Goal: Task Accomplishment & Management: Complete application form

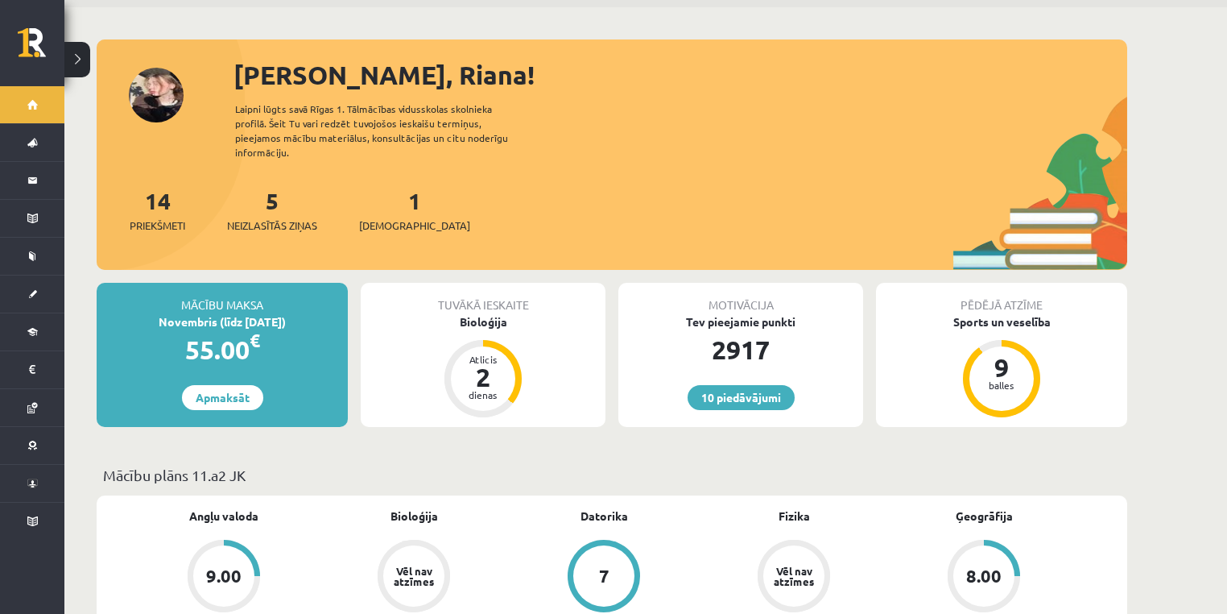
scroll to position [129, 0]
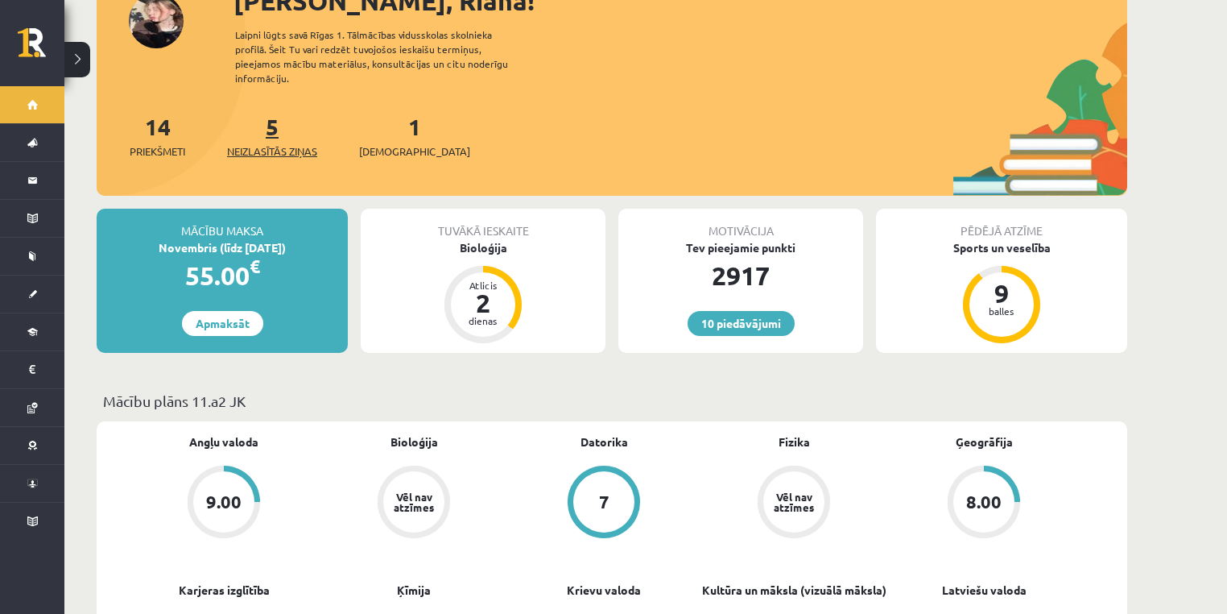
click at [279, 123] on link "5 Neizlasītās ziņas" at bounding box center [272, 136] width 90 height 48
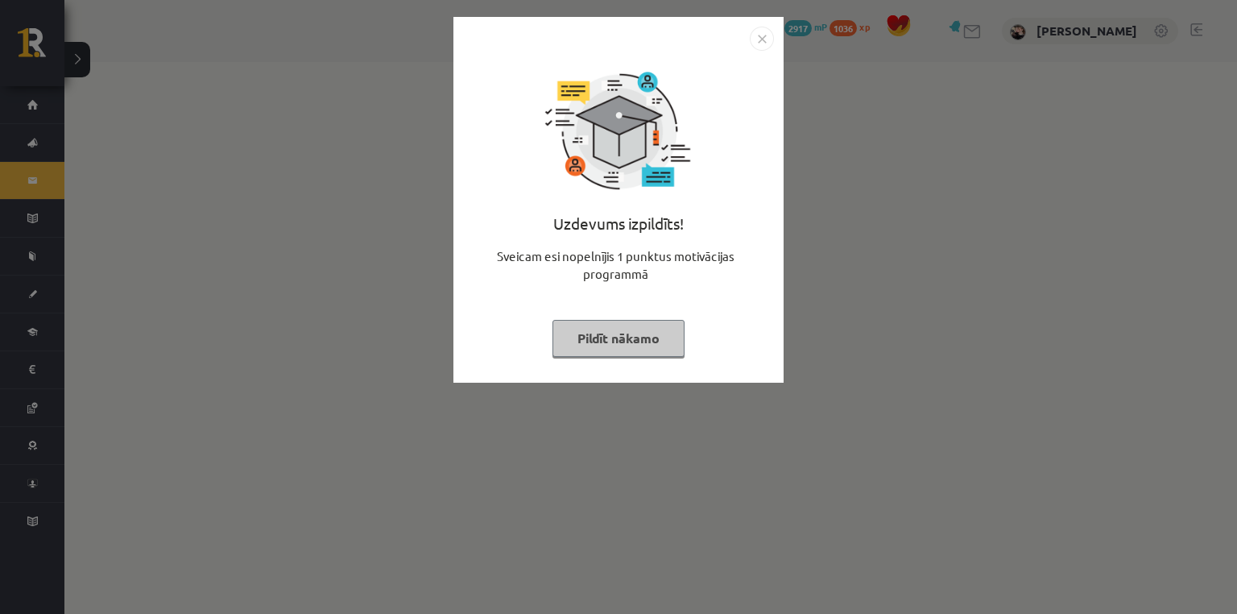
click at [627, 353] on button "Pildīt nākamo" at bounding box center [618, 338] width 132 height 37
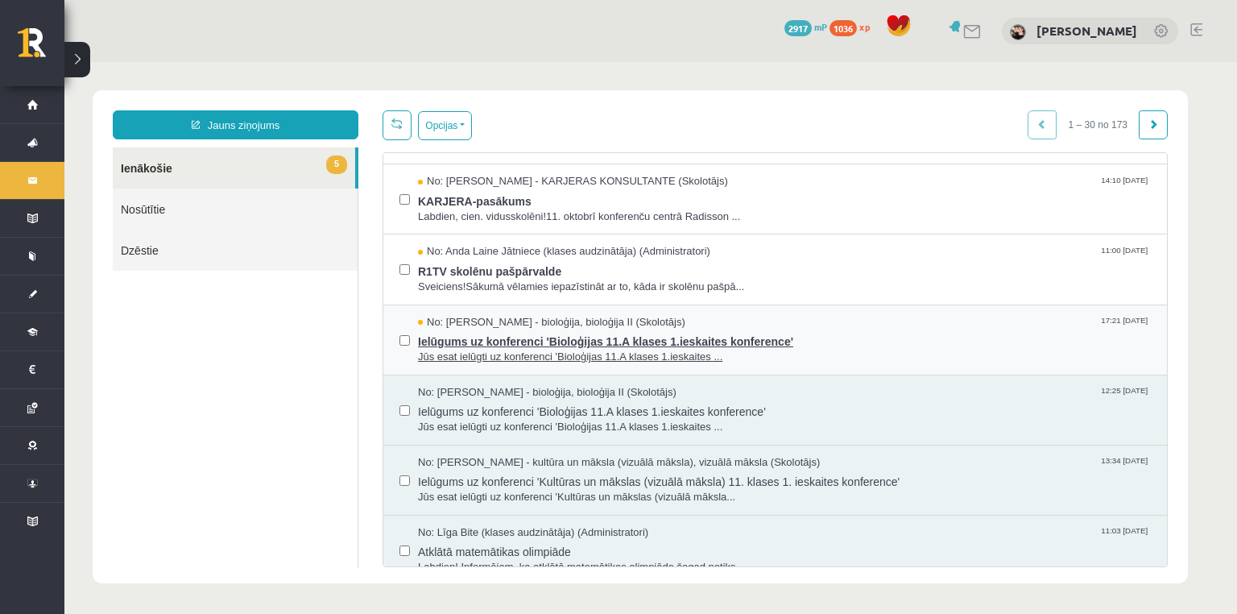
scroll to position [193, 0]
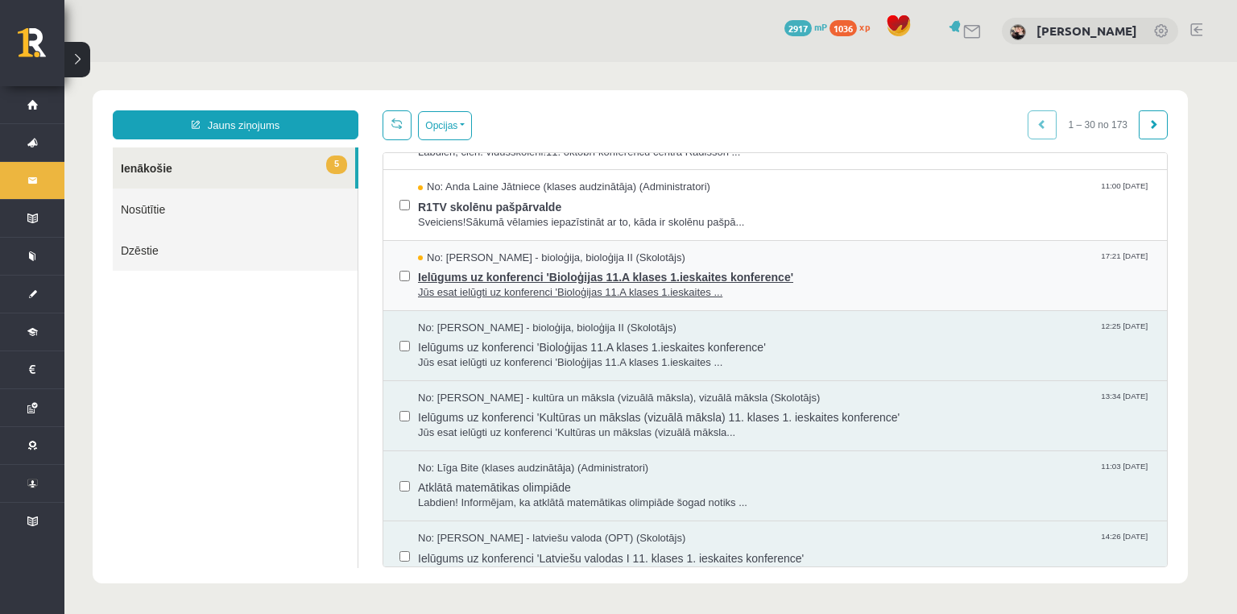
click at [511, 287] on span "Jūs esat ielūgti uz konferenci 'Bioloģijas 11.A klases 1.ieskaites ..." at bounding box center [784, 292] width 733 height 15
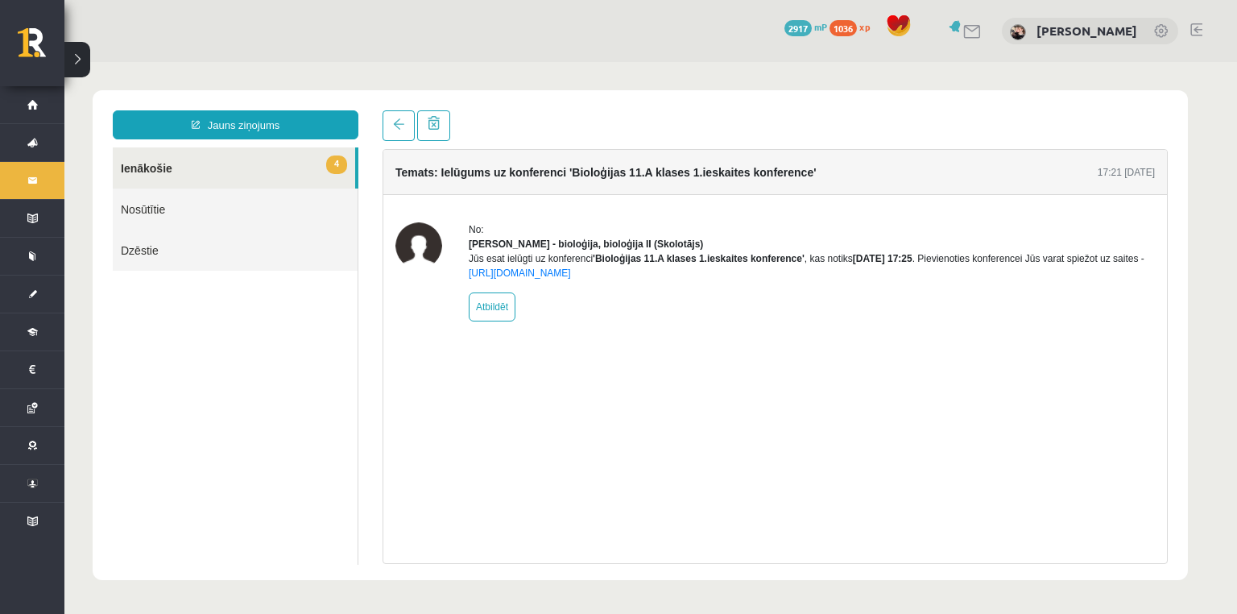
scroll to position [0, 0]
click at [267, 167] on link "4 Ienākošie" at bounding box center [234, 167] width 242 height 41
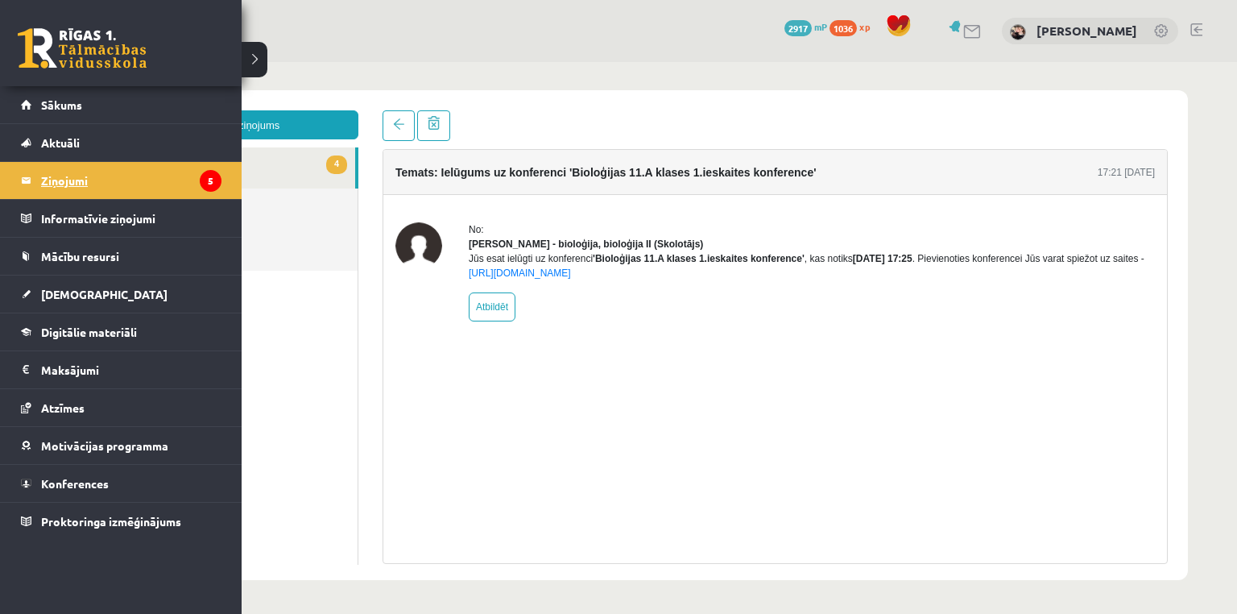
click at [94, 184] on legend "Ziņojumi 5" at bounding box center [131, 180] width 180 height 37
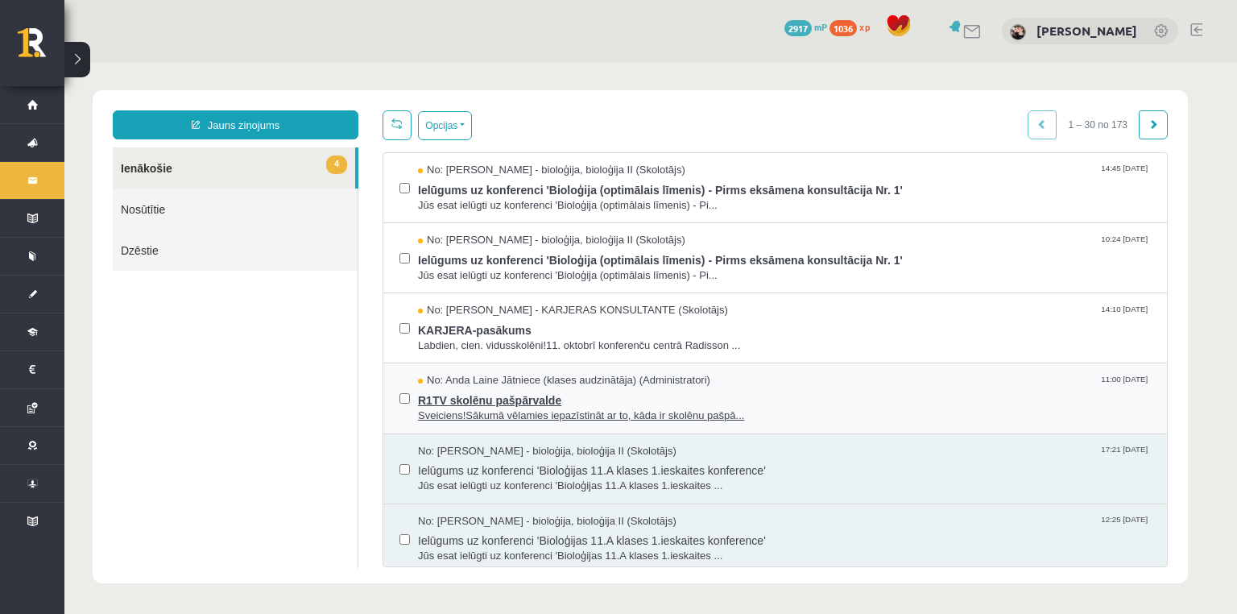
click at [478, 399] on span "R1TV skolēnu pašpārvalde" at bounding box center [784, 398] width 733 height 20
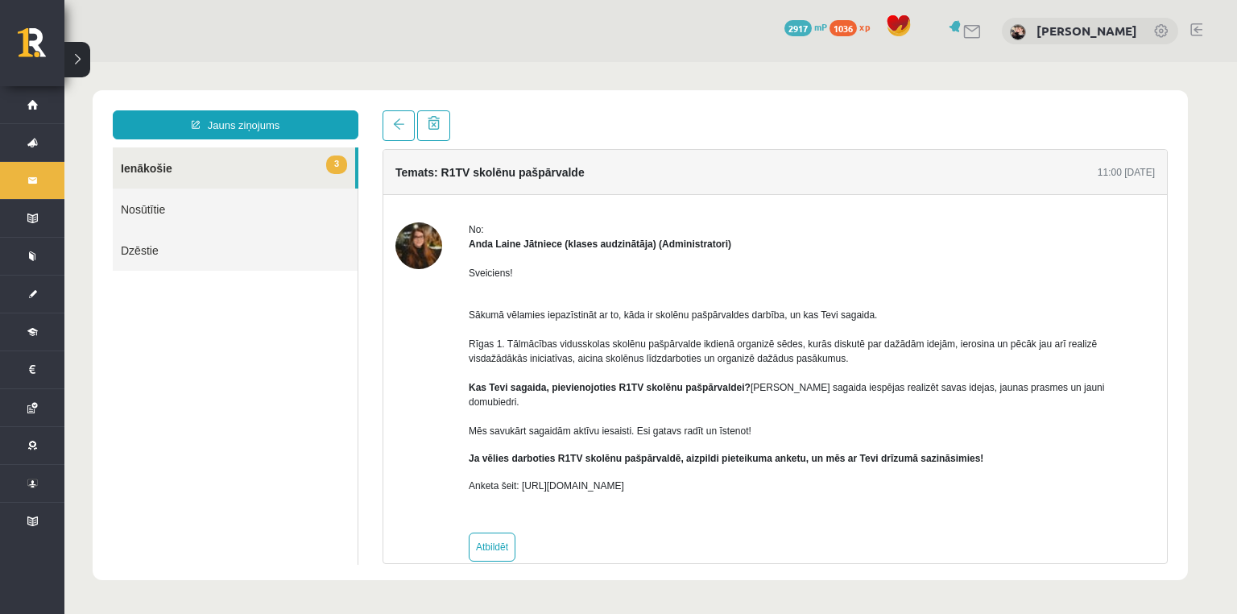
click at [164, 173] on link "3 Ienākošie" at bounding box center [234, 167] width 242 height 41
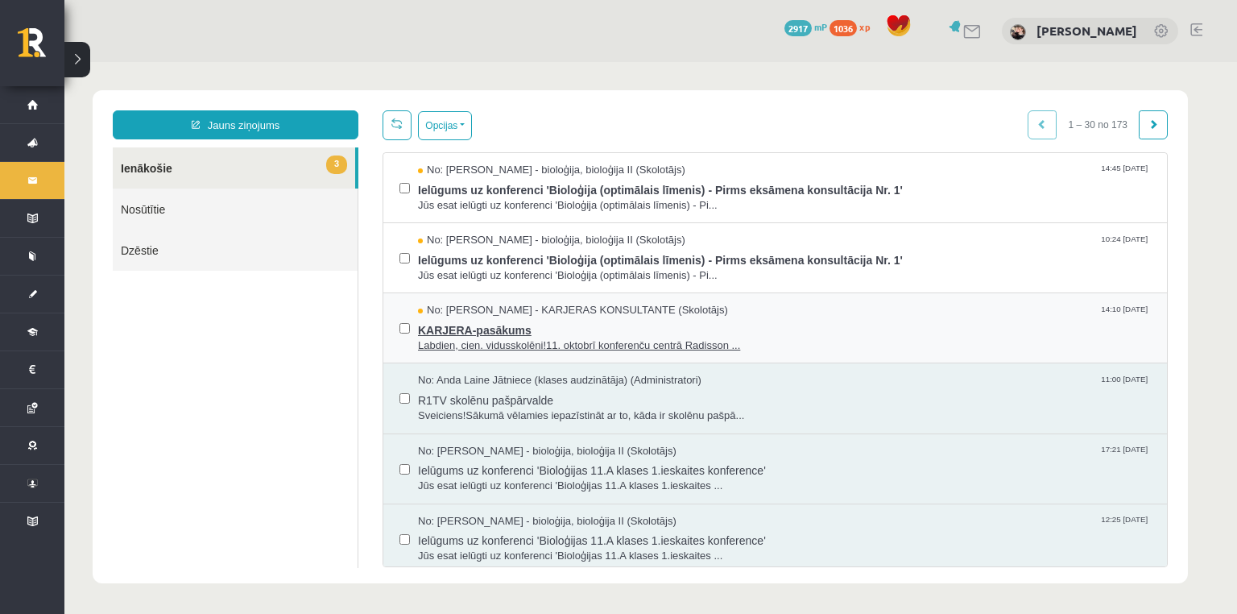
click at [571, 338] on span "Labdien, cien. vidusskolēni!11. oktobrī konferenču centrā Radisson ..." at bounding box center [784, 345] width 733 height 15
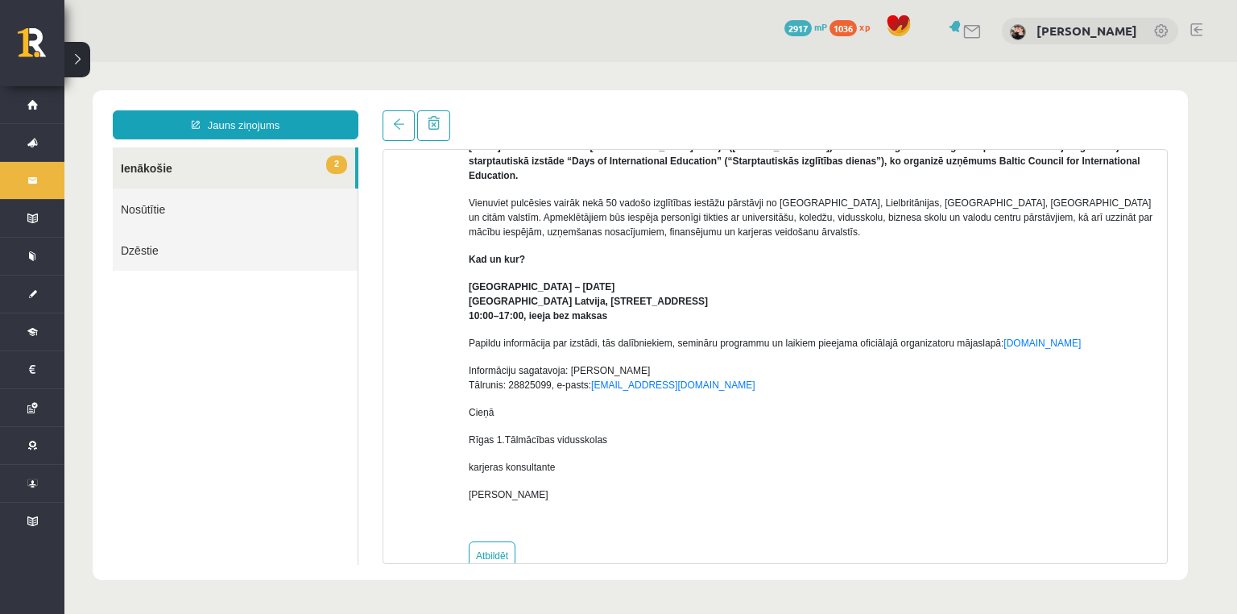
scroll to position [122, 0]
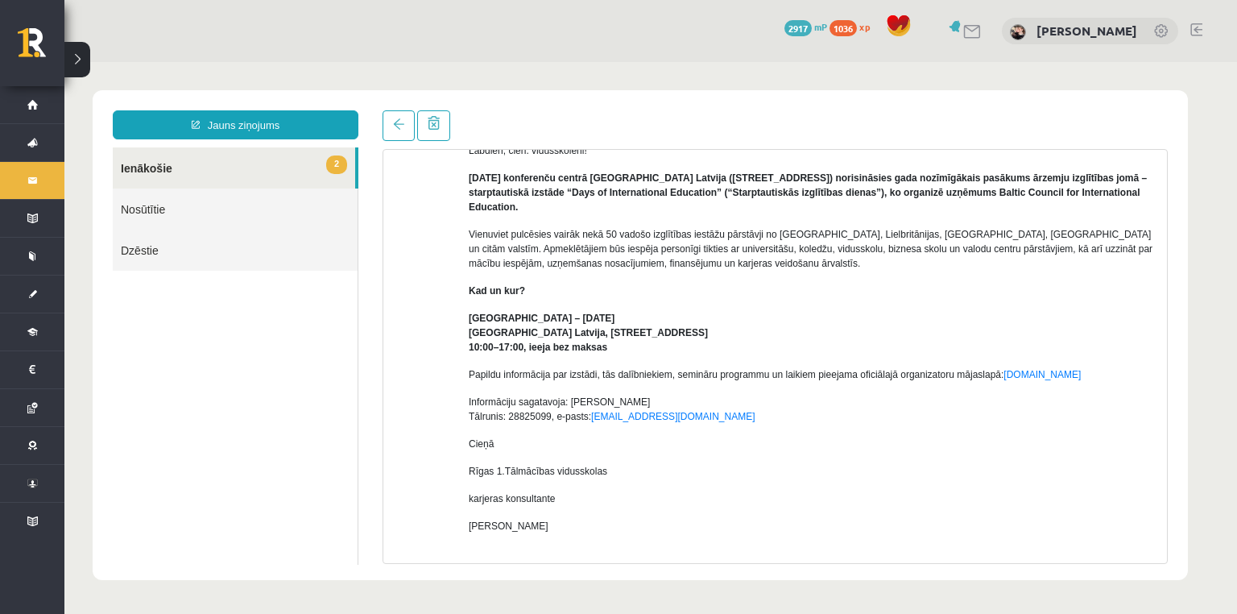
click at [143, 171] on link "2 Ienākošie" at bounding box center [234, 167] width 242 height 41
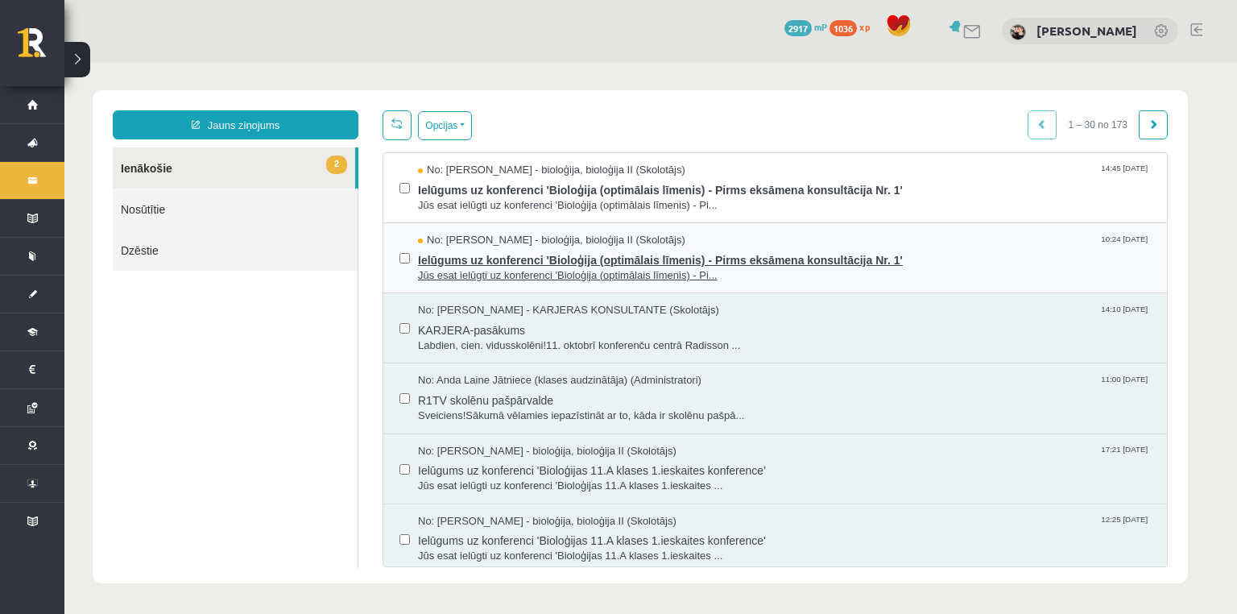
click at [502, 255] on span "Ielūgums uz konferenci 'Bioloģija (optimālais līmenis) - Pirms eksāmena konsult…" at bounding box center [784, 258] width 733 height 20
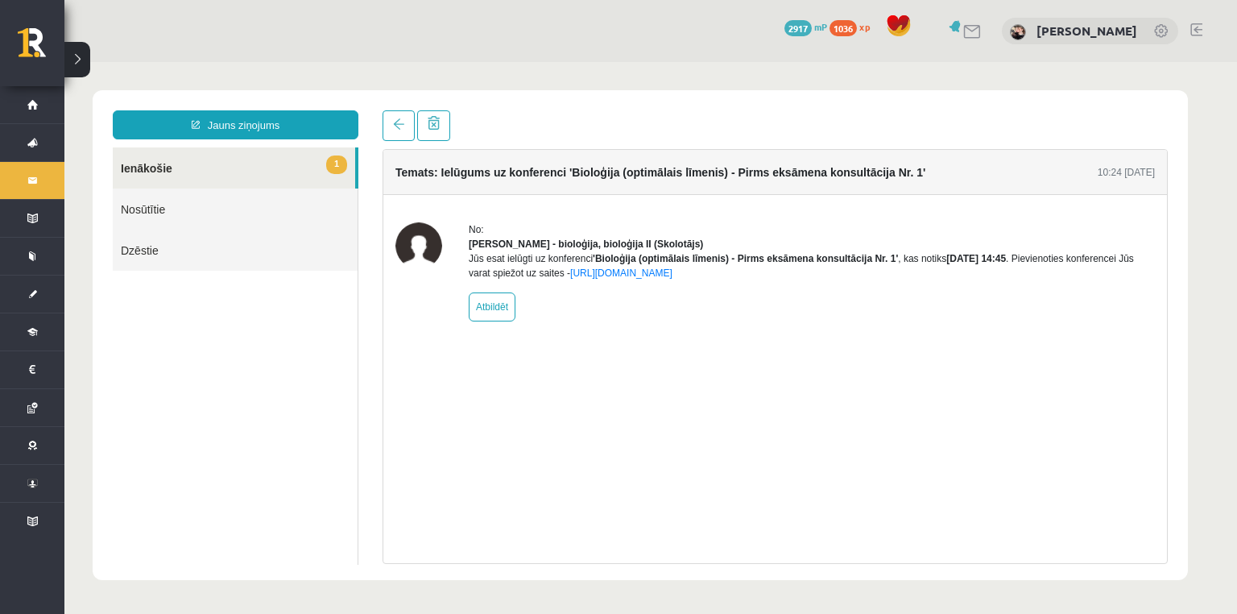
scroll to position [0, 0]
click at [230, 168] on link "1 Ienākošie" at bounding box center [234, 167] width 242 height 41
click at [139, 165] on link "1 Ienākošie" at bounding box center [234, 167] width 242 height 41
click at [150, 217] on link "Nosūtītie" at bounding box center [235, 208] width 245 height 41
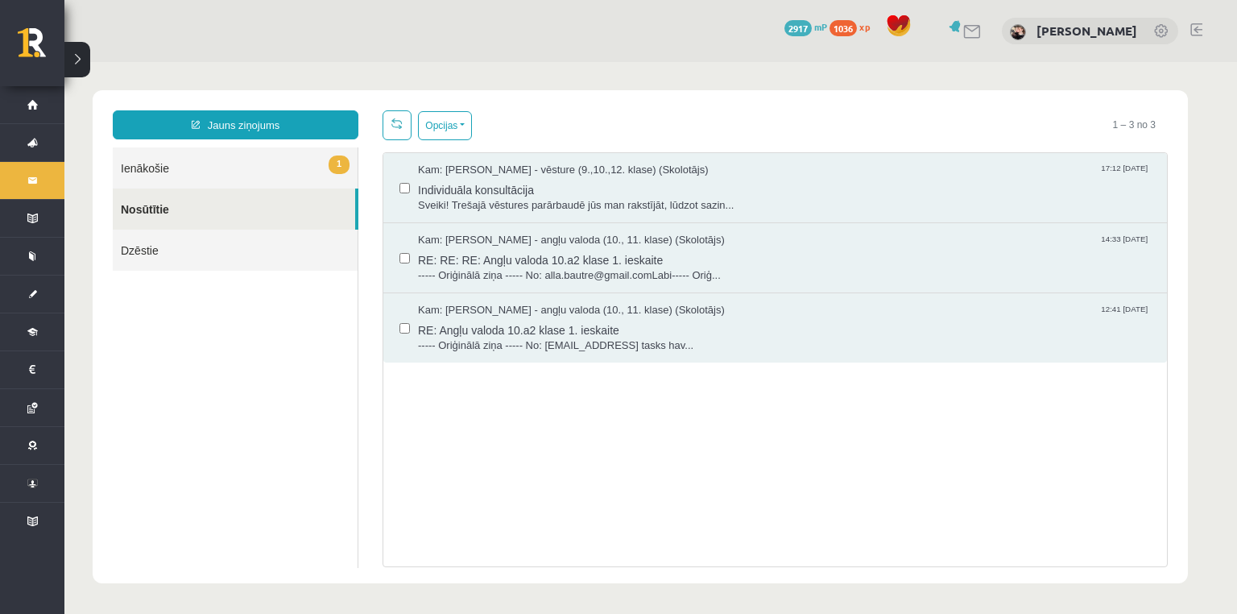
click at [242, 172] on link "1 Ienākošie" at bounding box center [235, 167] width 245 height 41
click at [143, 169] on link "1 Ienākošie" at bounding box center [235, 167] width 245 height 41
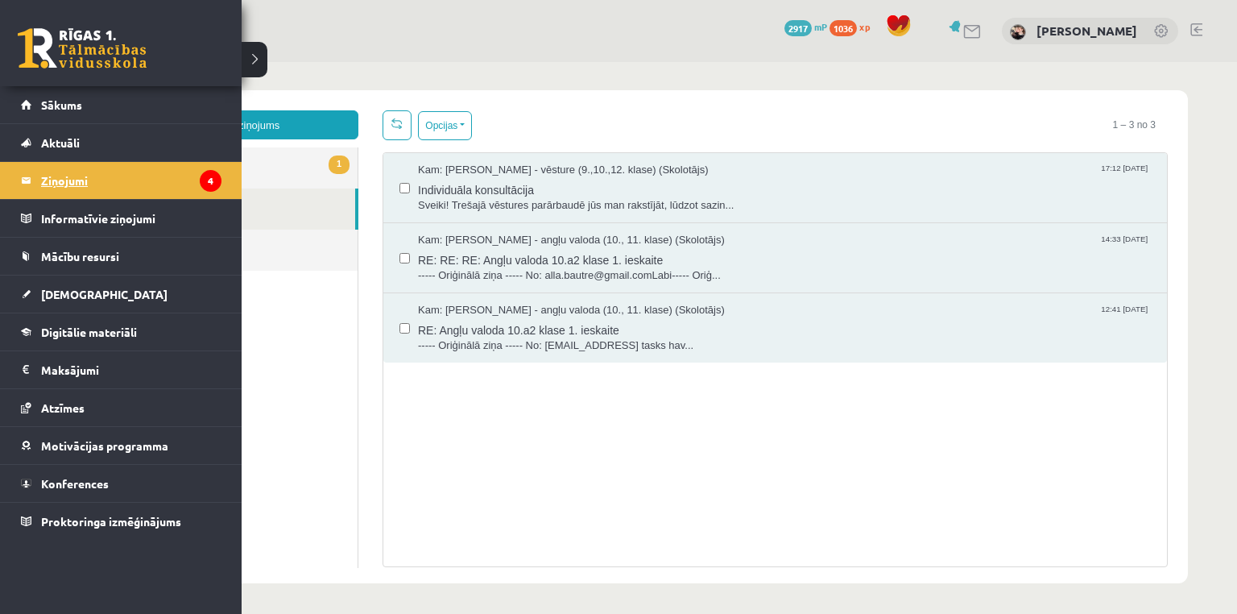
click at [66, 184] on legend "Ziņojumi 4" at bounding box center [131, 180] width 180 height 37
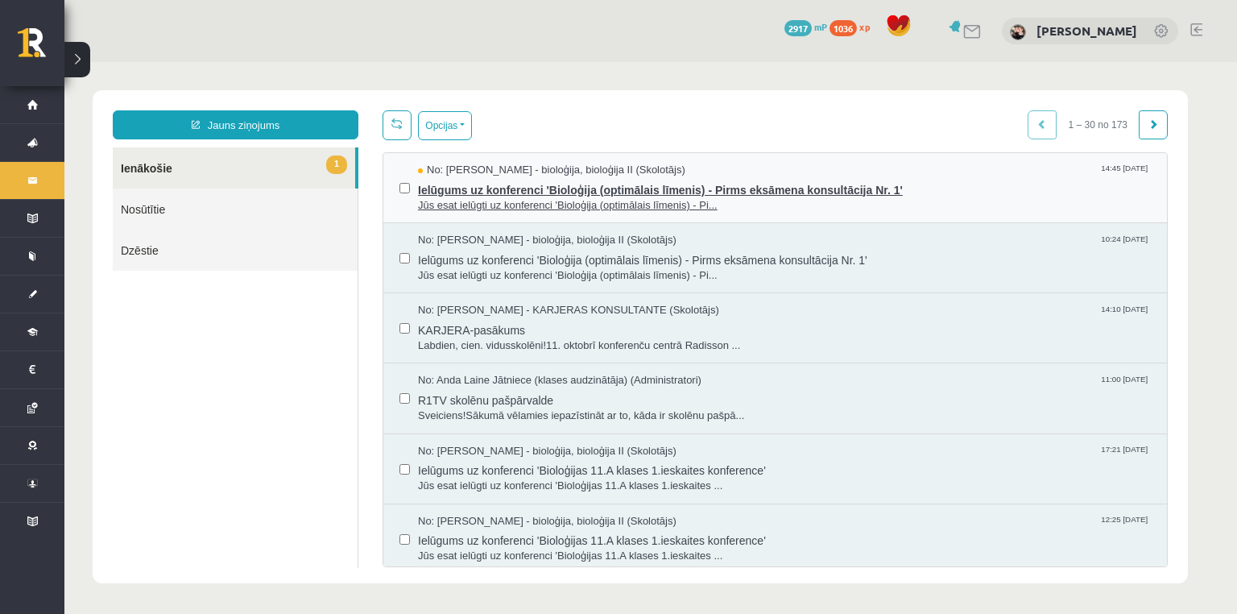
click at [547, 191] on span "Ielūgums uz konferenci 'Bioloģija (optimālais līmenis) - Pirms eksāmena konsult…" at bounding box center [784, 188] width 733 height 20
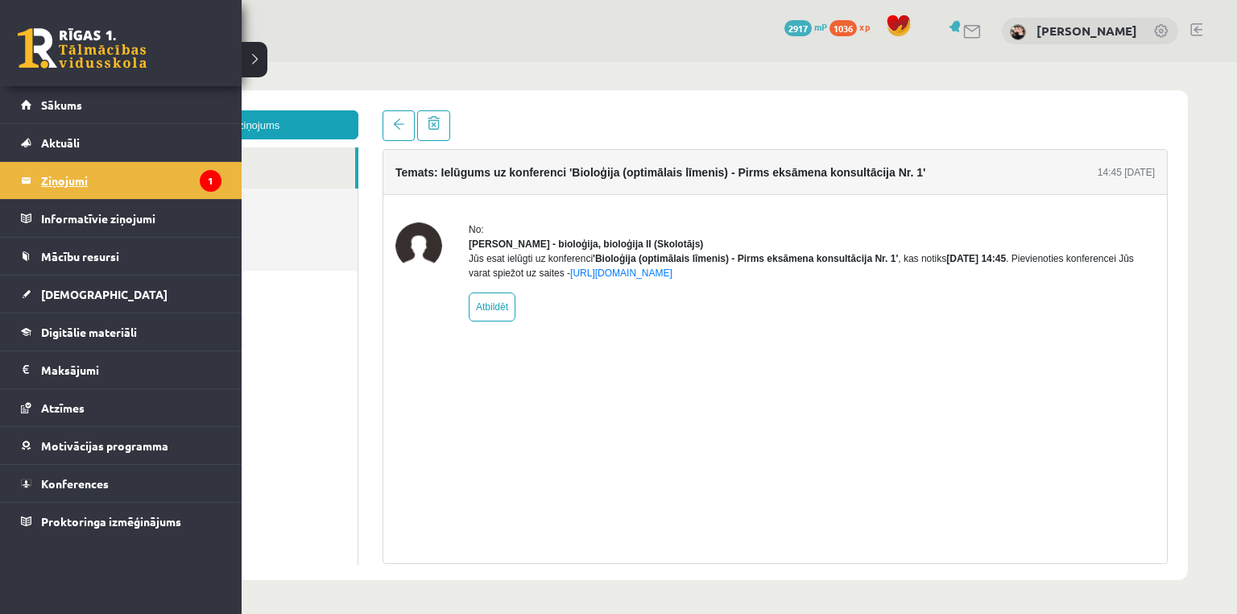
click at [83, 176] on legend "Ziņojumi 1" at bounding box center [131, 180] width 180 height 37
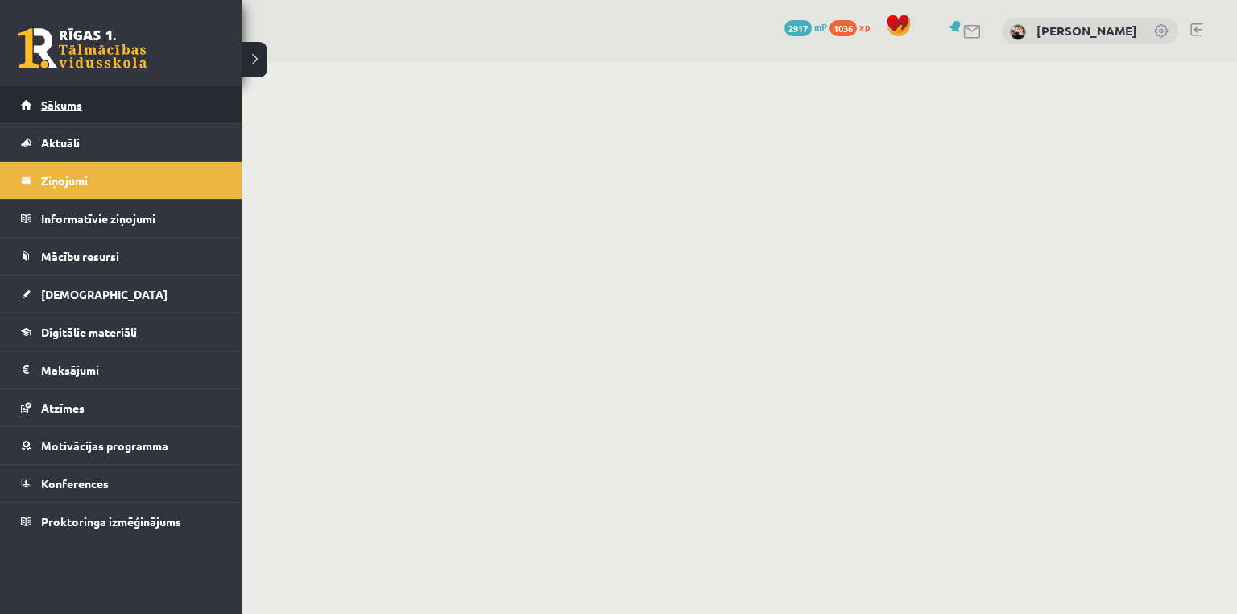
click at [50, 111] on link "Sākums" at bounding box center [121, 104] width 201 height 37
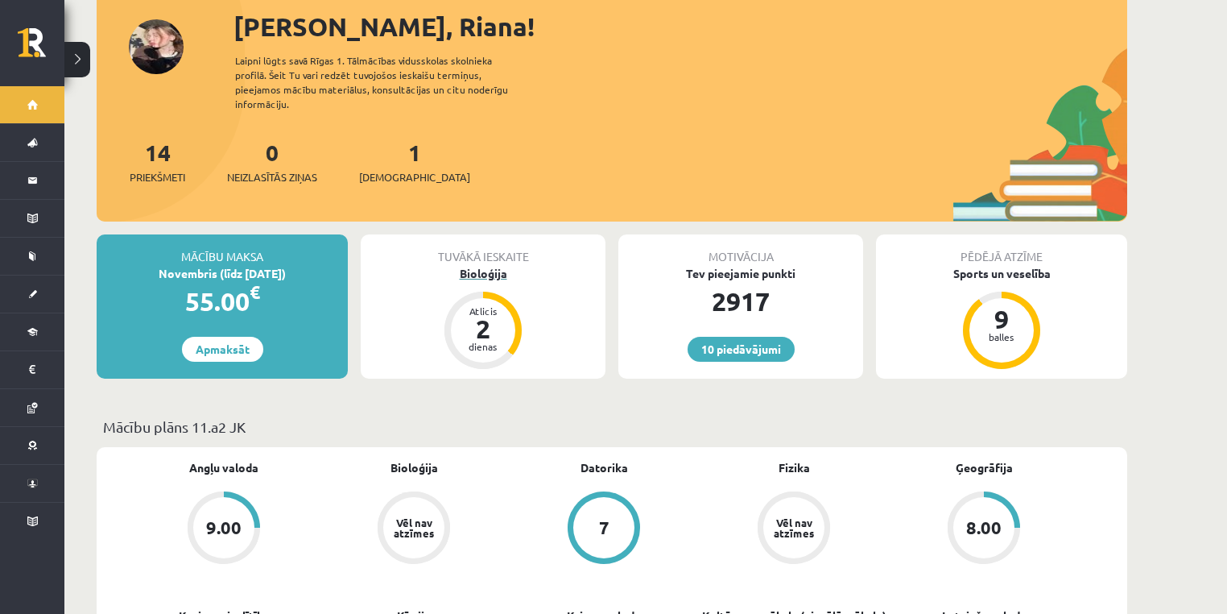
scroll to position [129, 0]
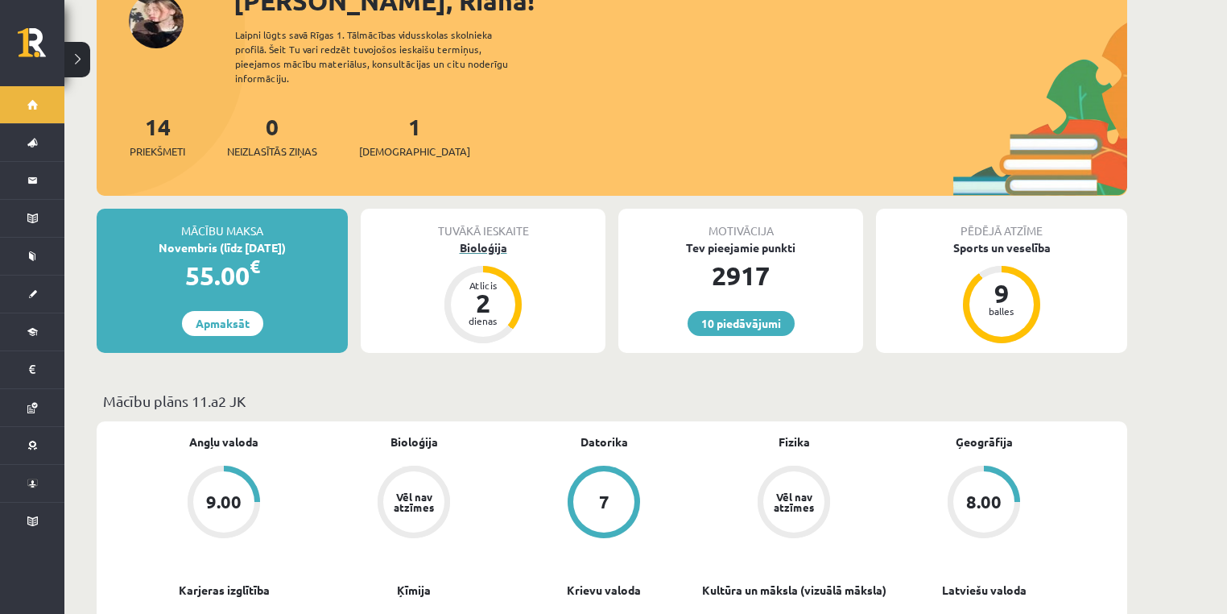
click at [487, 239] on div "Bioloģija" at bounding box center [483, 247] width 245 height 17
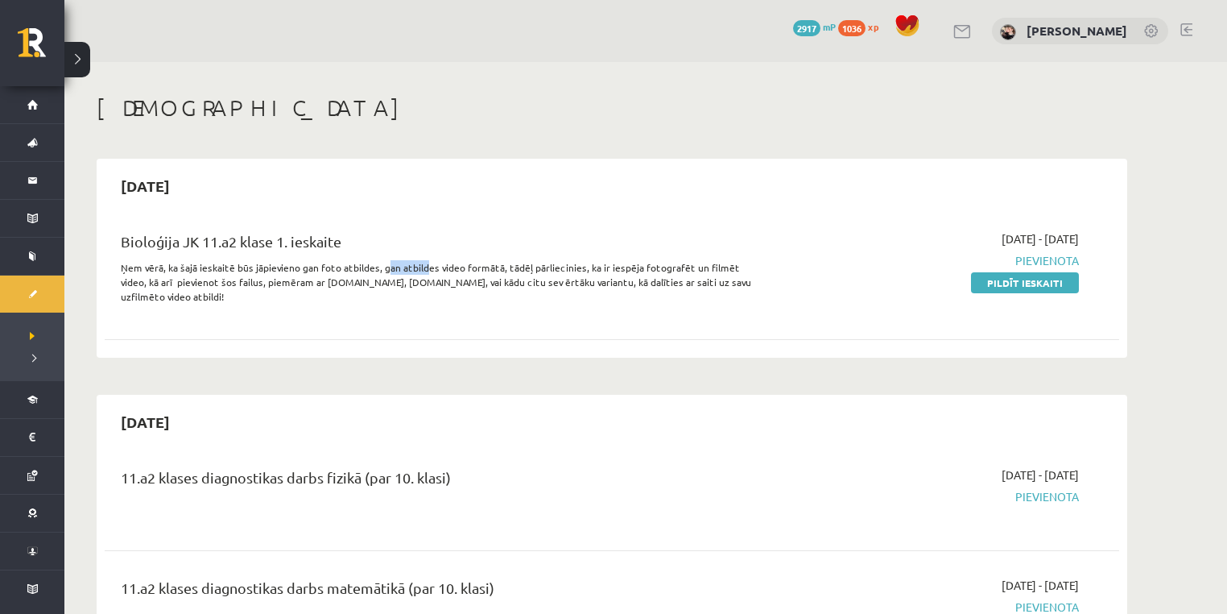
drag, startPoint x: 395, startPoint y: 263, endPoint x: 428, endPoint y: 267, distance: 34.1
click at [424, 266] on p "Ņem vērā, ka šajā ieskaitē būs jāpievieno gan foto atbildes, gan atbildes video…" at bounding box center [436, 281] width 631 height 43
drag, startPoint x: 453, startPoint y: 261, endPoint x: 474, endPoint y: 262, distance: 21.0
click at [463, 261] on p "Ņem vērā, ka šajā ieskaitē būs jāpievieno gan foto atbildes, gan atbildes video…" at bounding box center [436, 281] width 631 height 43
drag, startPoint x: 506, startPoint y: 267, endPoint x: 515, endPoint y: 267, distance: 9.7
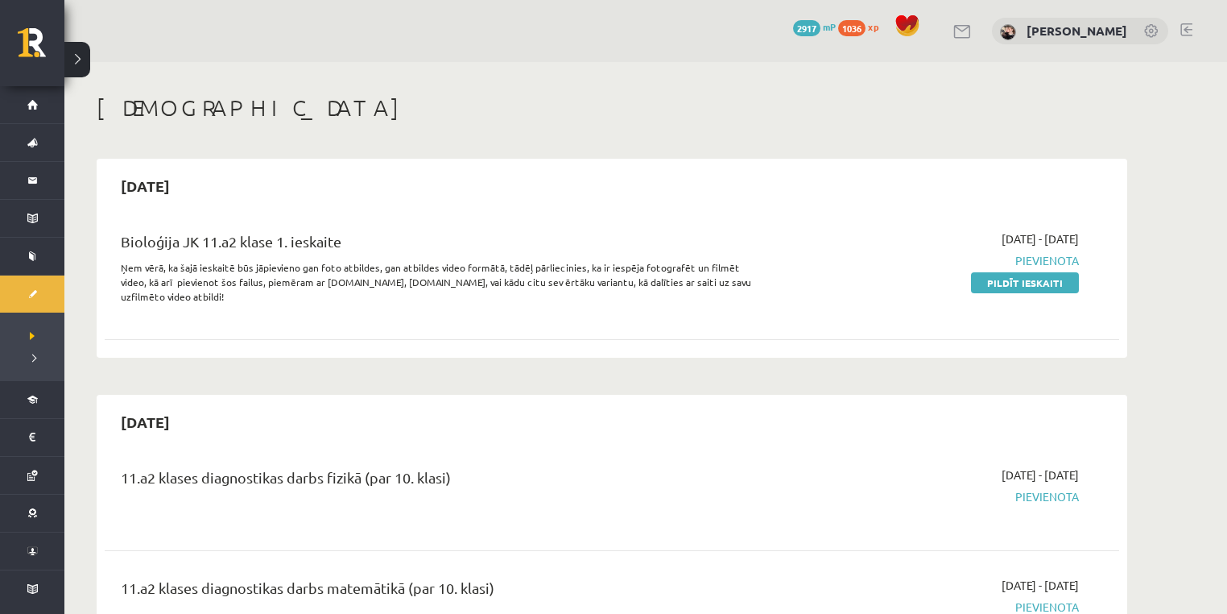
click at [507, 267] on p "Ņem vērā, ka šajā ieskaitē būs jāpievieno gan foto atbildes, gan atbildes video…" at bounding box center [436, 281] width 631 height 43
drag, startPoint x: 515, startPoint y: 267, endPoint x: 525, endPoint y: 267, distance: 9.7
click at [519, 267] on p "Ņem vērā, ka šajā ieskaitē būs jāpievieno gan foto atbildes, gan atbildes video…" at bounding box center [436, 281] width 631 height 43
click at [532, 267] on p "Ņem vērā, ka šajā ieskaitē būs jāpievieno gan foto atbildes, gan atbildes video…" at bounding box center [436, 281] width 631 height 43
drag, startPoint x: 557, startPoint y: 267, endPoint x: 573, endPoint y: 267, distance: 16.1
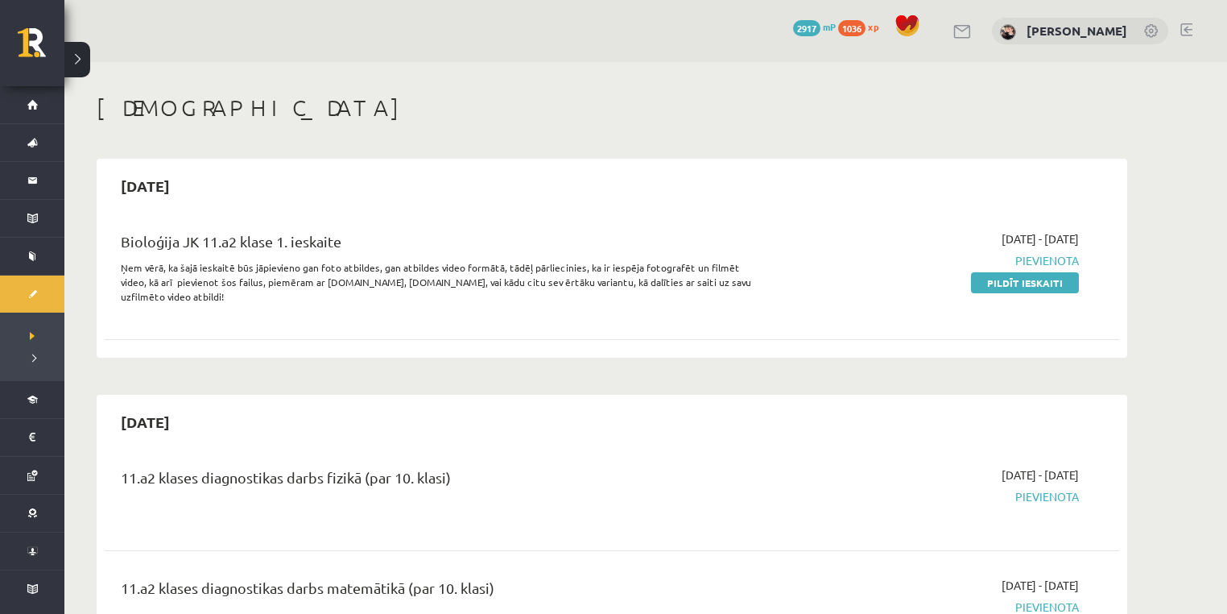
click at [557, 267] on p "Ņem vērā, ka šajā ieskaitē būs jāpievieno gan foto atbildes, gan atbildes video…" at bounding box center [436, 281] width 631 height 43
drag, startPoint x: 573, startPoint y: 267, endPoint x: 586, endPoint y: 267, distance: 12.9
click at [576, 267] on p "Ņem vērā, ka šajā ieskaitē būs jāpievieno gan foto atbildes, gan atbildes video…" at bounding box center [436, 281] width 631 height 43
drag, startPoint x: 586, startPoint y: 267, endPoint x: 596, endPoint y: 265, distance: 10.7
click at [587, 267] on p "Ņem vērā, ka šajā ieskaitē būs jāpievieno gan foto atbildes, gan atbildes video…" at bounding box center [436, 281] width 631 height 43
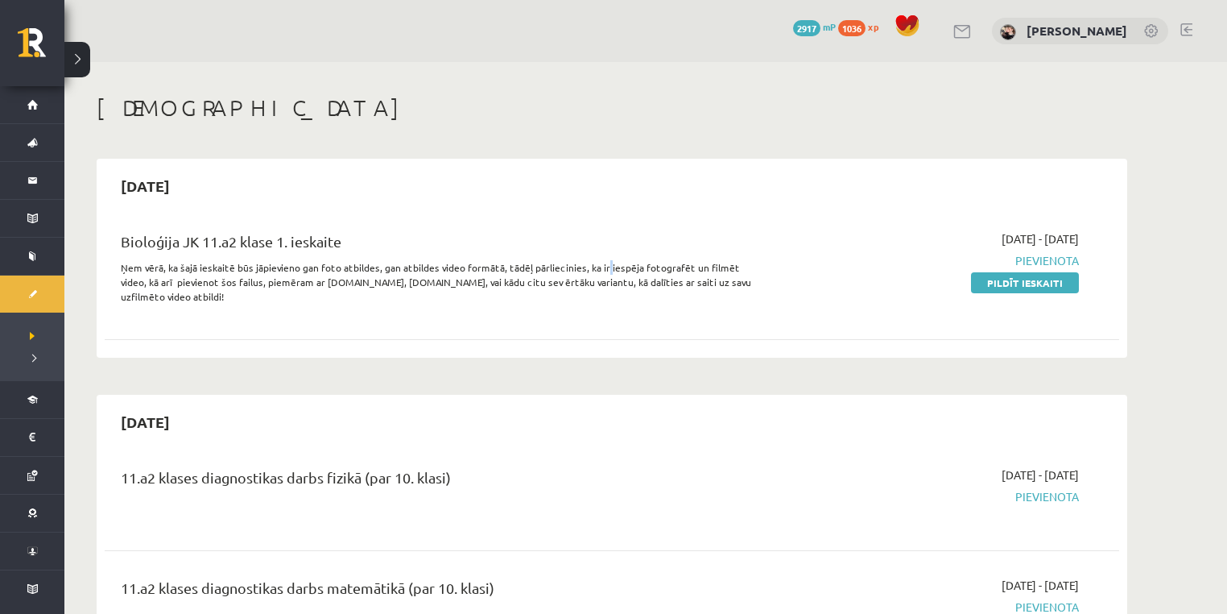
click at [600, 265] on p "Ņem vērā, ka šajā ieskaitē būs jāpievieno gan foto atbildes, gan atbildes video…" at bounding box center [436, 281] width 631 height 43
click at [614, 264] on p "Ņem vērā, ka šajā ieskaitē būs jāpievieno gan foto atbildes, gan atbildes video…" at bounding box center [436, 281] width 631 height 43
click at [620, 264] on p "Ņem vērā, ka šajā ieskaitē būs jāpievieno gan foto atbildes, gan atbildes video…" at bounding box center [436, 281] width 631 height 43
click at [648, 269] on p "Ņem vērā, ka šajā ieskaitē būs jāpievieno gan foto atbildes, gan atbildes video…" at bounding box center [436, 281] width 631 height 43
drag, startPoint x: 682, startPoint y: 263, endPoint x: 701, endPoint y: 264, distance: 18.5
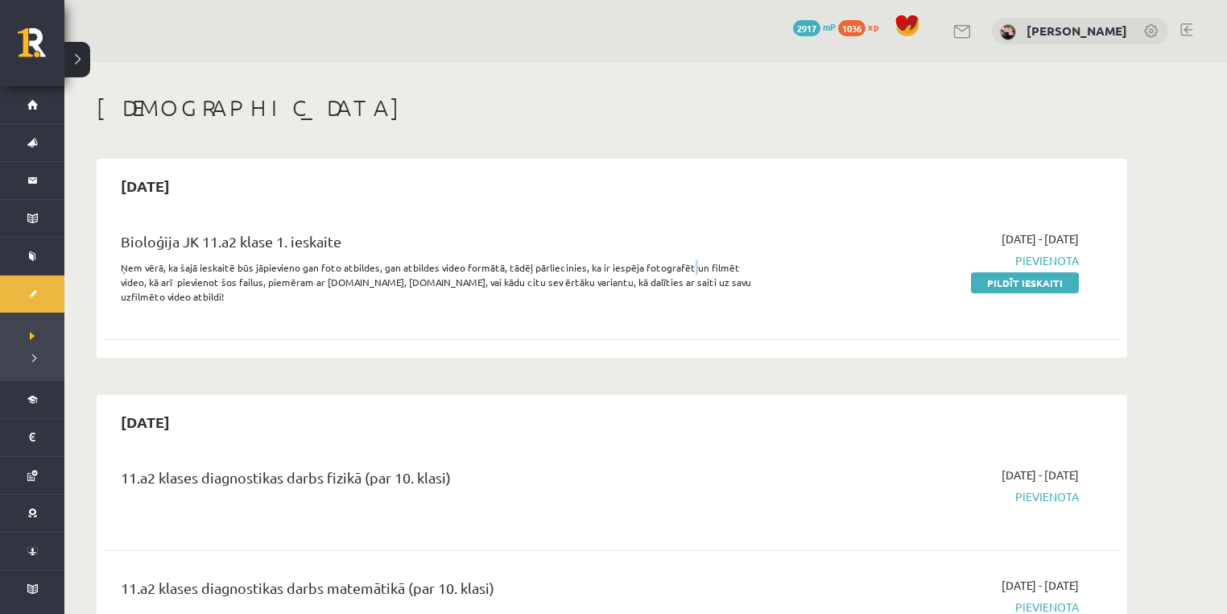
click at [688, 264] on p "Ņem vērā, ka šajā ieskaitē būs jāpievieno gan foto atbildes, gan atbildes video…" at bounding box center [436, 281] width 631 height 43
click at [713, 267] on p "Ņem vērā, ka šajā ieskaitē būs jāpievieno gan foto atbildes, gan atbildes video…" at bounding box center [436, 281] width 631 height 43
drag, startPoint x: 722, startPoint y: 266, endPoint x: 736, endPoint y: 265, distance: 13.7
click at [728, 266] on p "Ņem vērā, ka šajā ieskaitē būs jāpievieno gan foto atbildes, gan atbildes video…" at bounding box center [436, 281] width 631 height 43
drag, startPoint x: 138, startPoint y: 276, endPoint x: 166, endPoint y: 276, distance: 28.2
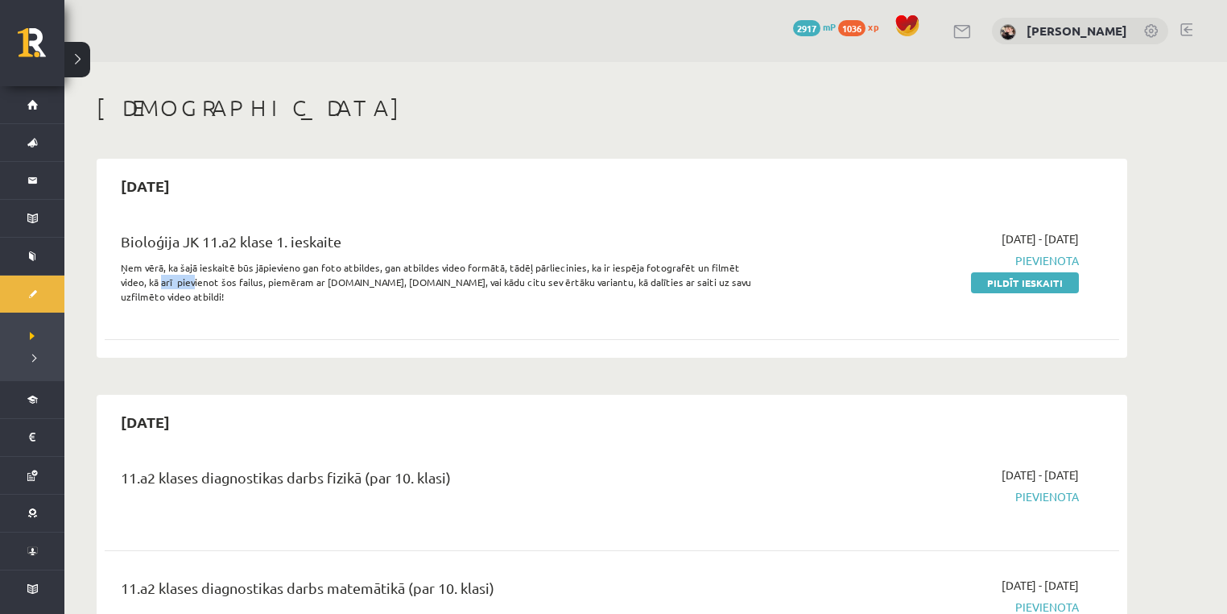
click at [166, 276] on p "Ņem vērā, ka šajā ieskaitē būs jāpievieno gan foto atbildes, gan atbildes video…" at bounding box center [436, 281] width 631 height 43
drag, startPoint x: 171, startPoint y: 278, endPoint x: 203, endPoint y: 281, distance: 32.4
click at [203, 281] on p "Ņem vērā, ka šajā ieskaitē būs jāpievieno gan foto atbildes, gan atbildes video…" at bounding box center [436, 281] width 631 height 43
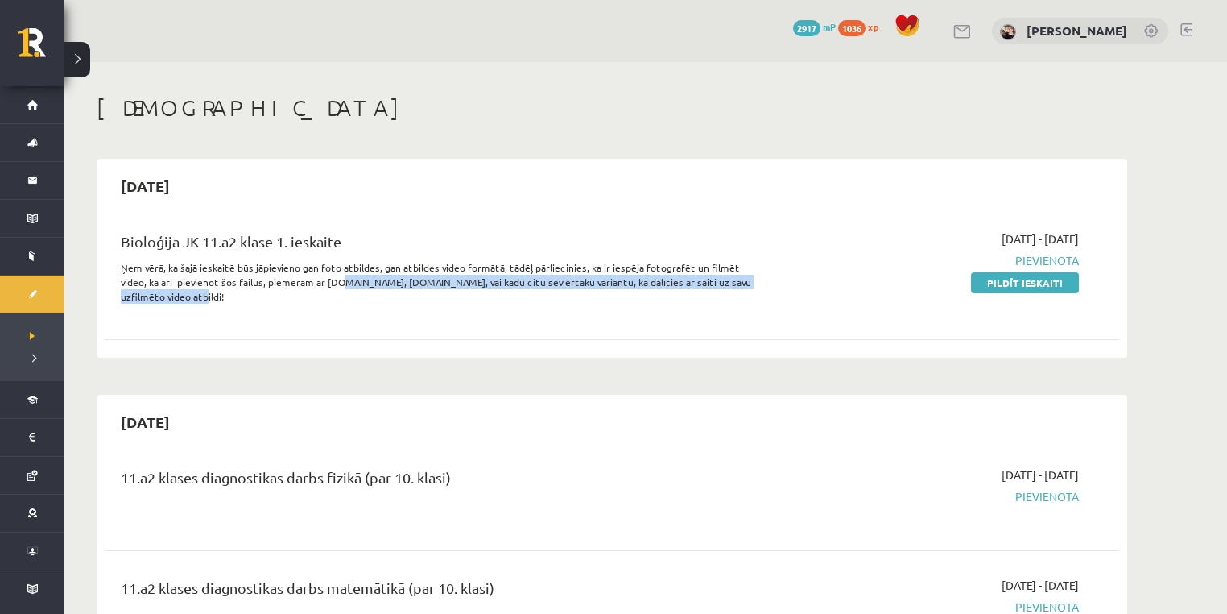
drag, startPoint x: 278, startPoint y: 288, endPoint x: 308, endPoint y: 283, distance: 31.0
click at [307, 283] on p "Ņem vērā, ka šajā ieskaitē būs jāpievieno gan foto atbildes, gan atbildes video…" at bounding box center [436, 281] width 631 height 43
click at [403, 284] on p "Ņem vērā, ka šajā ieskaitē būs jāpievieno gan foto atbildes, gan atbildes video…" at bounding box center [436, 281] width 631 height 43
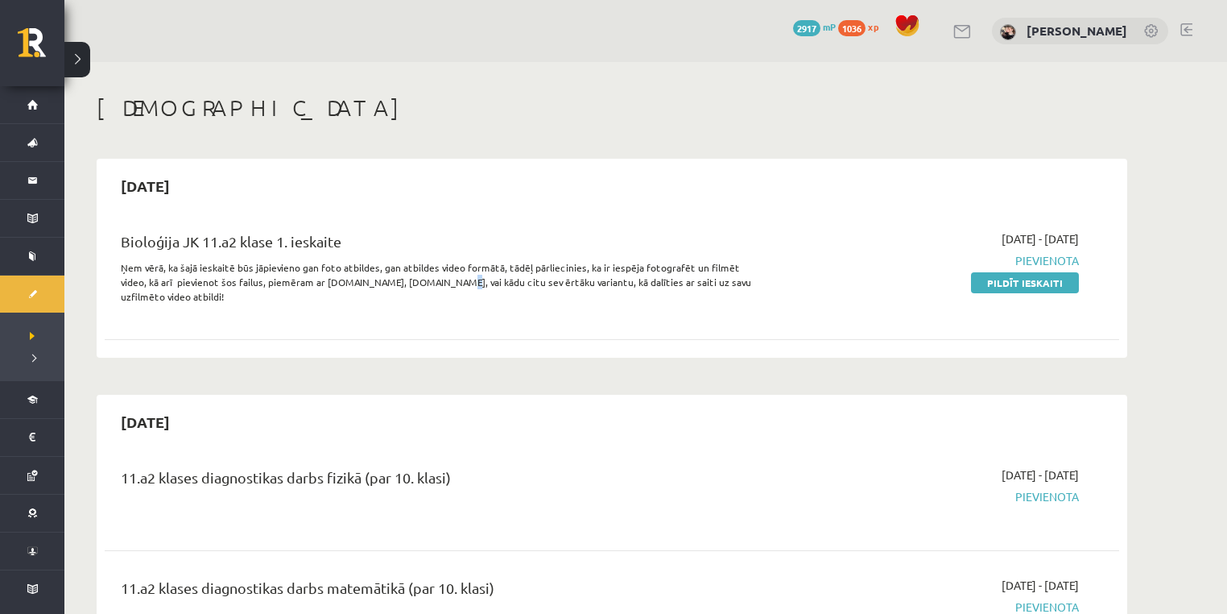
drag, startPoint x: 408, startPoint y: 283, endPoint x: 422, endPoint y: 284, distance: 13.7
click at [415, 284] on p "Ņem vērā, ka šajā ieskaitē būs jāpievieno gan foto atbildes, gan atbildes video…" at bounding box center [436, 281] width 631 height 43
drag, startPoint x: 422, startPoint y: 284, endPoint x: 435, endPoint y: 284, distance: 12.9
click at [435, 284] on p "Ņem vērā, ka šajā ieskaitē būs jāpievieno gan foto atbildes, gan atbildes video…" at bounding box center [436, 281] width 631 height 43
drag, startPoint x: 438, startPoint y: 284, endPoint x: 472, endPoint y: 282, distance: 33.9
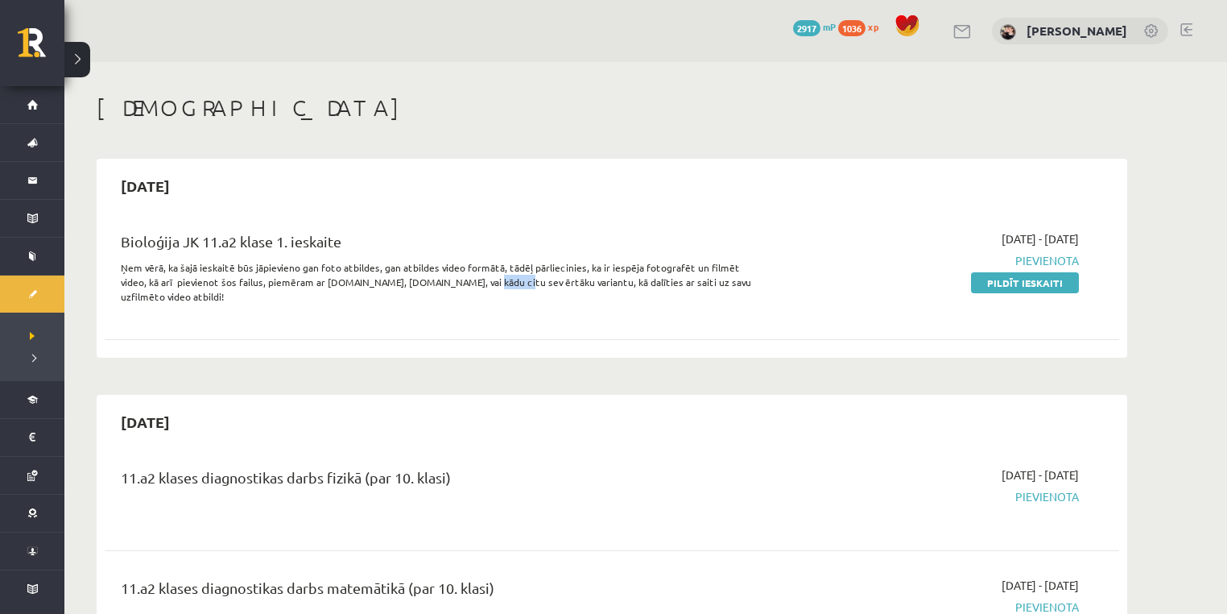
click at [470, 282] on p "Ņem vērā, ka šajā ieskaitē būs jāpievieno gan foto atbildes, gan atbildes video…" at bounding box center [436, 281] width 631 height 43
click at [509, 283] on p "Ņem vērā, ka šajā ieskaitē būs jāpievieno gan foto atbildes, gan atbildes video…" at bounding box center [436, 281] width 631 height 43
click at [531, 284] on p "Ņem vērā, ka šajā ieskaitē būs jāpievieno gan foto atbildes, gan atbildes video…" at bounding box center [436, 281] width 631 height 43
drag, startPoint x: 538, startPoint y: 283, endPoint x: 551, endPoint y: 283, distance: 12.9
click at [544, 283] on p "Ņem vērā, ka šajā ieskaitē būs jāpievieno gan foto atbildes, gan atbildes video…" at bounding box center [436, 281] width 631 height 43
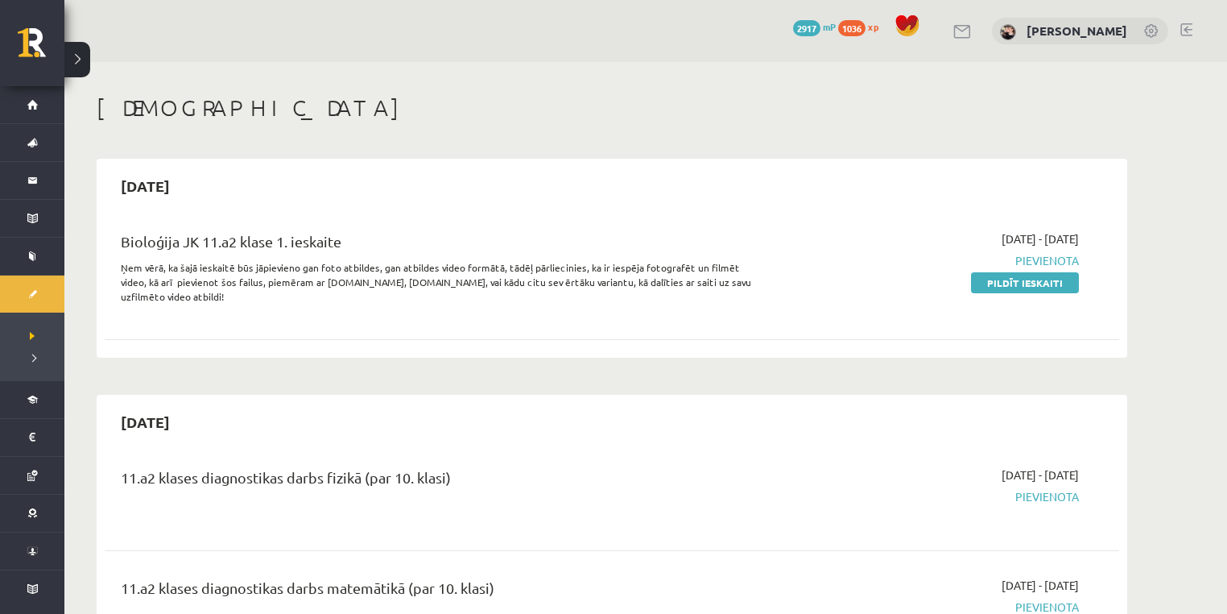
click at [555, 283] on p "Ņem vērā, ka šajā ieskaitē būs jāpievieno gan foto atbildes, gan atbildes video…" at bounding box center [436, 281] width 631 height 43
click at [573, 288] on p "Ņem vērā, ka šajā ieskaitē būs jāpievieno gan foto atbildes, gan atbildes video…" at bounding box center [436, 281] width 631 height 43
click at [577, 288] on p "Ņem vērā, ka šajā ieskaitē būs jāpievieno gan foto atbildes, gan atbildes video…" at bounding box center [436, 281] width 631 height 43
click at [583, 290] on p "Ņem vērā, ka šajā ieskaitē būs jāpievieno gan foto atbildes, gan atbildes video…" at bounding box center [436, 281] width 631 height 43
click at [584, 288] on p "Ņem vērā, ka šajā ieskaitē būs jāpievieno gan foto atbildes, gan atbildes video…" at bounding box center [436, 281] width 631 height 43
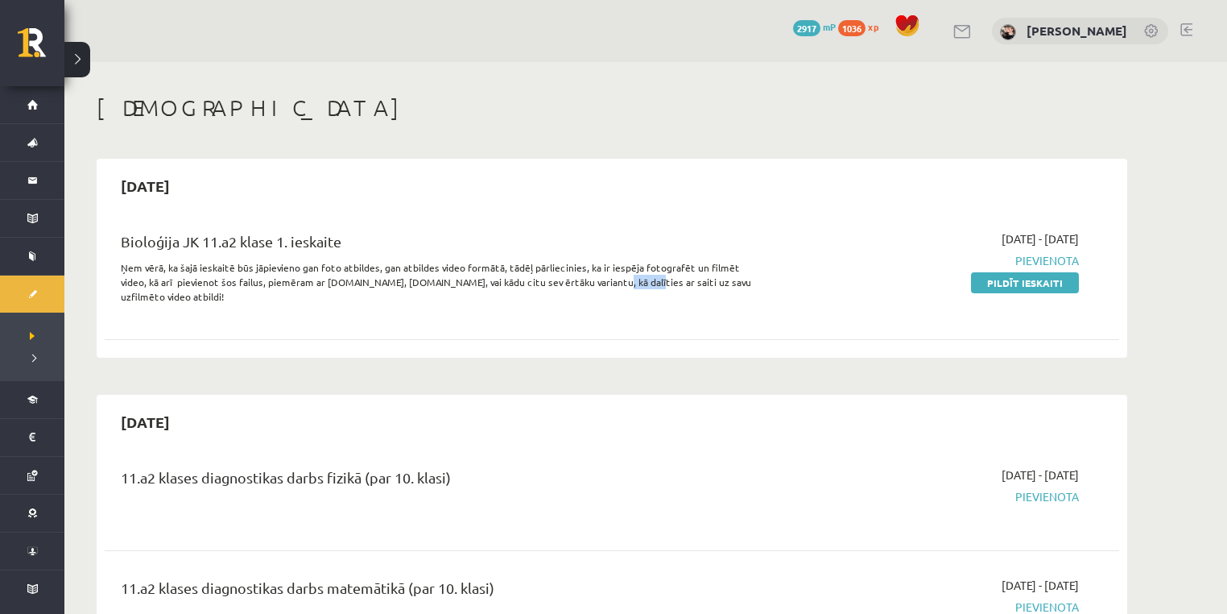
click at [584, 288] on p "Ņem vērā, ka šajā ieskaitē būs jāpievieno gan foto atbildes, gan atbildes video…" at bounding box center [436, 281] width 631 height 43
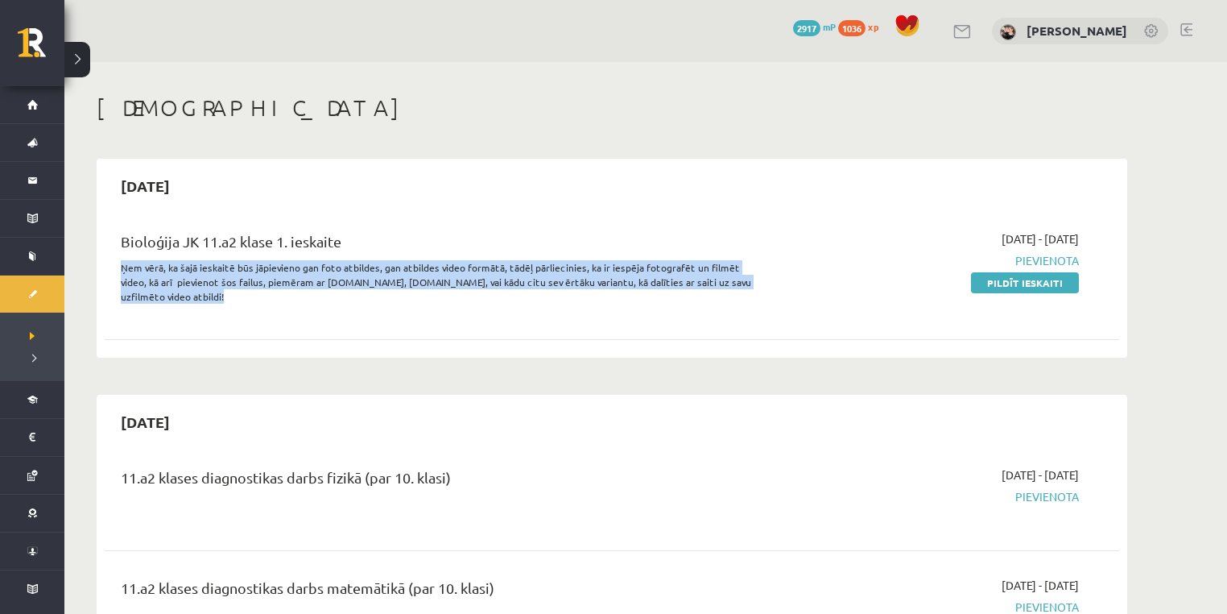
click at [590, 288] on p "Ņem vērā, ka šajā ieskaitē būs jāpievieno gan foto atbildes, gan atbildes video…" at bounding box center [436, 281] width 631 height 43
click at [622, 287] on p "Ņem vērā, ka šajā ieskaitē būs jāpievieno gan foto atbildes, gan atbildes video…" at bounding box center [436, 281] width 631 height 43
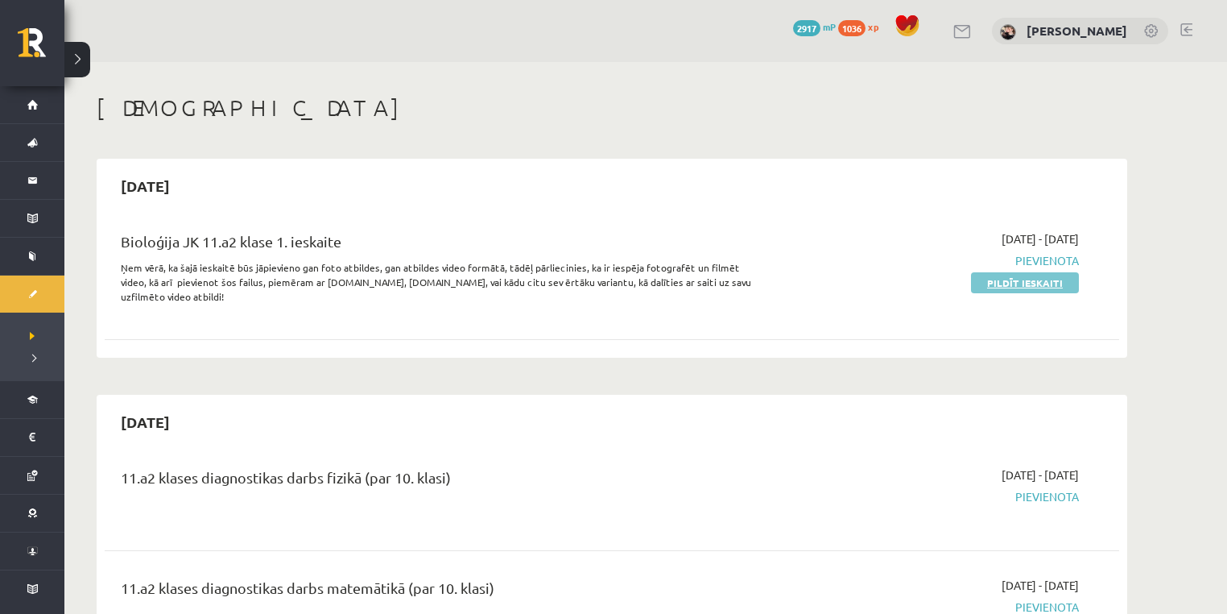
click at [1050, 286] on link "Pildīt ieskaiti" at bounding box center [1025, 282] width 108 height 21
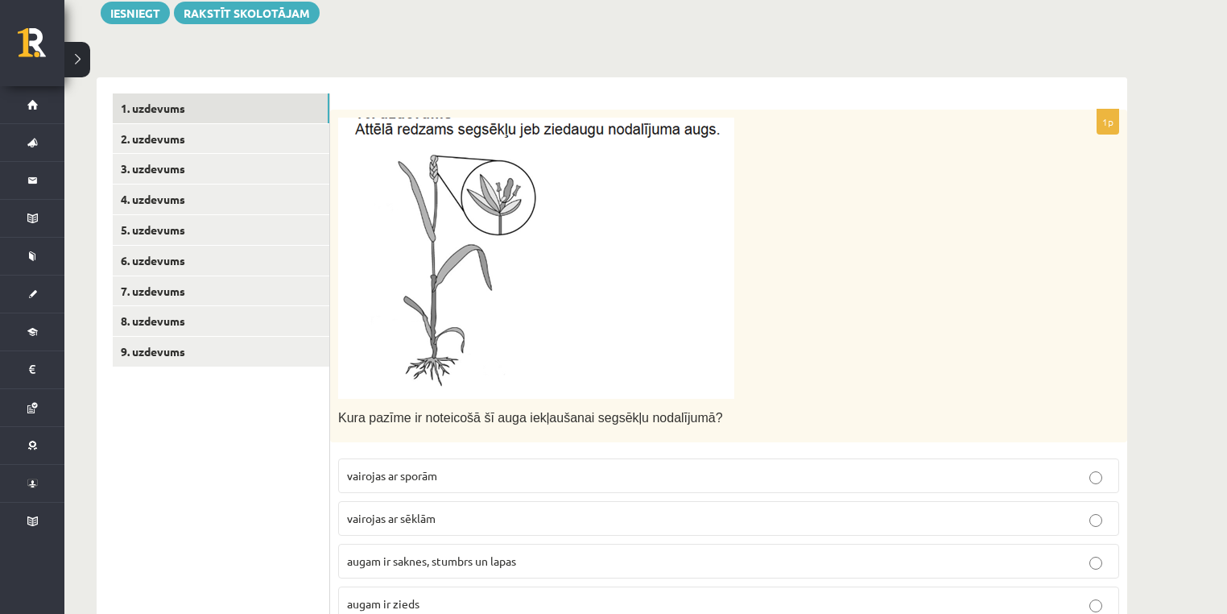
scroll to position [258, 0]
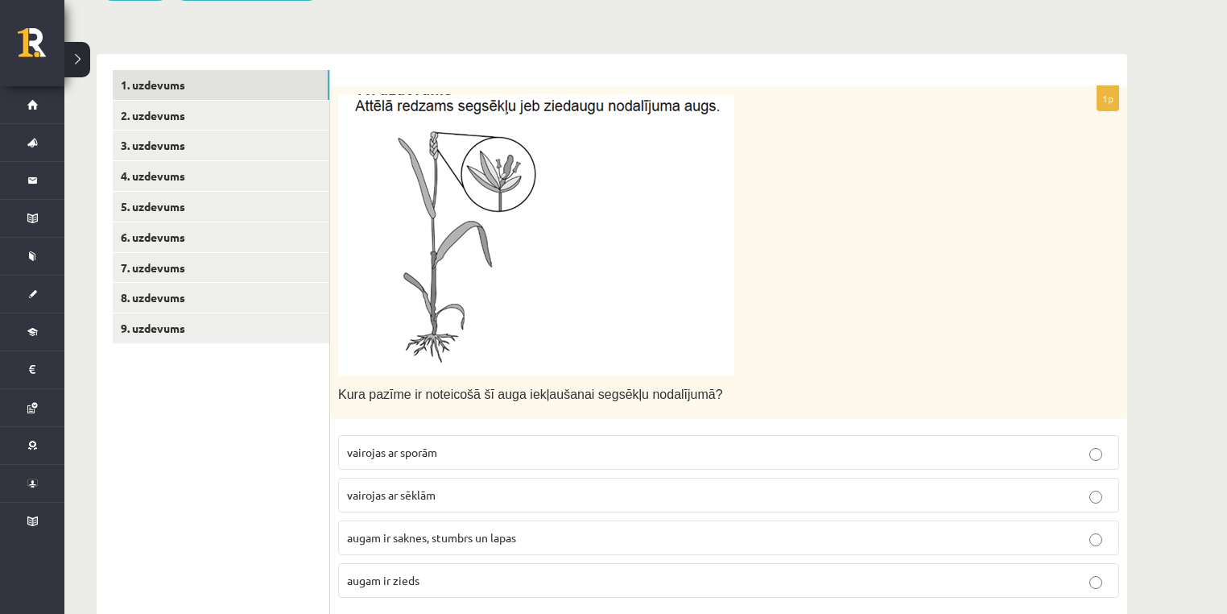
click at [457, 168] on img at bounding box center [536, 234] width 396 height 281
click at [482, 117] on img at bounding box center [536, 234] width 396 height 281
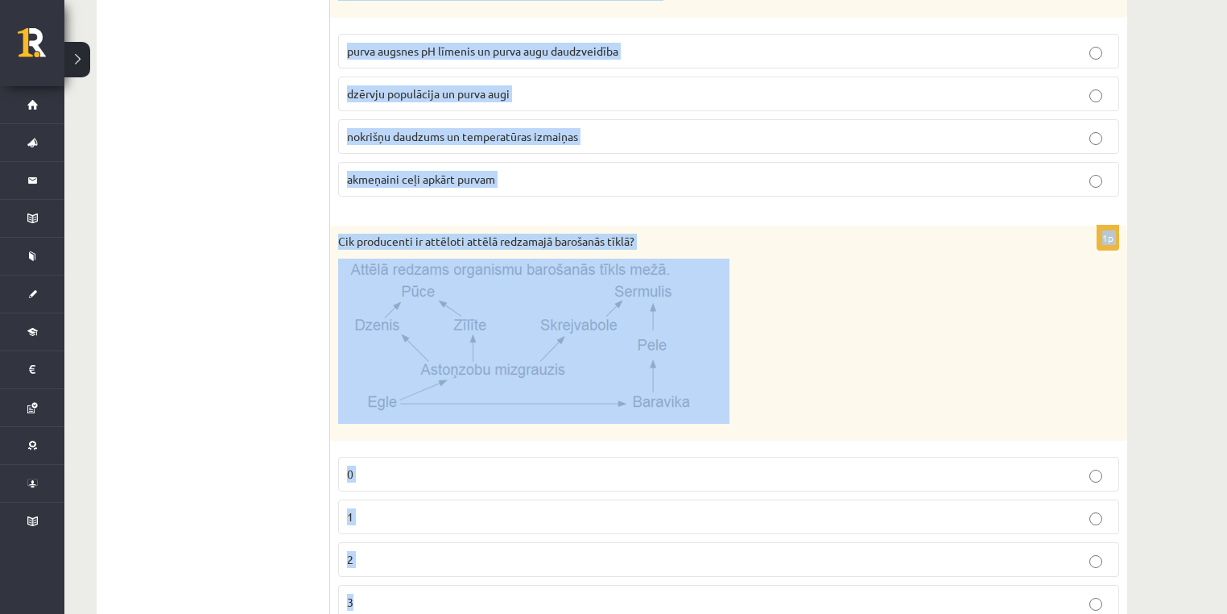
scroll to position [2307, 0]
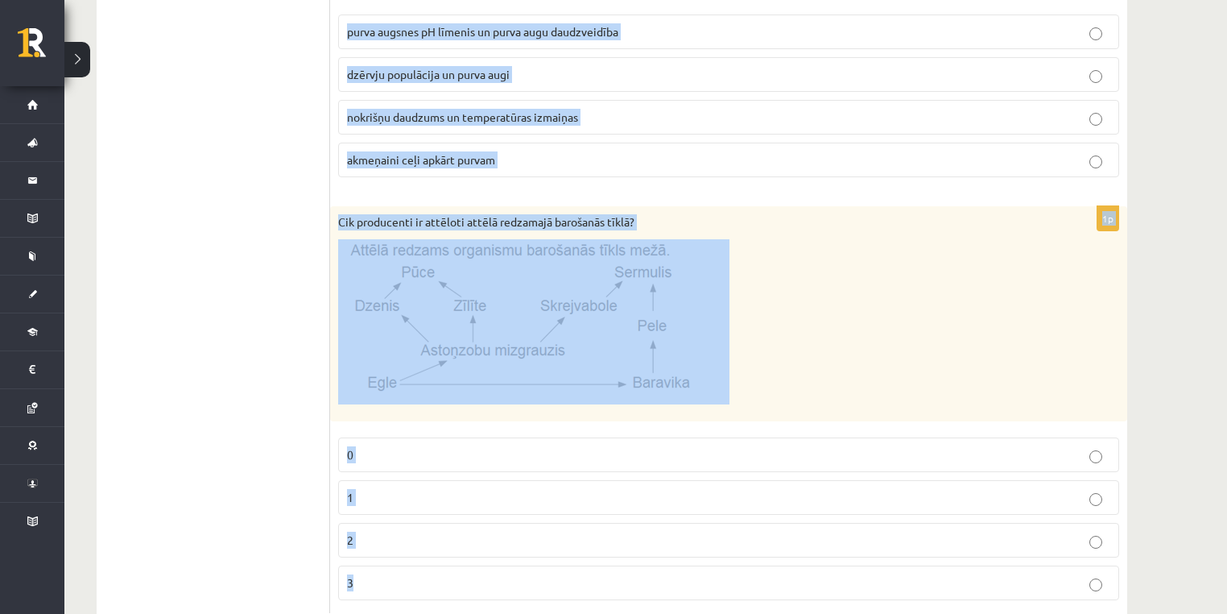
drag, startPoint x: 338, startPoint y: 161, endPoint x: 681, endPoint y: 560, distance: 526.0
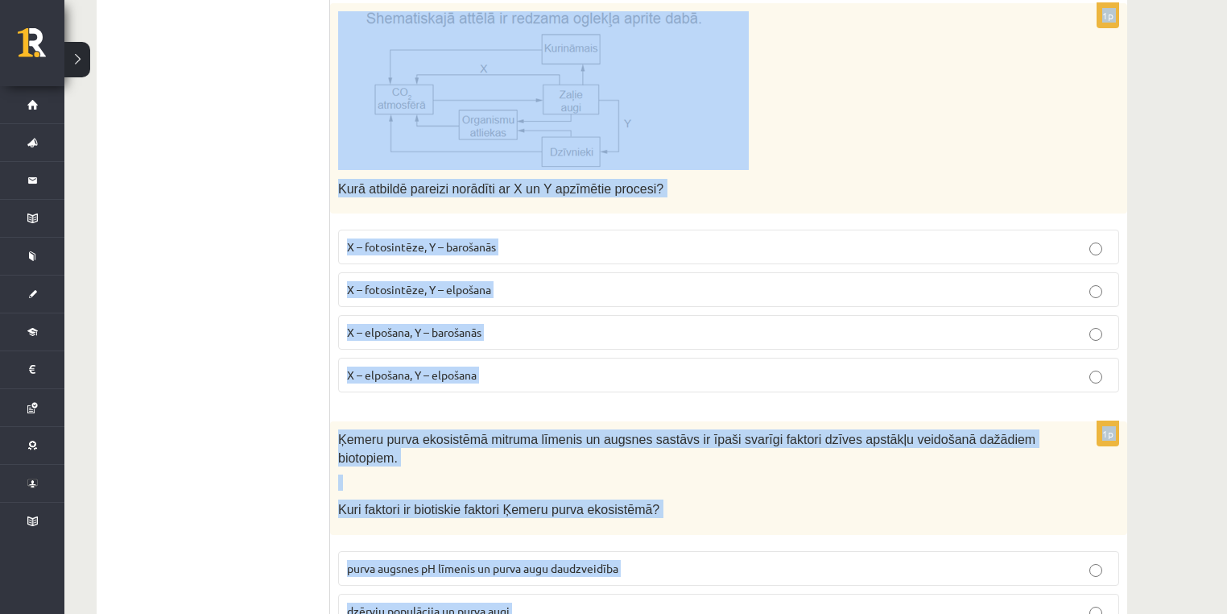
scroll to position [174, 0]
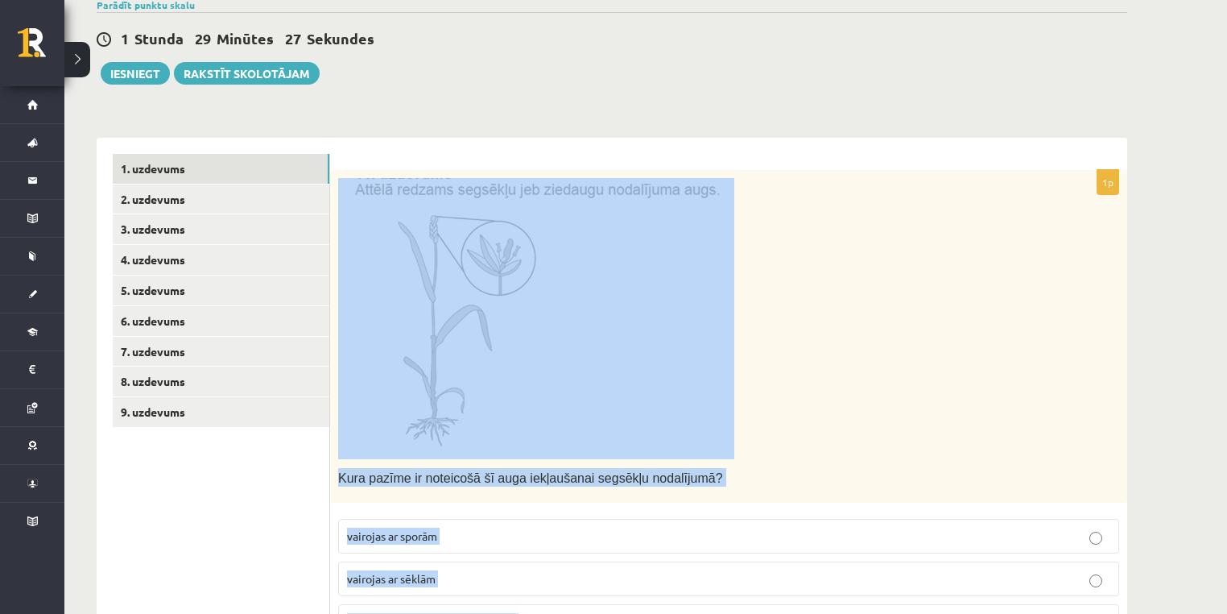
click at [795, 355] on p at bounding box center [688, 318] width 701 height 281
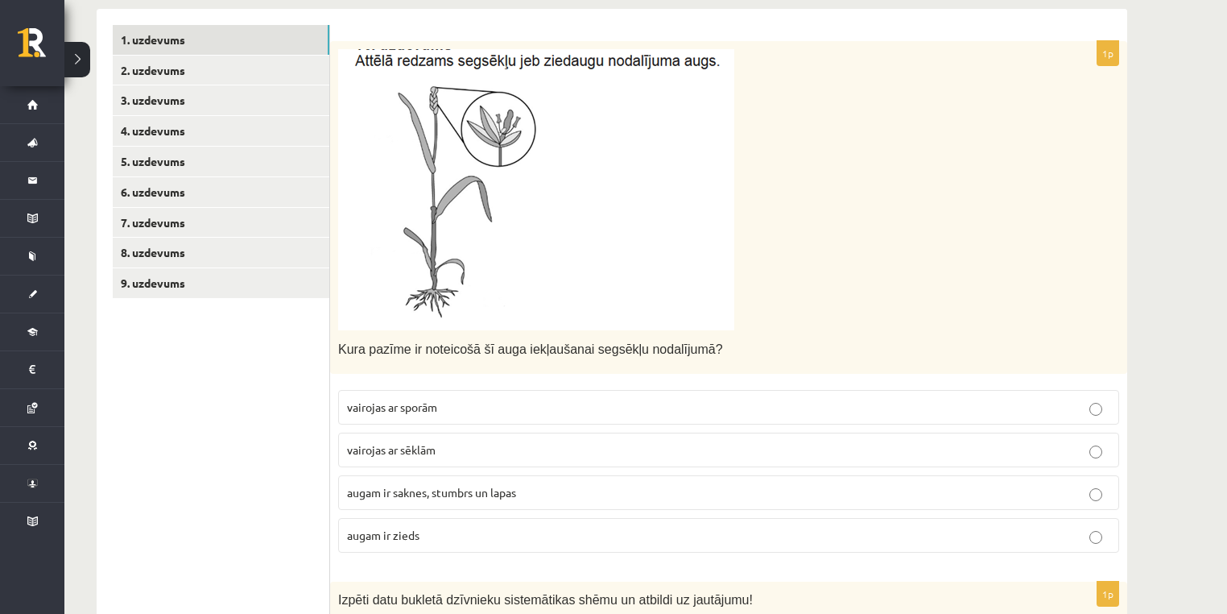
scroll to position [367, 0]
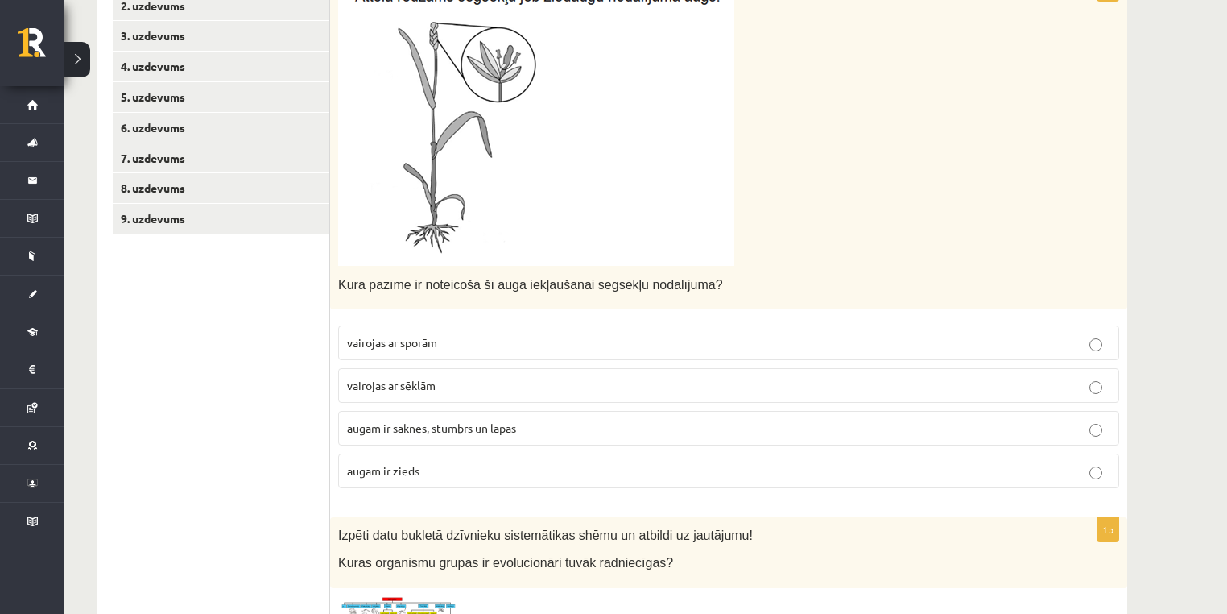
click at [424, 463] on p "augam ir zieds" at bounding box center [729, 470] width 764 height 17
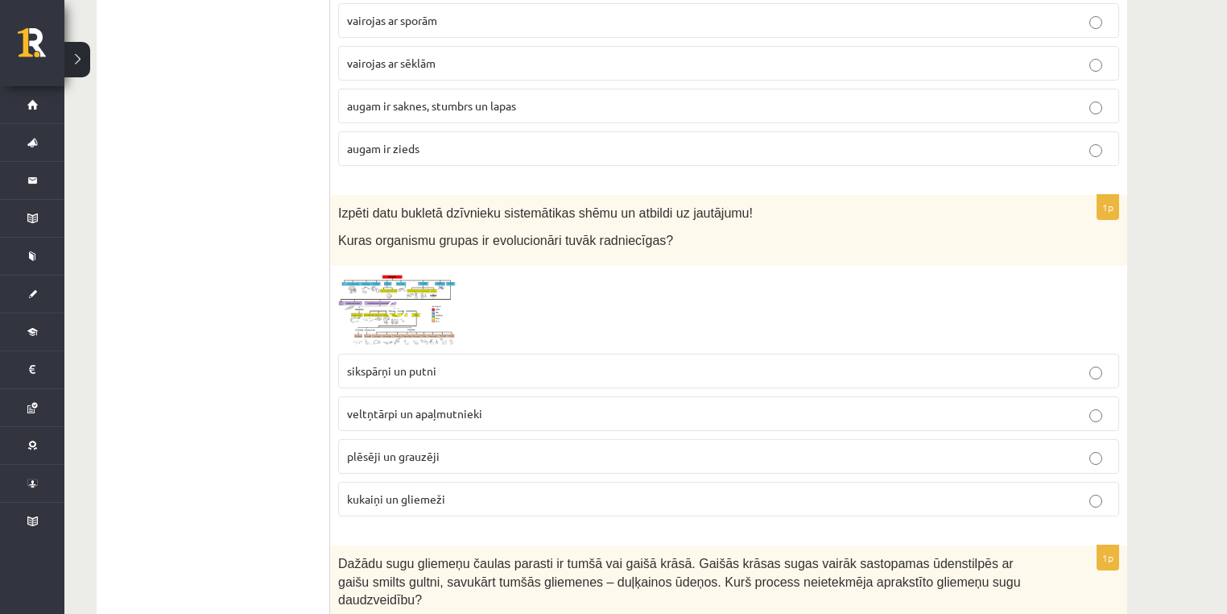
scroll to position [689, 0]
click at [403, 458] on span "plēsēji un grauzēji" at bounding box center [393, 456] width 93 height 14
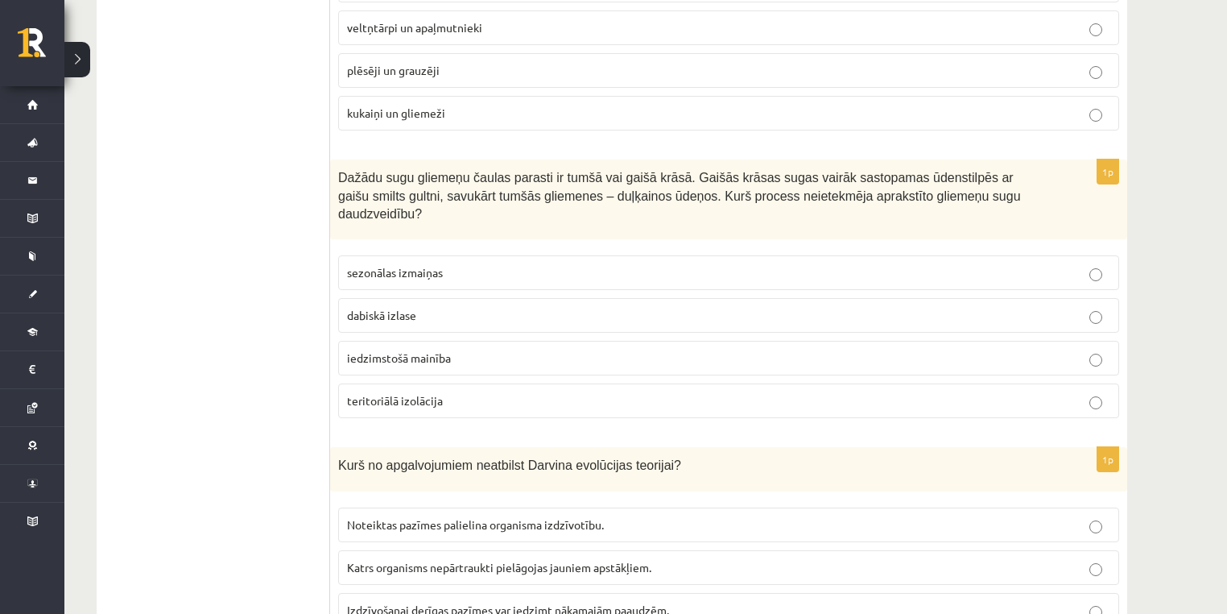
scroll to position [1076, 0]
click at [424, 264] on span "sezonālas izmaiņas" at bounding box center [395, 271] width 96 height 14
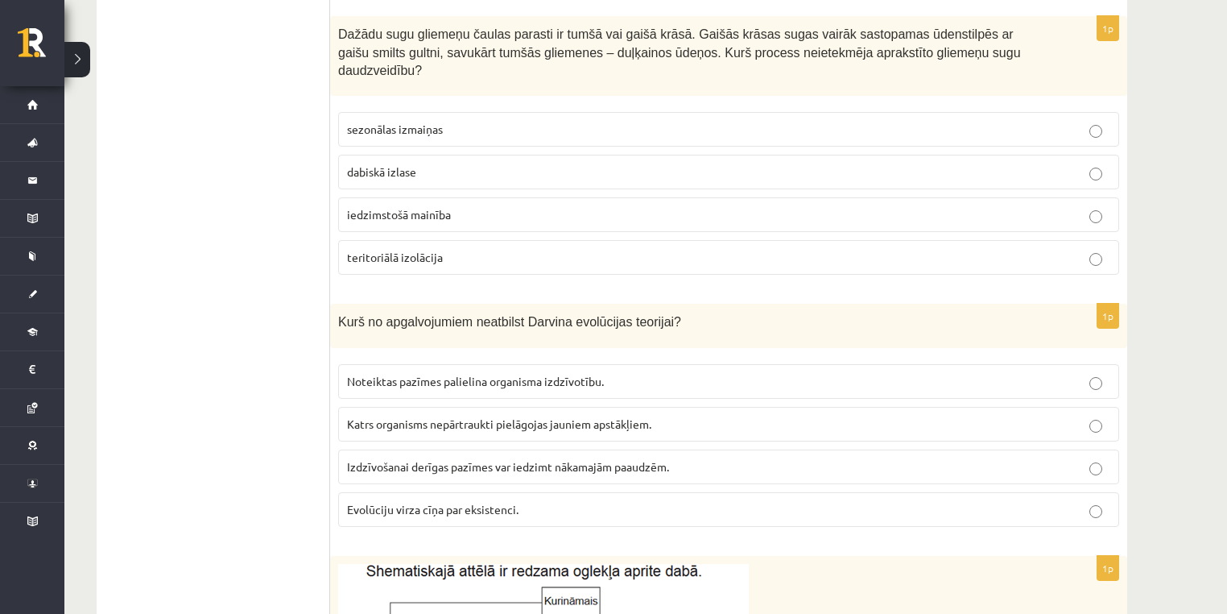
scroll to position [1398, 0]
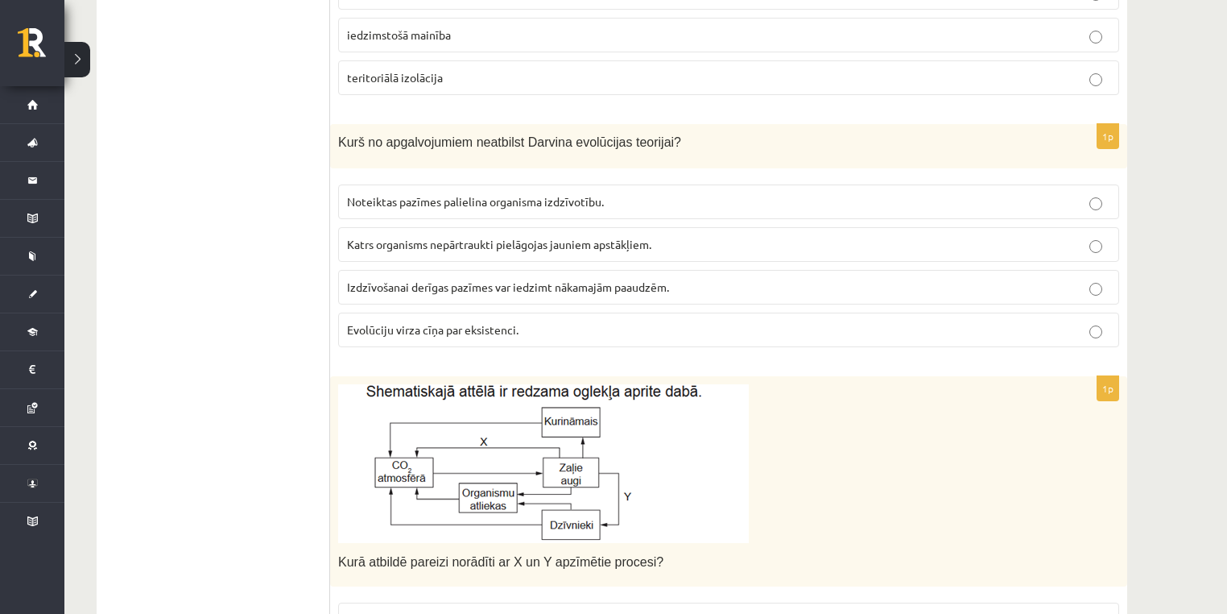
click at [415, 237] on span "Katrs organisms nepārtraukti pielāgojas jauniem apstākļiem." at bounding box center [499, 244] width 304 height 14
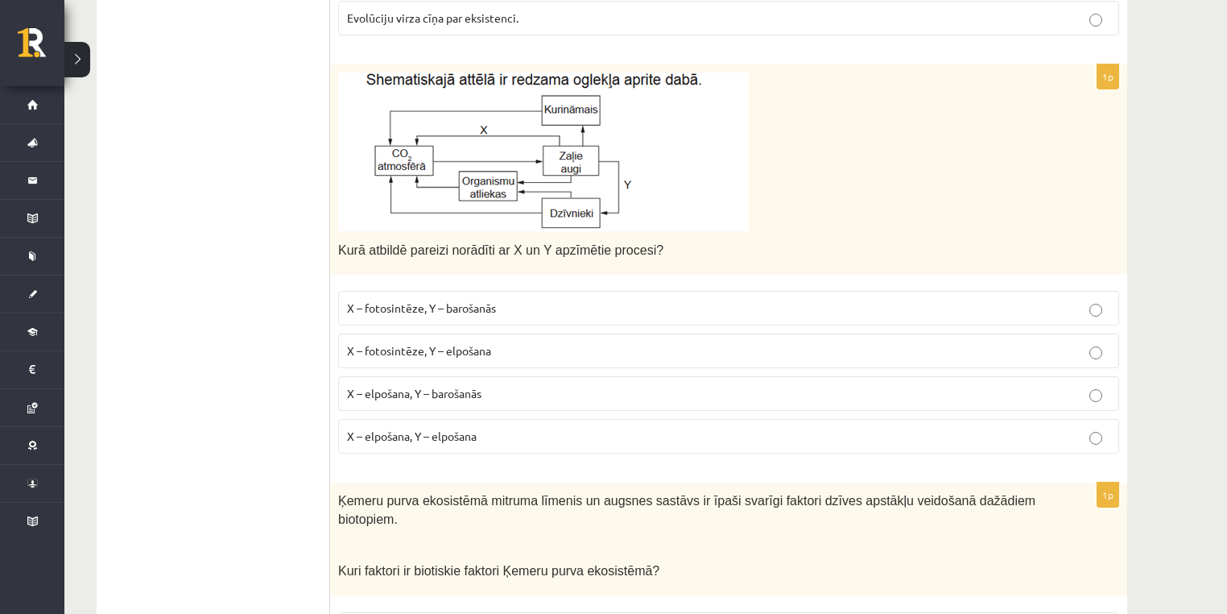
scroll to position [1720, 0]
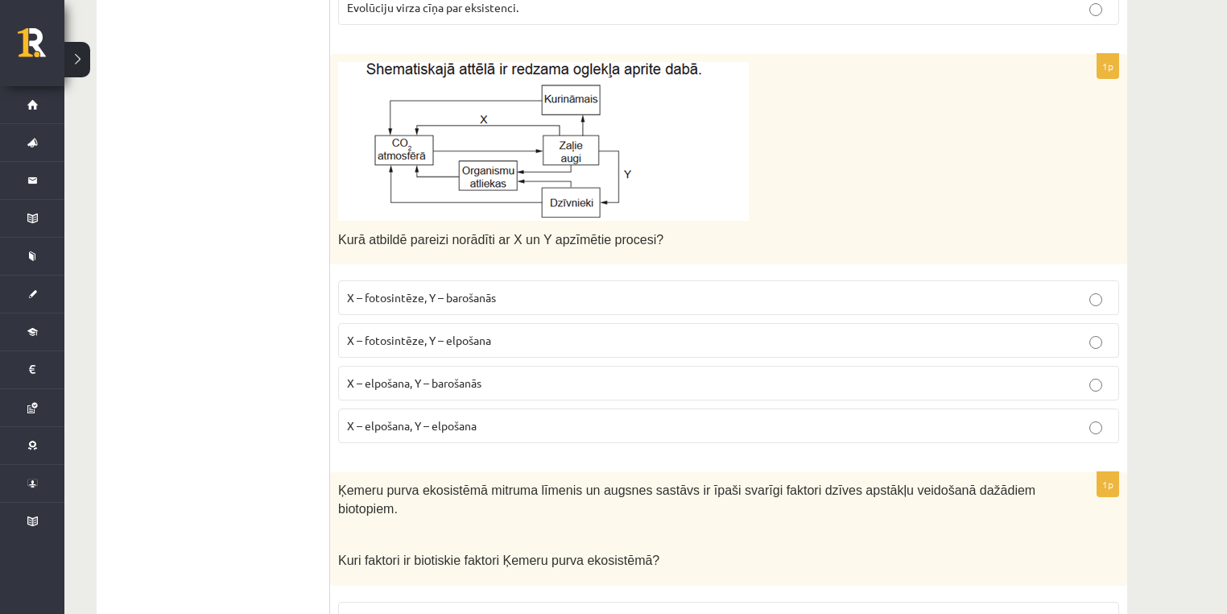
click at [484, 333] on span "X – fotosintēze, Y – elpošana" at bounding box center [419, 340] width 144 height 14
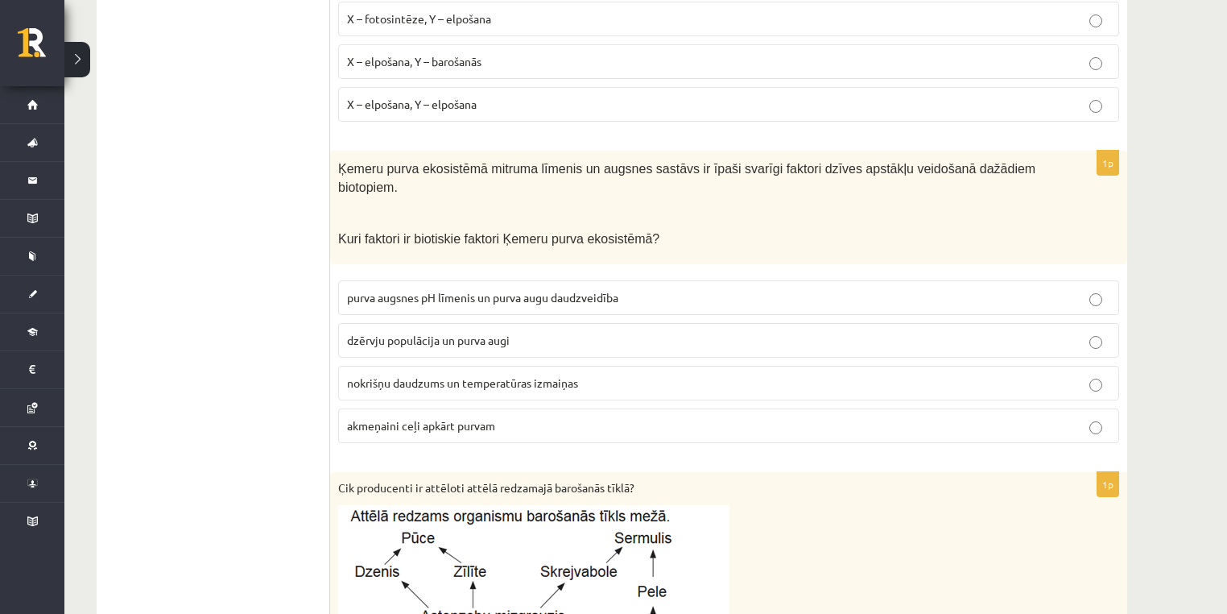
scroll to position [2042, 0]
click at [420, 332] on span "dzērvju populācija un purva augi" at bounding box center [428, 339] width 163 height 14
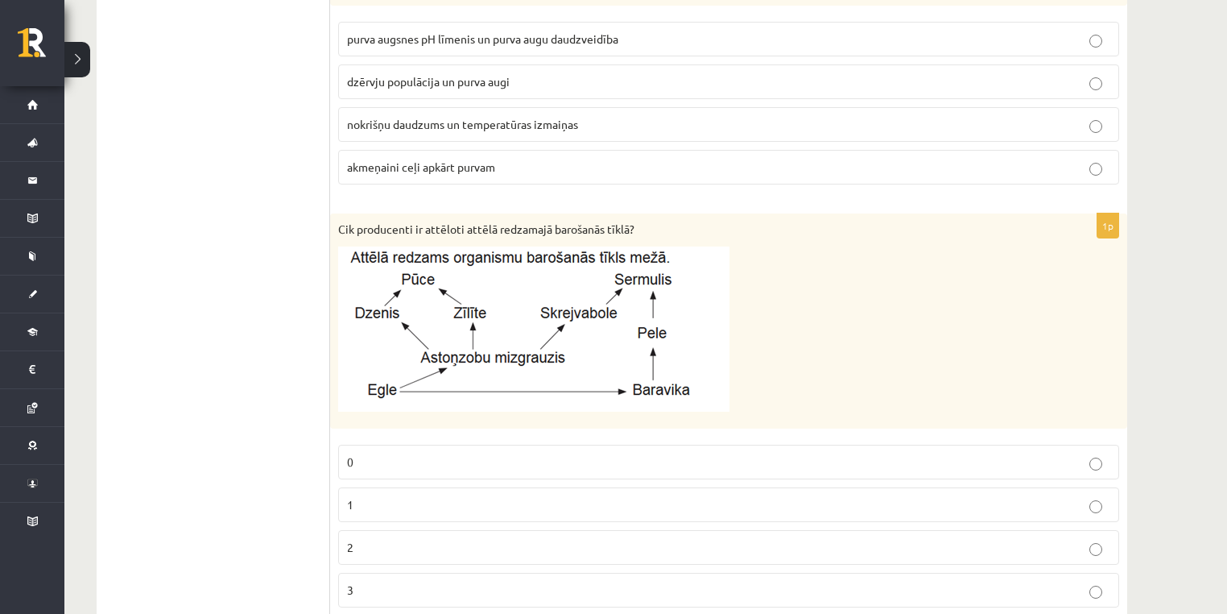
scroll to position [2307, 0]
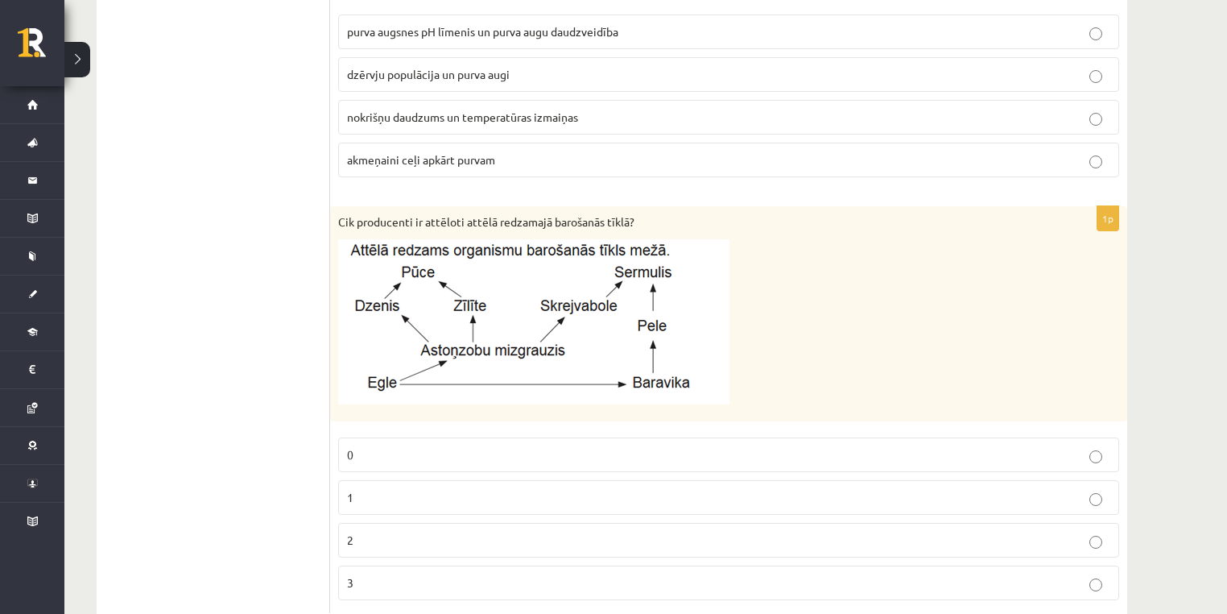
click at [403, 532] on p "2" at bounding box center [729, 540] width 764 height 17
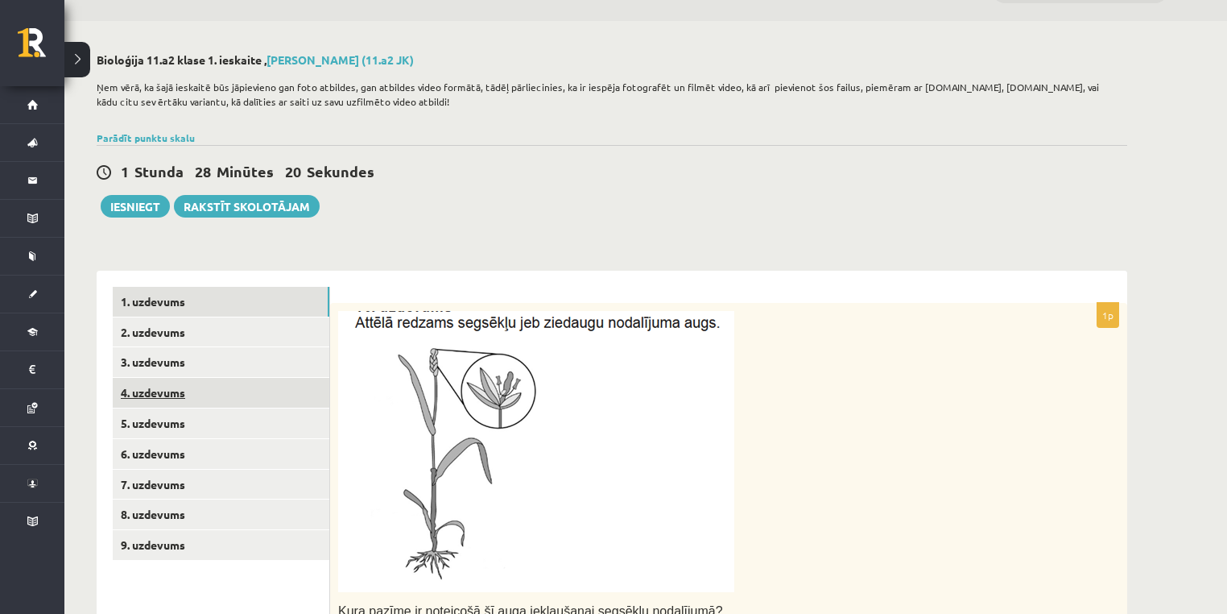
scroll to position [64, 0]
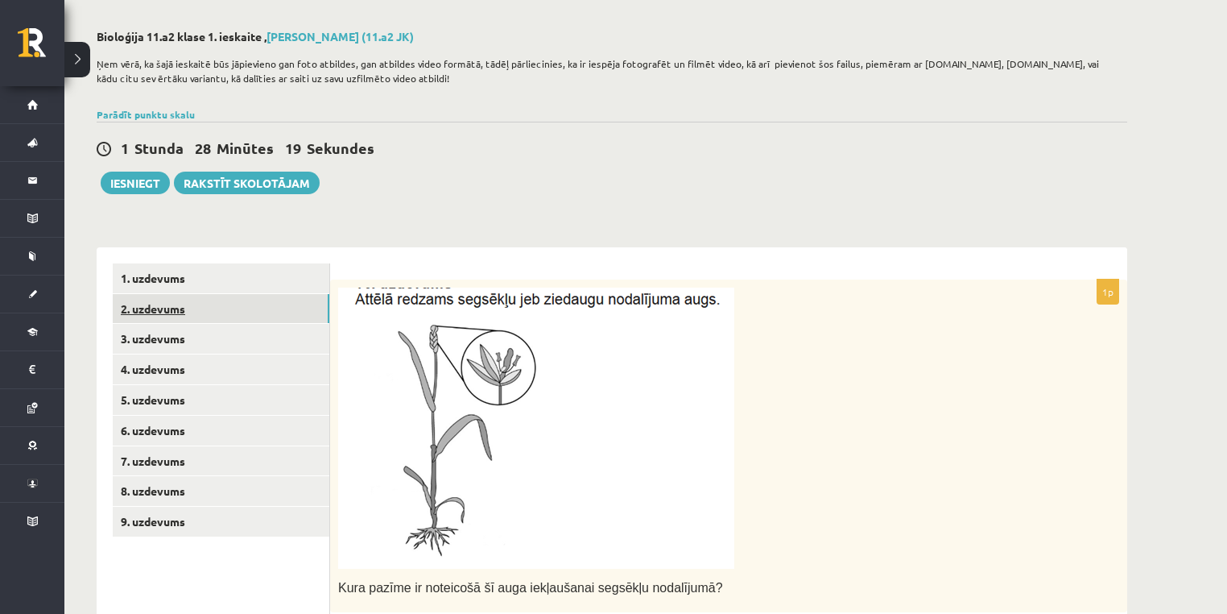
click at [219, 309] on link "2. uzdevums" at bounding box center [221, 309] width 217 height 30
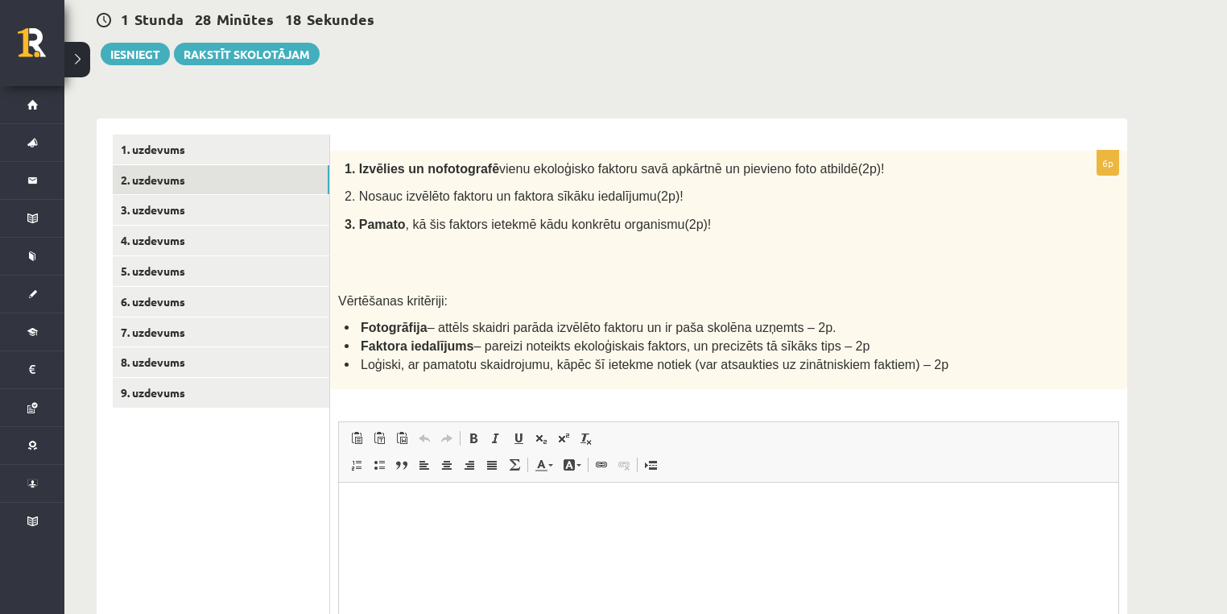
scroll to position [0, 0]
drag, startPoint x: 450, startPoint y: 197, endPoint x: 510, endPoint y: 199, distance: 59.6
click at [499, 199] on span "2. Nosauc izvēlēto faktoru un faktora sīkāku iedalījumu(2p)!" at bounding box center [514, 196] width 339 height 14
drag, startPoint x: 531, startPoint y: 199, endPoint x: 577, endPoint y: 203, distance: 46.1
click at [564, 201] on span "2. Nosauc izvēlēto faktoru un faktora sīkāku iedalījumu(2p)!" at bounding box center [514, 196] width 339 height 14
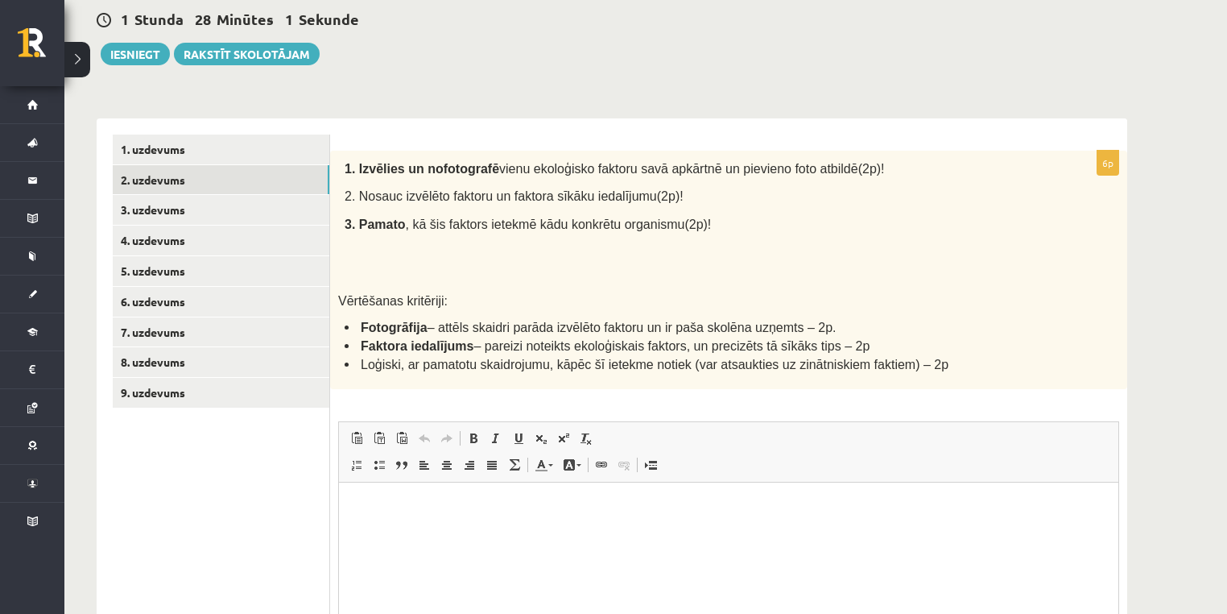
drag, startPoint x: 586, startPoint y: 190, endPoint x: 569, endPoint y: 201, distance: 20.3
click at [575, 198] on span "2. Nosauc izvēlēto faktoru un faktora sīkāku iedalījumu(2p)!" at bounding box center [514, 196] width 339 height 14
click at [410, 214] on p "3. Pamato , kā šis faktors ietekmē kādu konkrētu organismu(2p)!" at bounding box center [692, 223] width 694 height 19
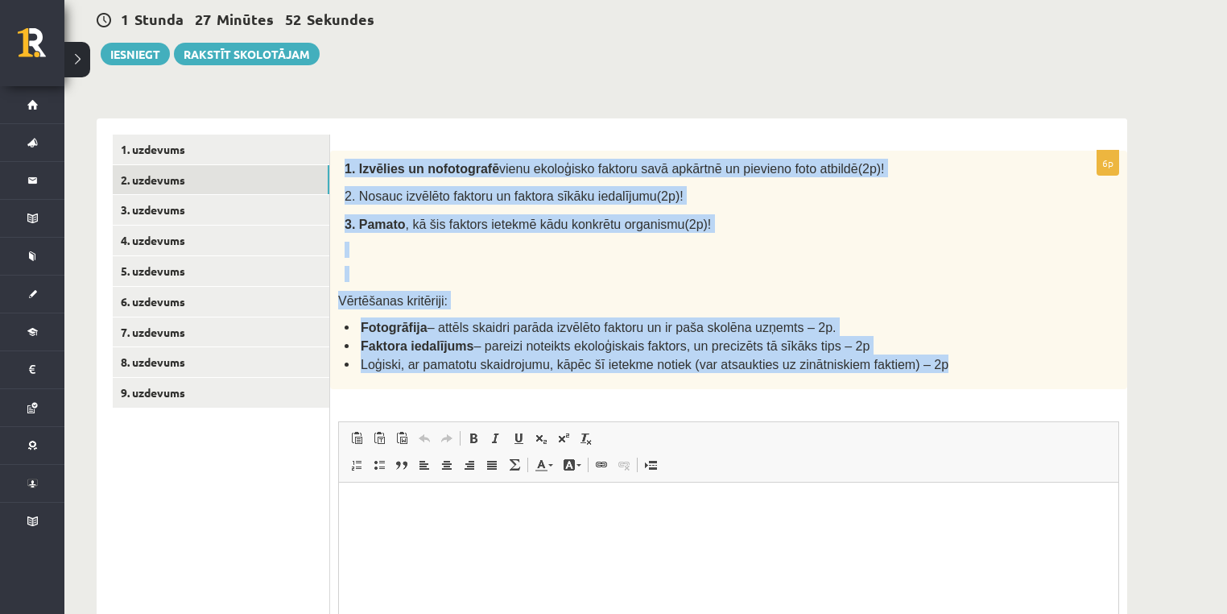
copy div "1. Izvēlies un nofotografē vienu ekoloģisko faktoru savā apkārtnē un pievieno f…"
drag, startPoint x: 338, startPoint y: 163, endPoint x: 945, endPoint y: 368, distance: 640.0
click at [945, 368] on div "1. Izvēlies un nofotografē vienu ekoloģisko faktoru savā apkārtnē un pievieno f…" at bounding box center [728, 270] width 797 height 238
click at [494, 278] on p at bounding box center [692, 274] width 694 height 16
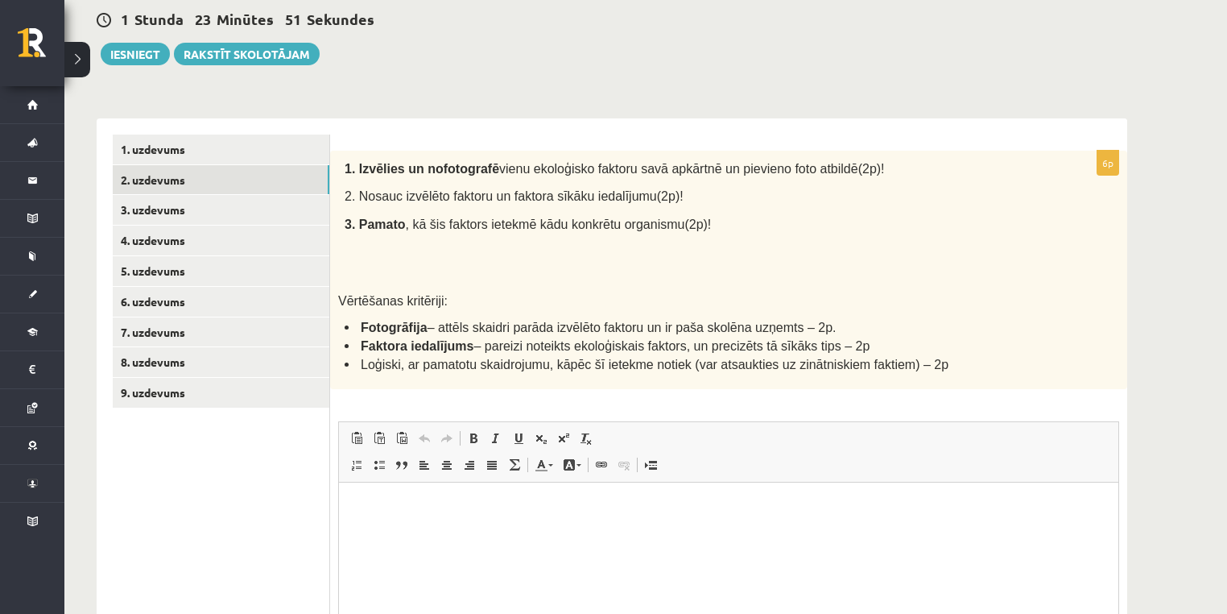
scroll to position [258, 0]
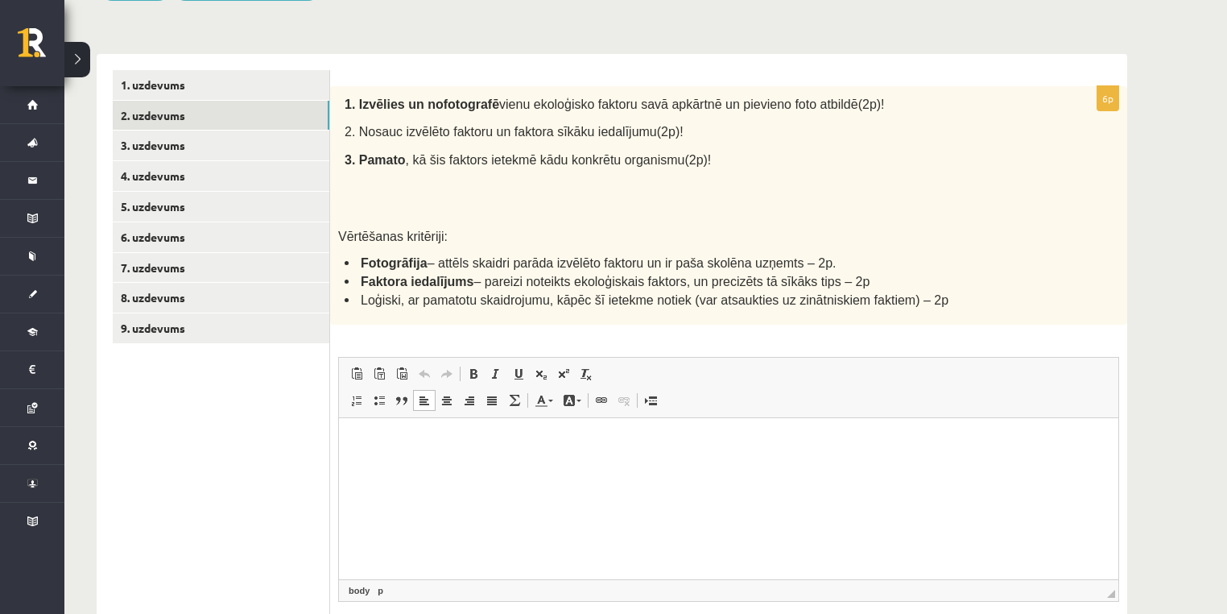
click at [436, 467] on html at bounding box center [729, 442] width 780 height 49
click at [355, 399] on span at bounding box center [356, 400] width 13 height 13
click at [387, 437] on li "**********" at bounding box center [729, 442] width 684 height 17
click at [390, 440] on li "**********" at bounding box center [729, 442] width 684 height 17
click at [387, 445] on li "**********" at bounding box center [729, 442] width 684 height 17
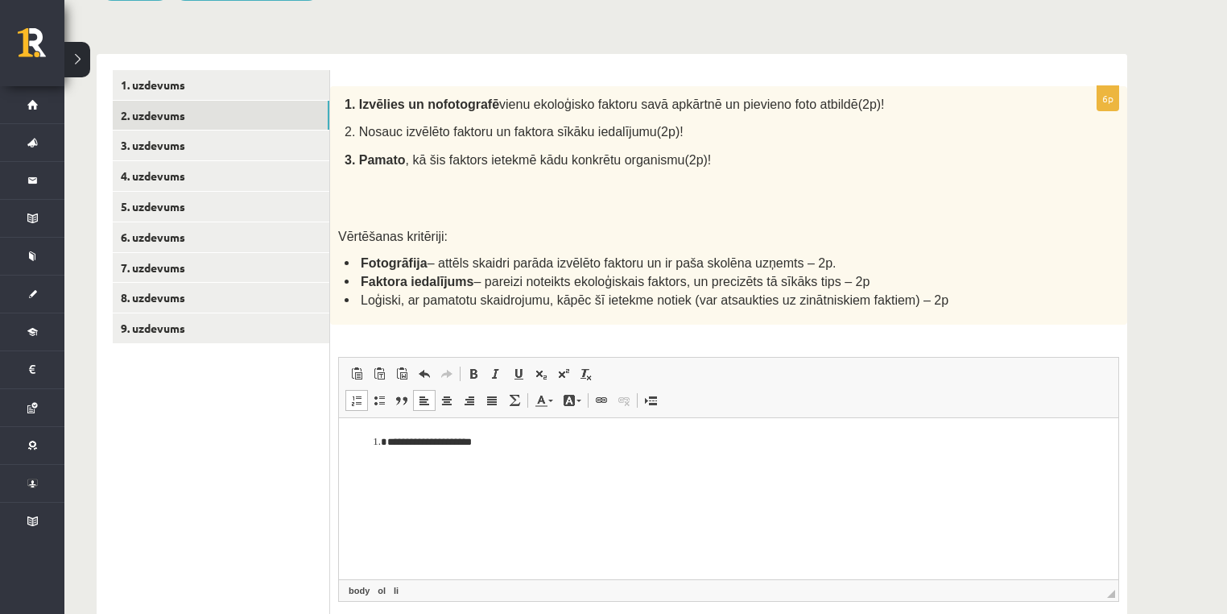
scroll to position [383, 0]
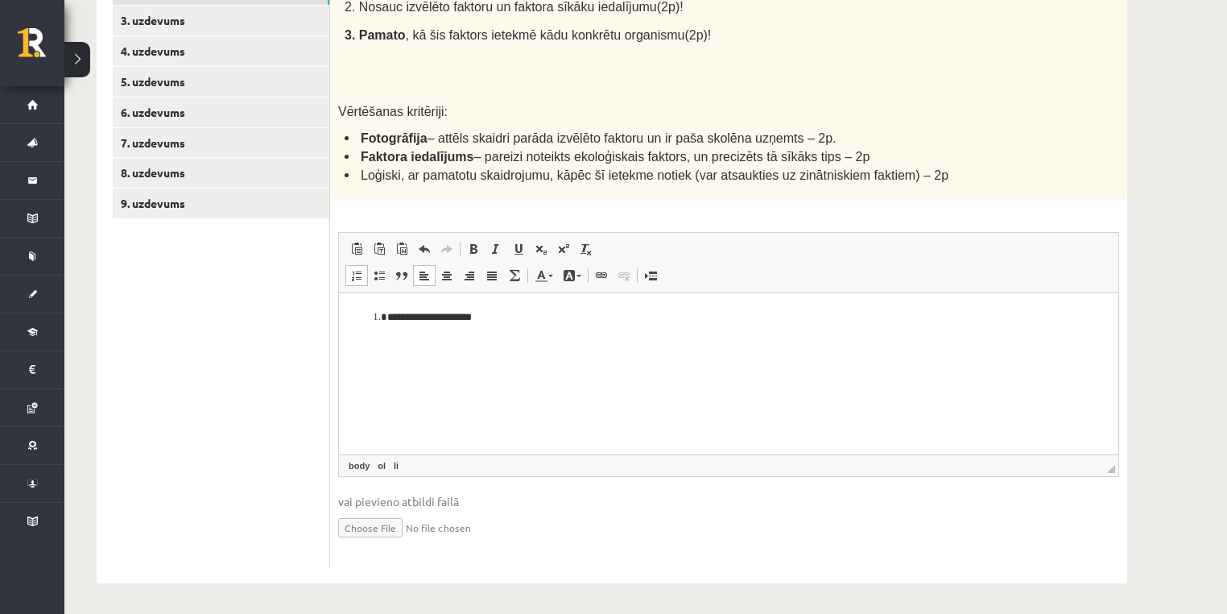
click at [387, 317] on li "**********" at bounding box center [729, 317] width 684 height 17
click at [587, 321] on li "**********" at bounding box center [729, 317] width 684 height 17
drag, startPoint x: 577, startPoint y: 322, endPoint x: 583, endPoint y: 338, distance: 17.1
click at [580, 322] on li "**********" at bounding box center [729, 317] width 684 height 17
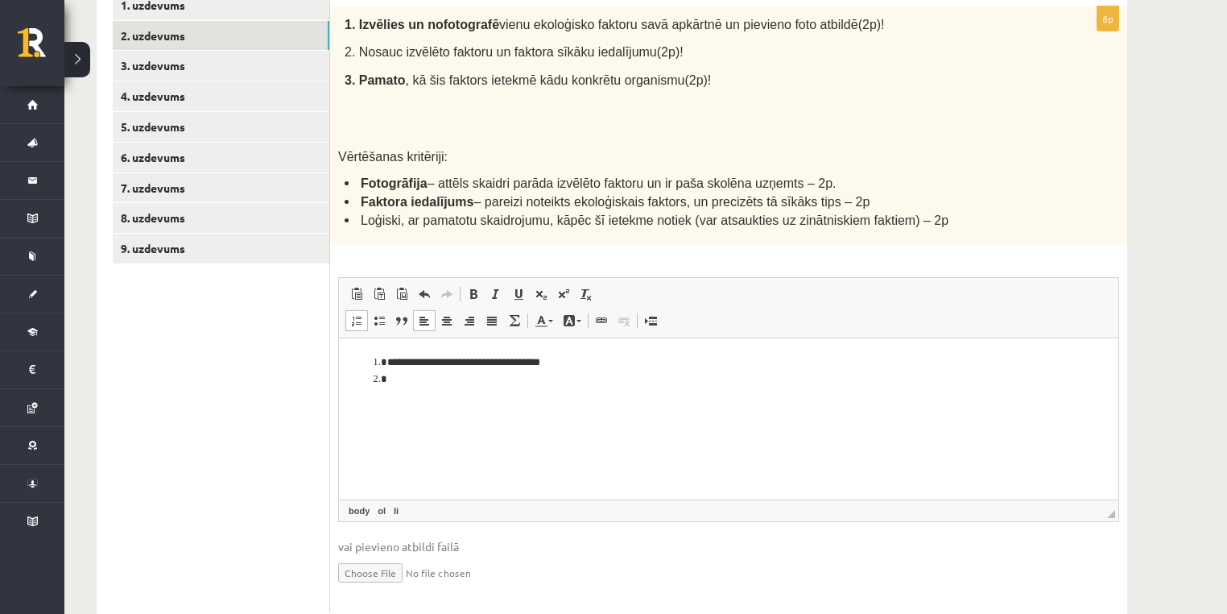
scroll to position [318, 0]
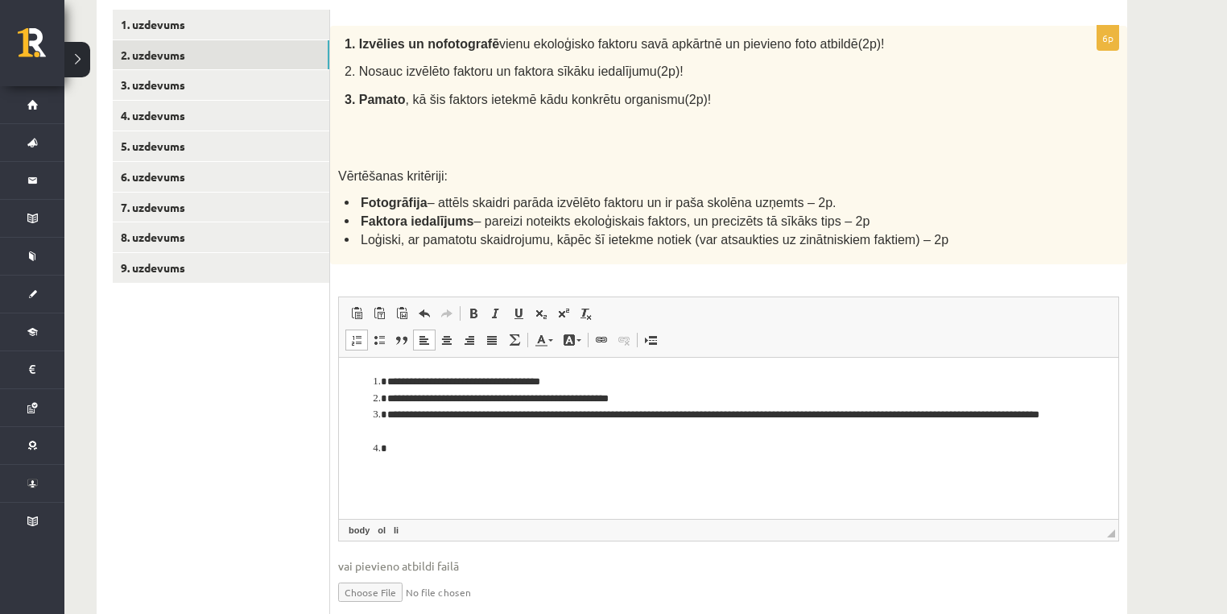
drag, startPoint x: 465, startPoint y: 453, endPoint x: 380, endPoint y: 450, distance: 84.6
click at [387, 450] on li "Визуальный текстовый редактор, wiswyg-editor-user-answer-47433907153740" at bounding box center [728, 449] width 683 height 17
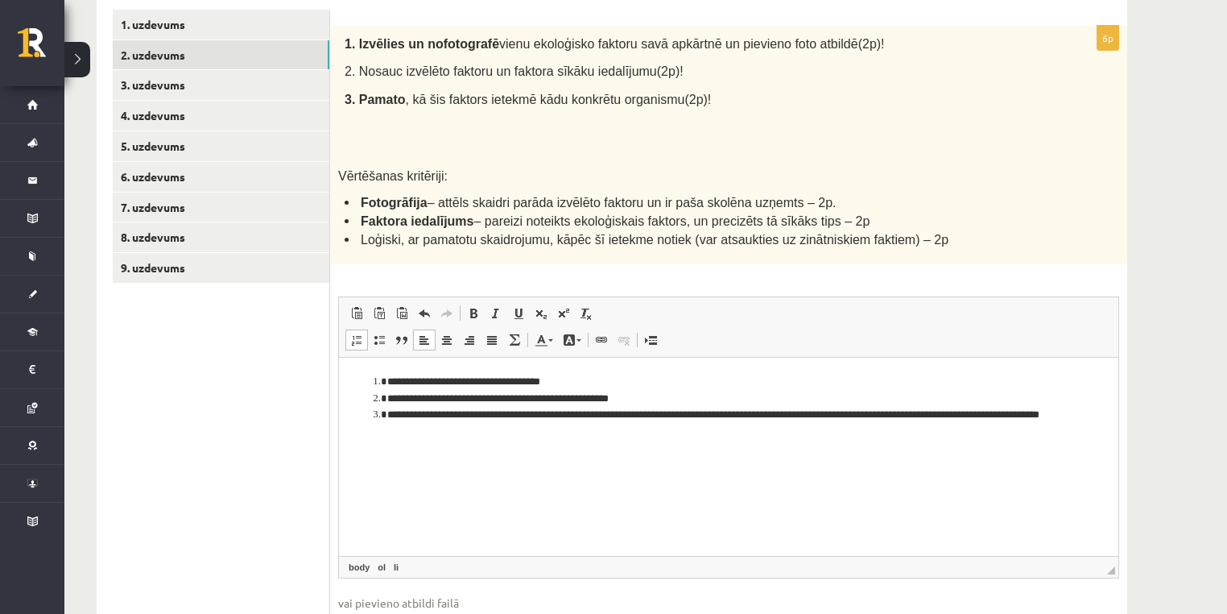
drag, startPoint x: 1109, startPoint y: 529, endPoint x: 1111, endPoint y: 567, distance: 37.9
click at [1111, 567] on span "◢ Путь элементов body ol li" at bounding box center [729, 567] width 780 height 22
click at [581, 379] on li "**********" at bounding box center [729, 382] width 684 height 17
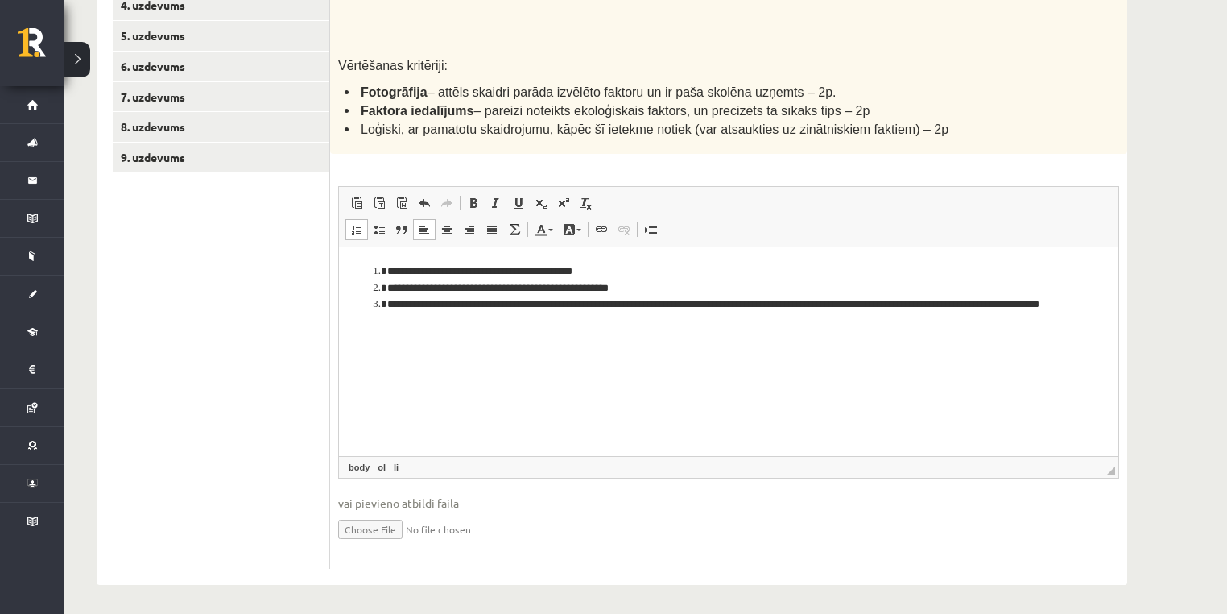
scroll to position [430, 0]
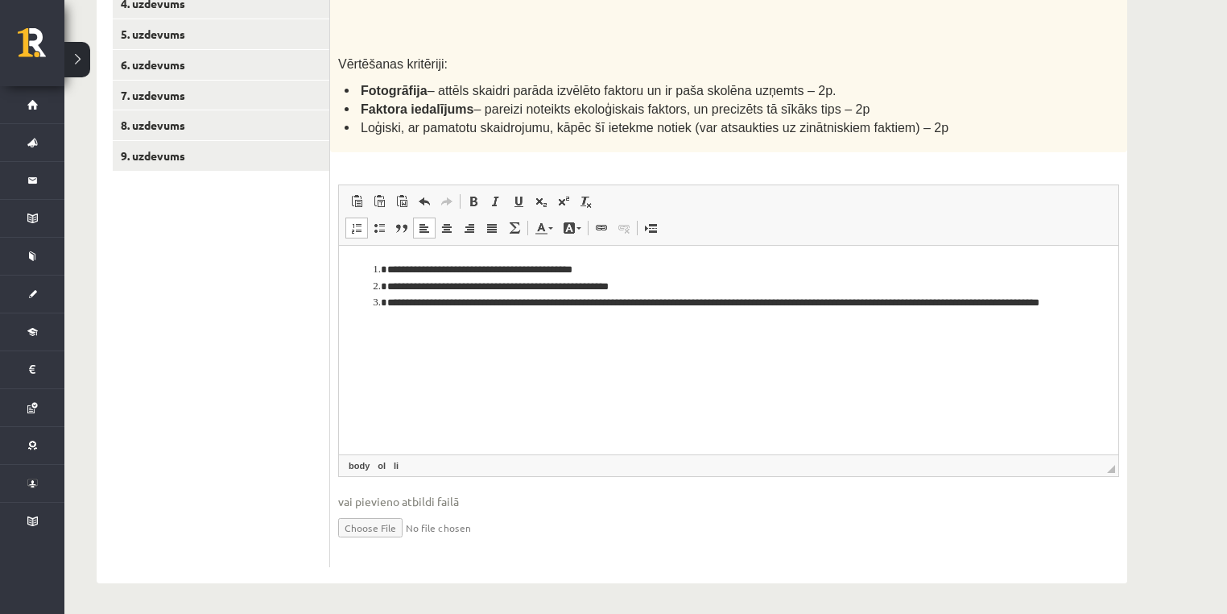
click at [388, 532] on input "file" at bounding box center [728, 526] width 781 height 33
click at [414, 523] on input "file" at bounding box center [728, 526] width 781 height 33
type input "**********"
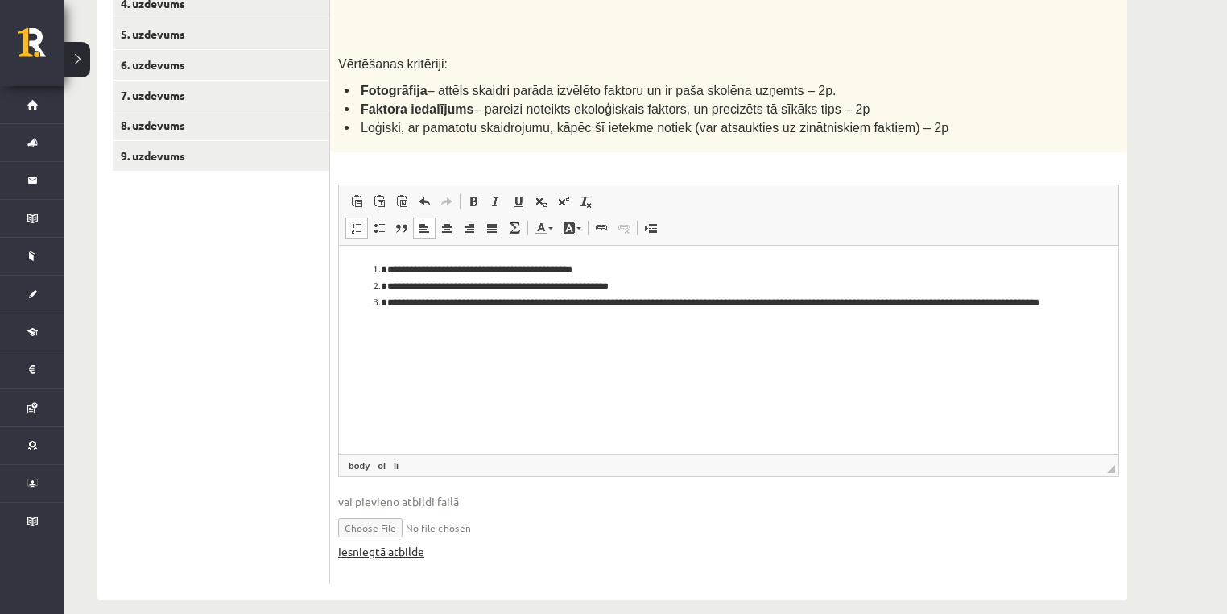
click at [403, 548] on link "Iesniegtā atbilde" at bounding box center [381, 551] width 86 height 17
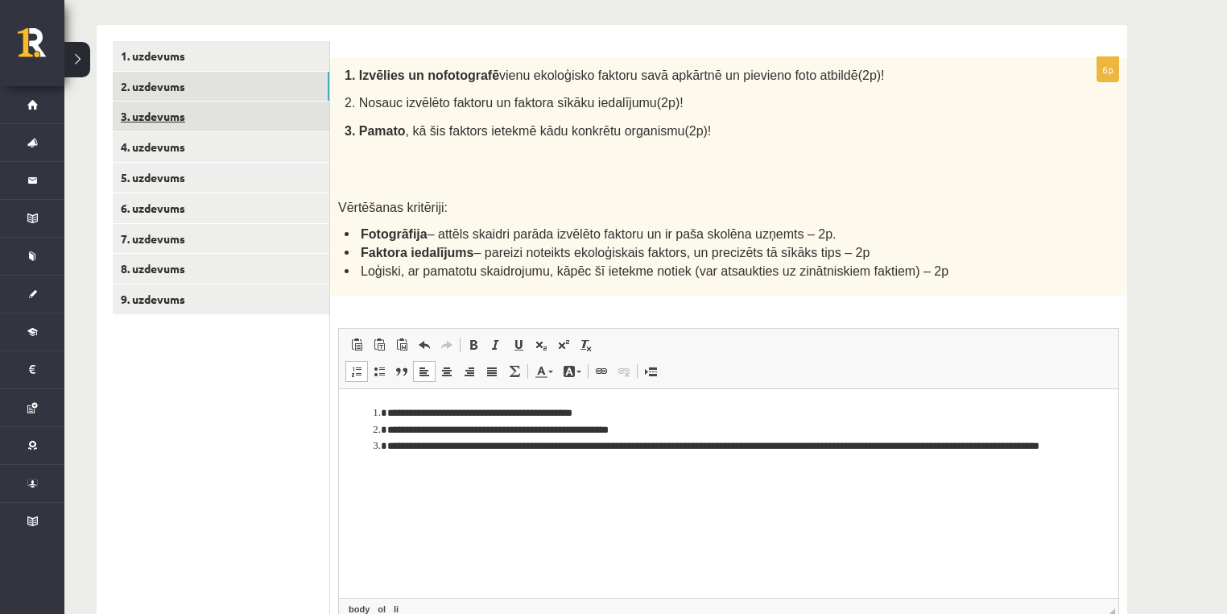
scroll to position [237, 0]
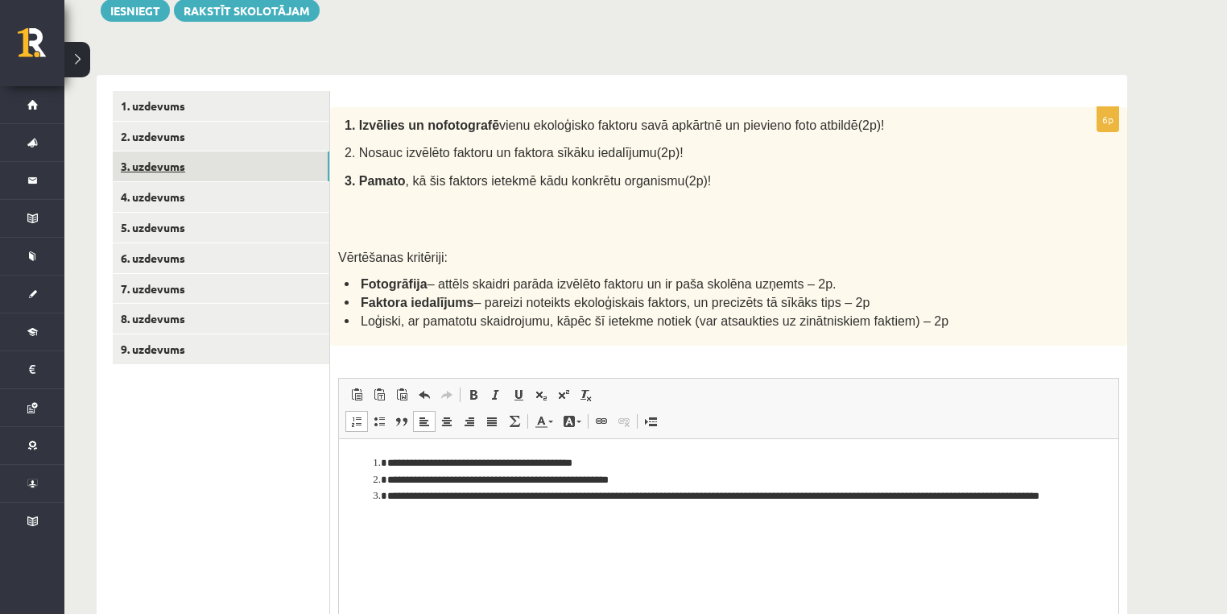
click at [194, 161] on link "3. uzdevums" at bounding box center [221, 166] width 217 height 30
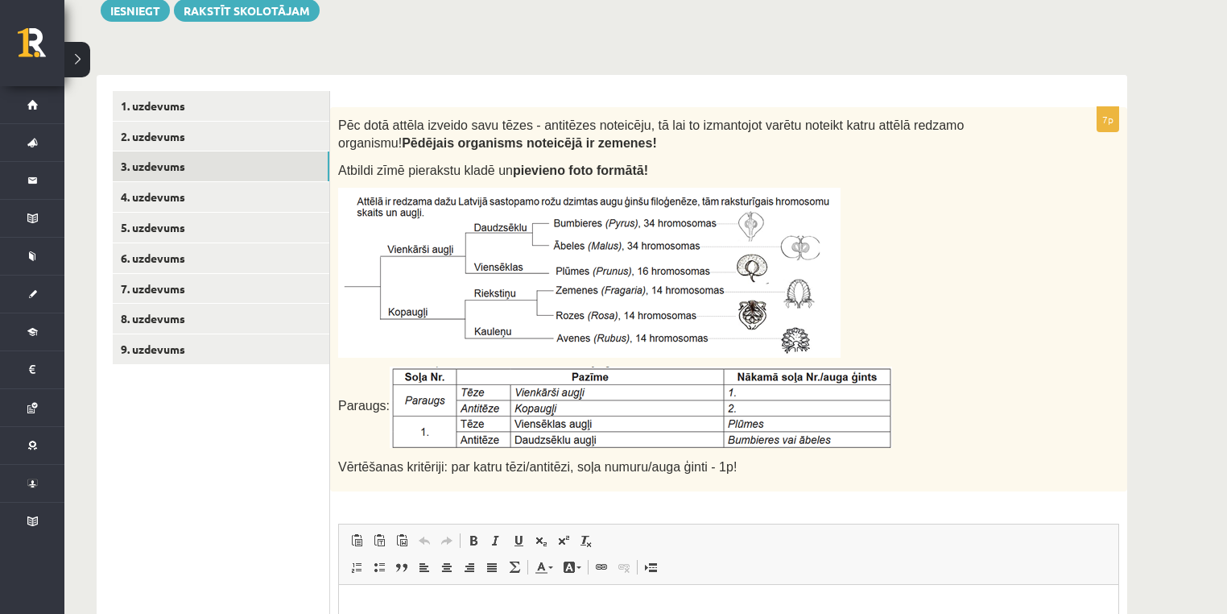
scroll to position [0, 0]
click at [266, 204] on link "4. uzdevums" at bounding box center [221, 197] width 217 height 30
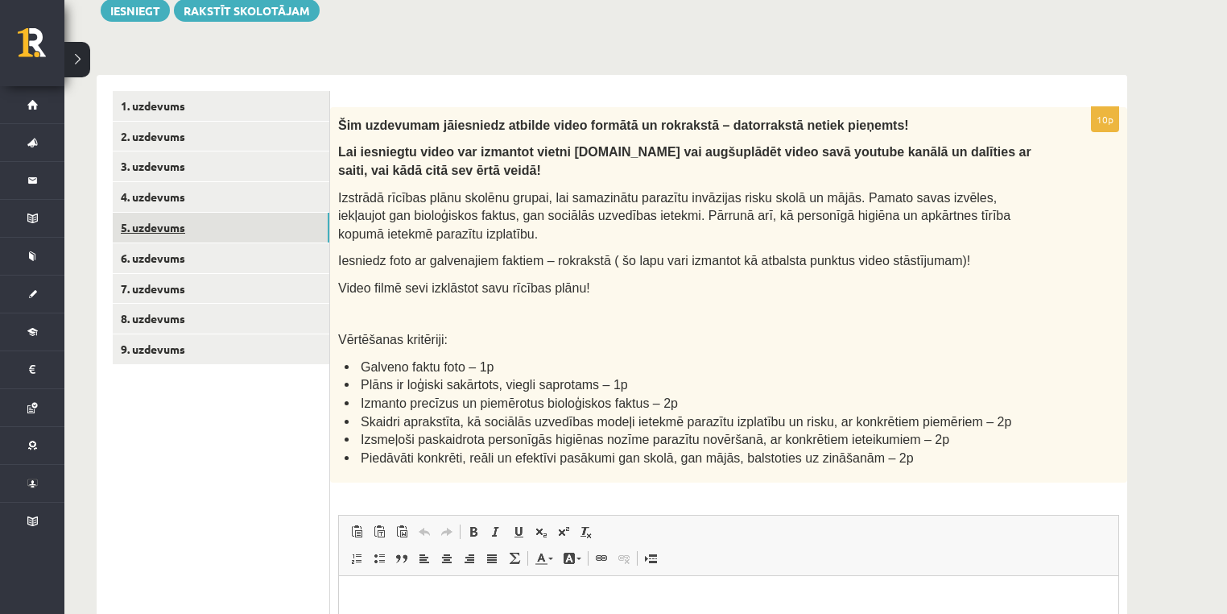
click at [261, 226] on link "5. uzdevums" at bounding box center [221, 228] width 217 height 30
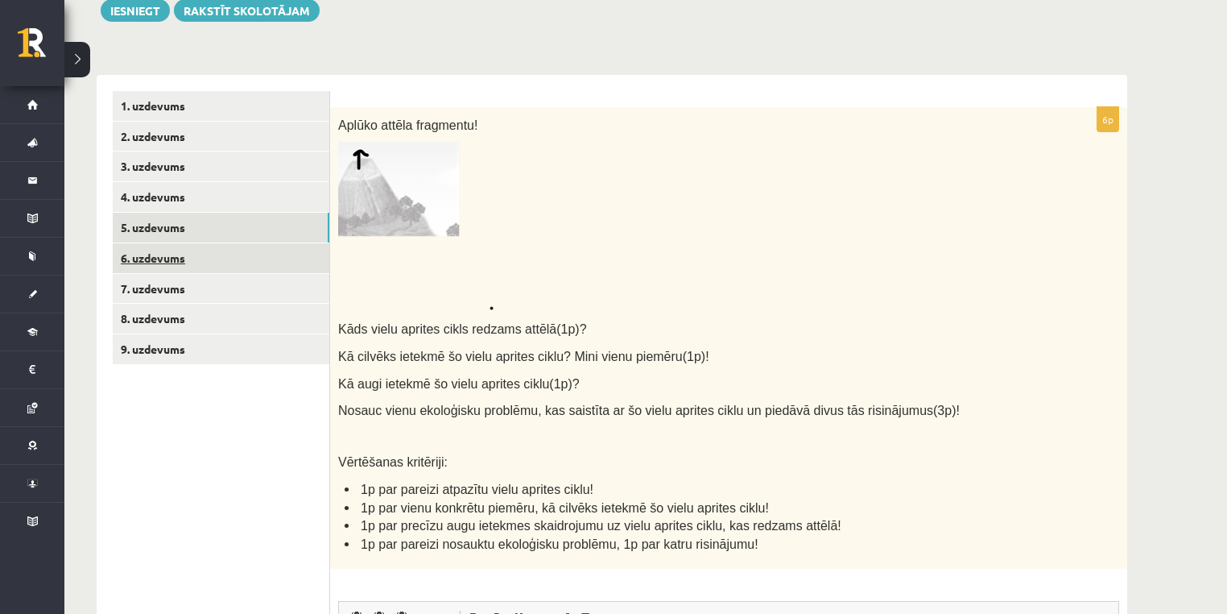
click at [263, 252] on link "6. uzdevums" at bounding box center [221, 258] width 217 height 30
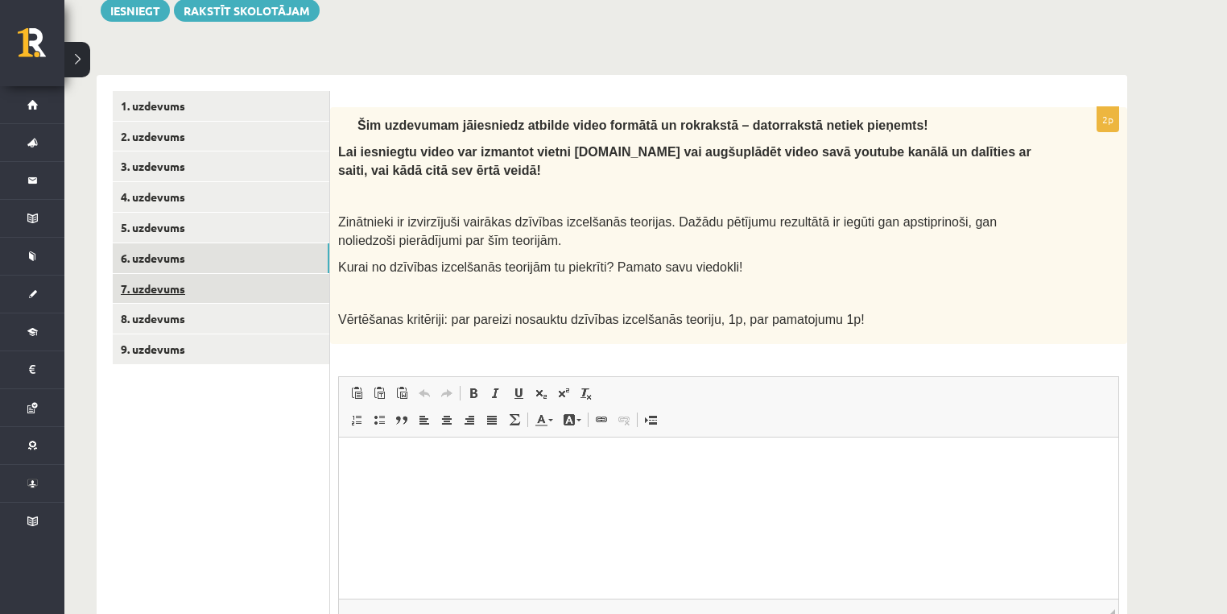
click at [257, 291] on link "7. uzdevums" at bounding box center [221, 289] width 217 height 30
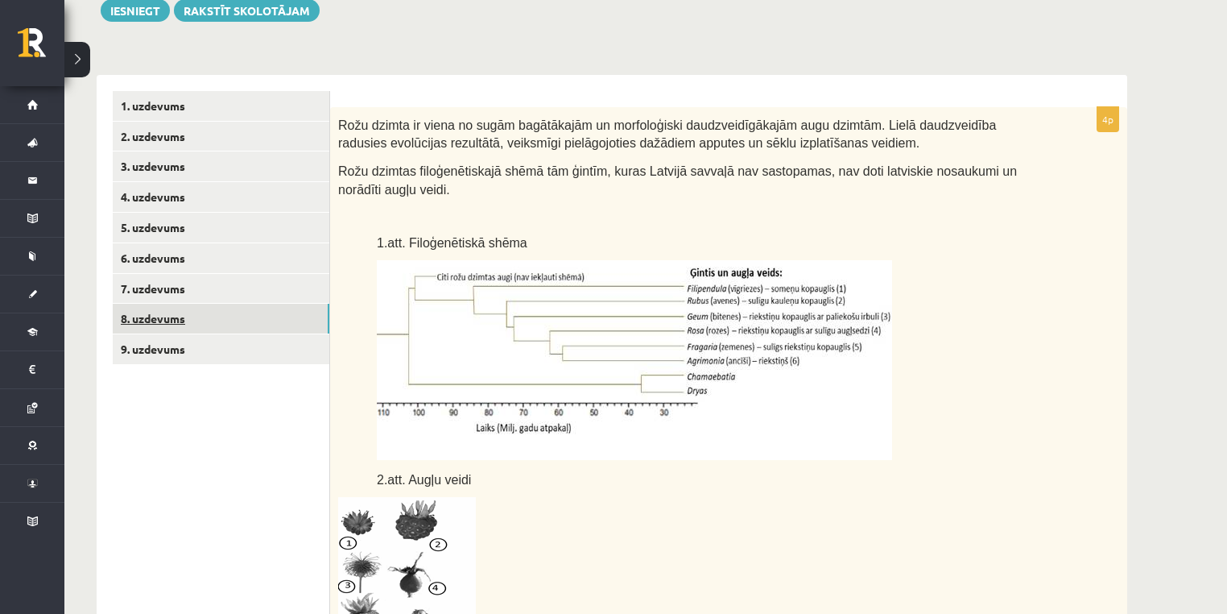
click at [255, 315] on link "8. uzdevums" at bounding box center [221, 319] width 217 height 30
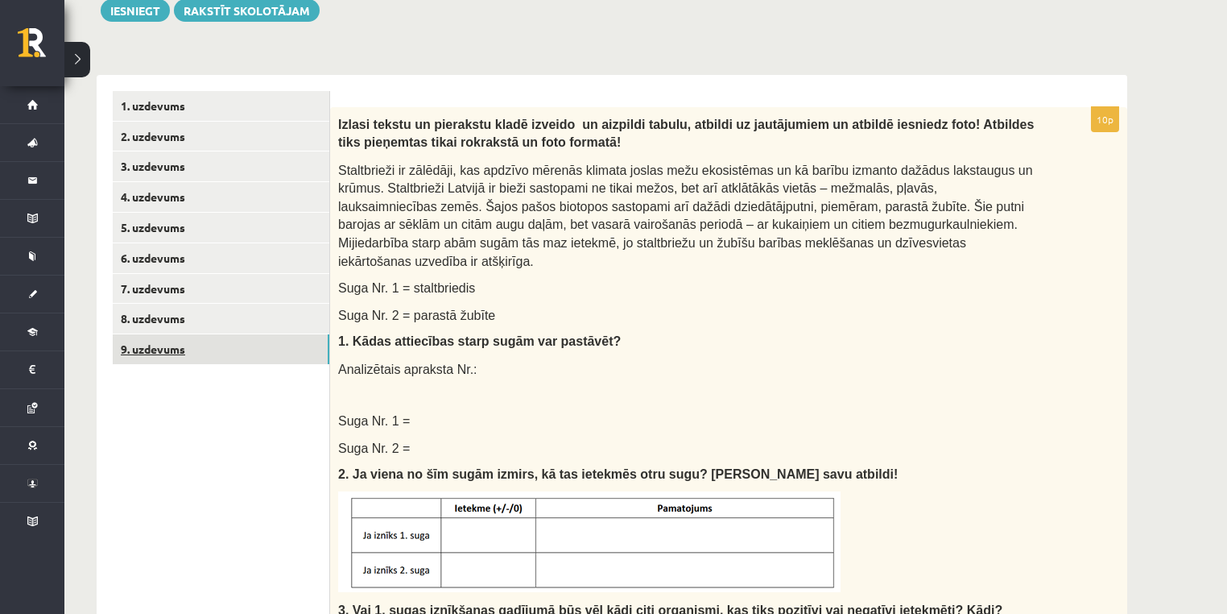
click at [252, 350] on link "9. uzdevums" at bounding box center [221, 349] width 217 height 30
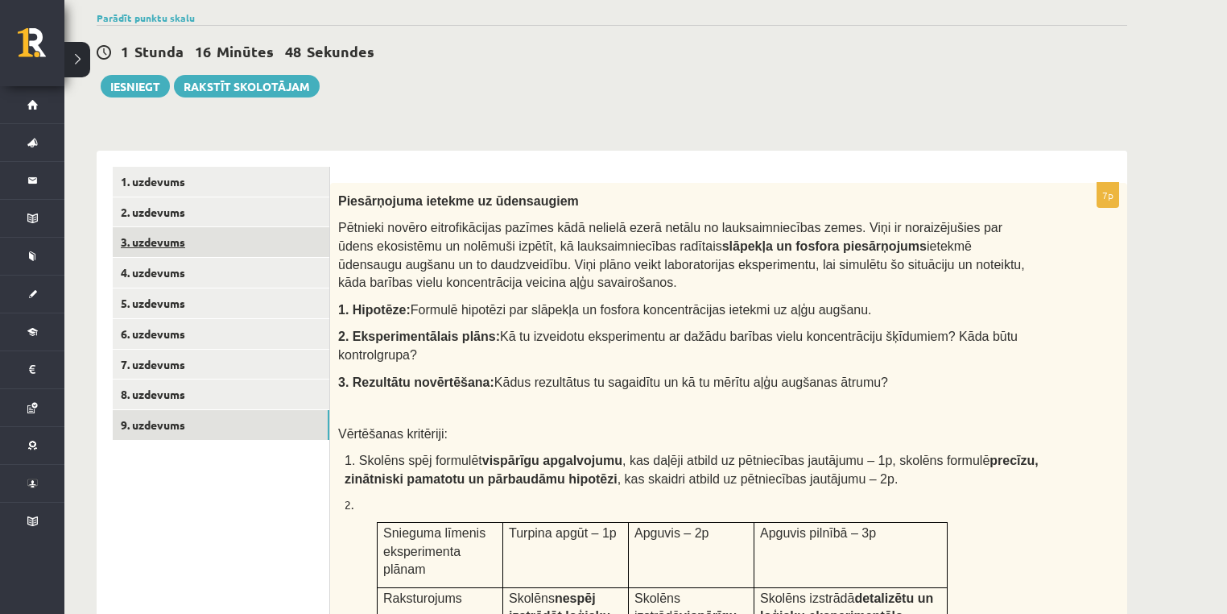
scroll to position [172, 0]
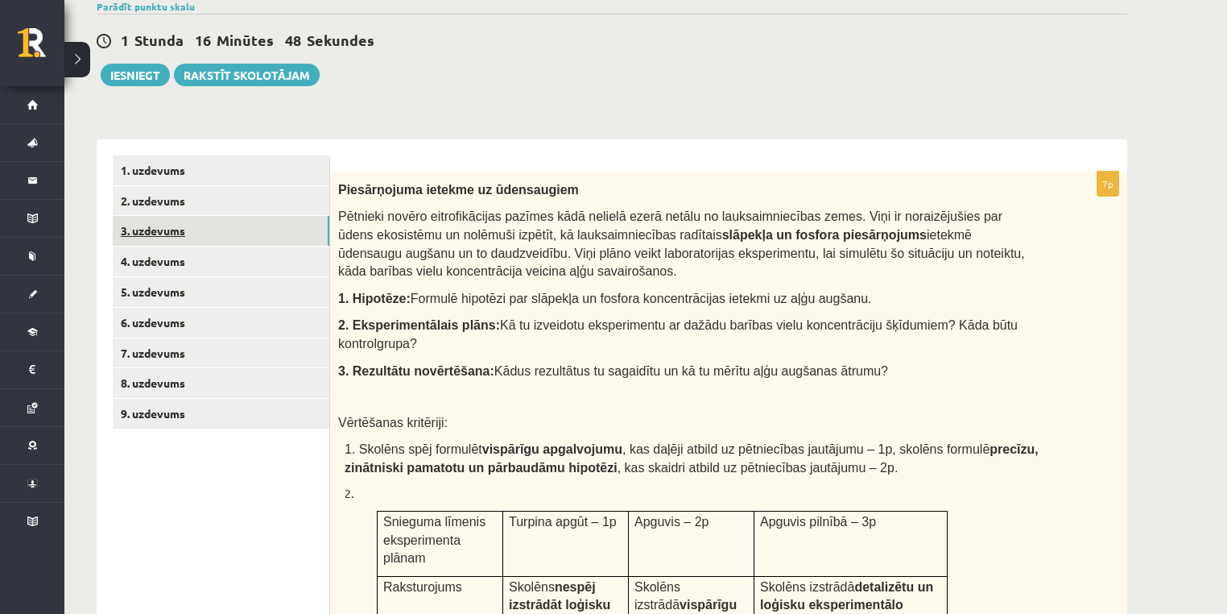
click at [247, 230] on link "3. uzdevums" at bounding box center [221, 231] width 217 height 30
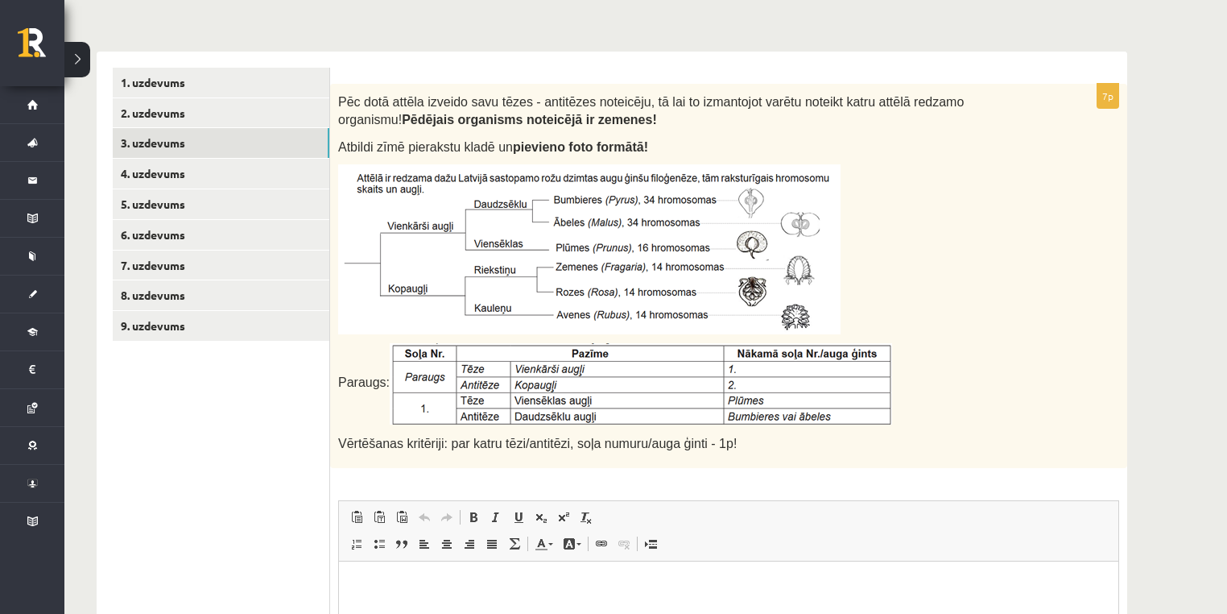
scroll to position [237, 0]
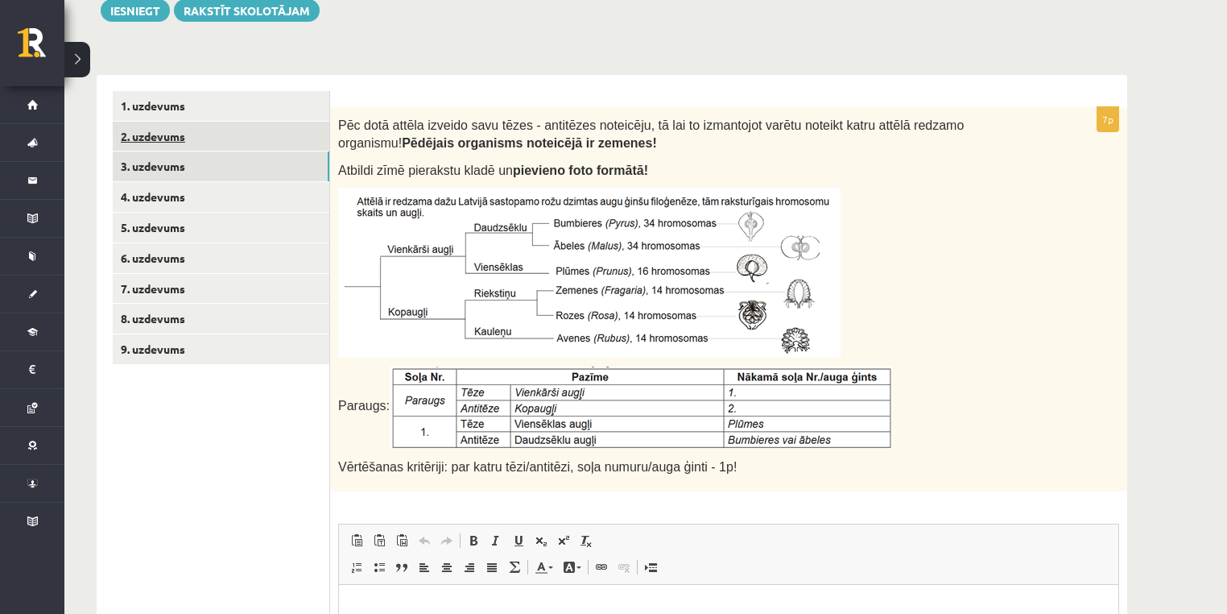
click at [191, 137] on link "2. uzdevums" at bounding box center [221, 137] width 217 height 30
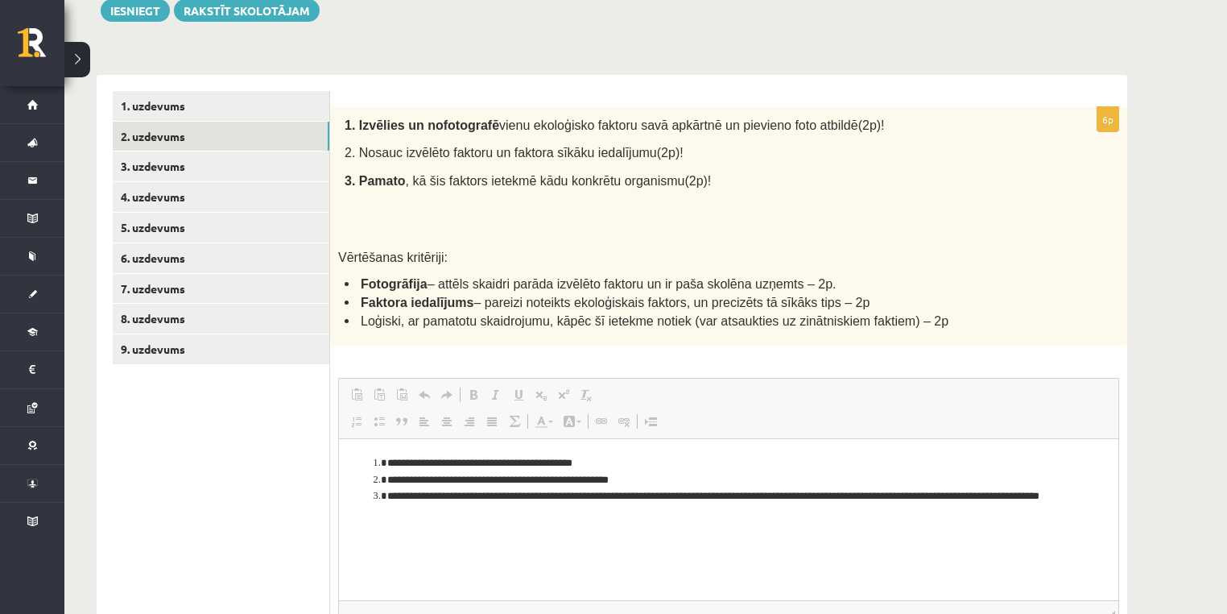
scroll to position [0, 0]
drag, startPoint x: 514, startPoint y: 126, endPoint x: 609, endPoint y: 119, distance: 95.3
click at [609, 119] on span "vienu ekoloģisko faktoru savā apkārtnē un pievieno foto atbildē(2p)!" at bounding box center [692, 125] width 386 height 14
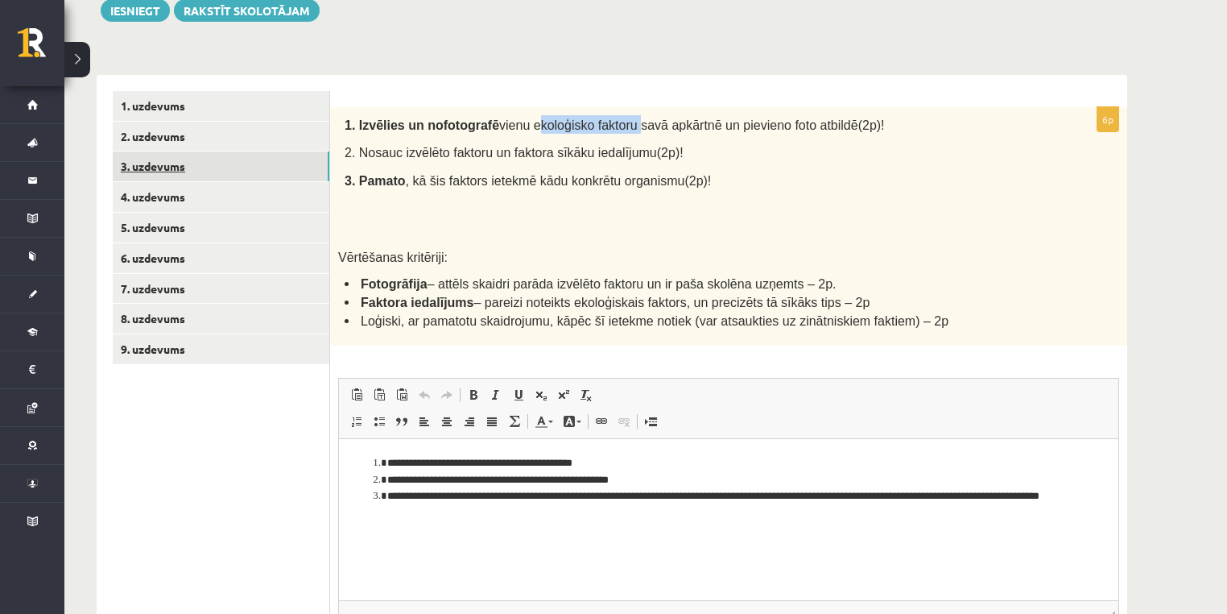
click at [187, 168] on link "3. uzdevums" at bounding box center [221, 166] width 217 height 30
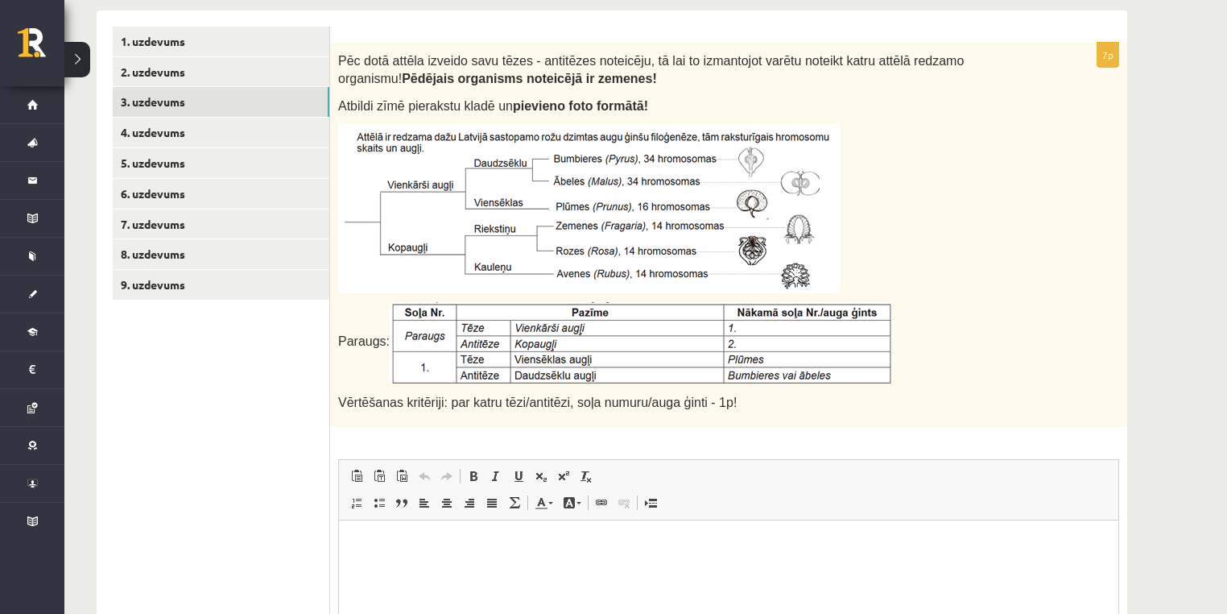
scroll to position [528, 0]
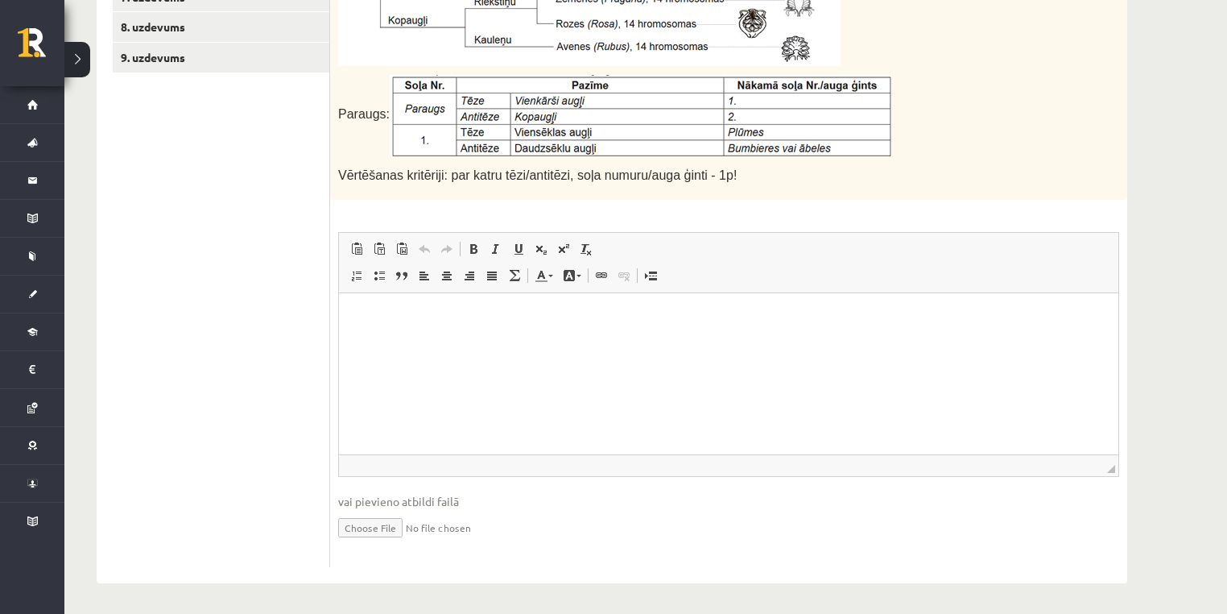
click at [403, 532] on input "file" at bounding box center [728, 526] width 781 height 33
type input "**********"
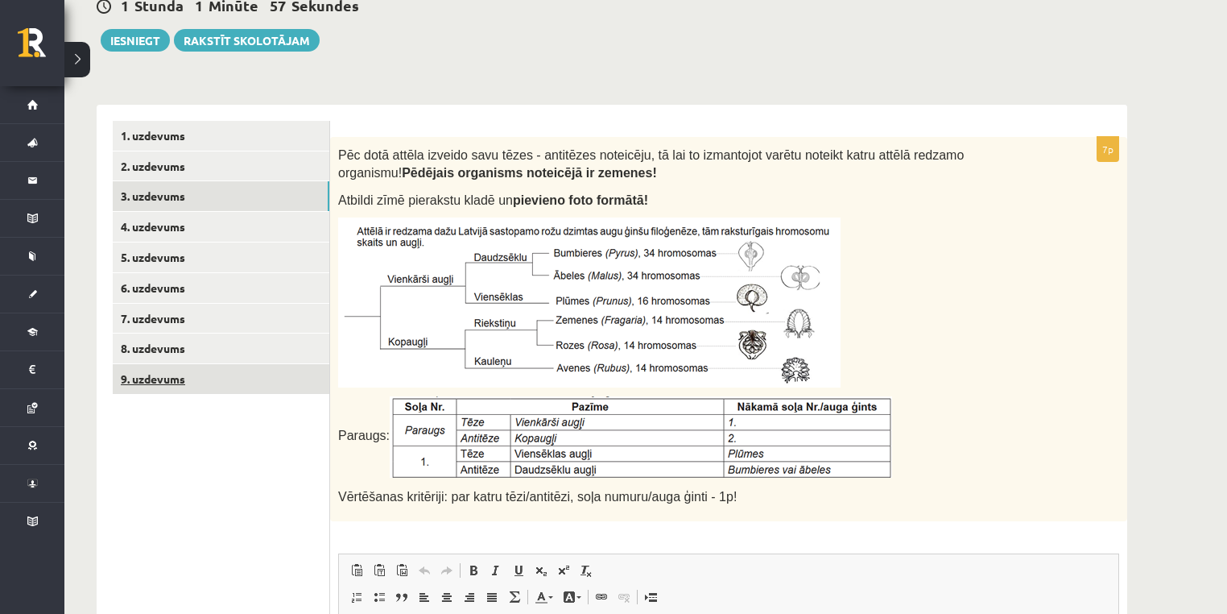
scroll to position [206, 0]
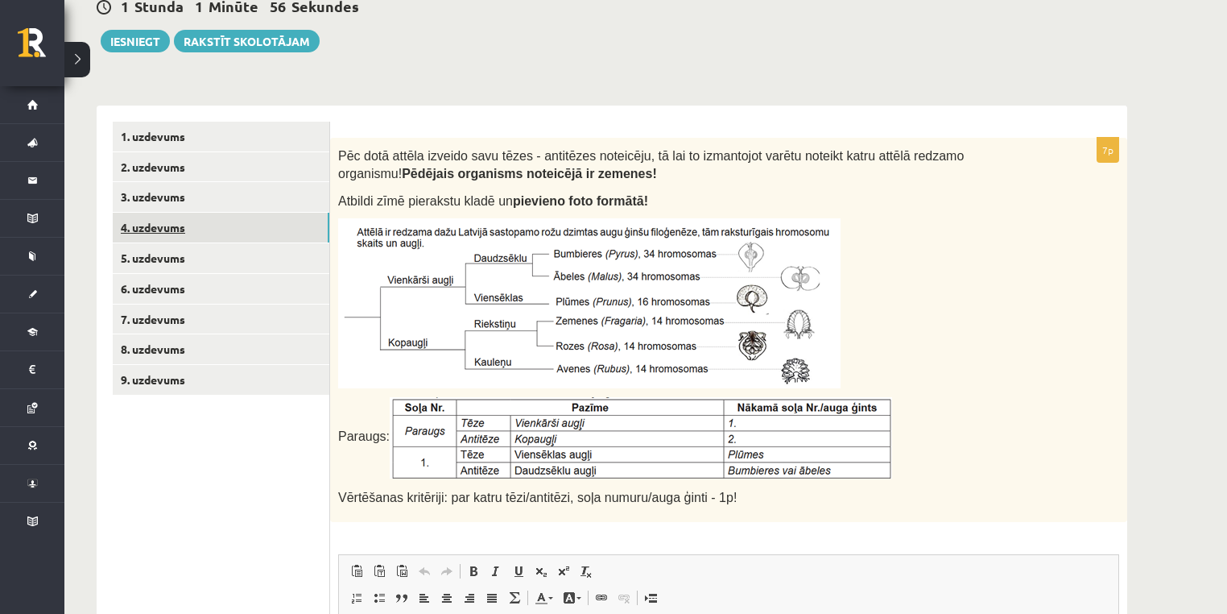
click at [216, 221] on link "4. uzdevums" at bounding box center [221, 228] width 217 height 30
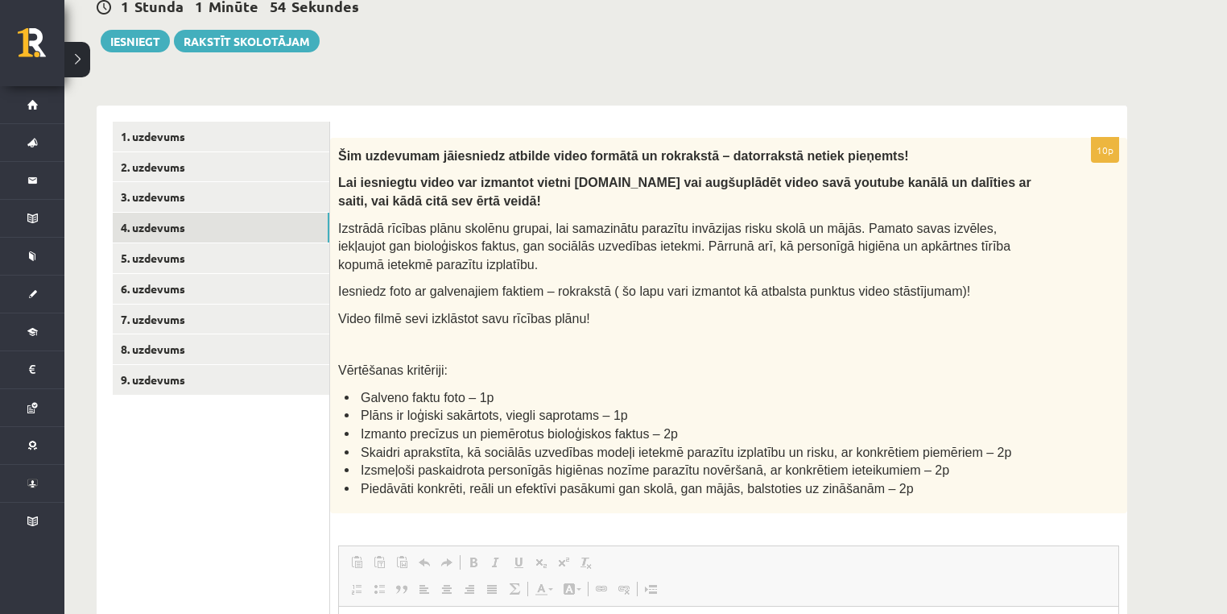
scroll to position [0, 0]
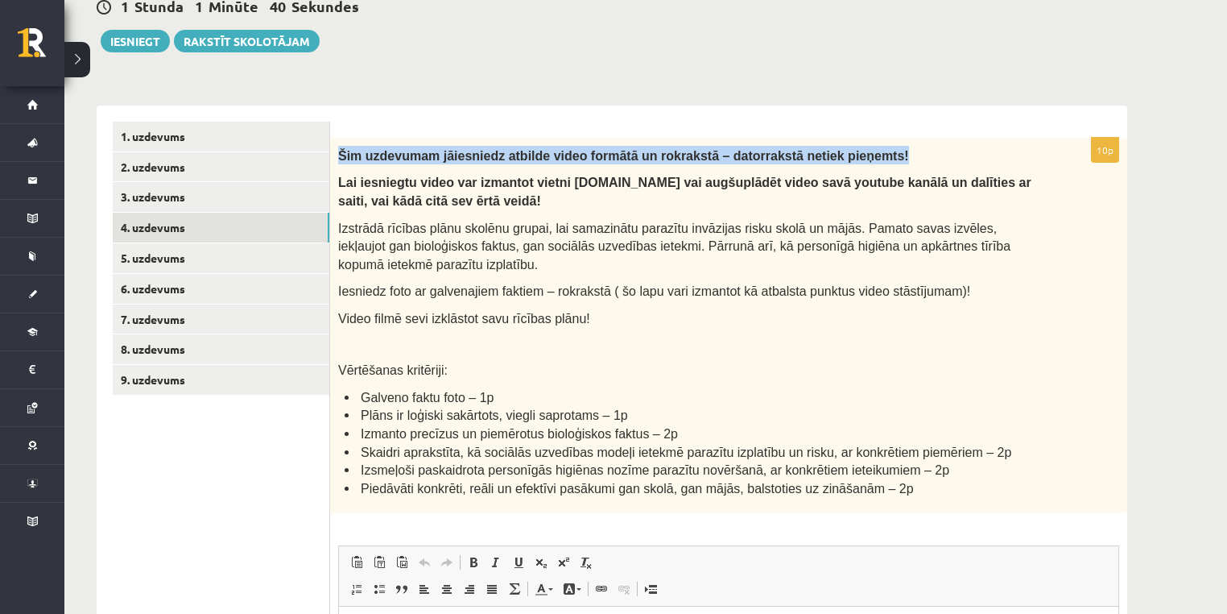
drag, startPoint x: 335, startPoint y: 149, endPoint x: 882, endPoint y: 155, distance: 546.9
click at [882, 155] on div "Šim uzdevumam jāiesniedz atbilde video formātā un rokrakstā – datorrakstā netie…" at bounding box center [728, 326] width 797 height 376
click at [882, 155] on p "Šim uzdevumam jāiesniedz atbilde video formātā un rokrakstā – datorrakstā netie…" at bounding box center [688, 155] width 701 height 19
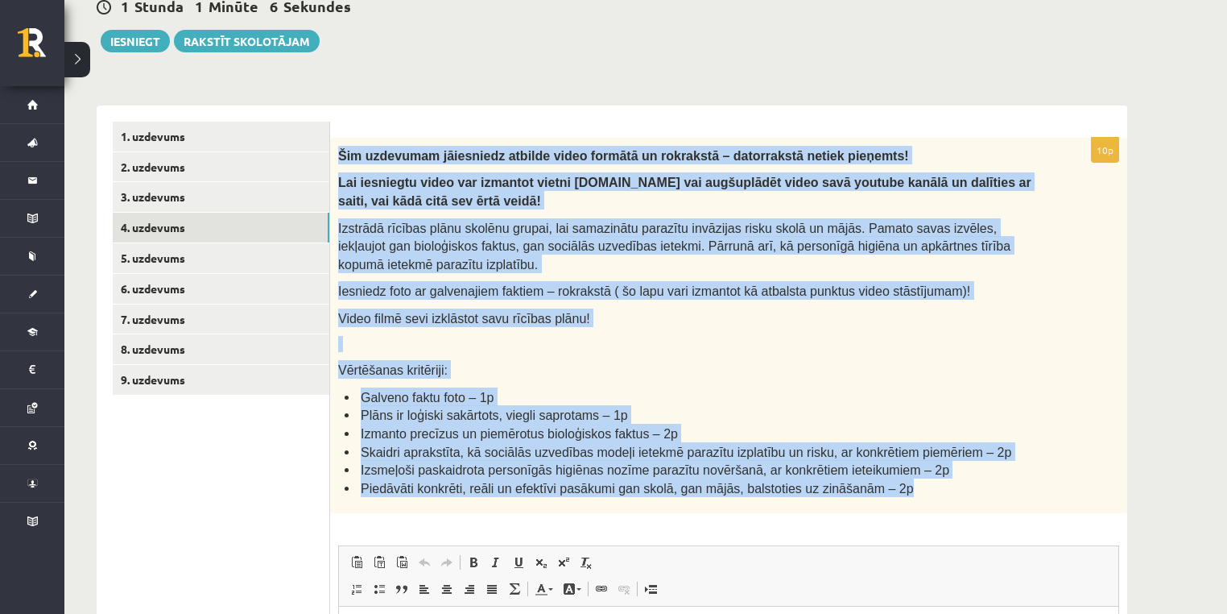
copy div "Šim uzdevumam jāiesniedz atbilde video formātā un rokrakstā – datorrakstā netie…"
drag, startPoint x: 335, startPoint y: 151, endPoint x: 890, endPoint y: 486, distance: 648.2
click at [890, 486] on div "Šim uzdevumam jāiesniedz atbilde video formātā un rokrakstā – datorrakstā netie…" at bounding box center [728, 326] width 797 height 376
click at [178, 251] on link "5. uzdevums" at bounding box center [221, 258] width 217 height 30
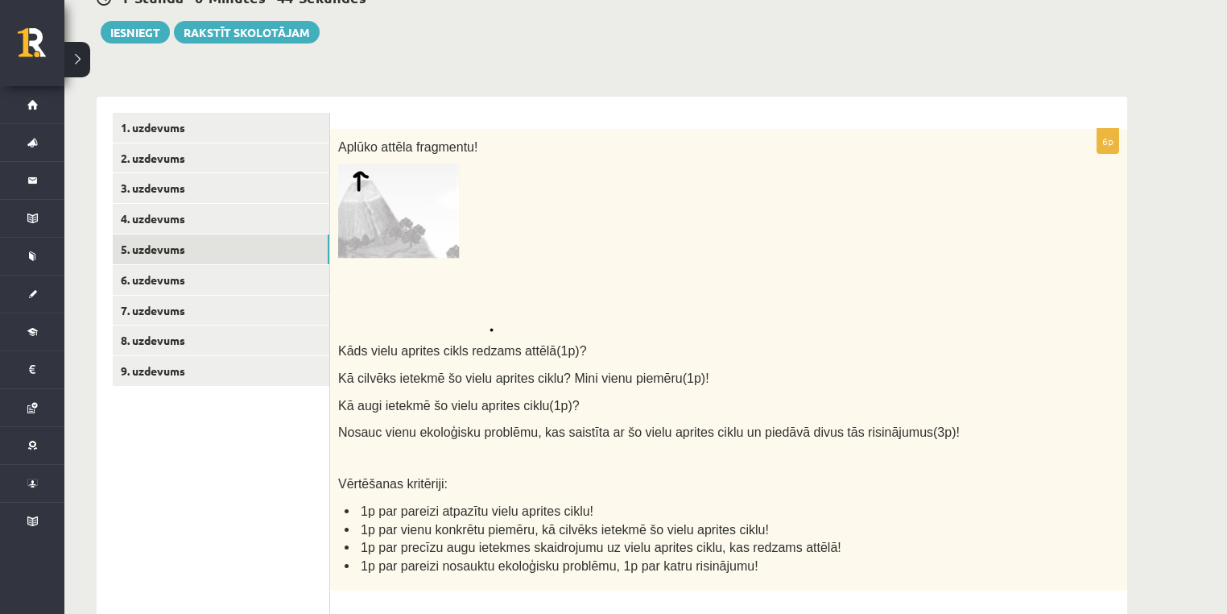
scroll to position [206, 0]
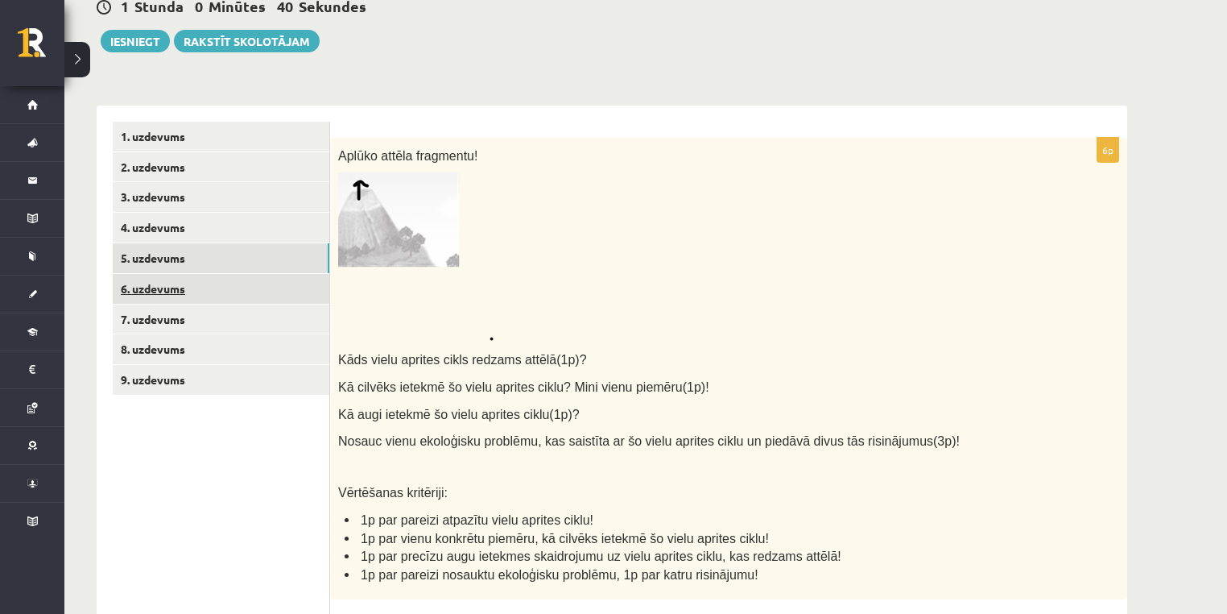
click at [207, 288] on link "6. uzdevums" at bounding box center [221, 289] width 217 height 30
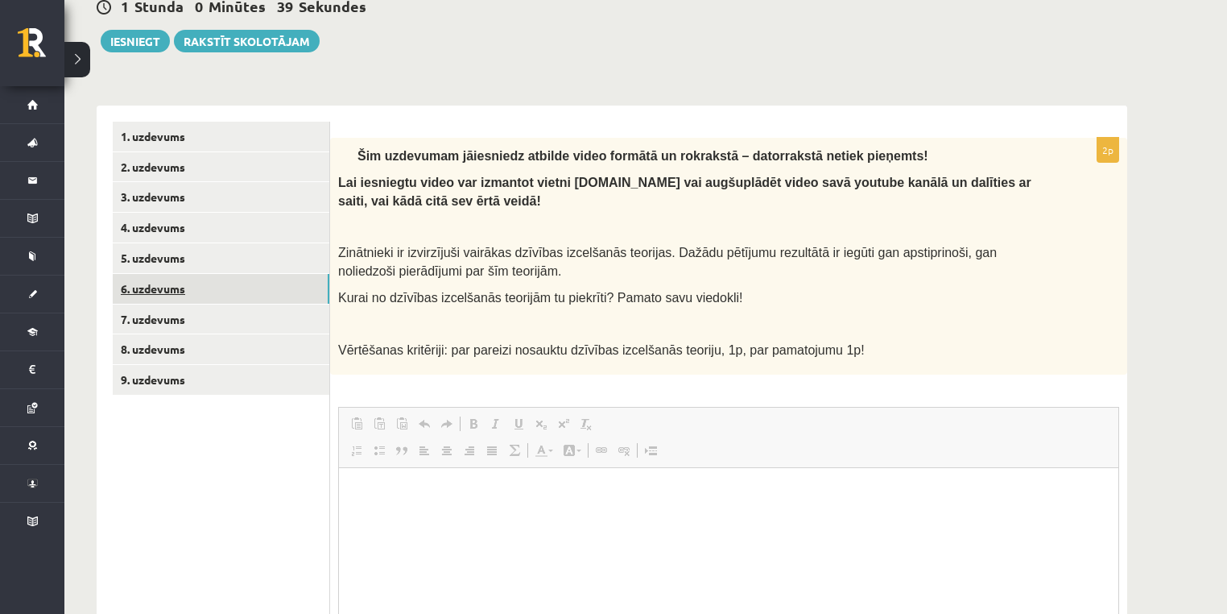
scroll to position [0, 0]
click at [219, 312] on link "7. uzdevums" at bounding box center [221, 319] width 217 height 30
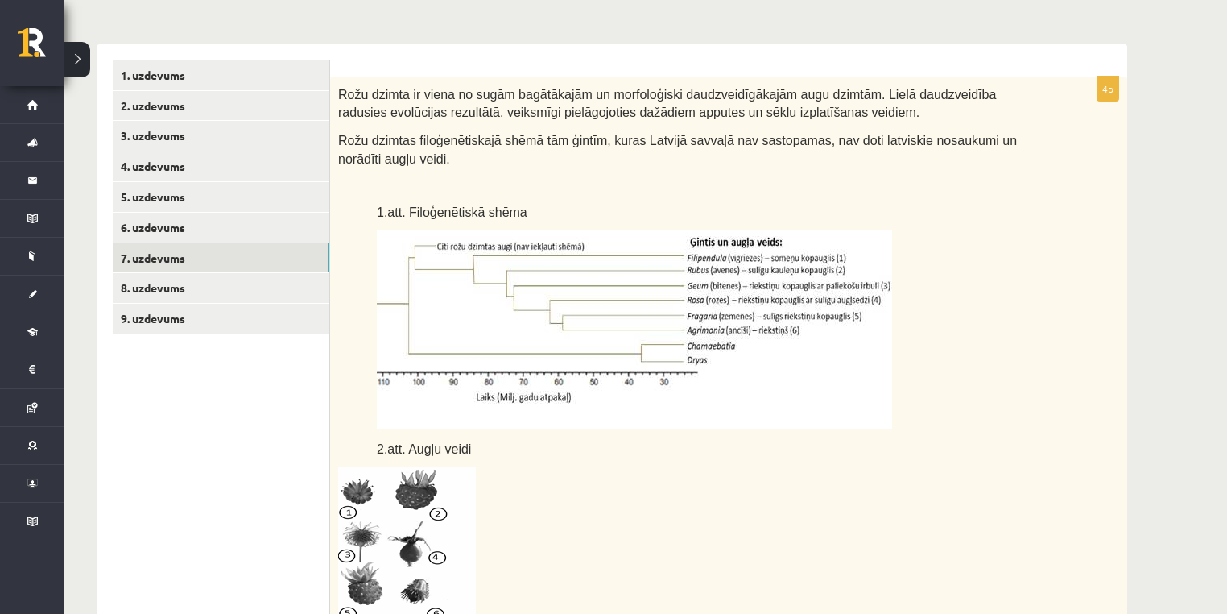
scroll to position [245, 0]
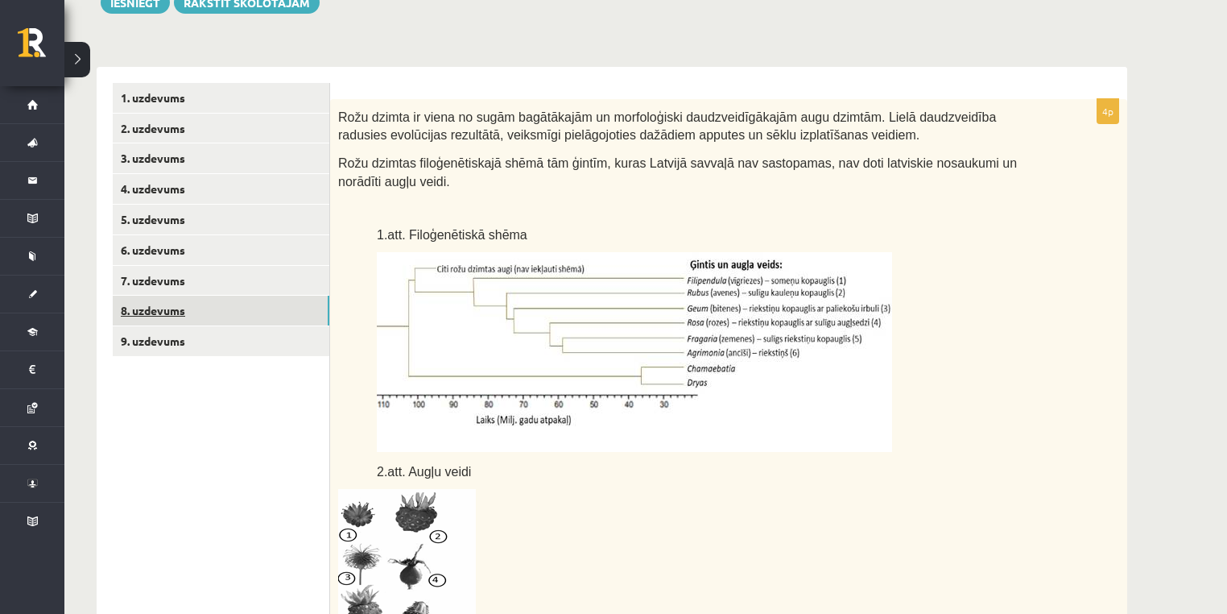
click at [250, 317] on link "8. uzdevums" at bounding box center [221, 311] width 217 height 30
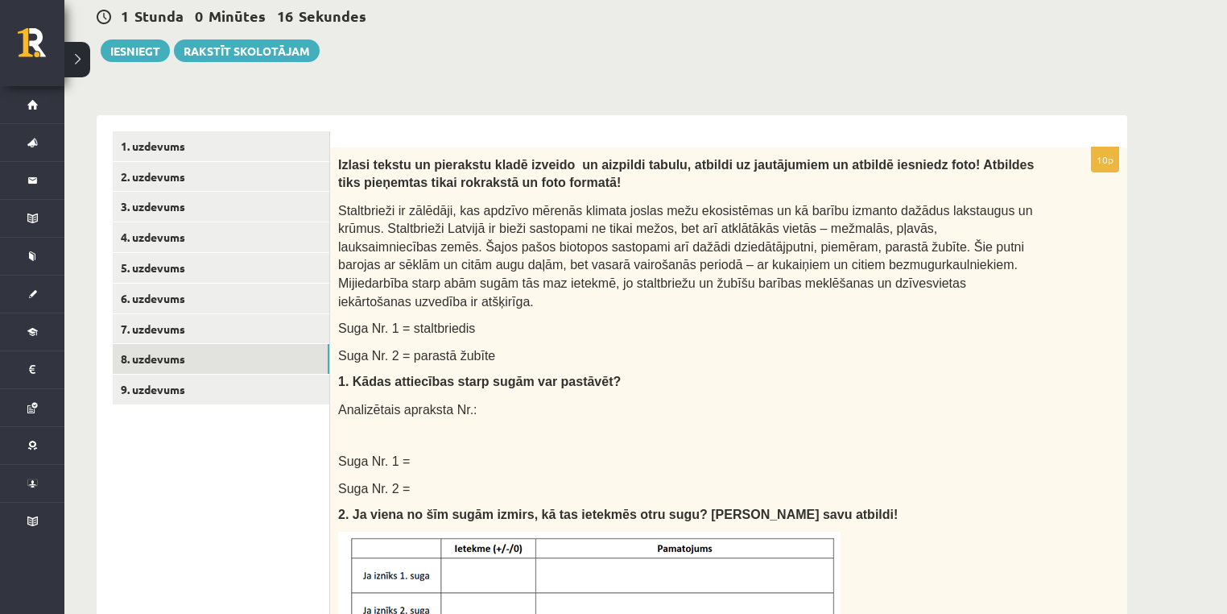
scroll to position [180, 0]
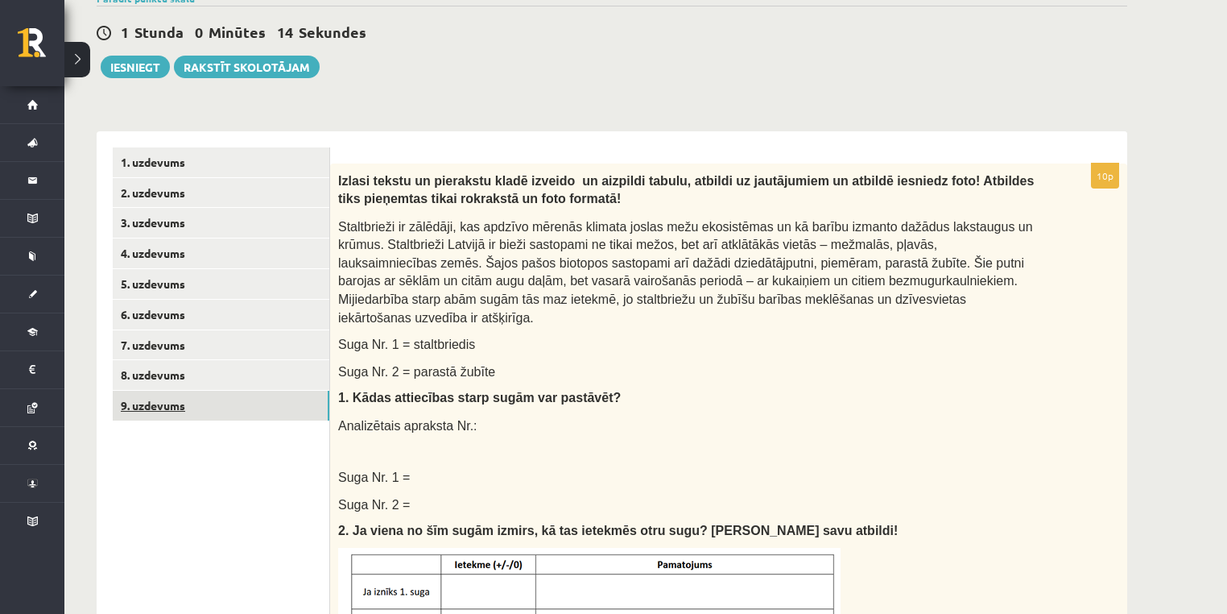
click at [293, 408] on link "9. uzdevums" at bounding box center [221, 406] width 217 height 30
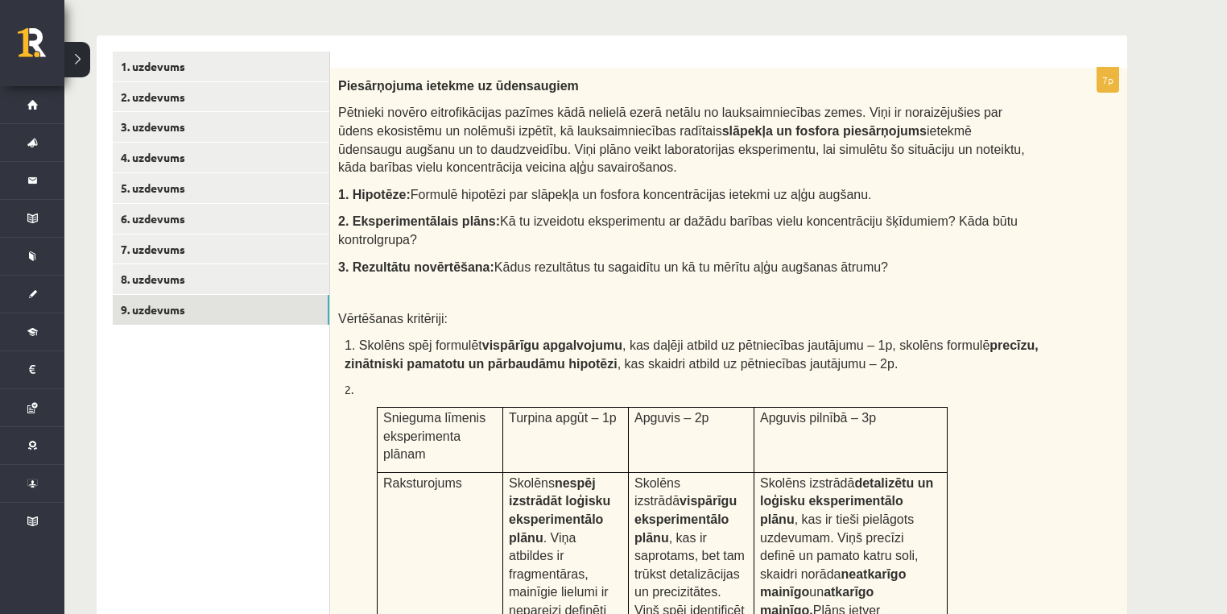
scroll to position [237, 0]
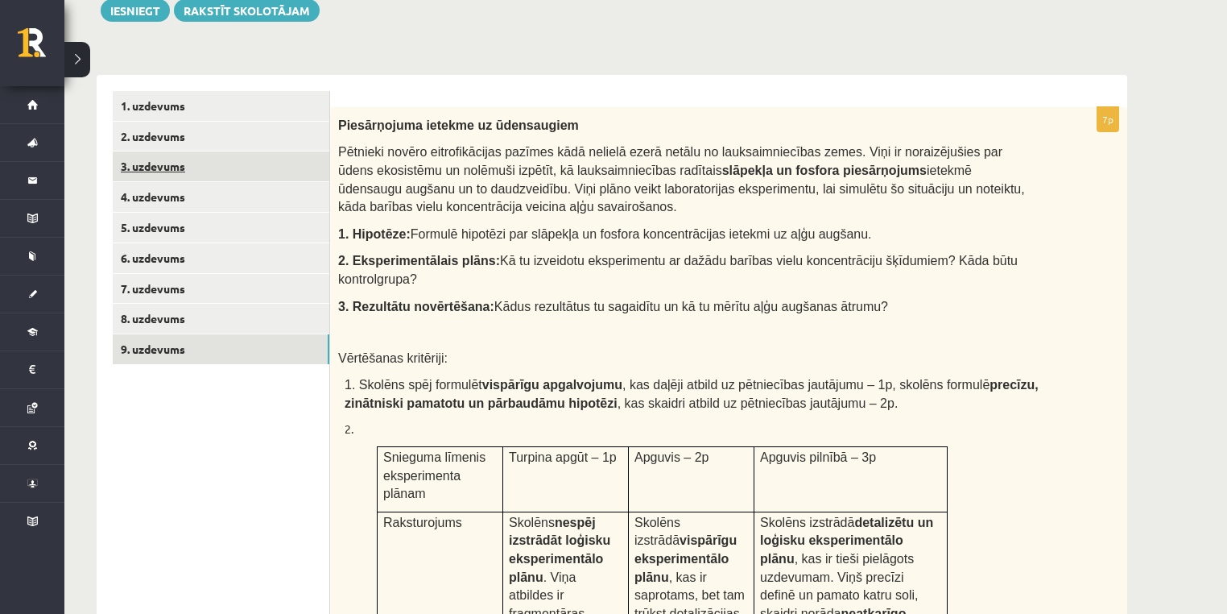
click at [192, 164] on link "3. uzdevums" at bounding box center [221, 166] width 217 height 30
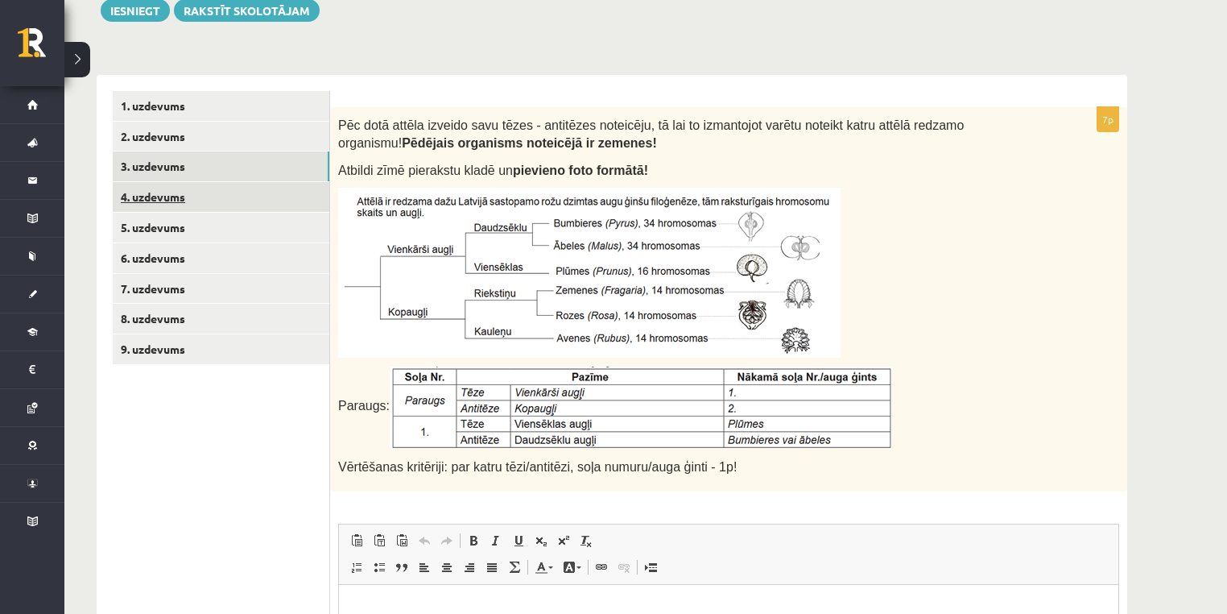
scroll to position [0, 0]
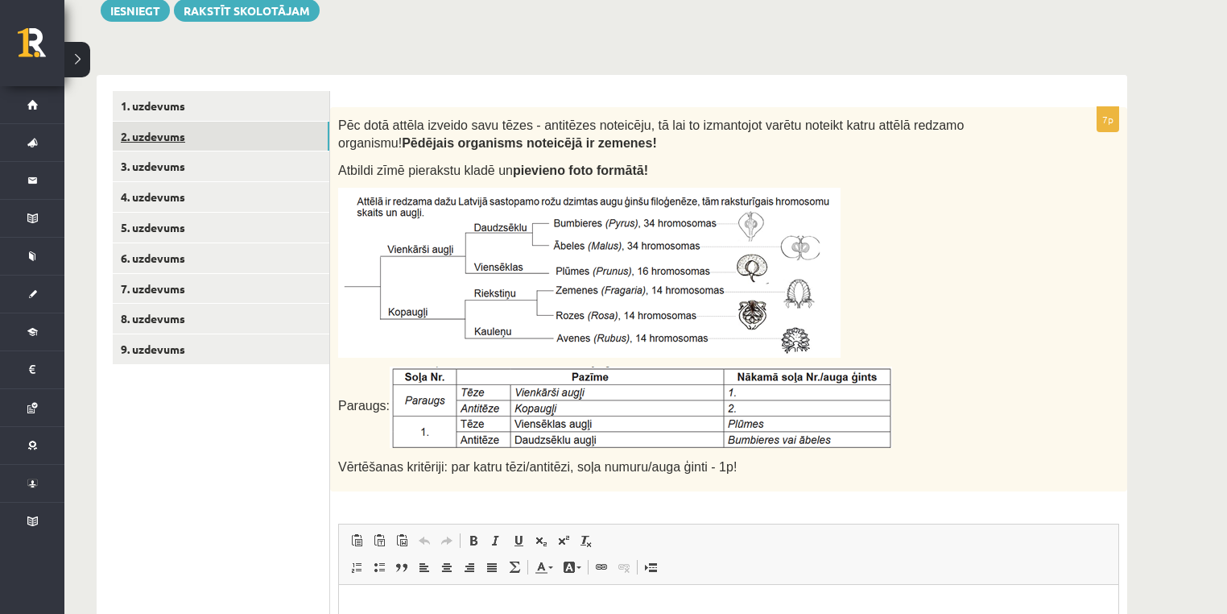
click at [173, 138] on link "2. uzdevums" at bounding box center [221, 137] width 217 height 30
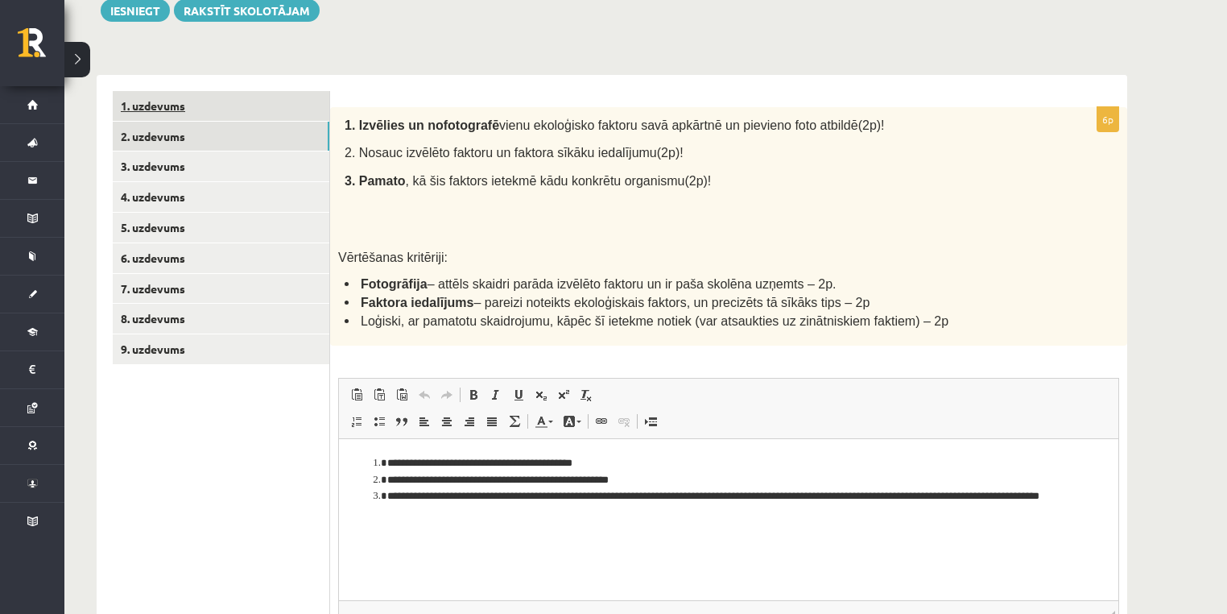
click at [171, 108] on link "1. uzdevums" at bounding box center [221, 106] width 217 height 30
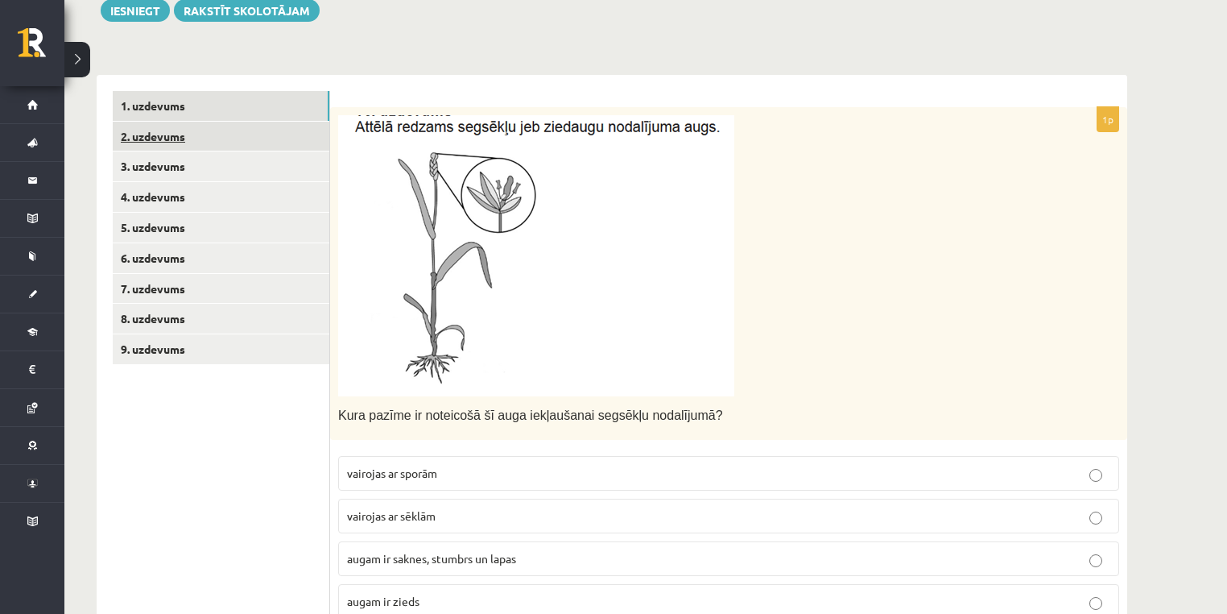
click at [174, 143] on link "2. uzdevums" at bounding box center [221, 137] width 217 height 30
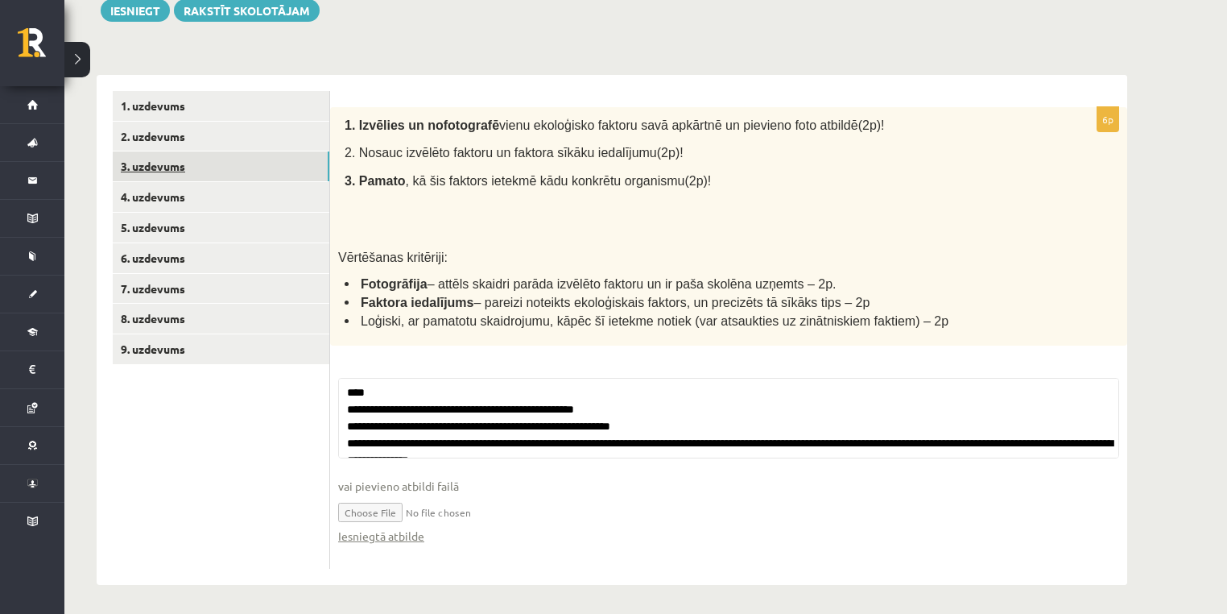
click at [188, 161] on link "3. uzdevums" at bounding box center [221, 166] width 217 height 30
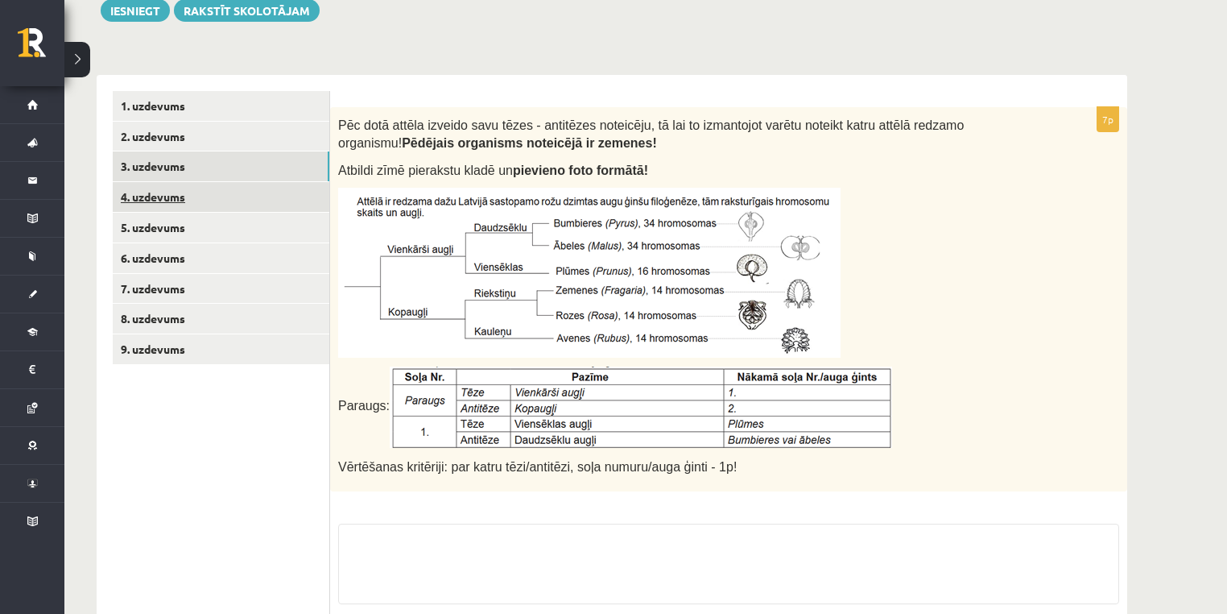
click at [210, 193] on link "4. uzdevums" at bounding box center [221, 197] width 217 height 30
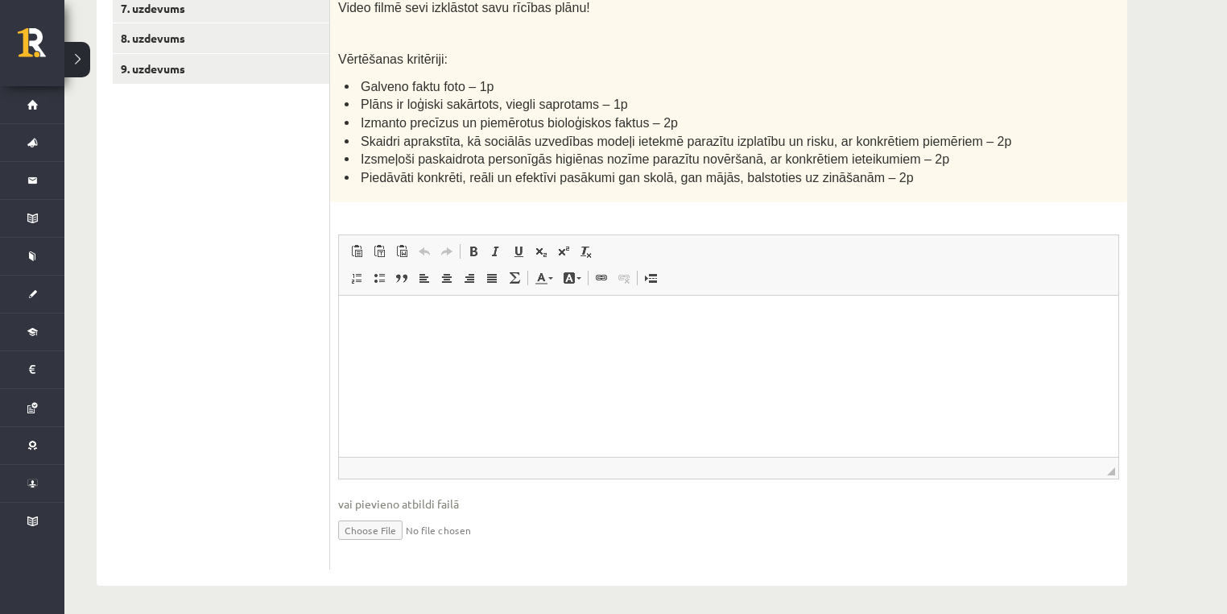
scroll to position [519, 0]
click at [409, 524] on input "file" at bounding box center [728, 527] width 781 height 33
click at [389, 522] on input "file" at bounding box center [728, 527] width 781 height 33
type input "**********"
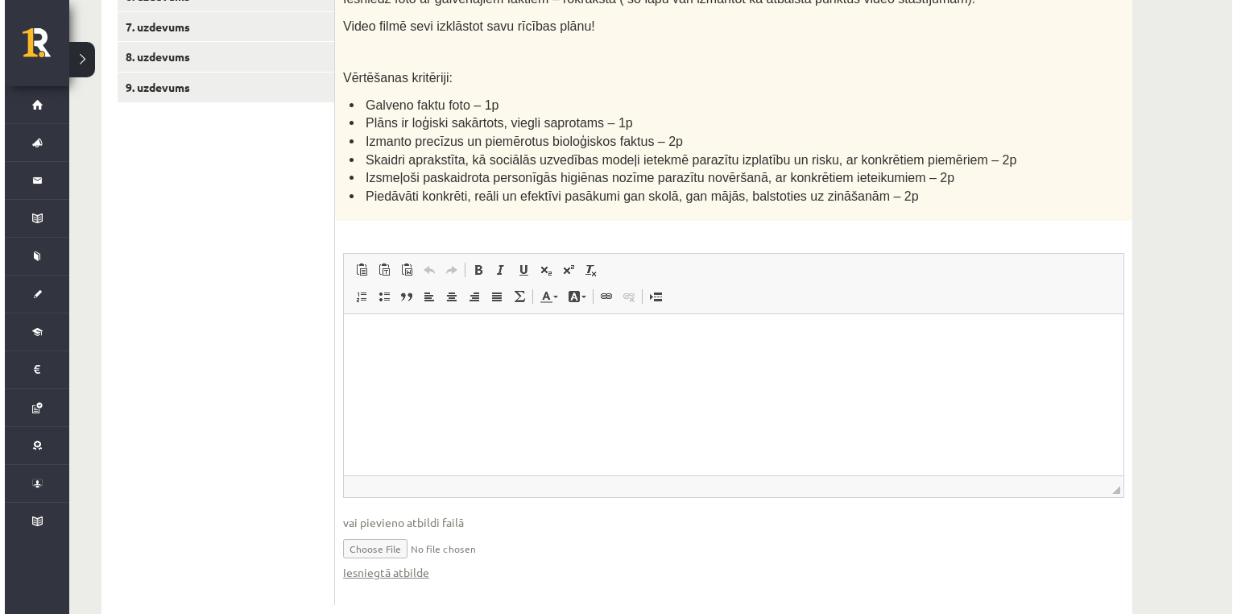
scroll to position [535, 0]
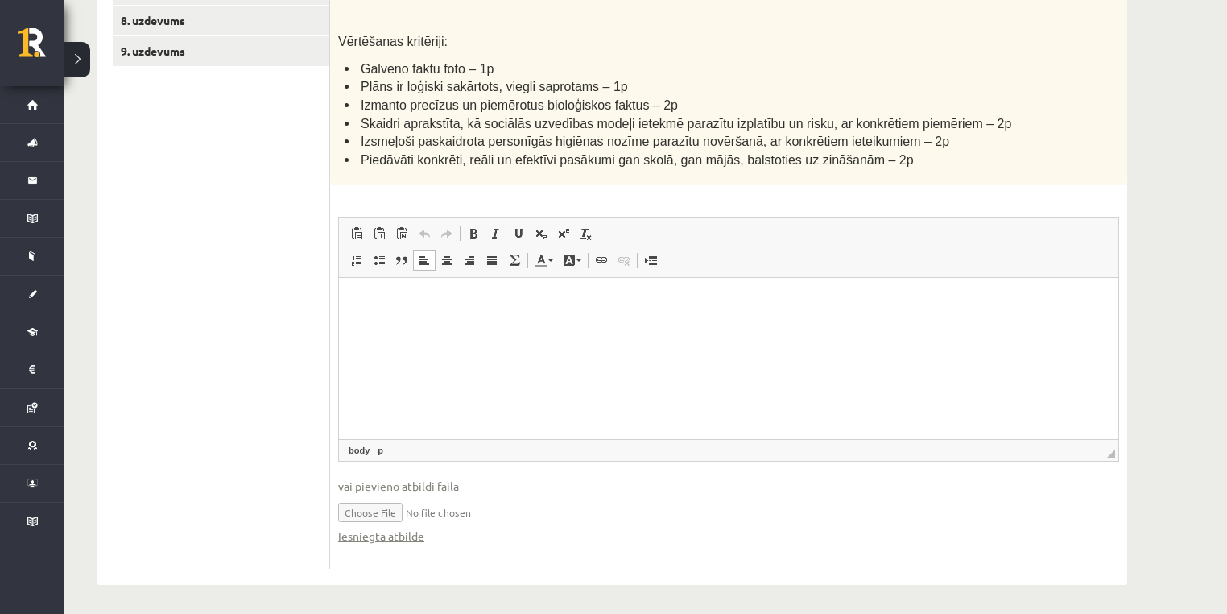
click at [387, 327] on html at bounding box center [729, 302] width 780 height 49
click at [595, 258] on span at bounding box center [601, 260] width 13 height 13
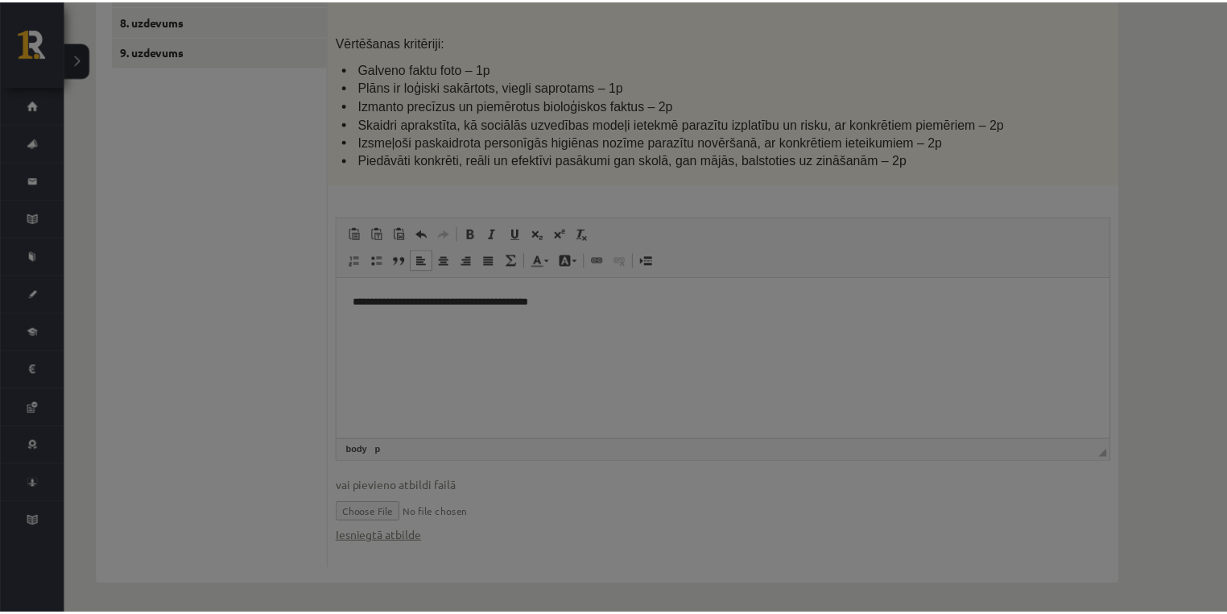
scroll to position [0, 0]
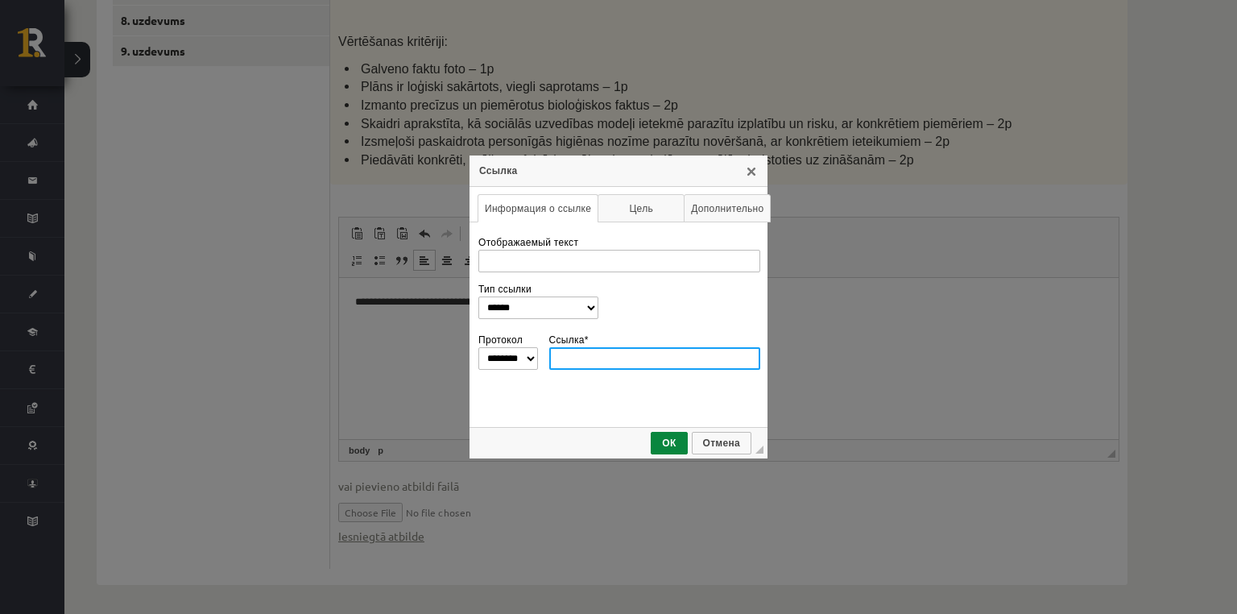
paste input "**********"
type input "**********"
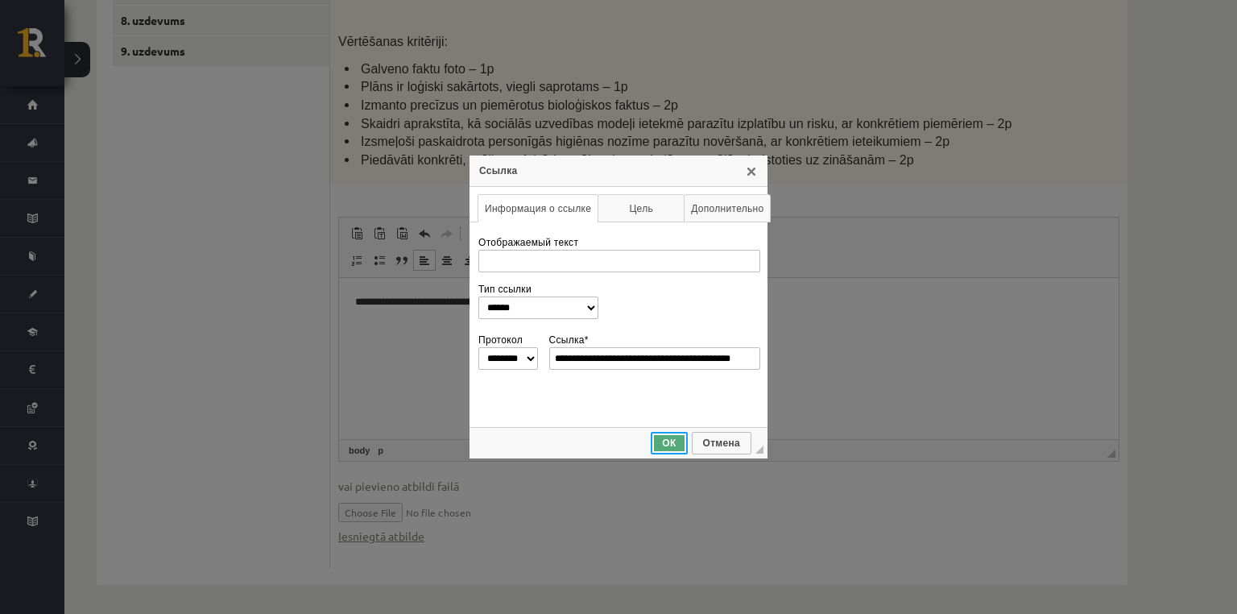
click at [674, 445] on span "ОК" at bounding box center [668, 442] width 33 height 11
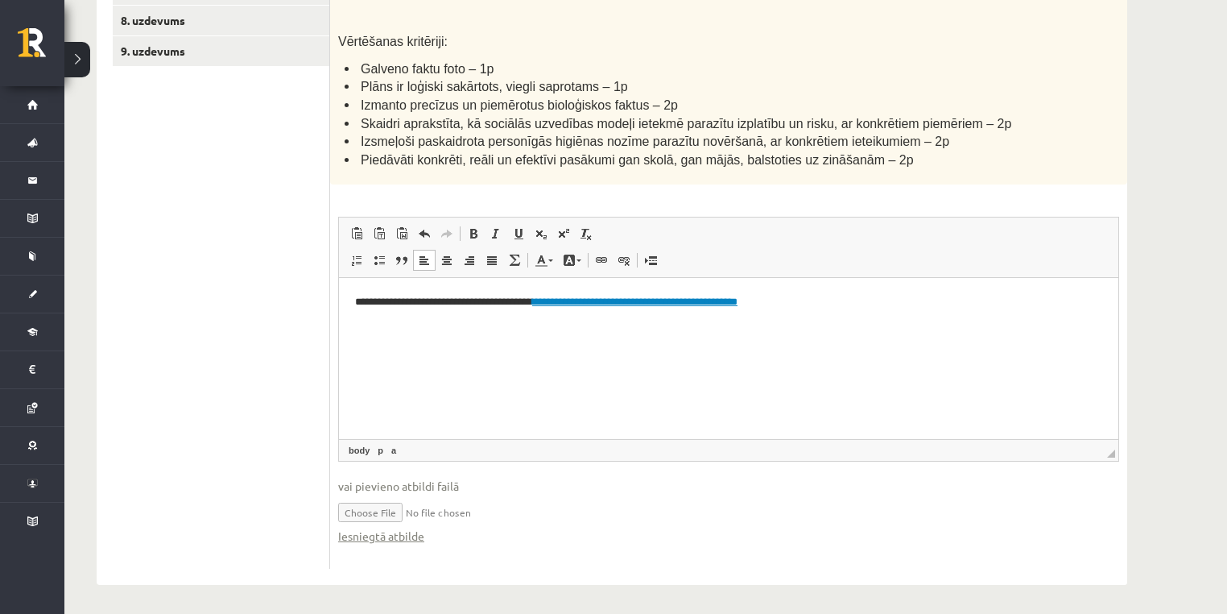
click at [526, 327] on html "**********" at bounding box center [729, 302] width 780 height 49
drag, startPoint x: 547, startPoint y: 303, endPoint x: 362, endPoint y: 309, distance: 185.3
click at [362, 309] on p "**********" at bounding box center [729, 302] width 748 height 17
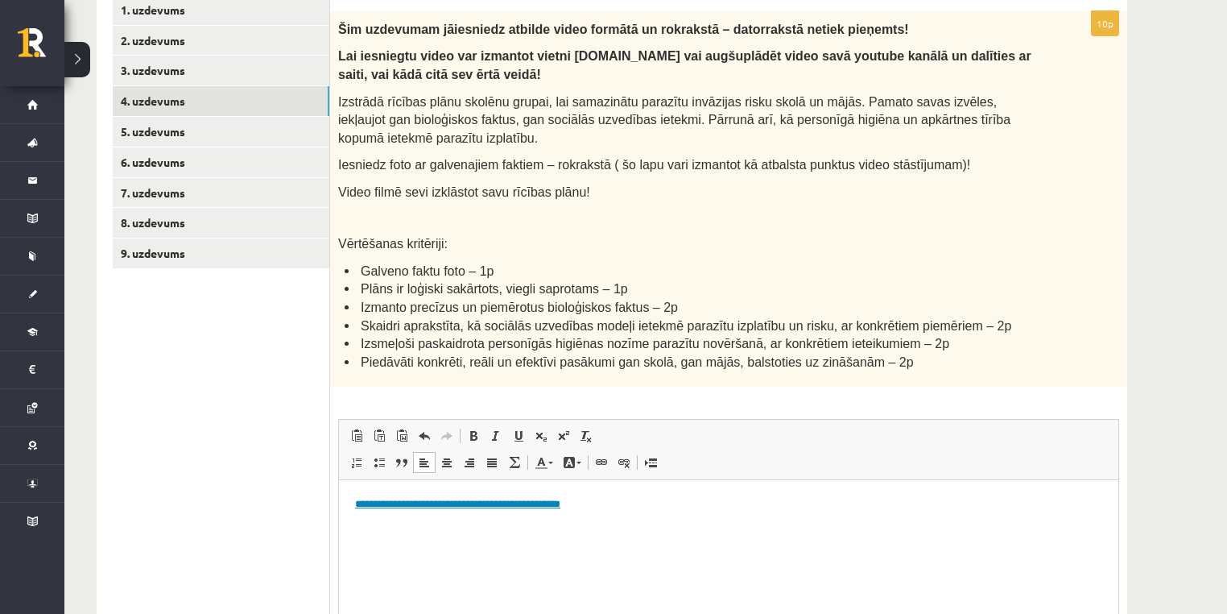
scroll to position [213, 0]
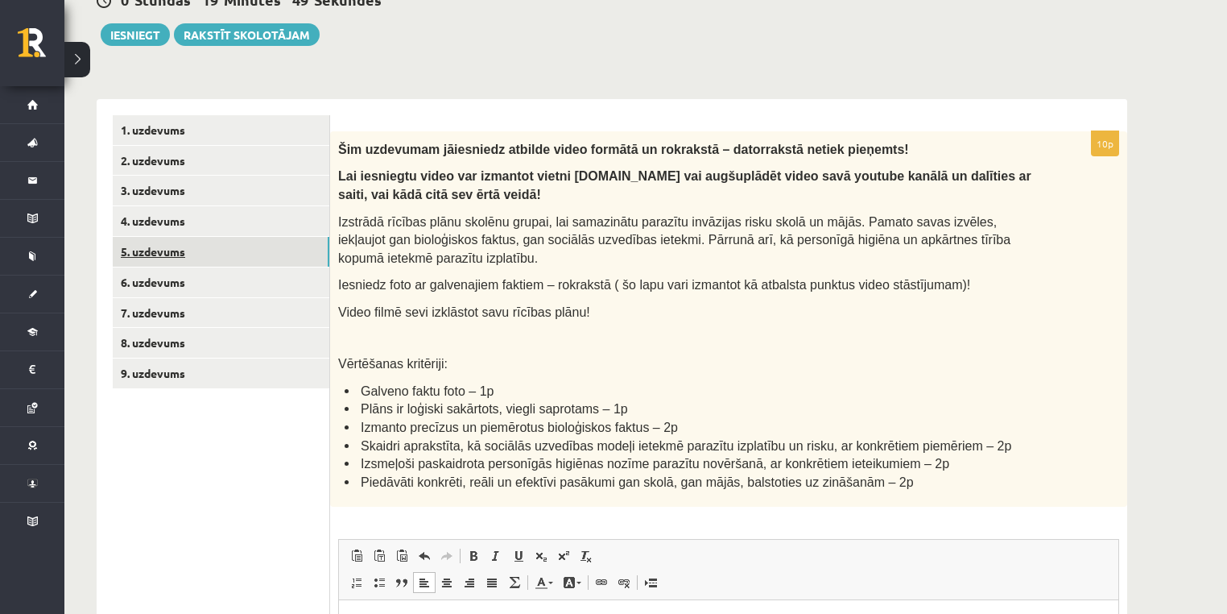
click at [248, 245] on link "5. uzdevums" at bounding box center [221, 252] width 217 height 30
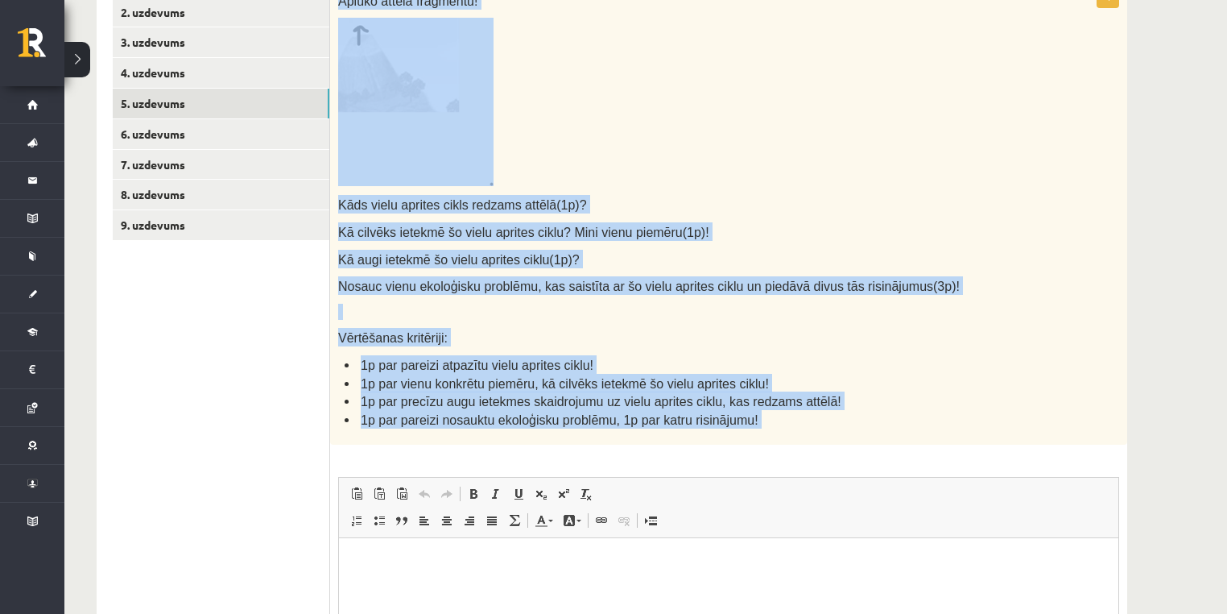
scroll to position [606, 0]
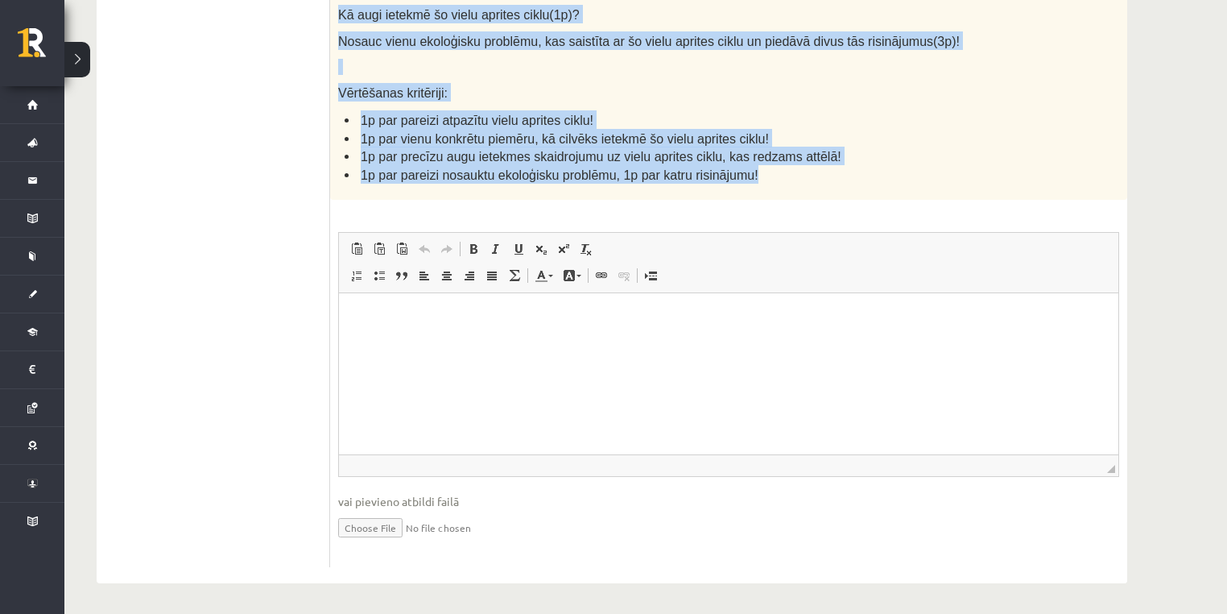
copy div "Aplūko attēla fragmentu! Kāds vielu aprites cikls redzams attēlā(1p)? Kā cilvēk…"
drag, startPoint x: 336, startPoint y: 139, endPoint x: 515, endPoint y: 23, distance: 213.4
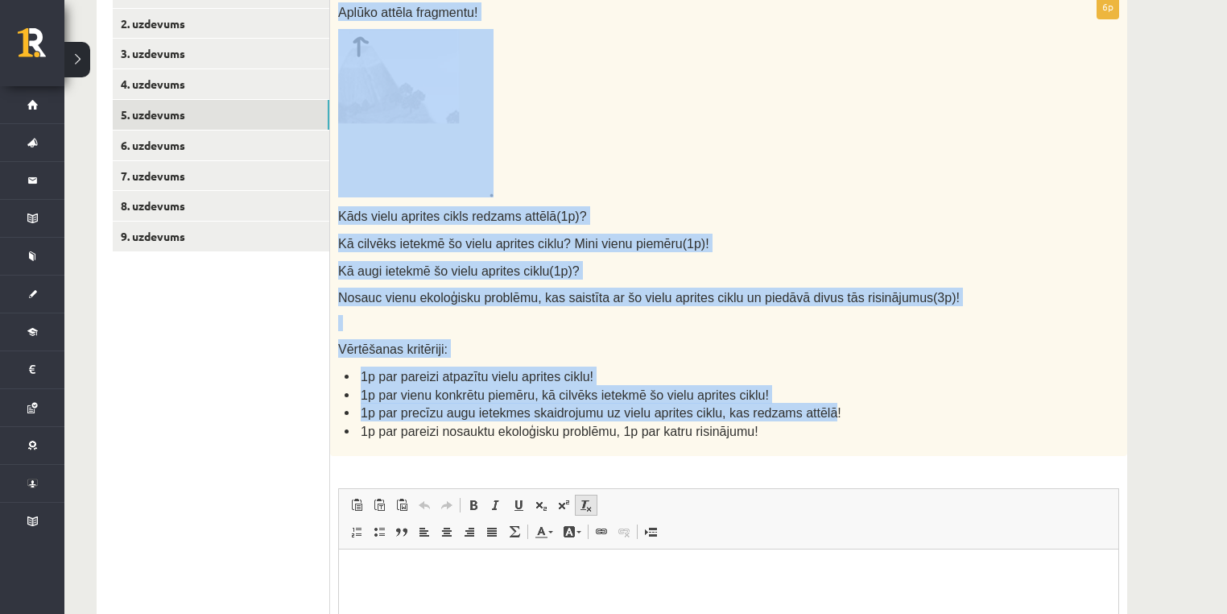
scroll to position [348, 0]
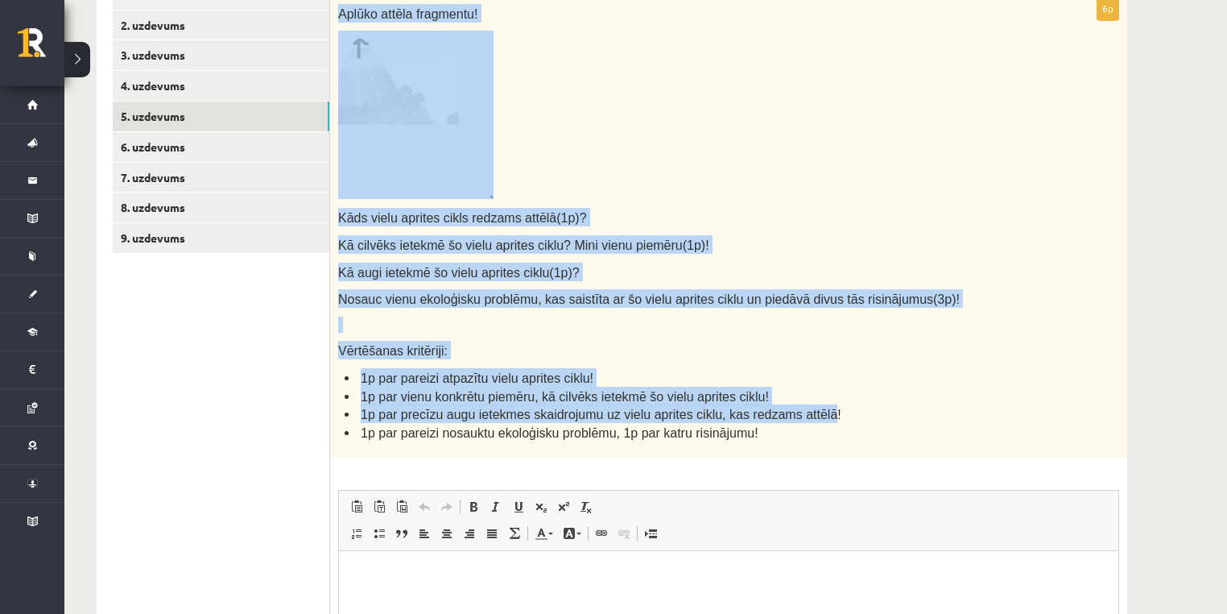
click at [599, 251] on p "Kā cilvēks ietekmē šo vielu aprites ciklu? Mini vienu piemēru(1p)!" at bounding box center [688, 244] width 701 height 19
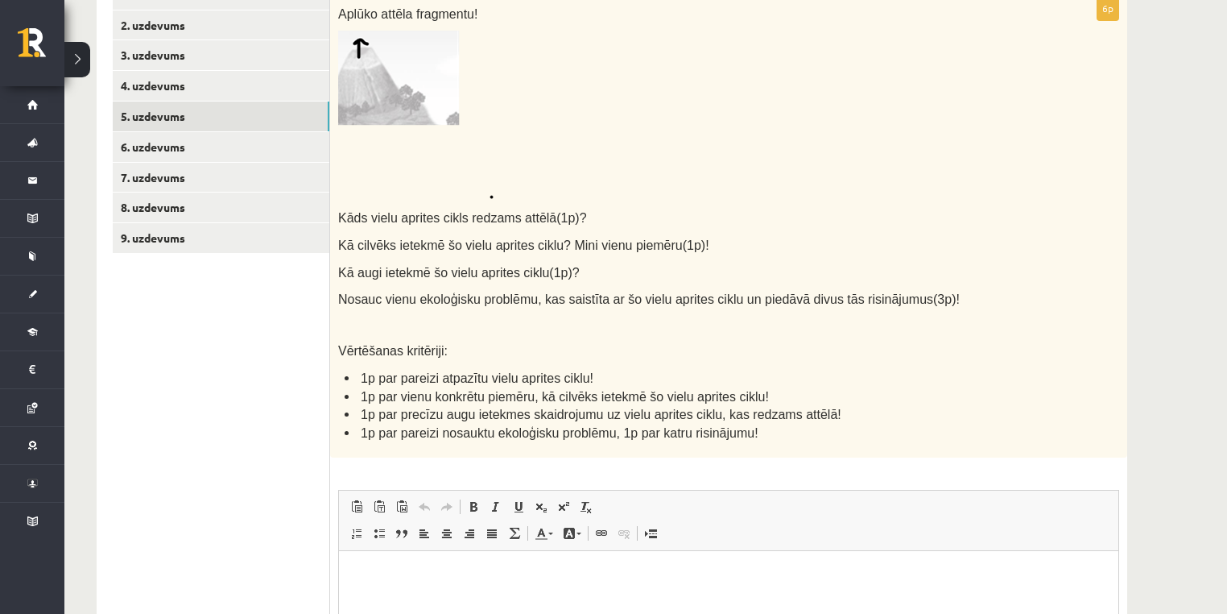
click at [383, 93] on img at bounding box center [415, 115] width 155 height 168
click at [370, 74] on img at bounding box center [415, 115] width 155 height 168
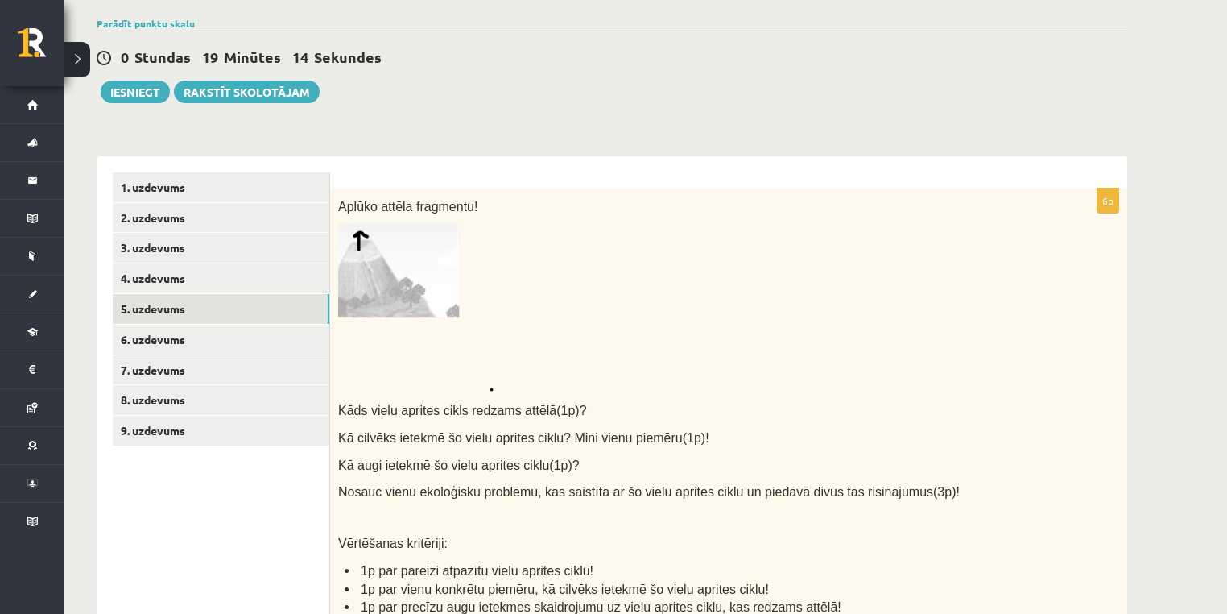
scroll to position [155, 0]
click at [376, 250] on img at bounding box center [415, 308] width 155 height 168
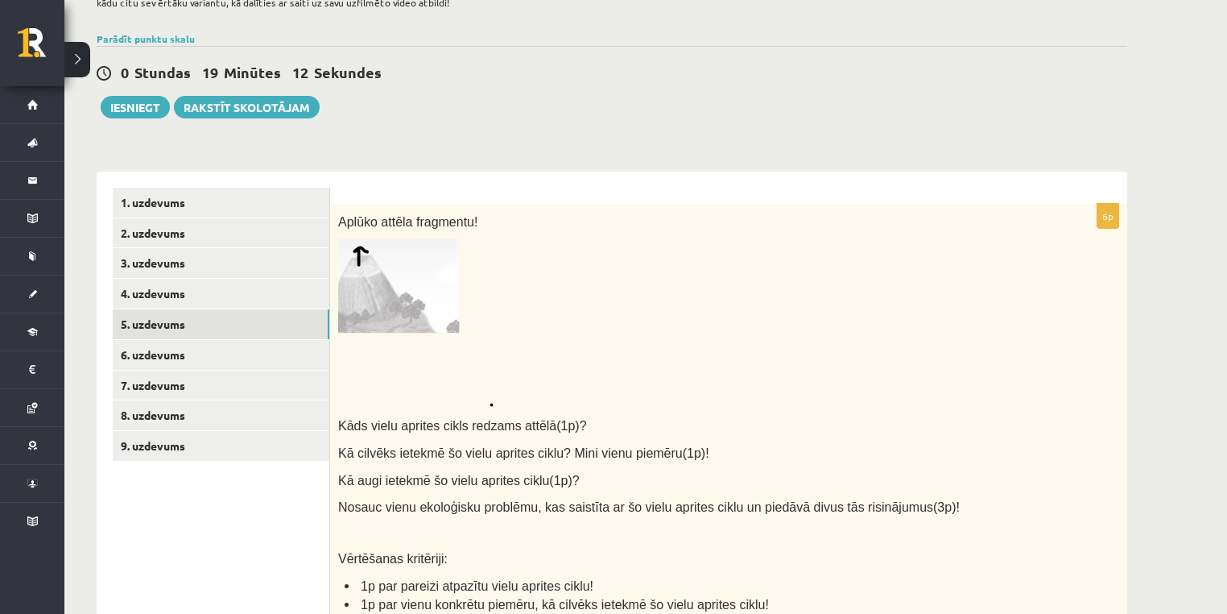
scroll to position [258, 0]
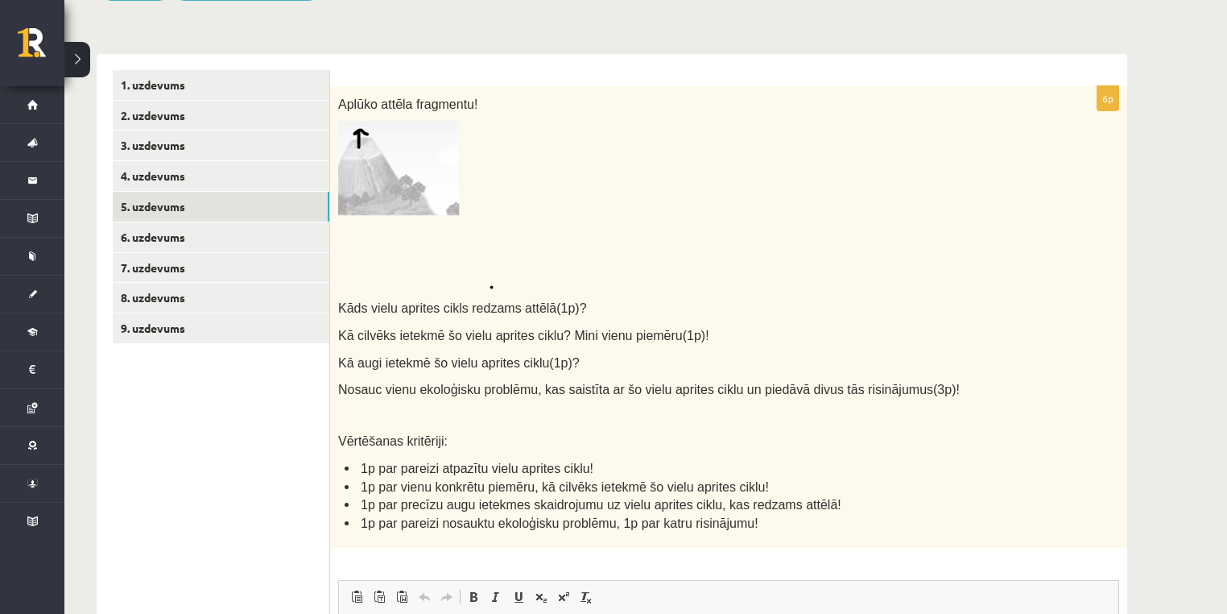
click at [409, 189] on img at bounding box center [415, 205] width 155 height 168
click at [417, 206] on img at bounding box center [415, 205] width 155 height 168
drag, startPoint x: 417, startPoint y: 206, endPoint x: 435, endPoint y: 222, distance: 23.9
click at [435, 222] on img at bounding box center [415, 205] width 155 height 168
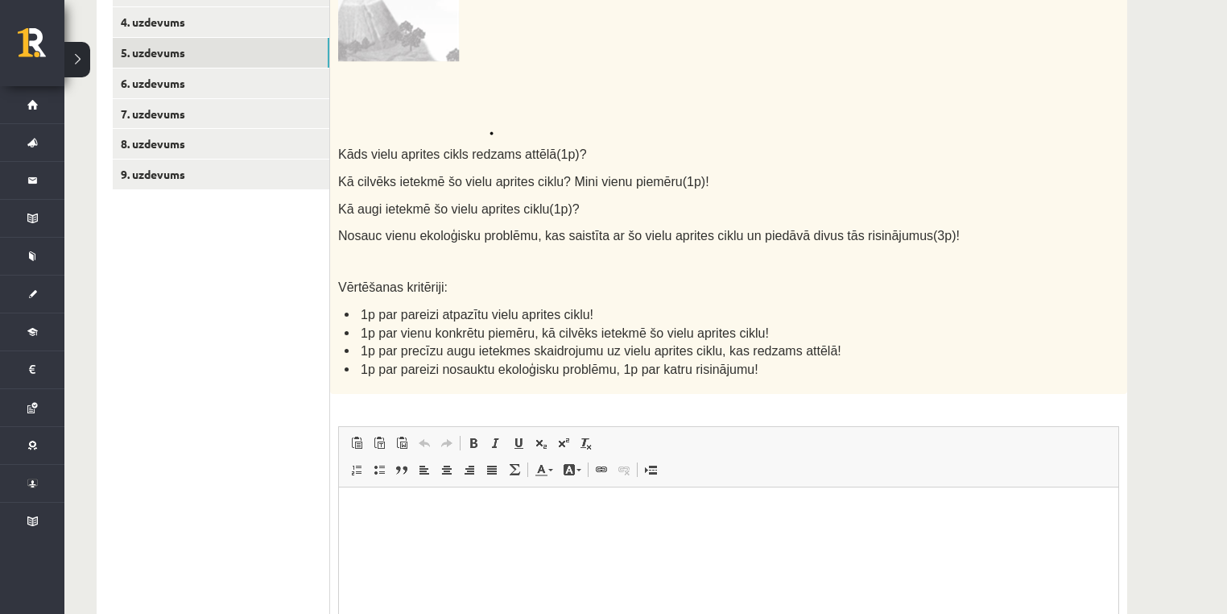
scroll to position [515, 0]
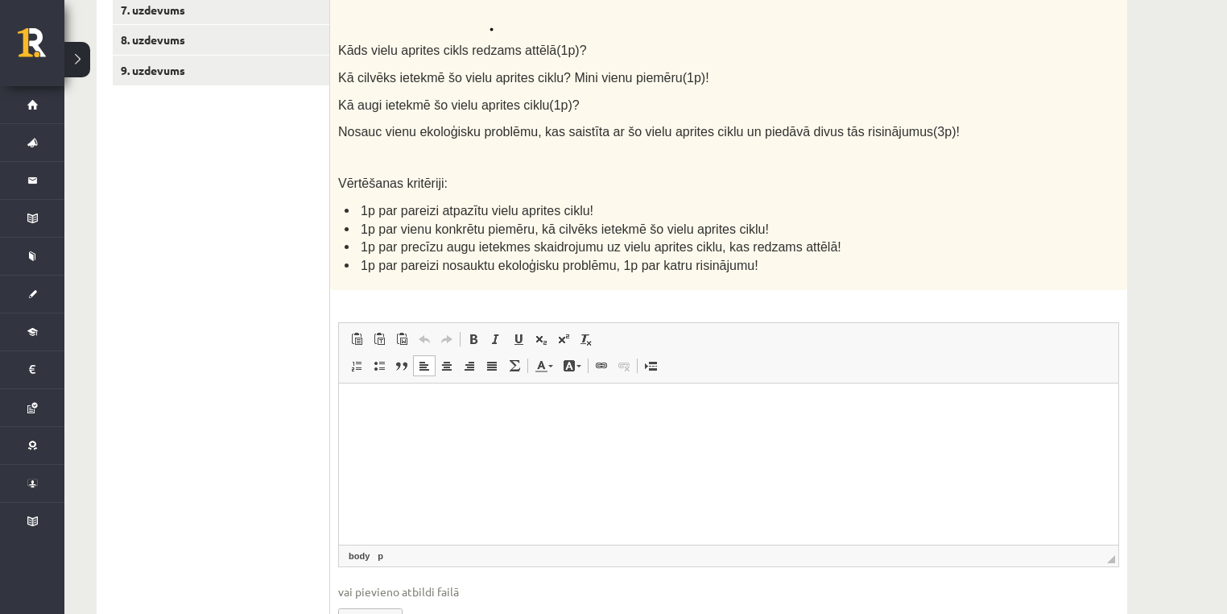
click at [432, 432] on html at bounding box center [729, 407] width 780 height 49
copy span "Kāds vielu aprites cikls redzams attēlā"
drag, startPoint x: 337, startPoint y: 46, endPoint x: 504, endPoint y: 164, distance: 204.5
click at [532, 52] on div "Aplūko attēla fragmentu! Kāds vielu aprites cikls redzams attēlā(1p)? Kā cilvēk…" at bounding box center [728, 59] width 797 height 462
click at [393, 432] on html at bounding box center [729, 407] width 780 height 49
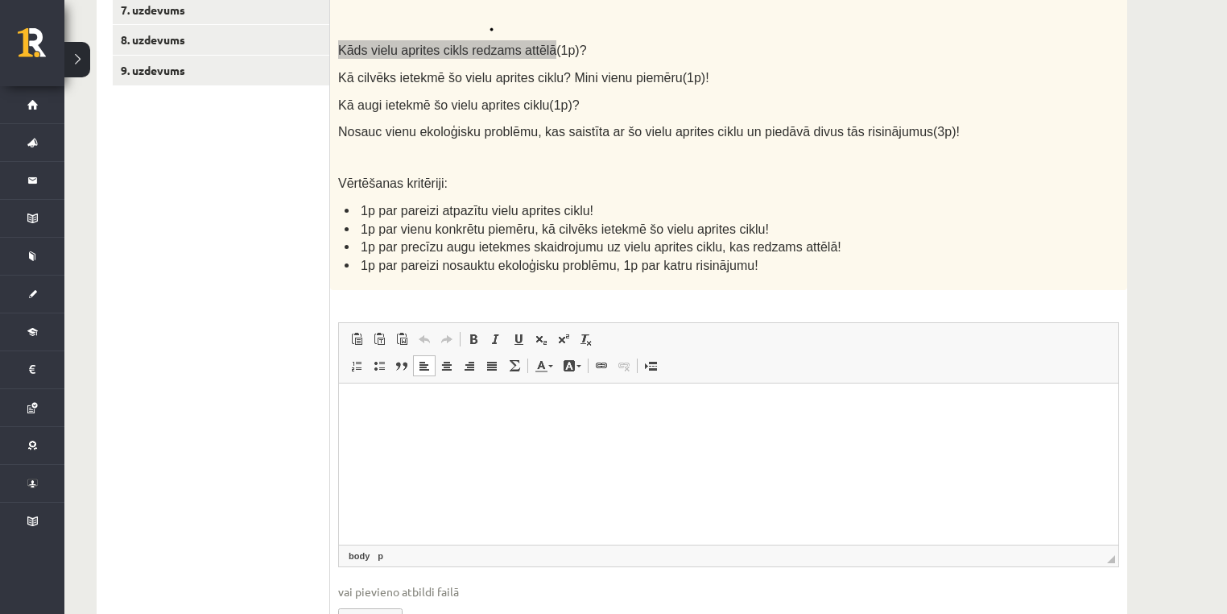
paste body "Визуальный текстовый редактор, wiswyg-editor-user-answer-47433912514020"
click at [377, 366] on span at bounding box center [379, 365] width 13 height 13
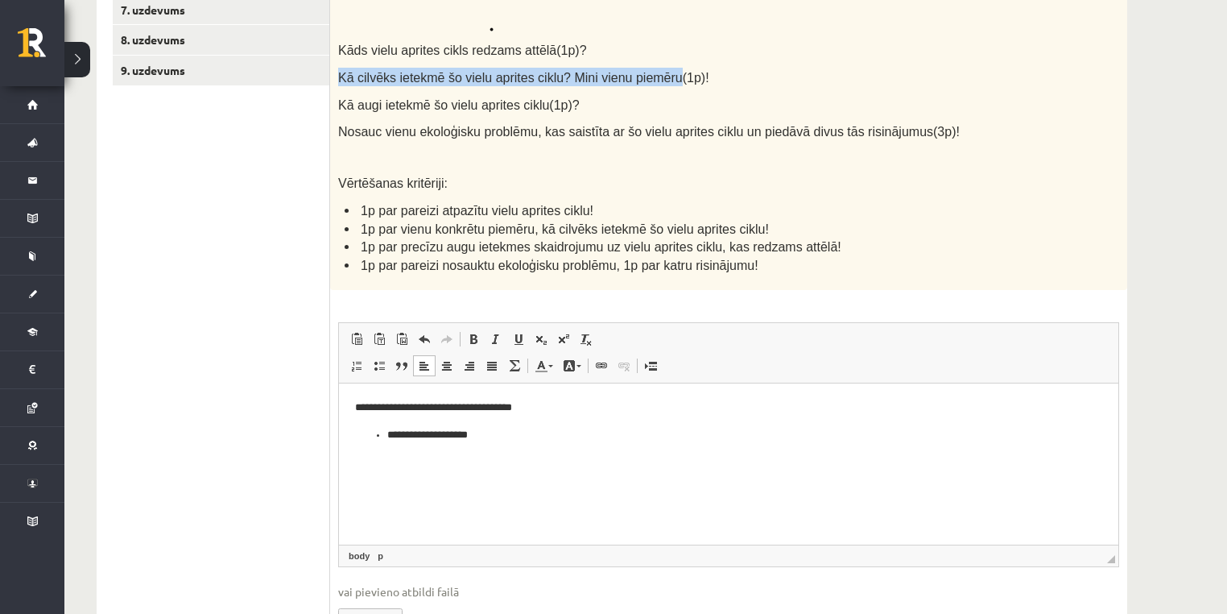
copy span "Kā cilvēks ietekmē šo vielu aprites ciklu? Mini vienu piemēru"
drag, startPoint x: 334, startPoint y: 73, endPoint x: 653, endPoint y: 84, distance: 319.1
click at [653, 84] on div "Aplūko attēla fragmentu! Kāds vielu aprites cikls redzams attēlā(1p)? Kā cilvēk…" at bounding box center [728, 59] width 797 height 462
click at [402, 466] on p "Визуальный текстовый редактор, wiswyg-editor-user-answer-47433912514020" at bounding box center [728, 461] width 747 height 17
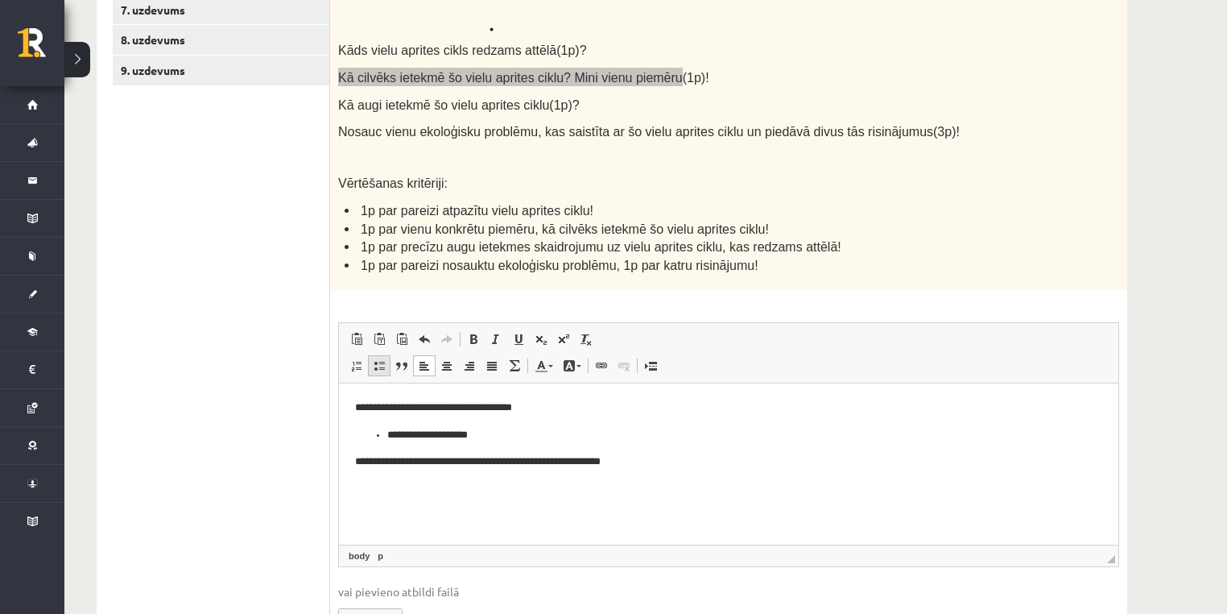
click at [384, 366] on span at bounding box center [379, 365] width 13 height 13
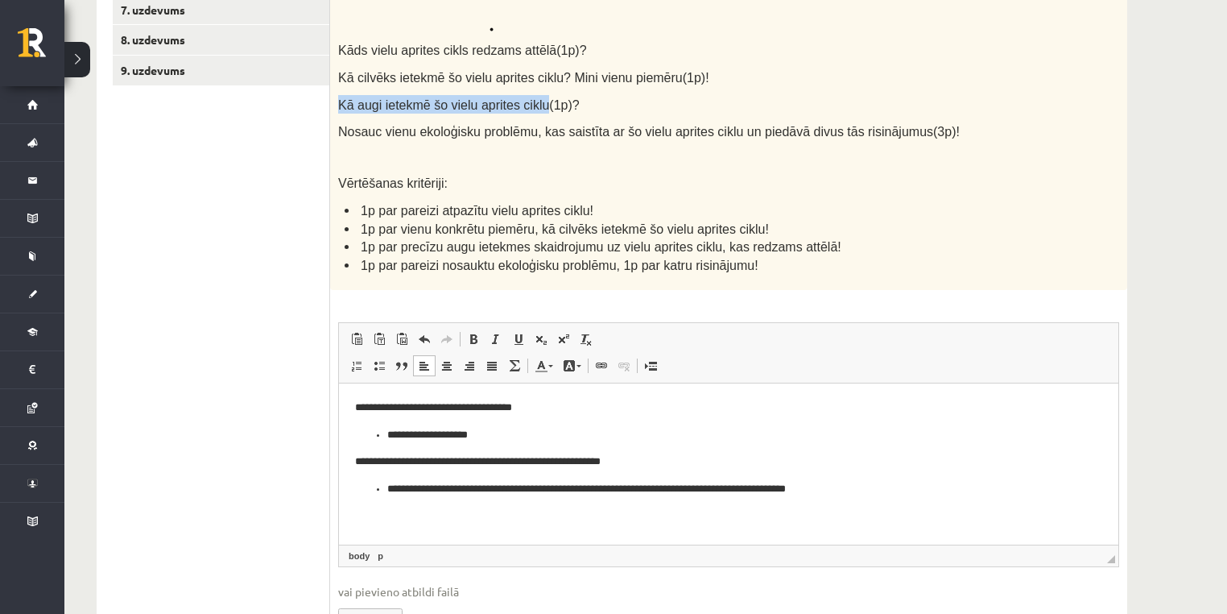
copy span "Kā augi ietekmē šo vielu aprites ciklu"
drag, startPoint x: 336, startPoint y: 101, endPoint x: 535, endPoint y: 167, distance: 209.6
click at [531, 99] on div "Aplūko attēla fragmentu! Kāds vielu aprites cikls redzams attēlā(1p)? Kā cilvēk…" at bounding box center [728, 59] width 797 height 462
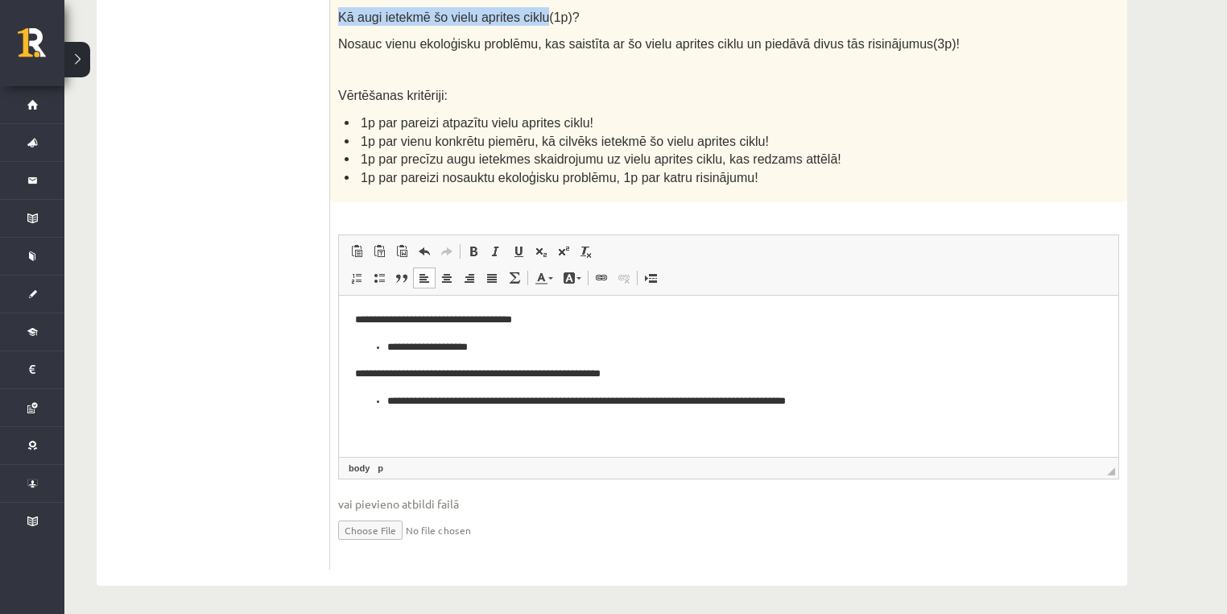
scroll to position [606, 0]
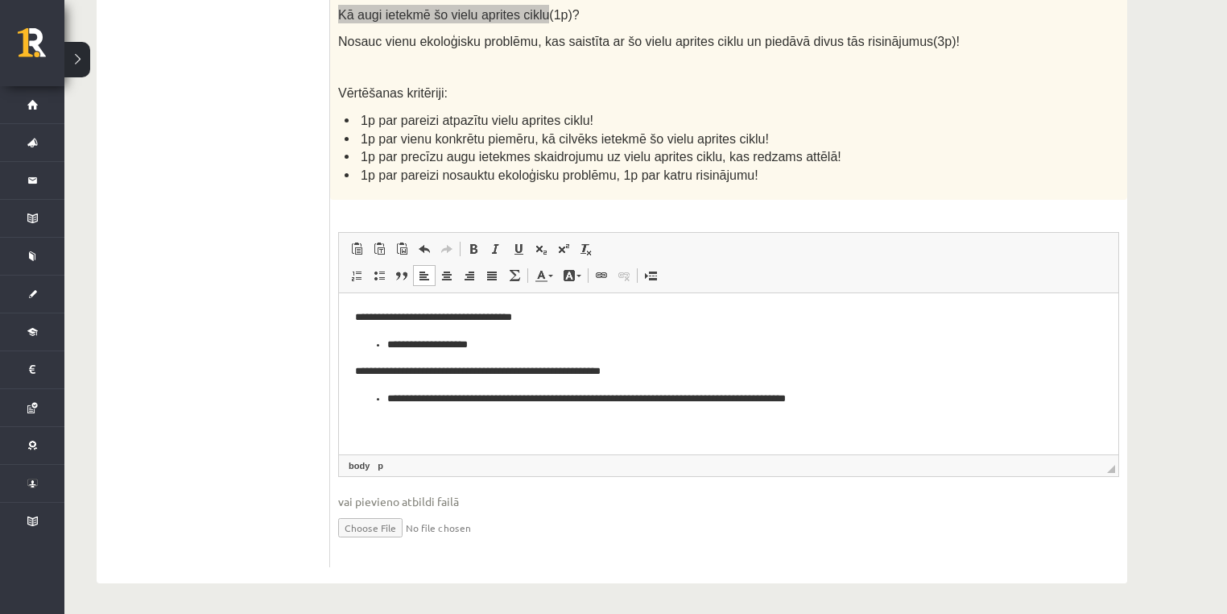
click at [453, 436] on html "**********" at bounding box center [729, 372] width 780 height 158
click at [387, 272] on link "Вставить / удалить маркированный список" at bounding box center [379, 275] width 23 height 21
click at [375, 276] on span at bounding box center [379, 275] width 13 height 13
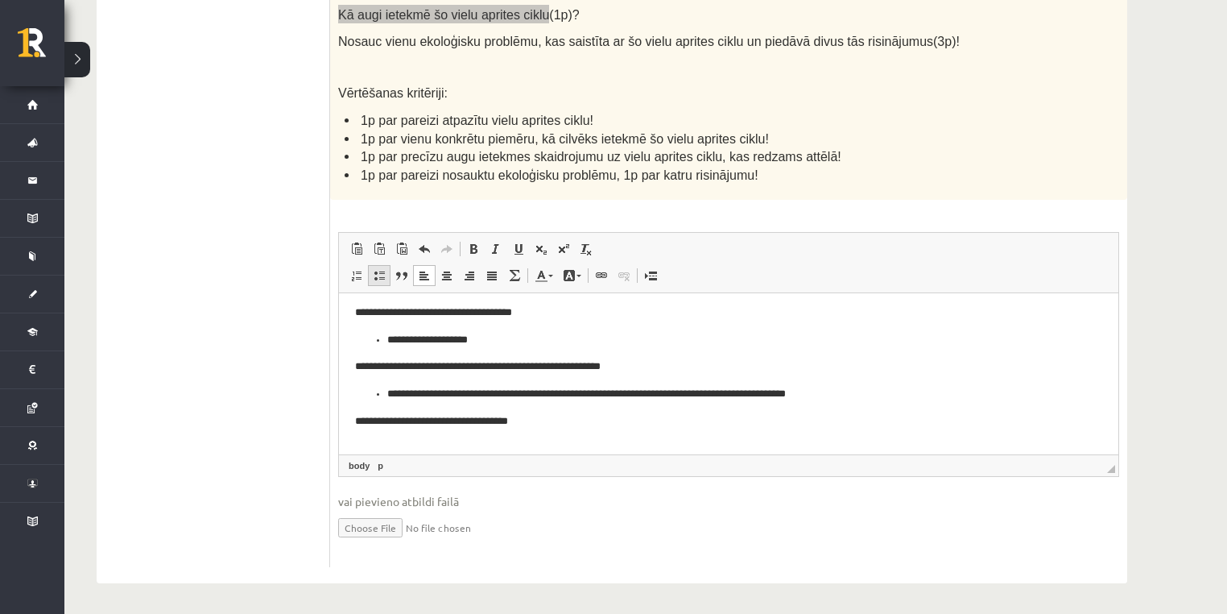
click at [380, 273] on span at bounding box center [379, 275] width 13 height 13
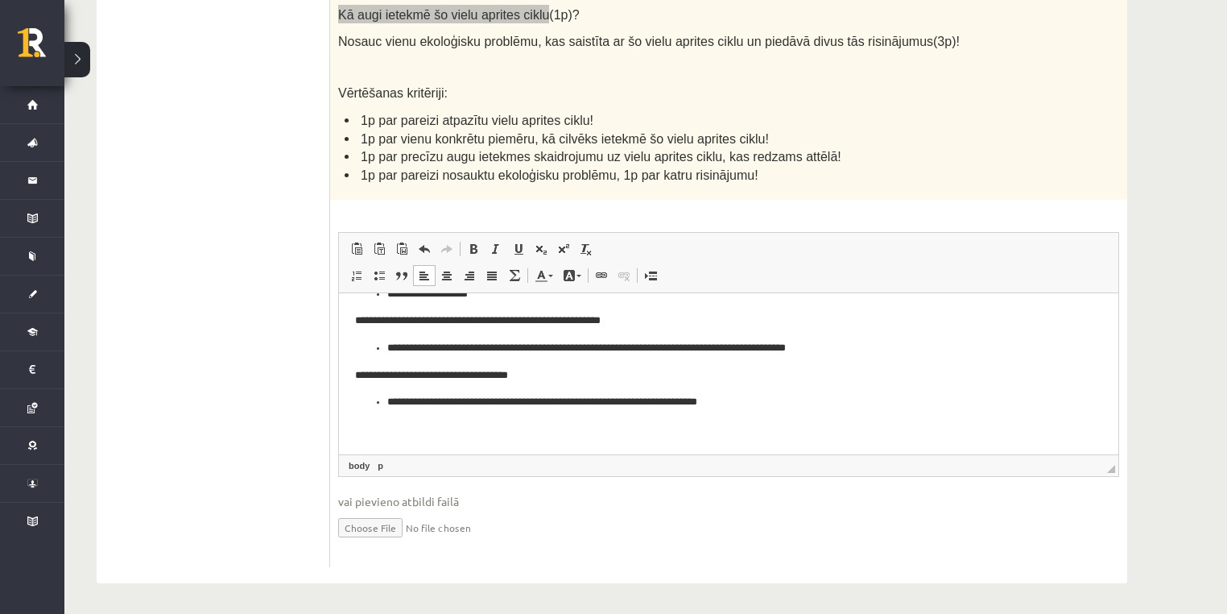
scroll to position [0, 0]
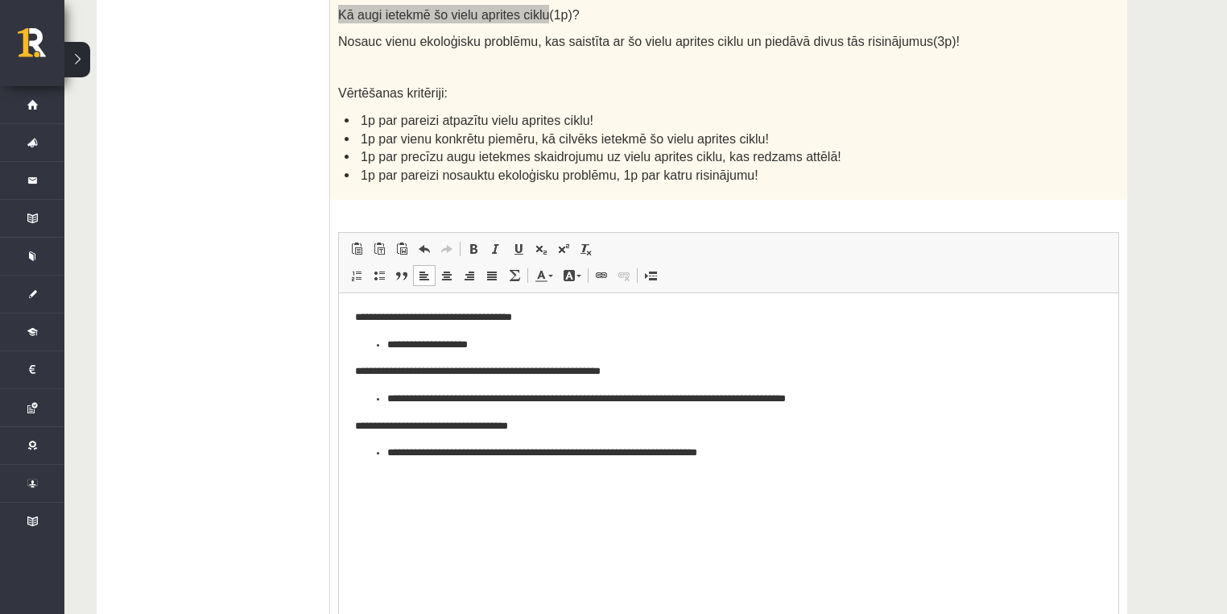
drag, startPoint x: 1111, startPoint y: 463, endPoint x: 1119, endPoint y: 596, distance: 133.1
click at [1119, 596] on div "6p Aplūko attēla fragmentu! Kāds vielu aprites cikls redzams attēlā(1p)? Kā cil…" at bounding box center [728, 235] width 797 height 995
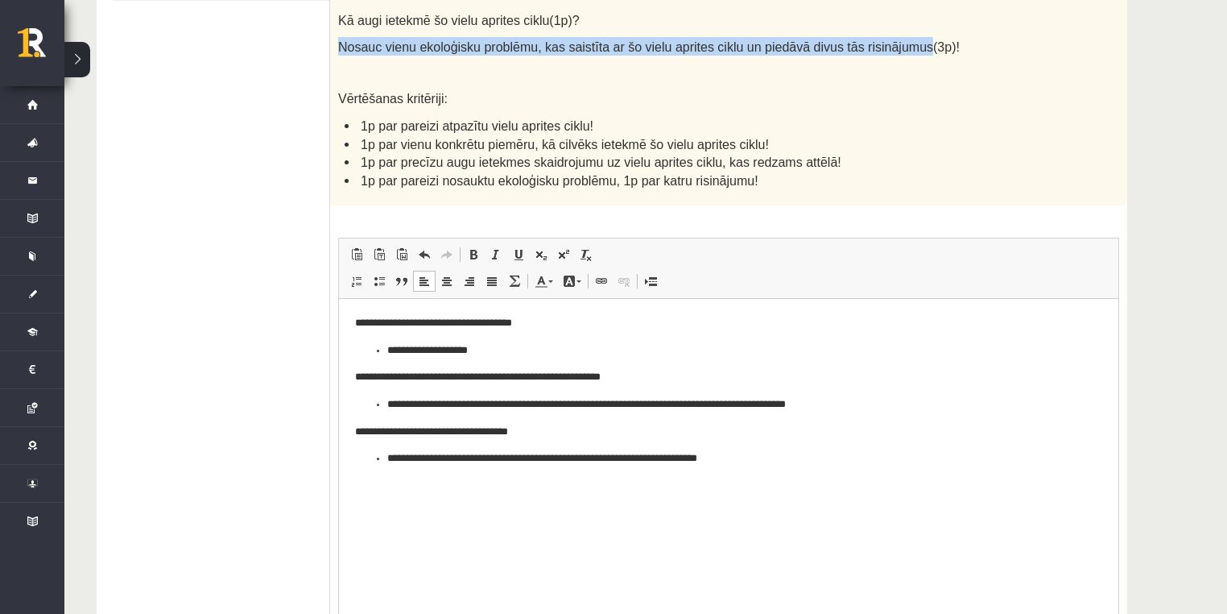
copy span "Nosauc vienu ekoloģisku problēmu, kas saistīta ar šo vielu aprites ciklu un pie…"
drag, startPoint x: 335, startPoint y: 37, endPoint x: 875, endPoint y: 46, distance: 540.5
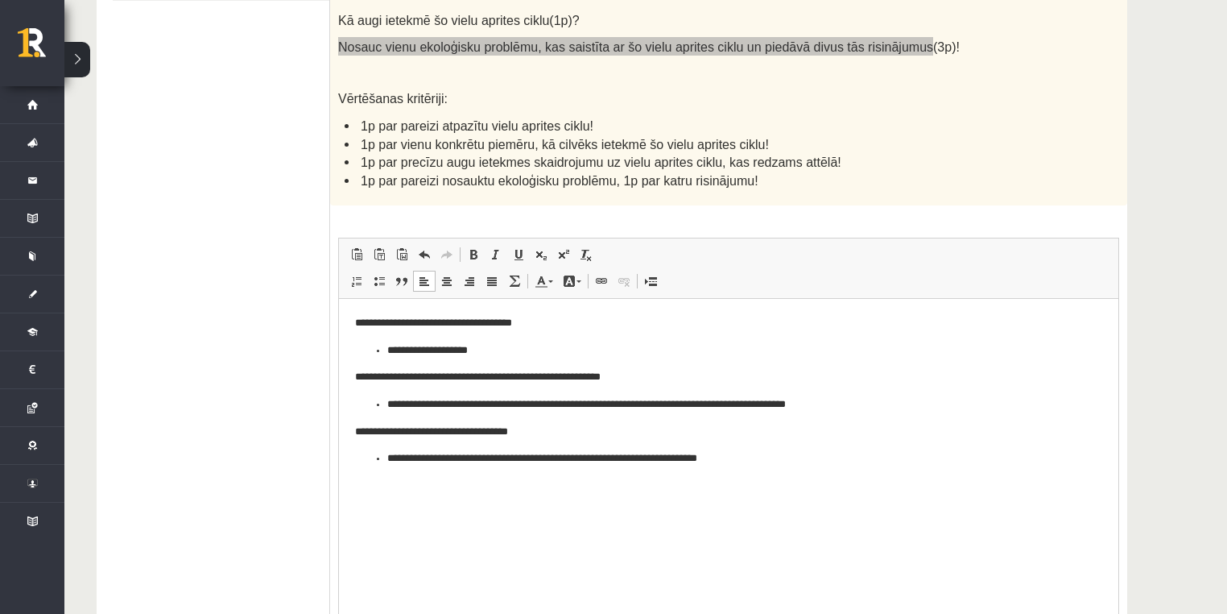
click at [375, 496] on html "**********" at bounding box center [729, 405] width 780 height 212
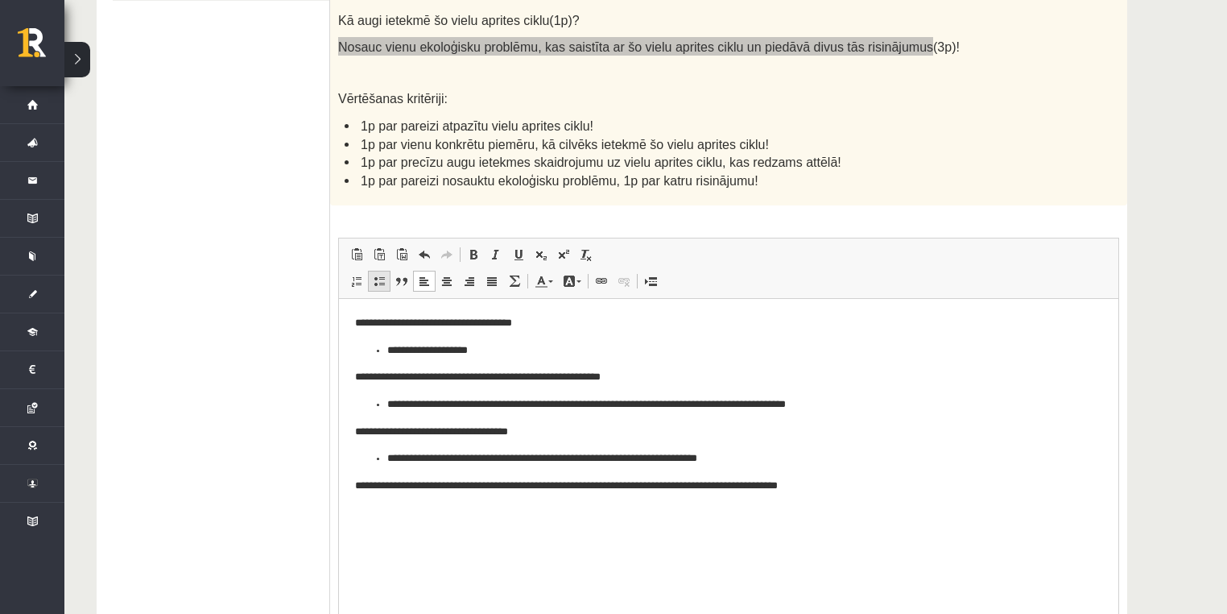
click at [370, 276] on link "Вставить / удалить маркированный список" at bounding box center [379, 281] width 23 height 21
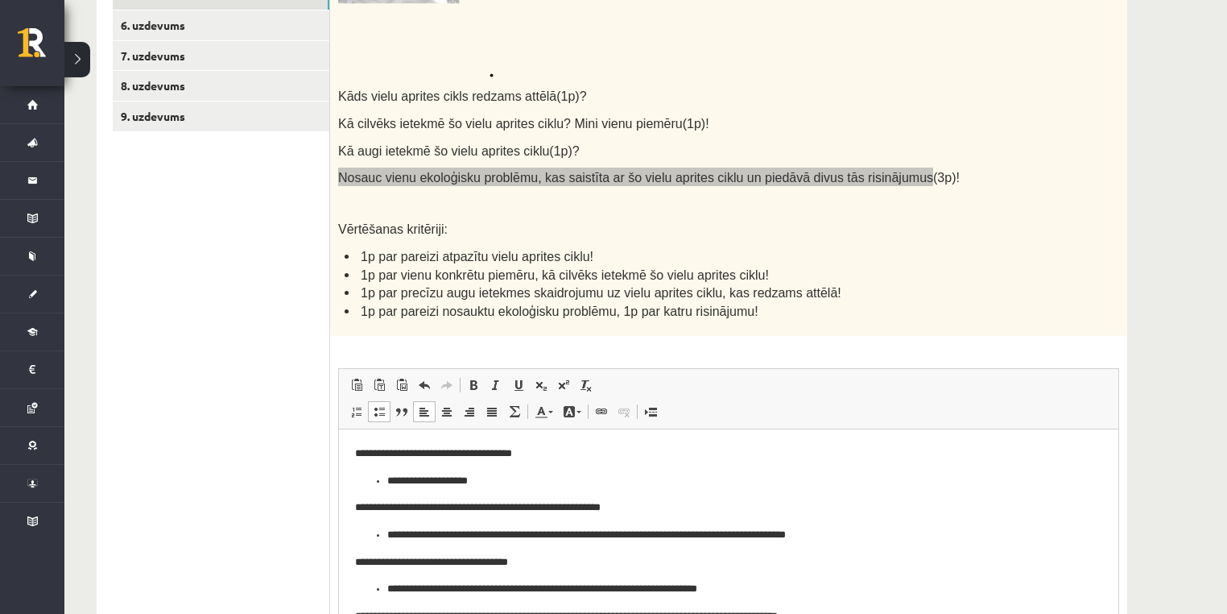
scroll to position [407, 0]
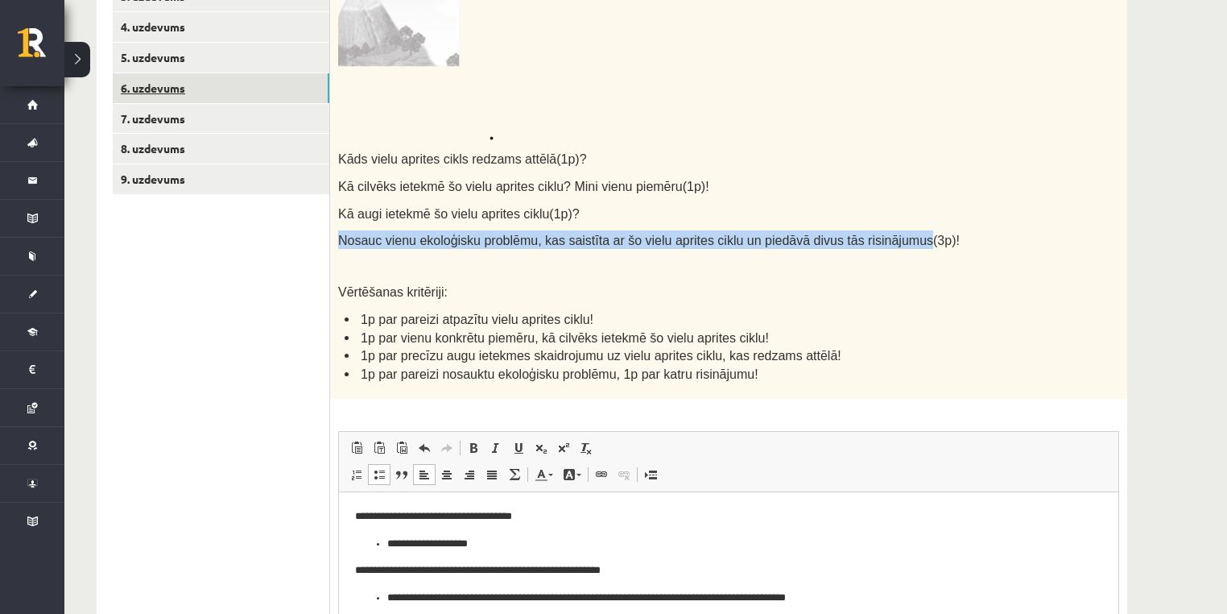
click at [182, 100] on link "6. uzdevums" at bounding box center [221, 88] width 217 height 30
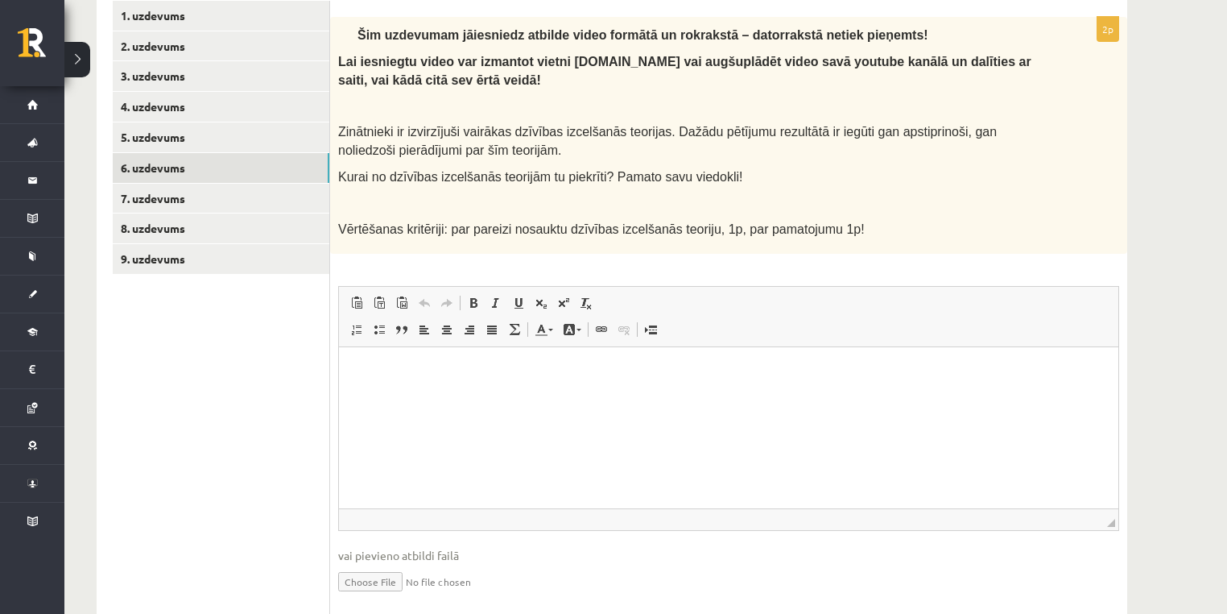
scroll to position [251, 0]
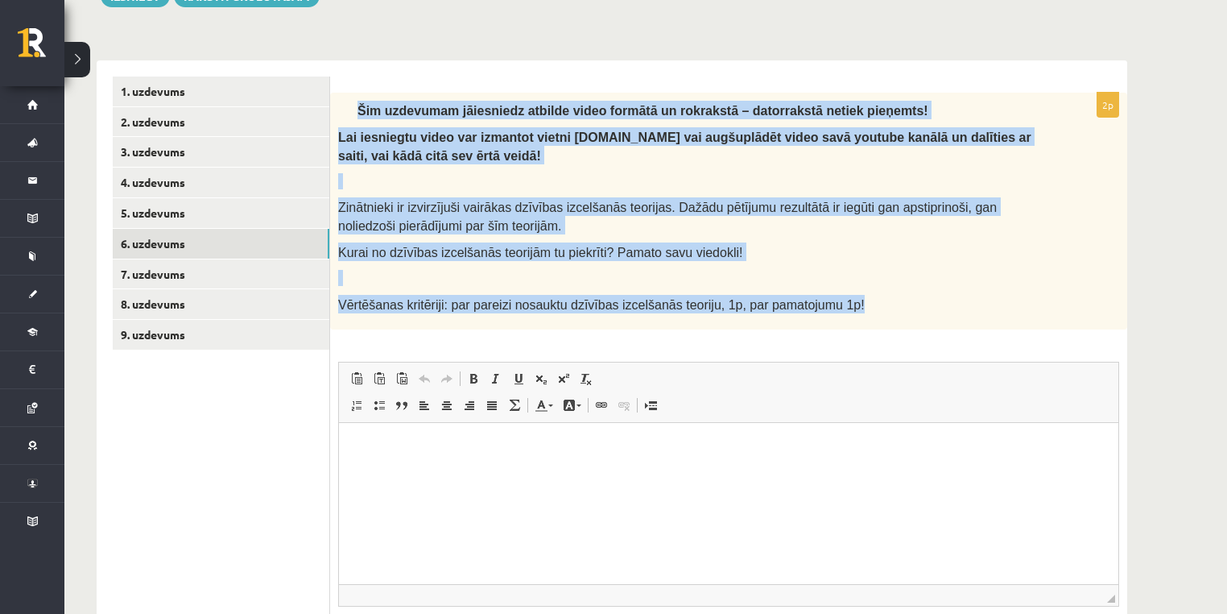
copy div "Šim uzdevumam jāiesniedz atbilde video formātā un rokrakstā – datorrakstā netie…"
drag, startPoint x: 351, startPoint y: 99, endPoint x: 656, endPoint y: 64, distance: 306.5
click at [826, 309] on div "Šim uzdevumam jāiesniedz atbilde video formātā un rokrakstā – datorrakstā netie…" at bounding box center [728, 211] width 797 height 237
click at [245, 271] on link "7. uzdevums" at bounding box center [221, 274] width 217 height 30
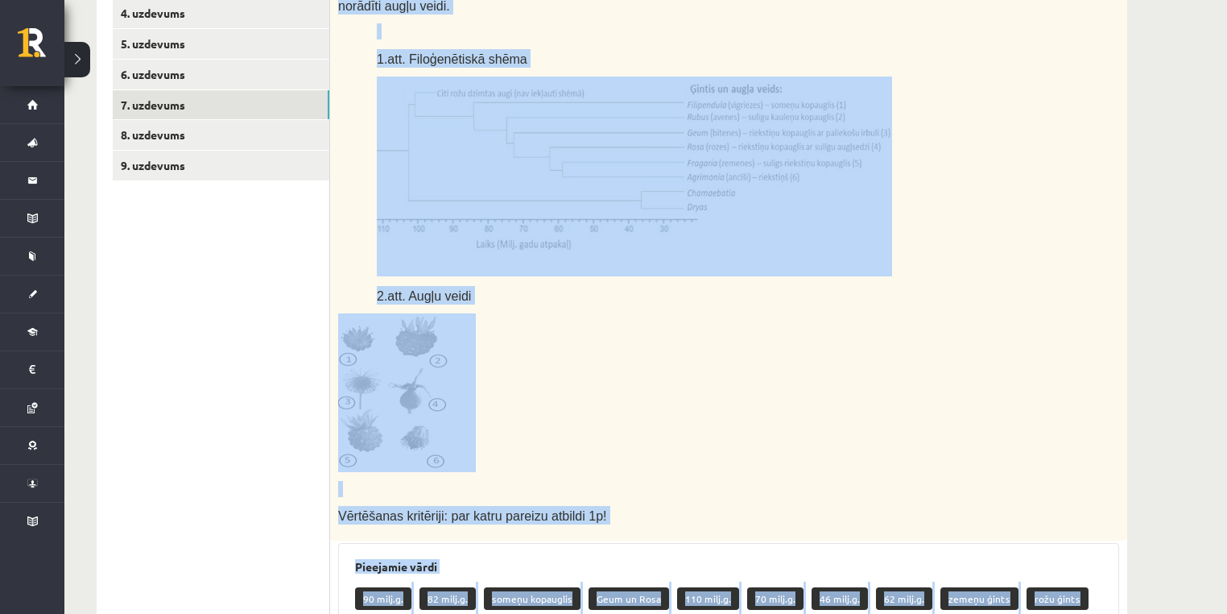
scroll to position [954, 0]
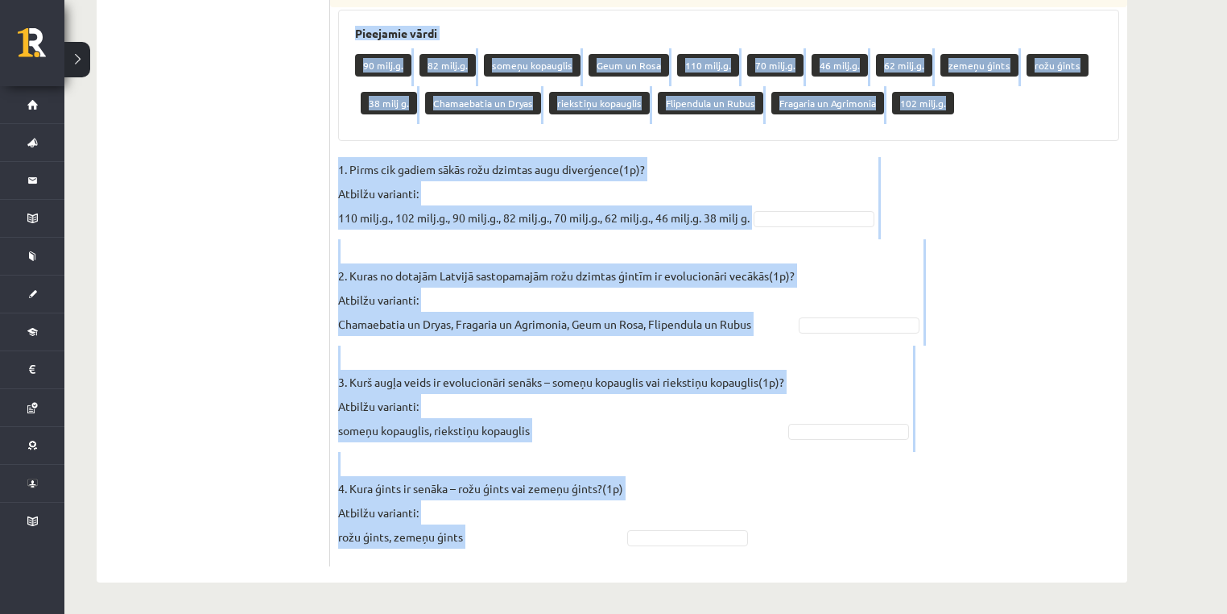
copy div "Rožu dzimta ir viena no sugām bagātākajām un morfoloģiski daudzveidīgākajām aug…"
drag, startPoint x: 335, startPoint y: 104, endPoint x: 569, endPoint y: 348, distance: 338.3
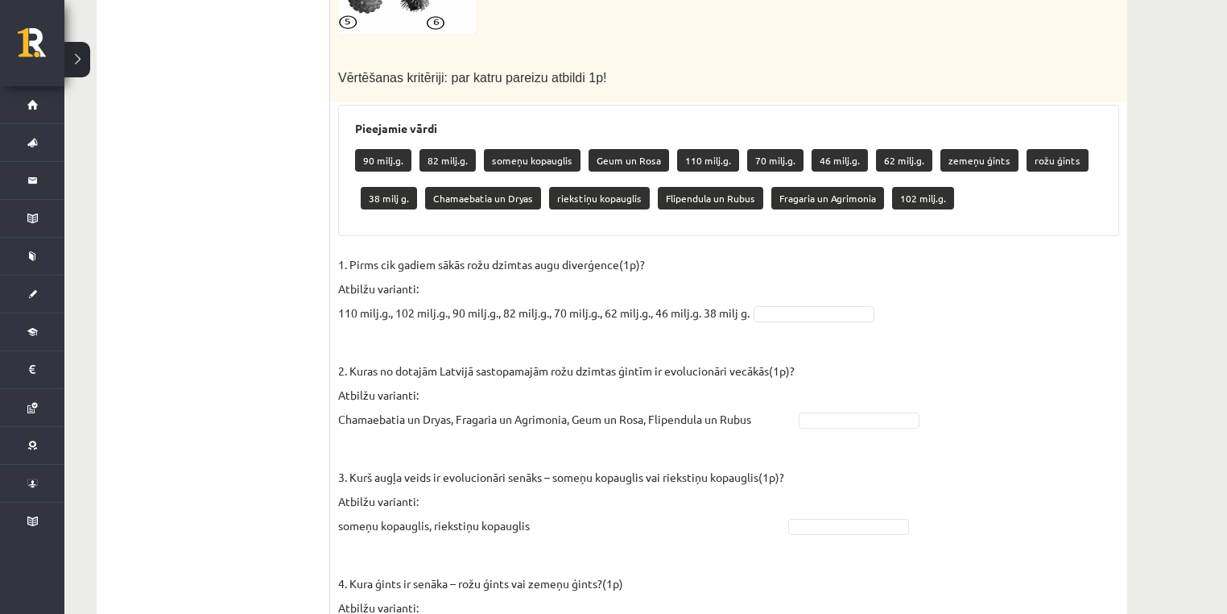
scroll to position [825, 0]
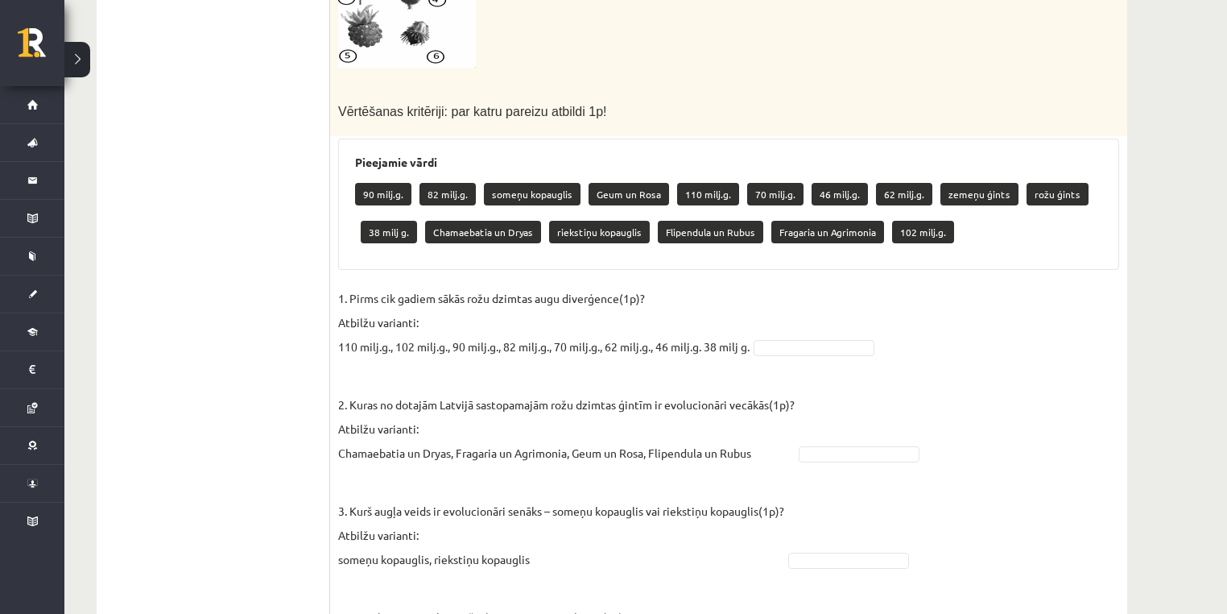
click at [782, 334] on fieldset "1. Pirms cik gadiem sākās rožu dzimtas augu diverģence(1p)? Atbilžu varianti: 1…" at bounding box center [728, 486] width 781 height 401
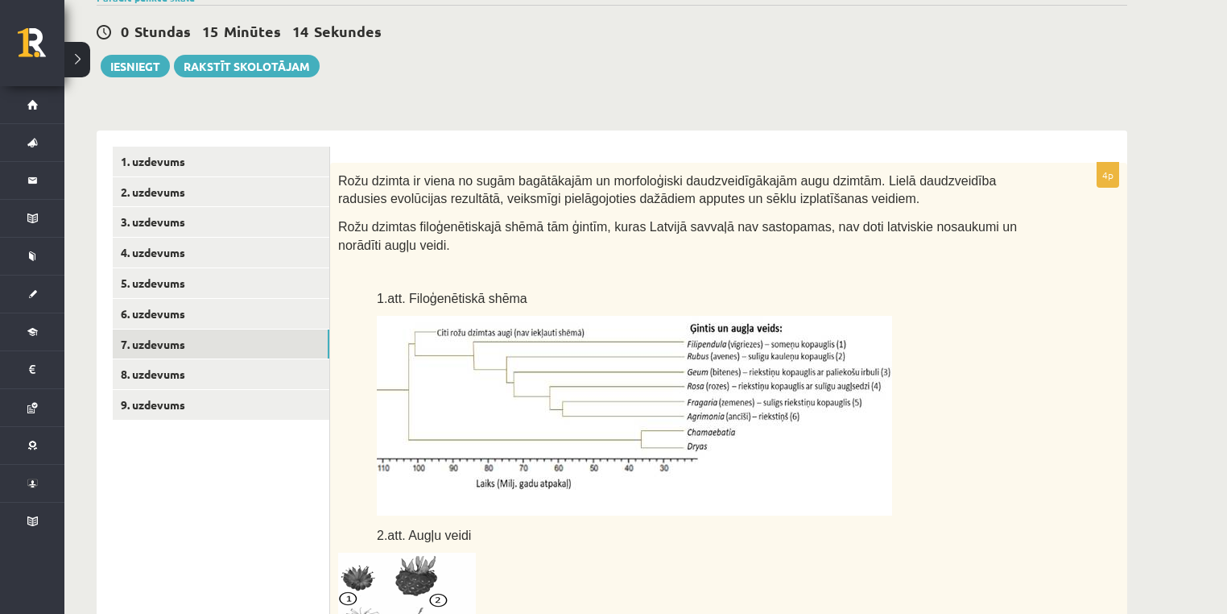
scroll to position [180, 0]
click at [275, 370] on link "8. uzdevums" at bounding box center [221, 375] width 217 height 30
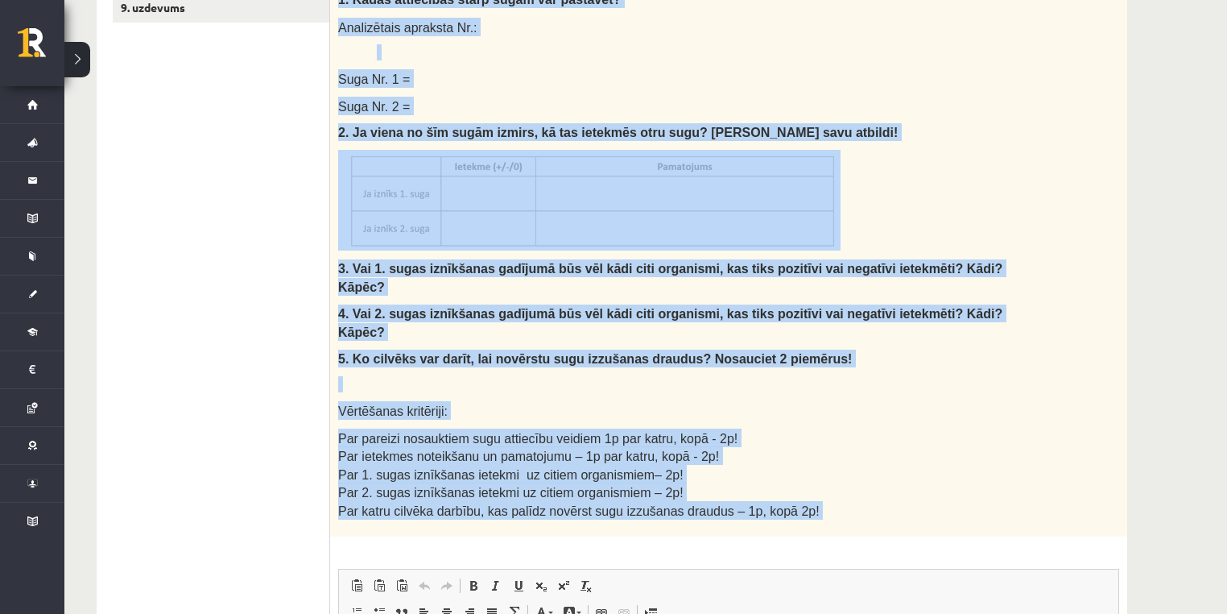
scroll to position [859, 0]
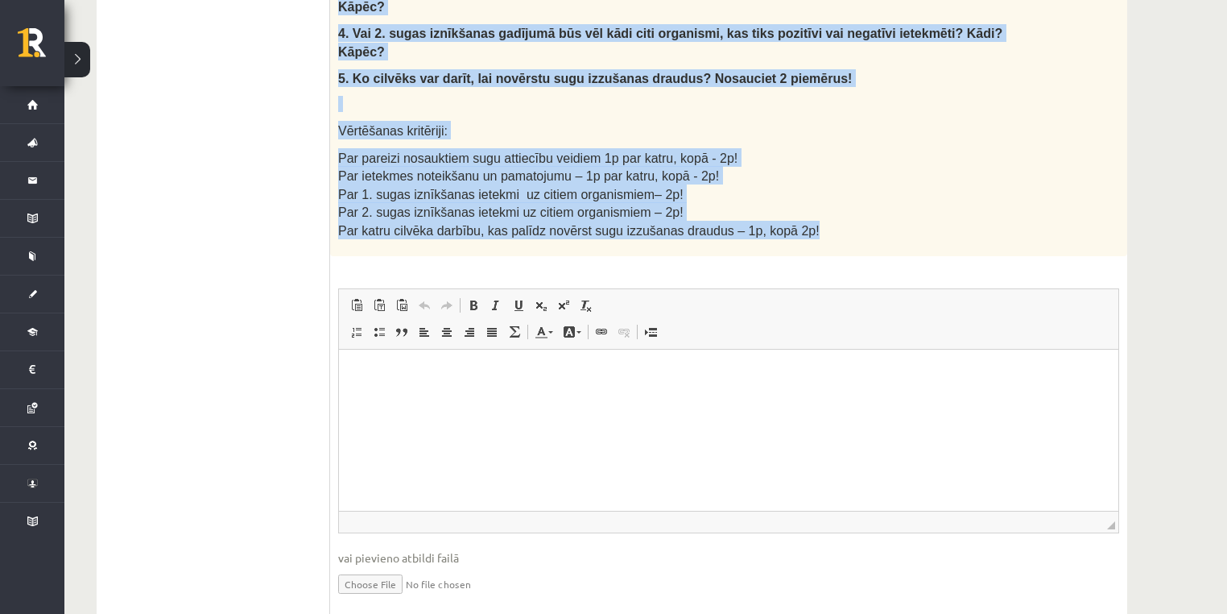
copy div "Izlasi tekstu un pierakstu kladē izveido un aizpildi tabulu, atbildi uz jautāju…"
drag, startPoint x: 338, startPoint y: 179, endPoint x: 851, endPoint y: 191, distance: 513.2
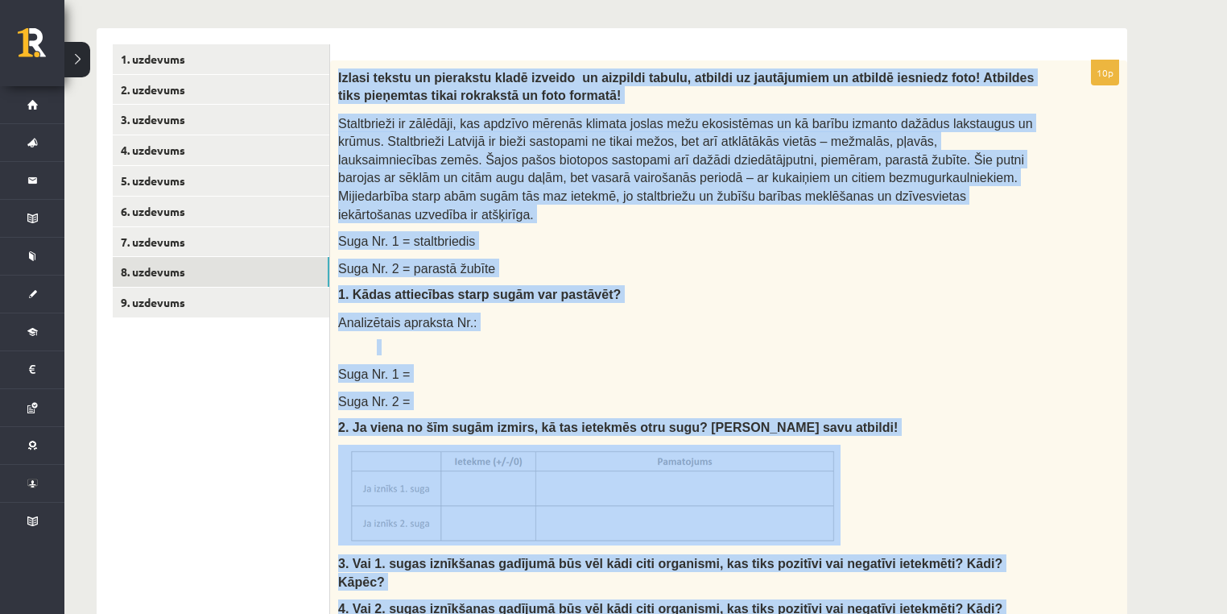
scroll to position [279, 0]
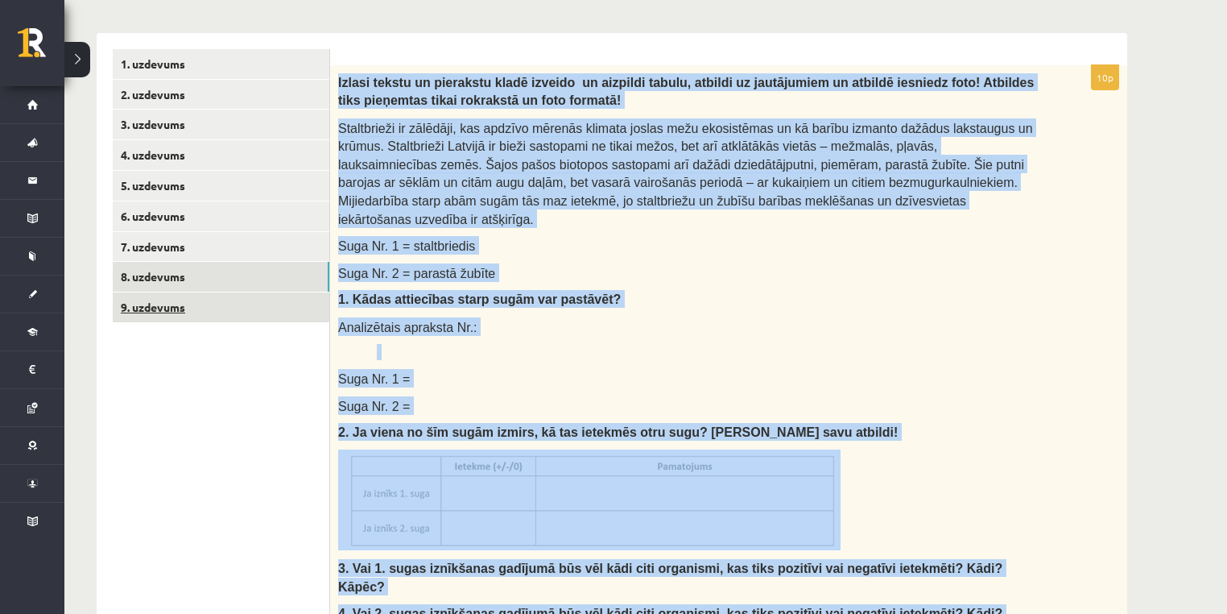
click at [203, 308] on link "9. uzdevums" at bounding box center [221, 307] width 217 height 30
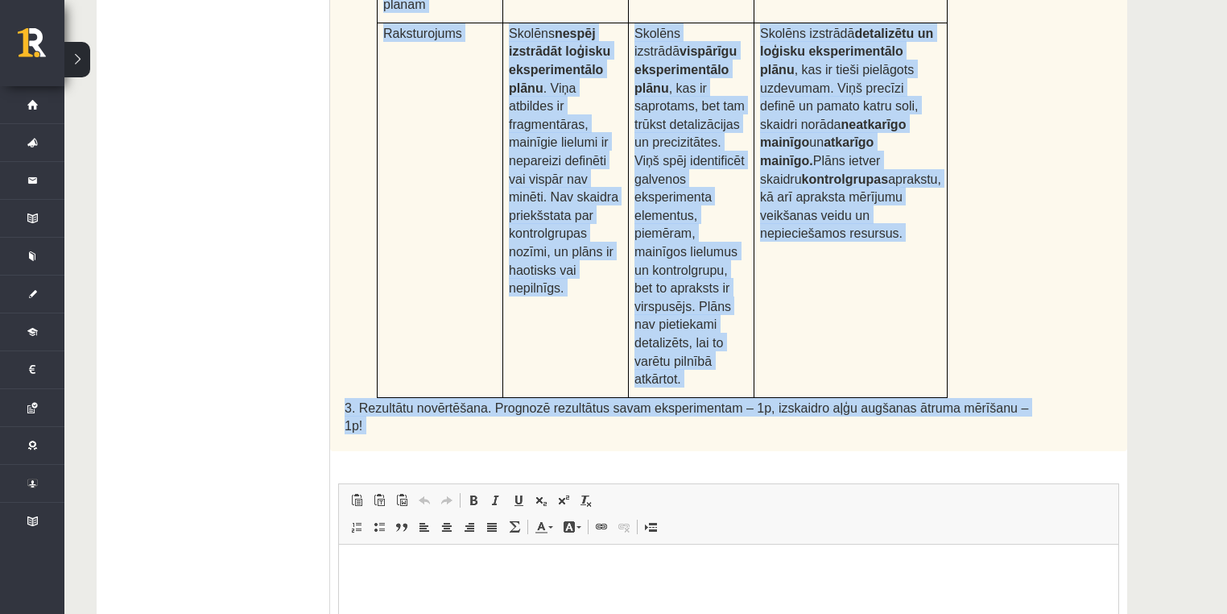
scroll to position [881, 0]
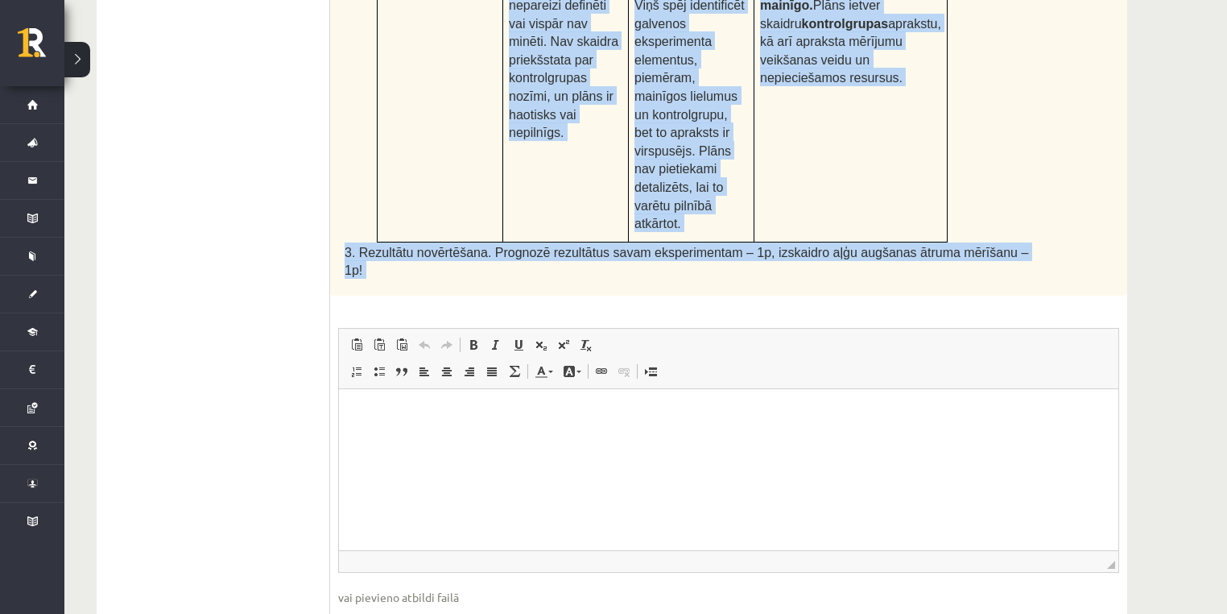
drag, startPoint x: 337, startPoint y: 73, endPoint x: 1047, endPoint y: 219, distance: 724.4
click at [1047, 219] on div "7p Piesārņojuma ietekme uz ūdensaugiem Pētnieki novēro eitrofikācijas pazīmes k…" at bounding box center [728, 63] width 797 height 1200
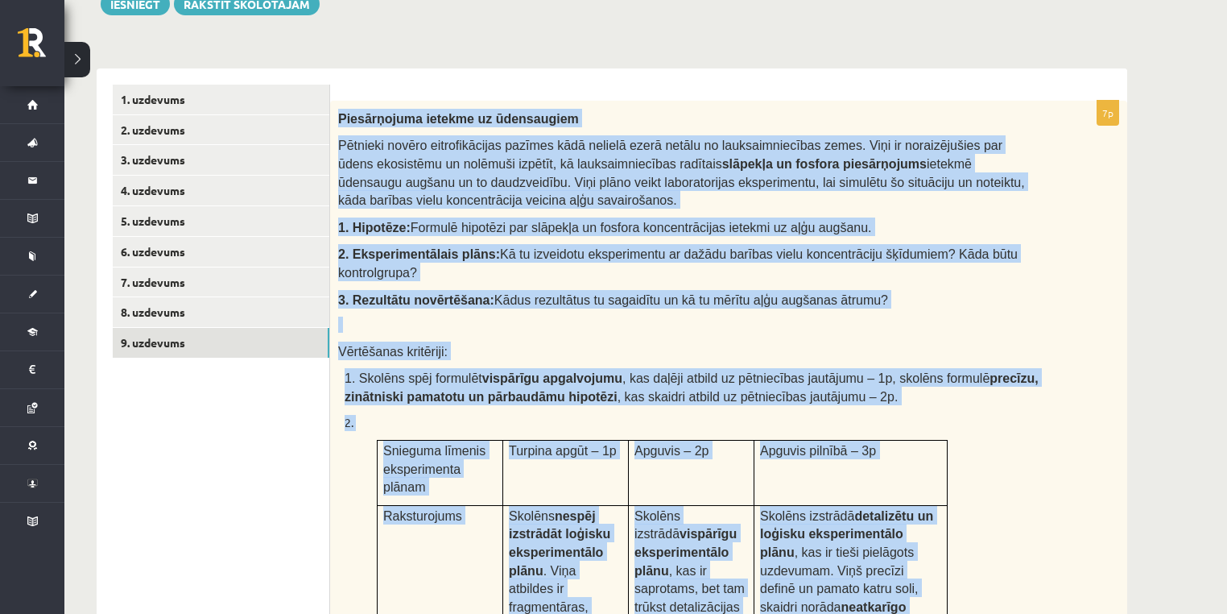
scroll to position [237, 0]
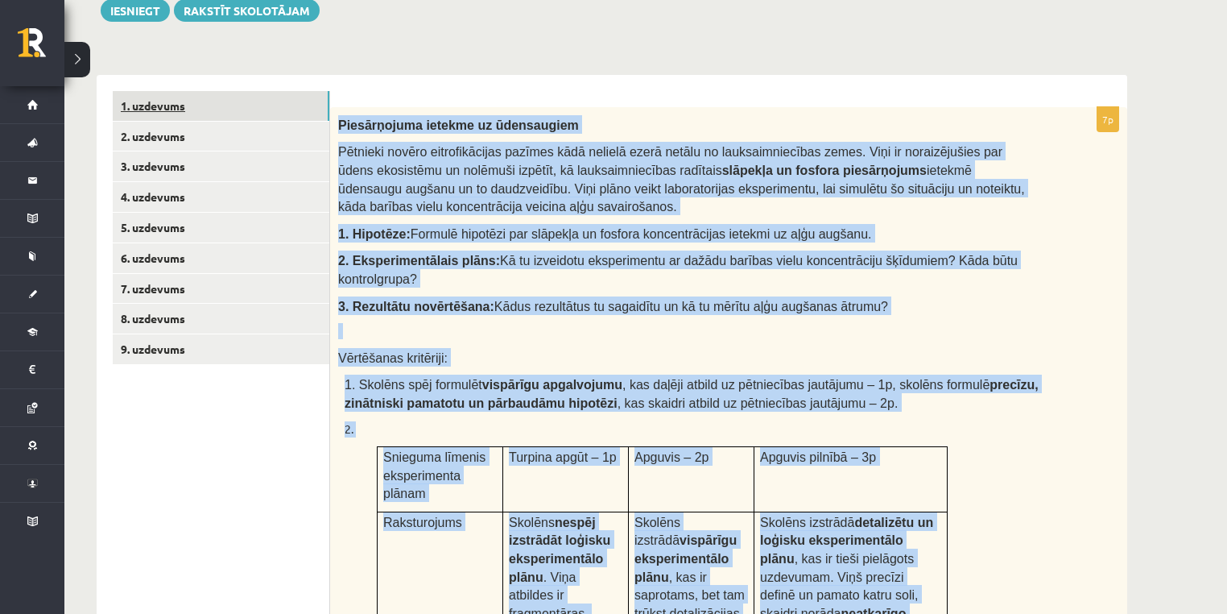
click at [182, 93] on link "1. uzdevums" at bounding box center [221, 106] width 217 height 30
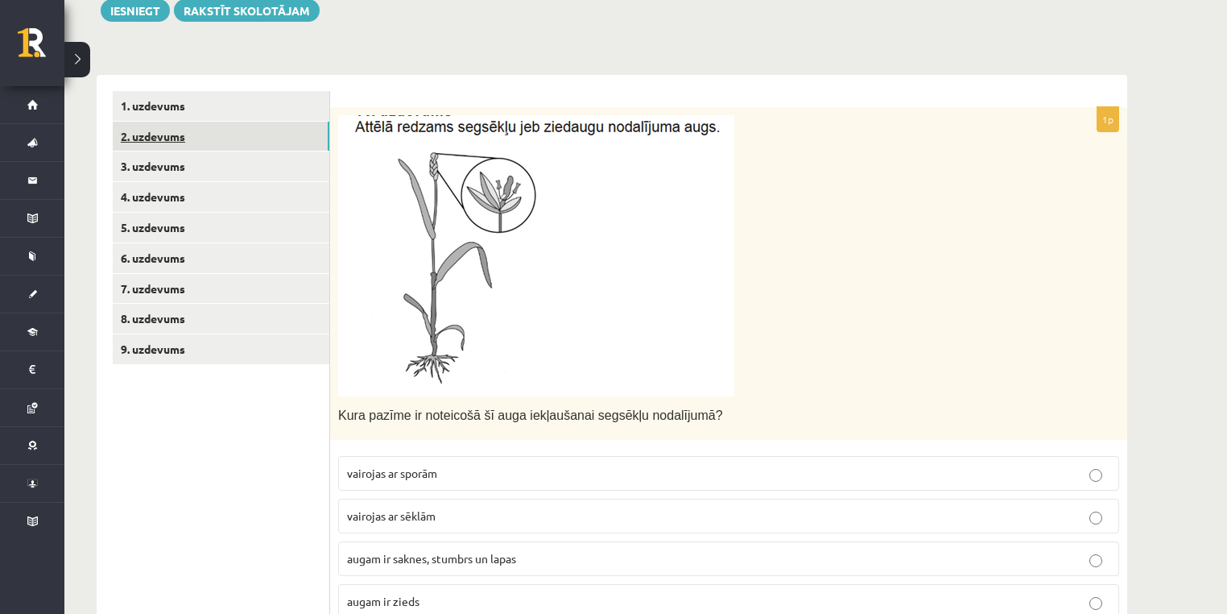
click at [187, 131] on link "2. uzdevums" at bounding box center [221, 137] width 217 height 30
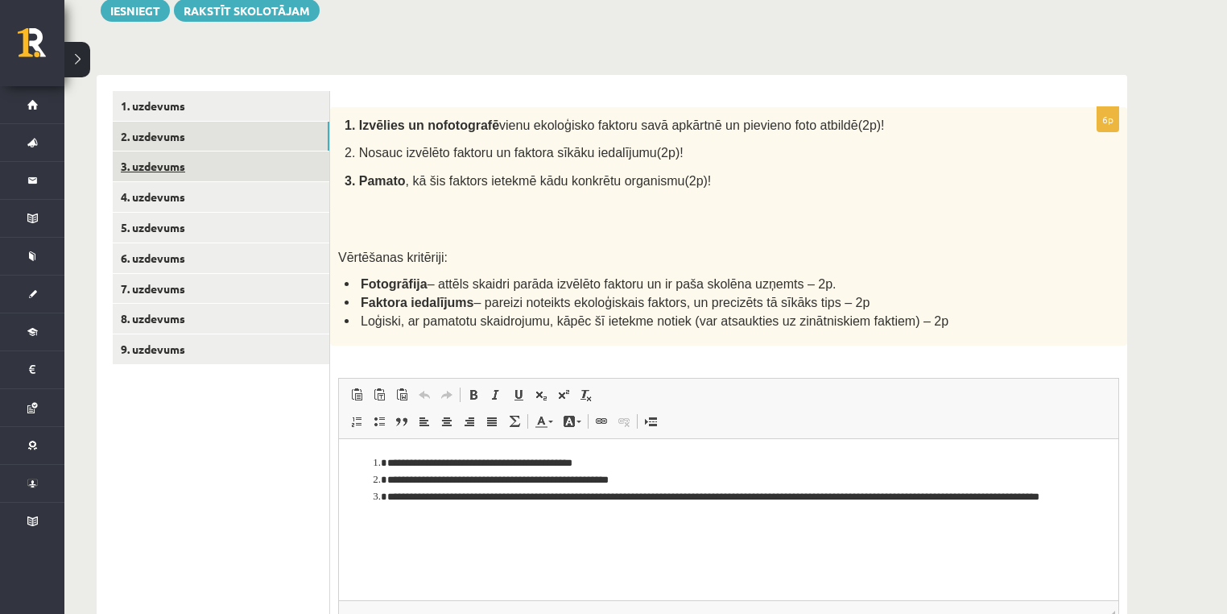
scroll to position [0, 0]
click at [200, 166] on link "3. uzdevums" at bounding box center [221, 166] width 217 height 30
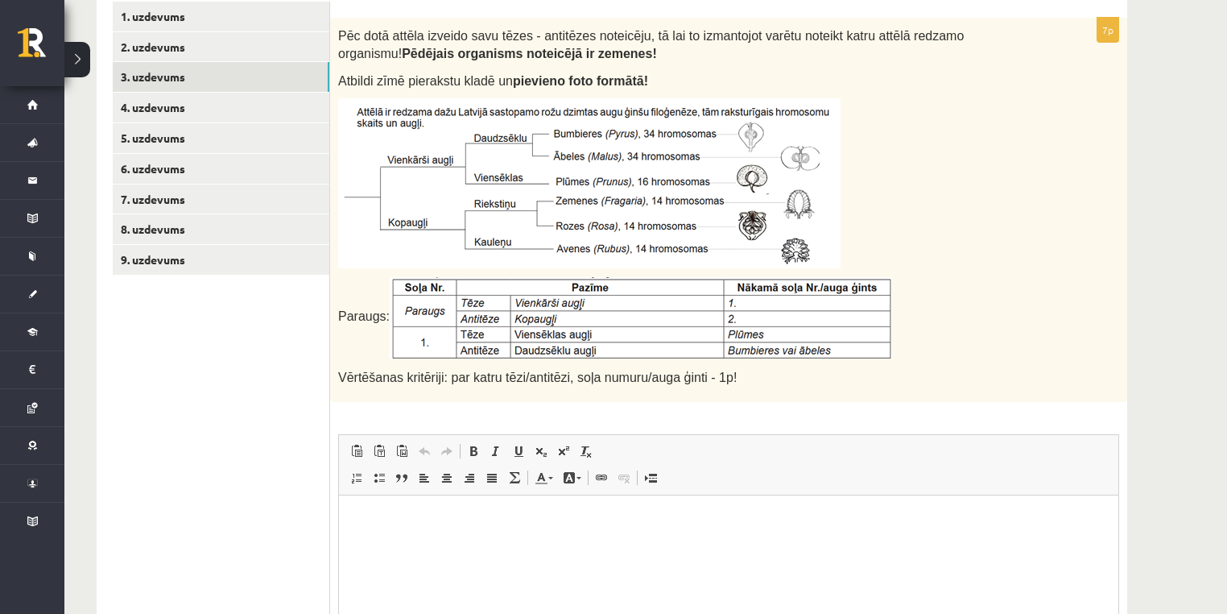
scroll to position [288, 0]
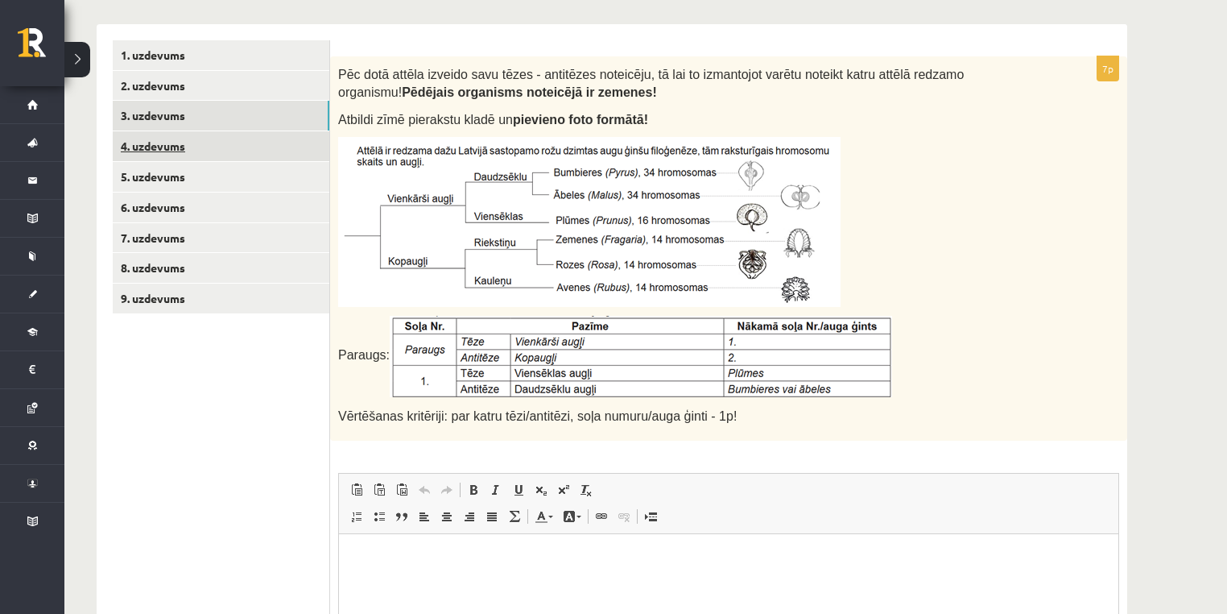
click at [213, 147] on link "4. uzdevums" at bounding box center [221, 146] width 217 height 30
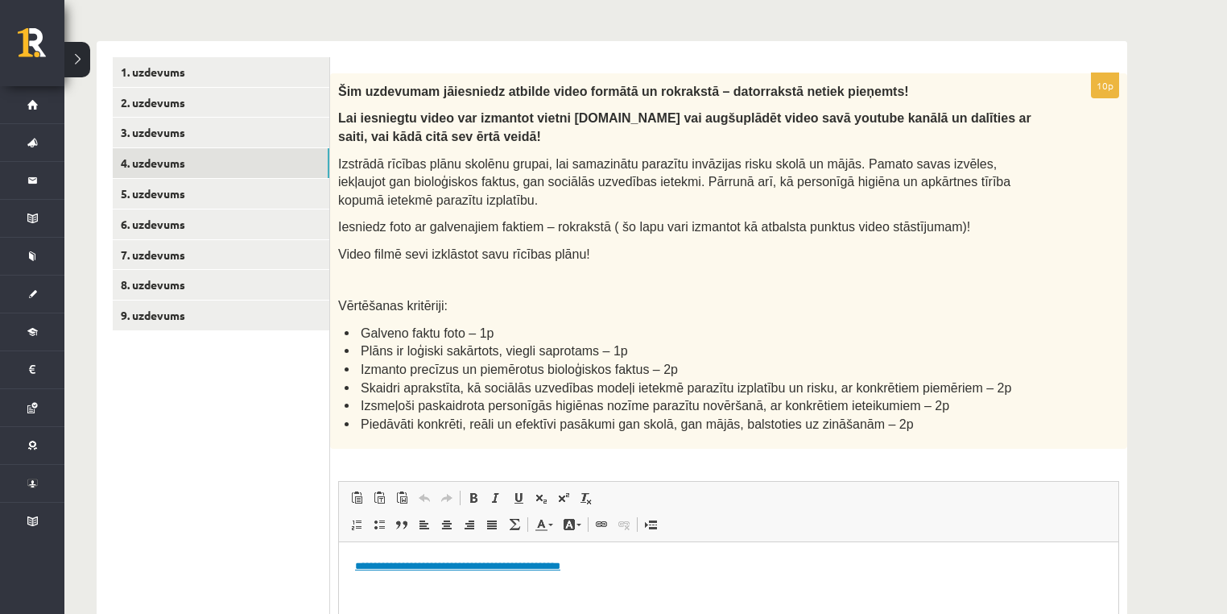
scroll to position [213, 0]
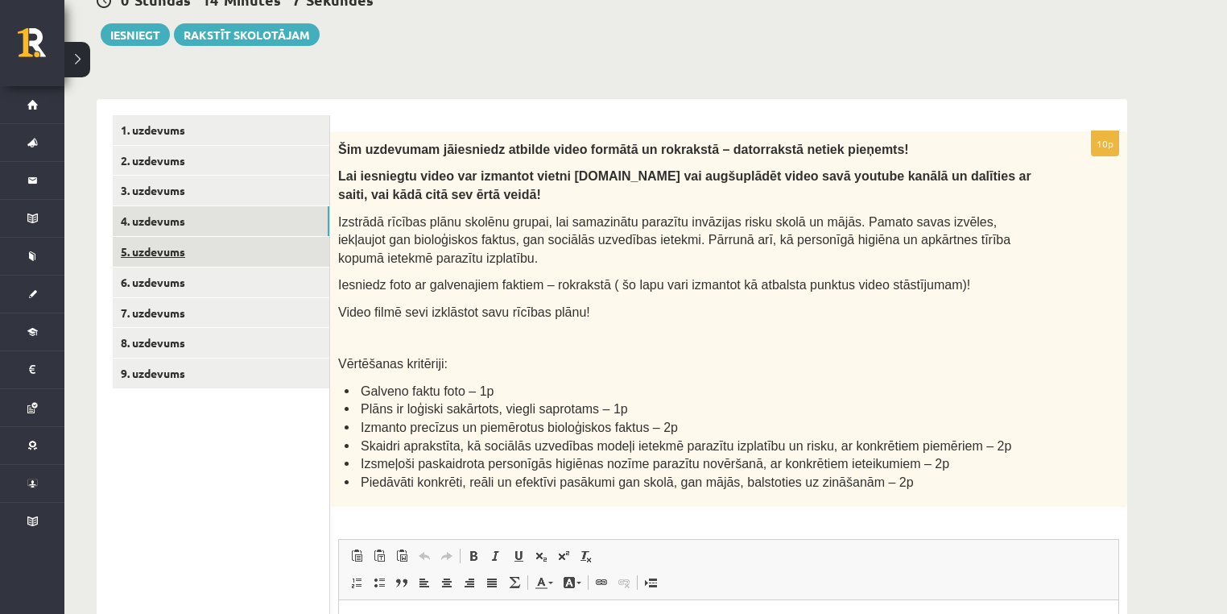
click at [195, 243] on link "5. uzdevums" at bounding box center [221, 252] width 217 height 30
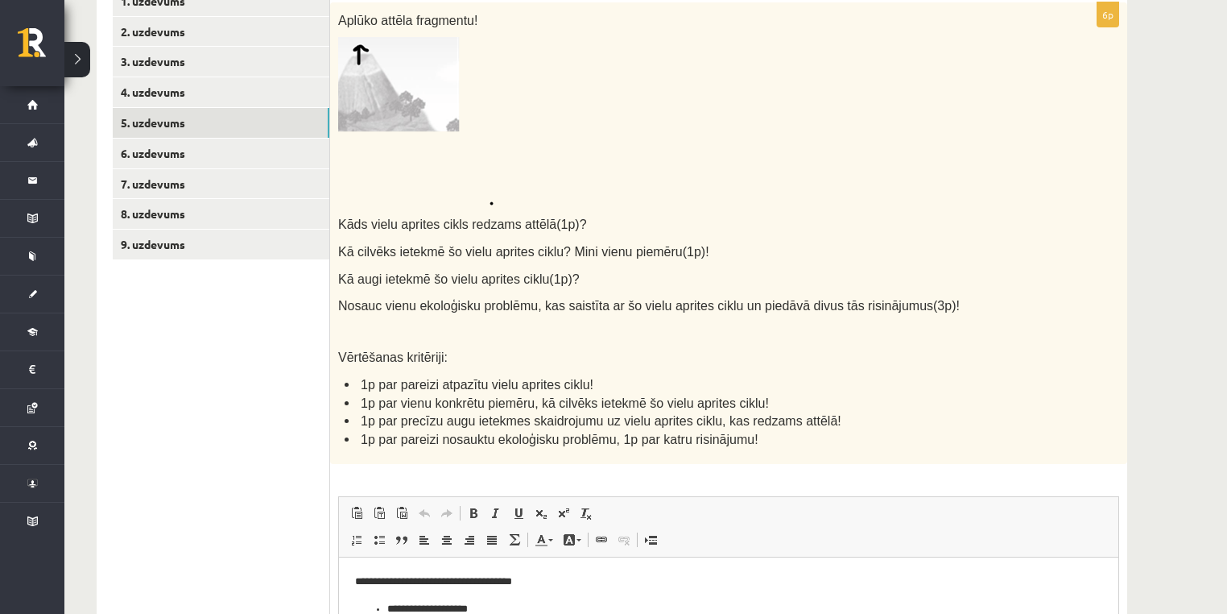
scroll to position [277, 0]
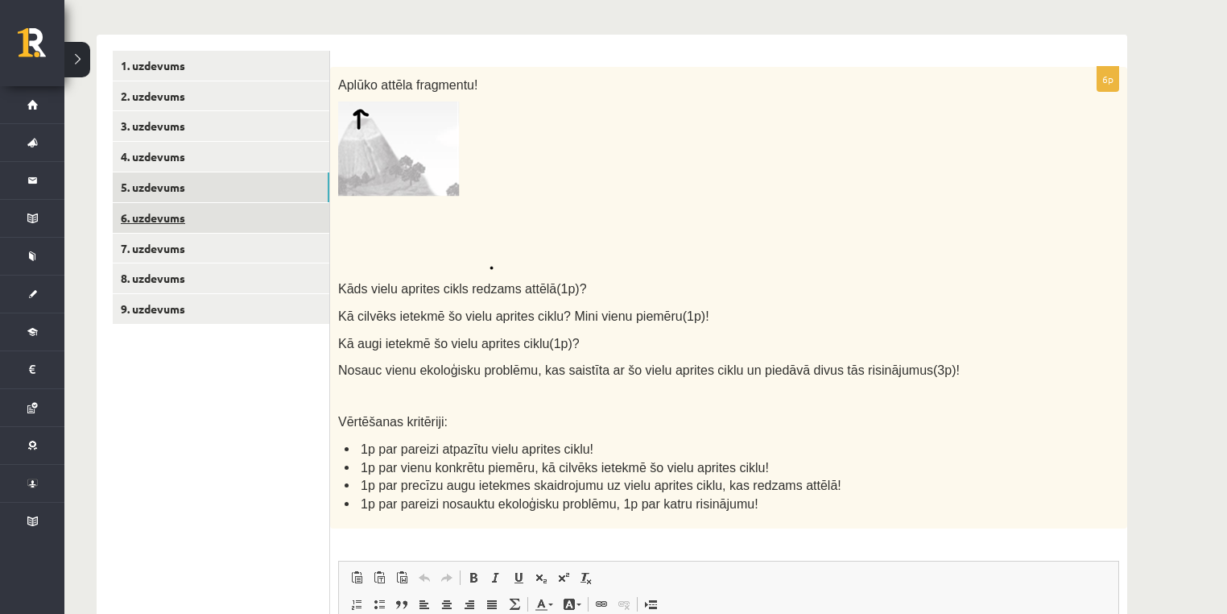
click at [197, 212] on link "6. uzdevums" at bounding box center [221, 218] width 217 height 30
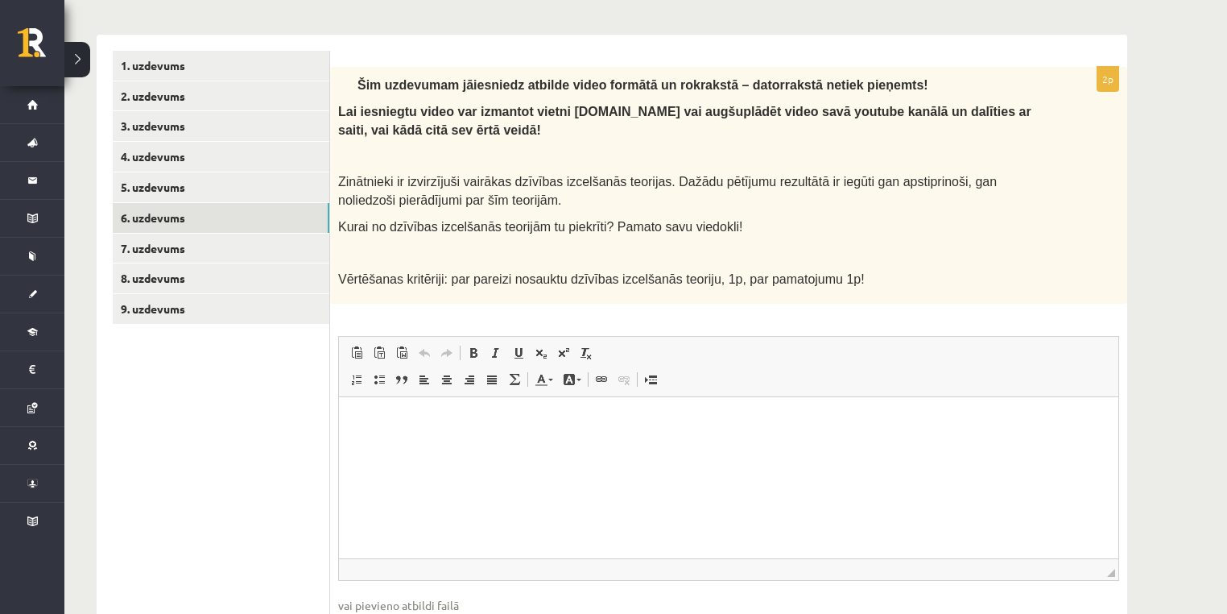
scroll to position [0, 0]
click at [298, 247] on link "7. uzdevums" at bounding box center [221, 249] width 217 height 30
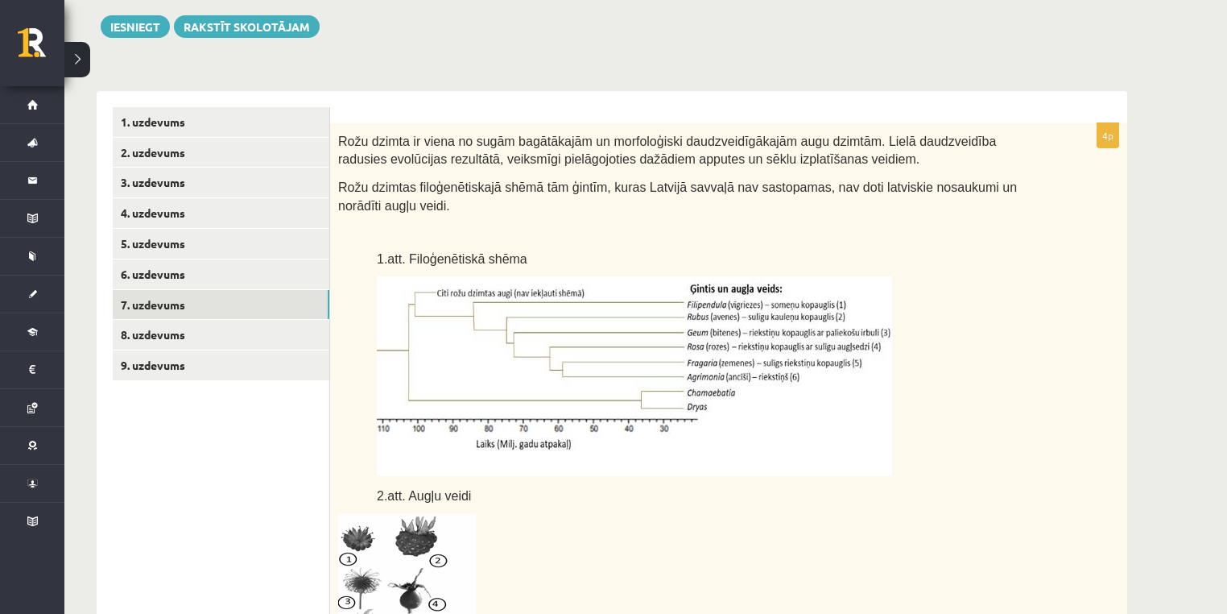
scroll to position [213, 0]
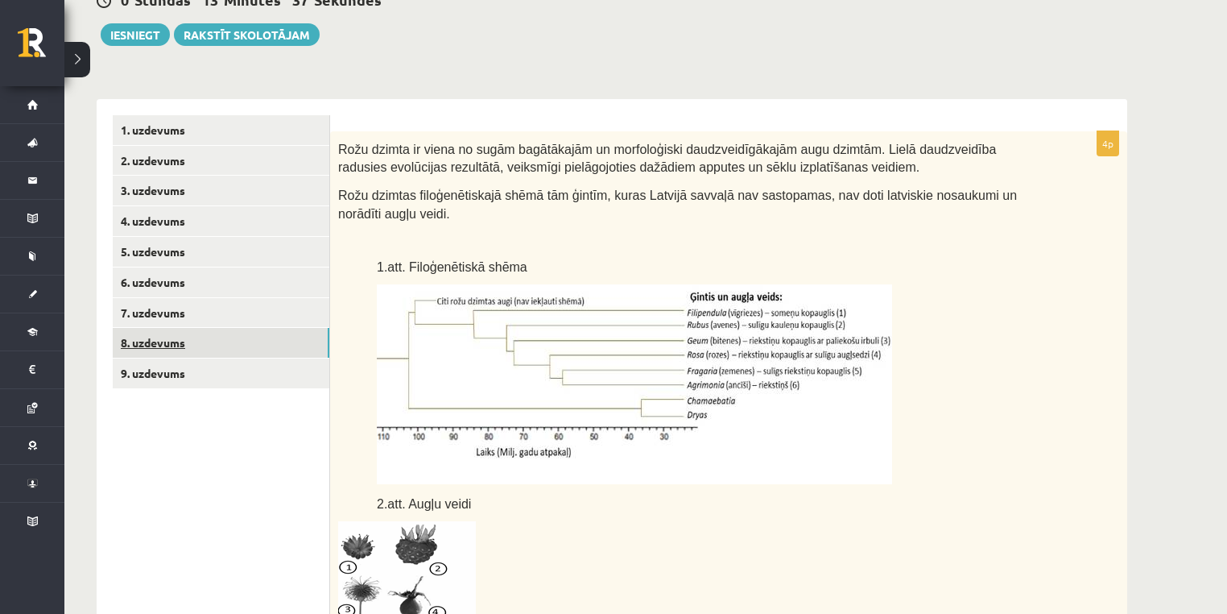
click at [251, 349] on link "8. uzdevums" at bounding box center [221, 343] width 217 height 30
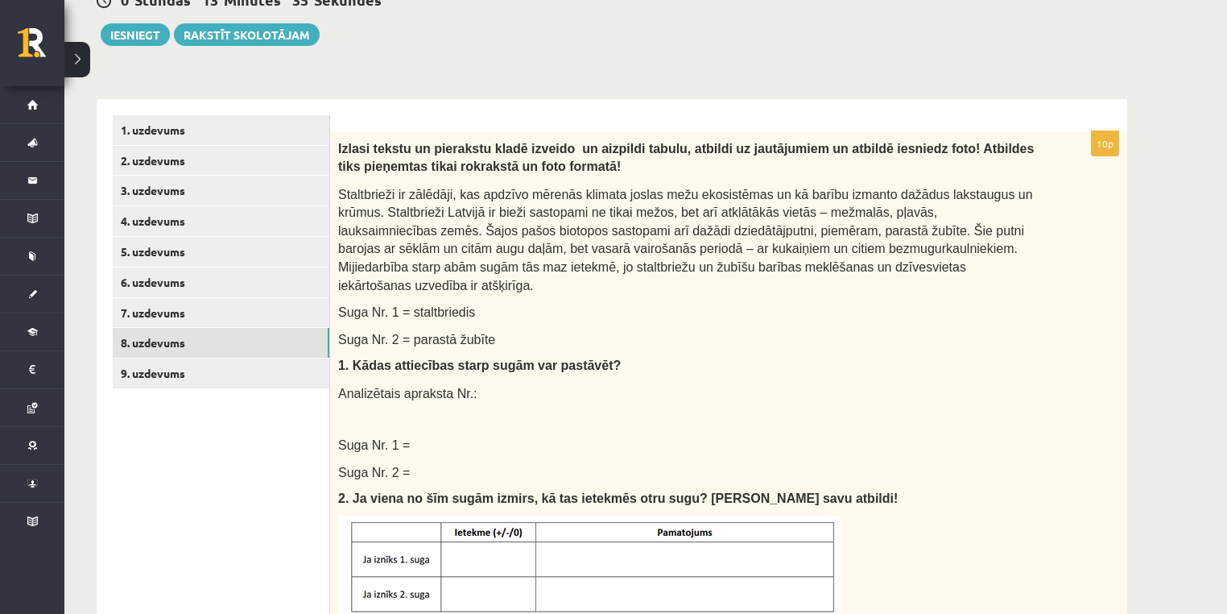
scroll to position [0, 0]
click at [213, 370] on link "9. uzdevums" at bounding box center [221, 373] width 217 height 30
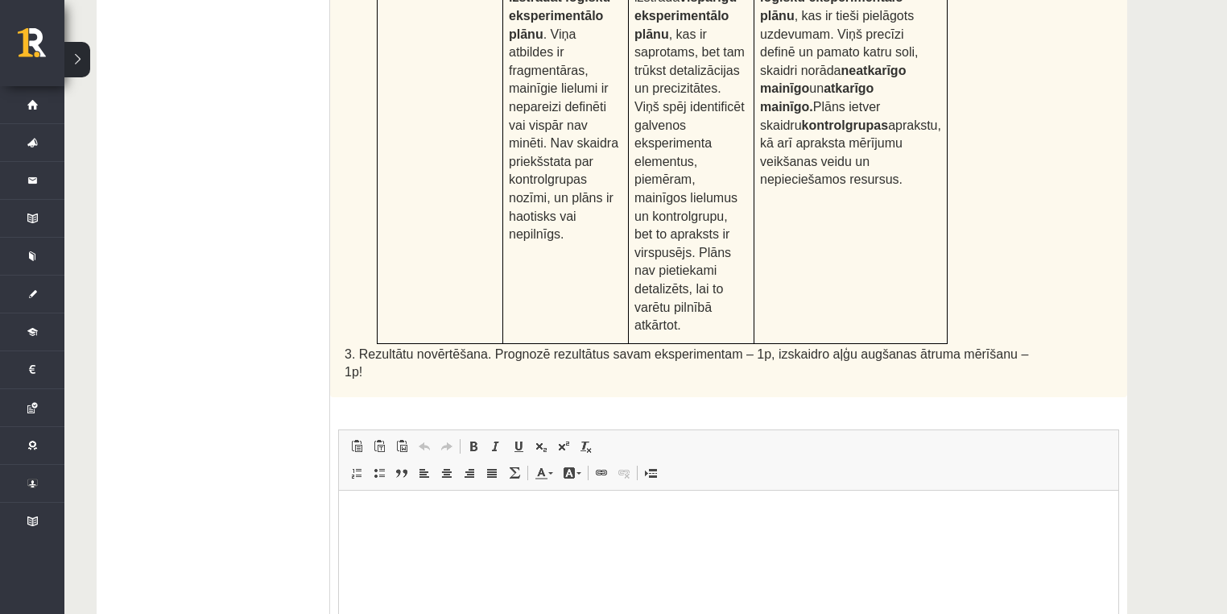
scroll to position [792, 0]
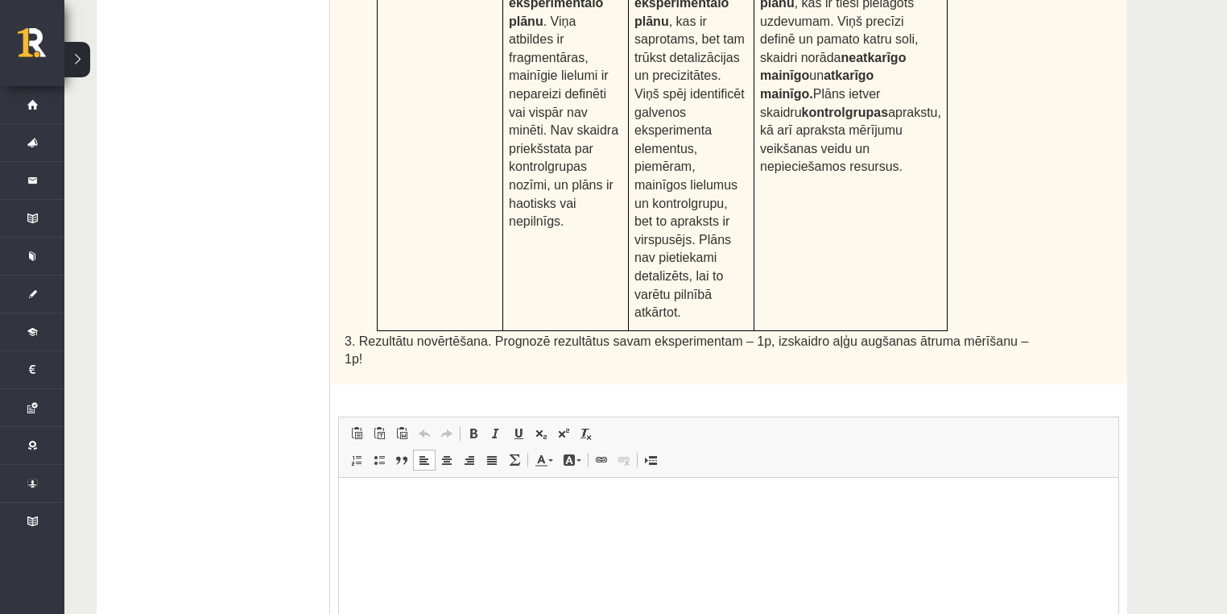
click at [438, 526] on html at bounding box center [729, 501] width 780 height 49
drag, startPoint x: 1111, startPoint y: 559, endPoint x: 1118, endPoint y: 639, distance: 80.0
click at [356, 453] on span at bounding box center [356, 459] width 13 height 13
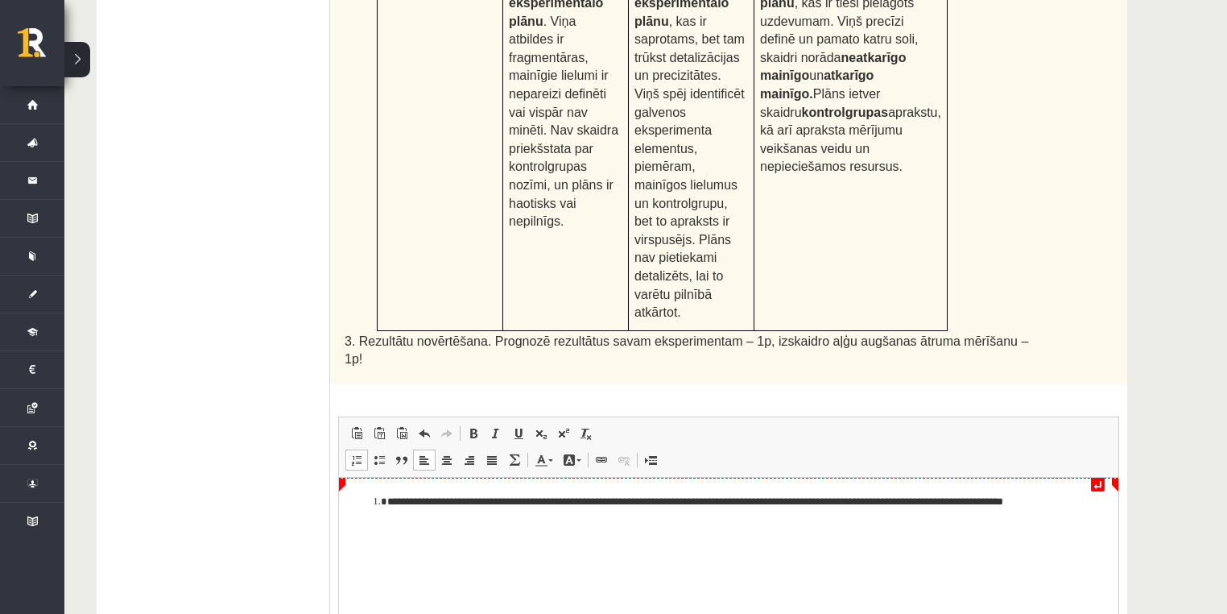
click at [441, 495] on li "**********" at bounding box center [729, 510] width 684 height 34
click at [501, 523] on li "**********" at bounding box center [729, 510] width 684 height 34
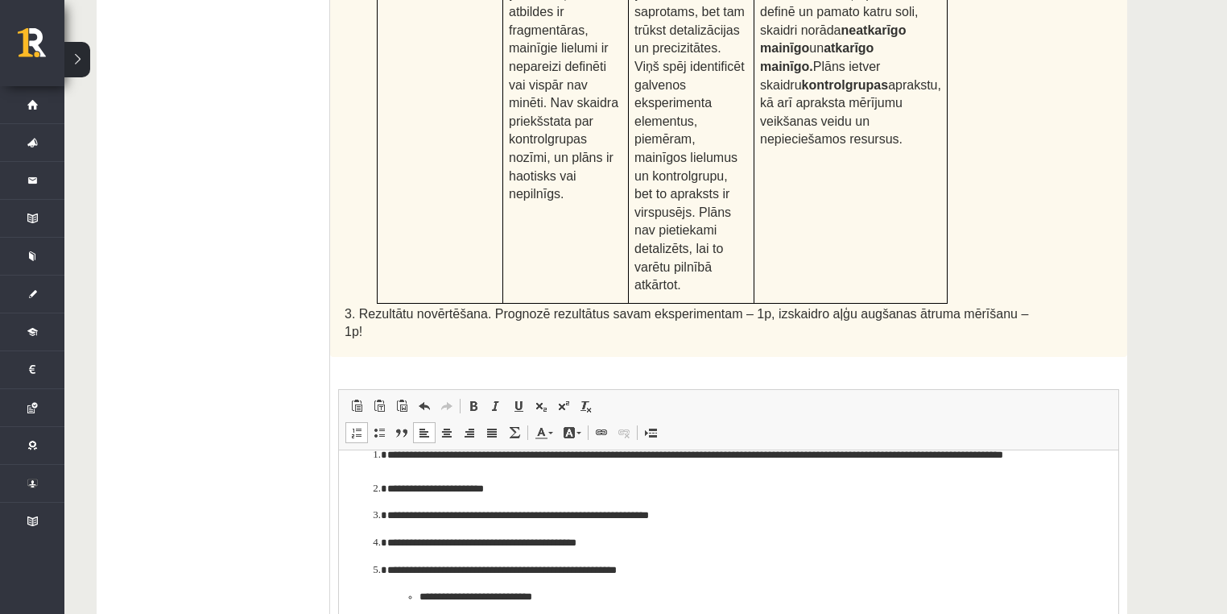
scroll to position [0, 0]
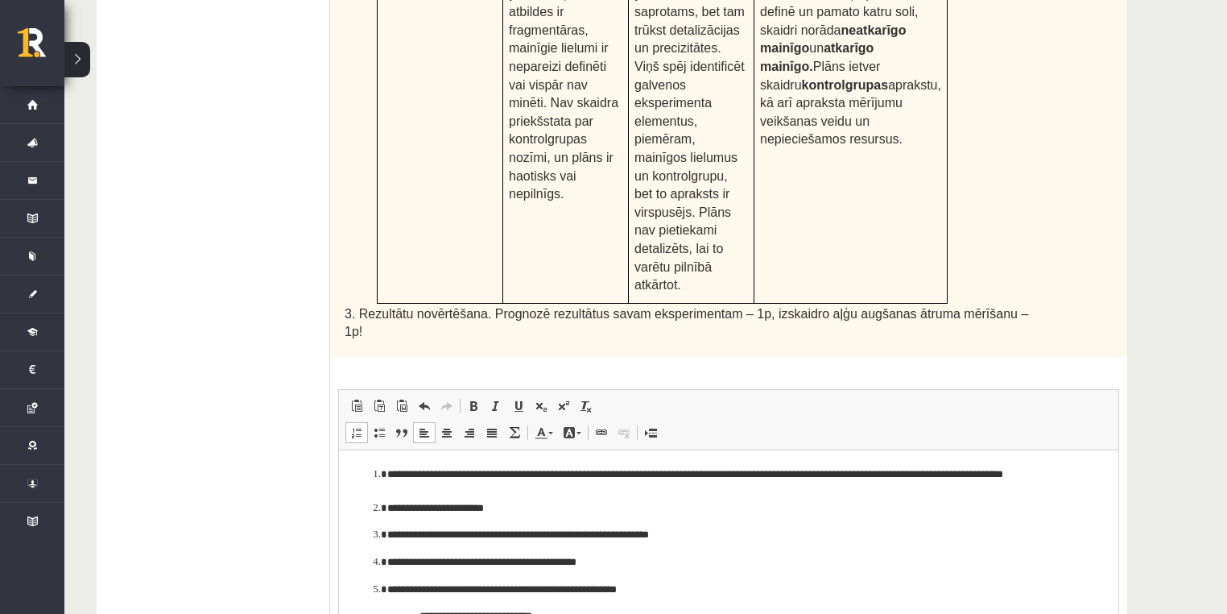
click at [387, 528] on li "**********" at bounding box center [728, 534] width 683 height 17
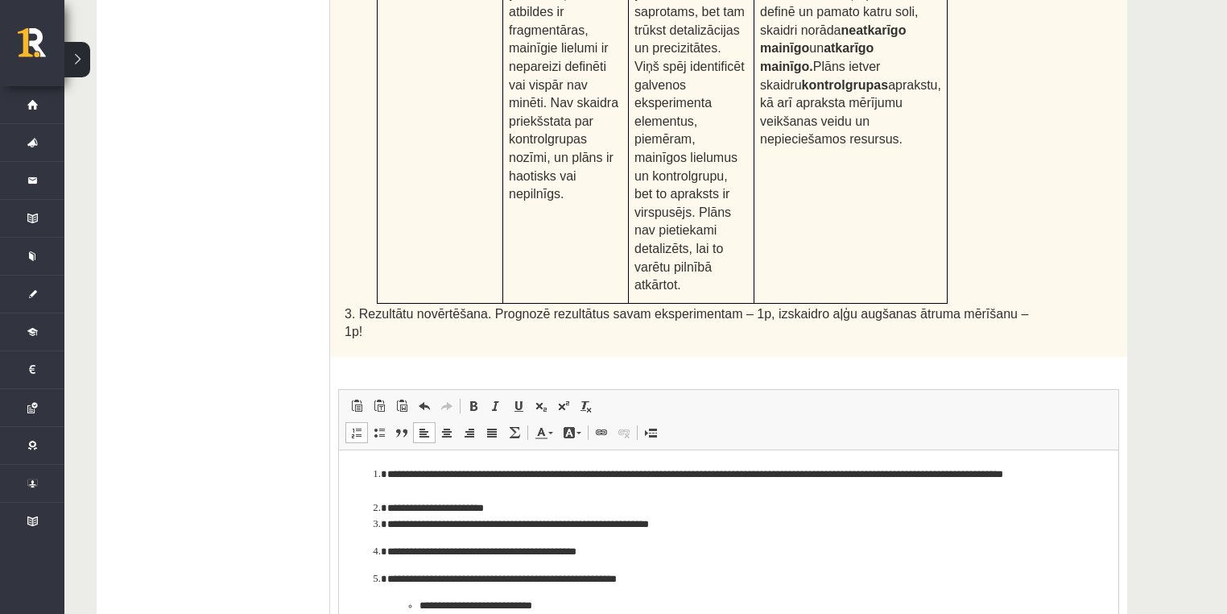
click at [354, 426] on span at bounding box center [356, 432] width 13 height 13
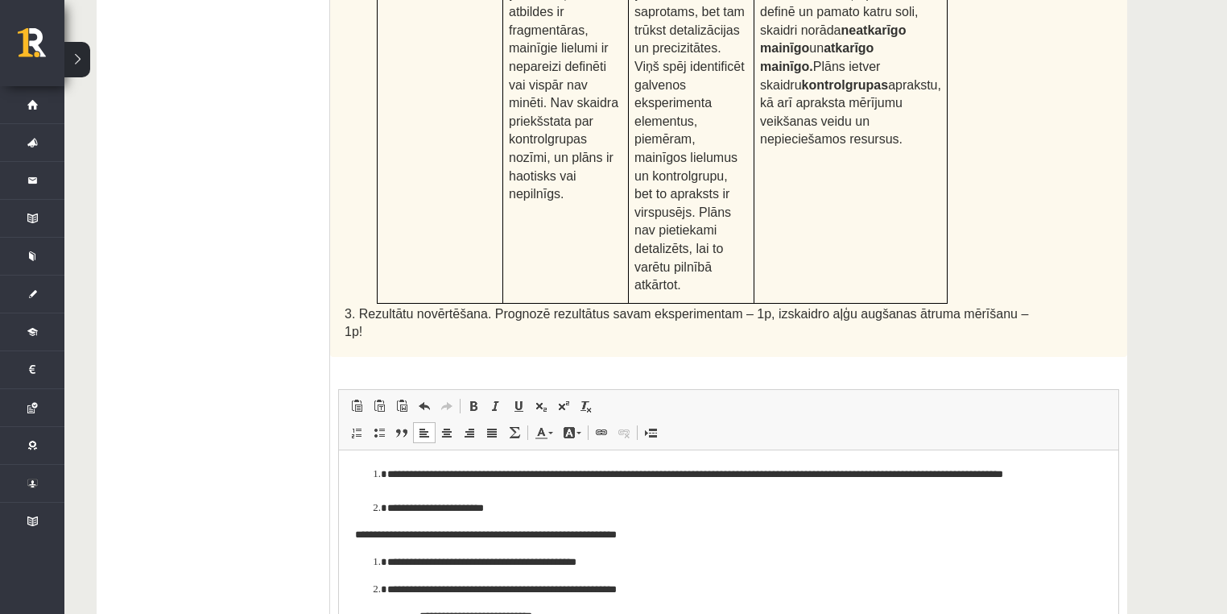
click at [387, 561] on li "**********" at bounding box center [728, 561] width 683 height 17
click at [357, 426] on span at bounding box center [356, 432] width 13 height 13
click at [356, 426] on span at bounding box center [356, 432] width 13 height 13
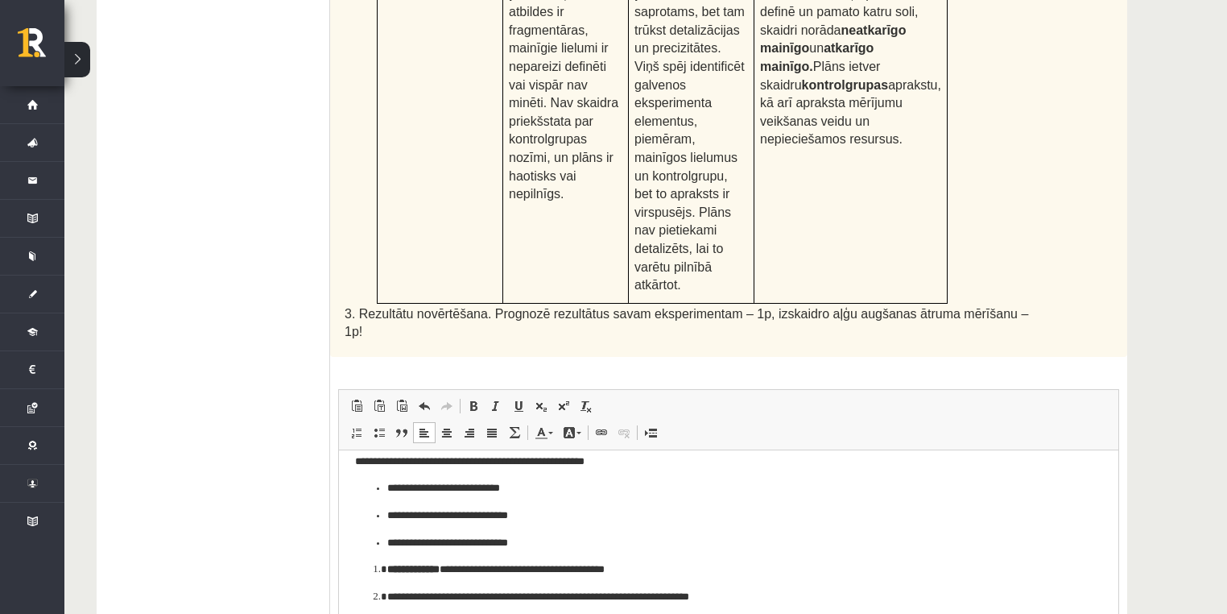
scroll to position [129, 0]
click at [387, 570] on strong "**********" at bounding box center [413, 567] width 52 height 10
click at [354, 426] on span at bounding box center [356, 432] width 13 height 13
click at [387, 596] on li "**********" at bounding box center [728, 595] width 683 height 17
click at [354, 426] on span at bounding box center [356, 432] width 13 height 13
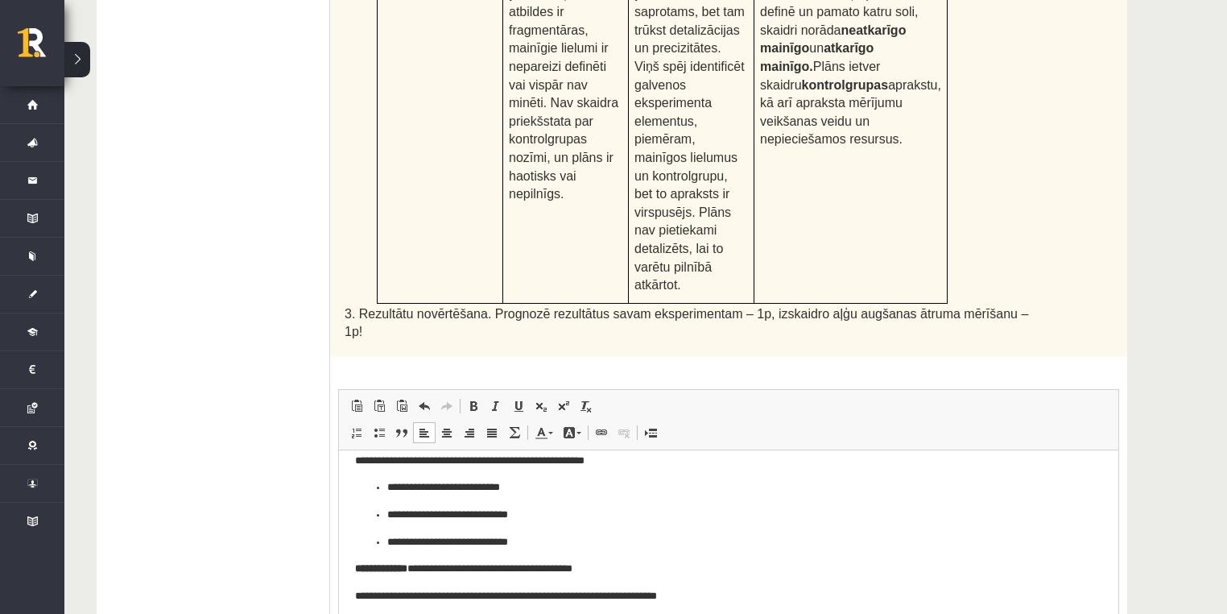
click at [387, 613] on strong "*********" at bounding box center [405, 622] width 36 height 10
click at [356, 422] on span "Вставить / удалить нумерованный список Вставить / удалить маркированный список …" at bounding box center [437, 432] width 183 height 21
click at [354, 426] on span at bounding box center [356, 432] width 13 height 13
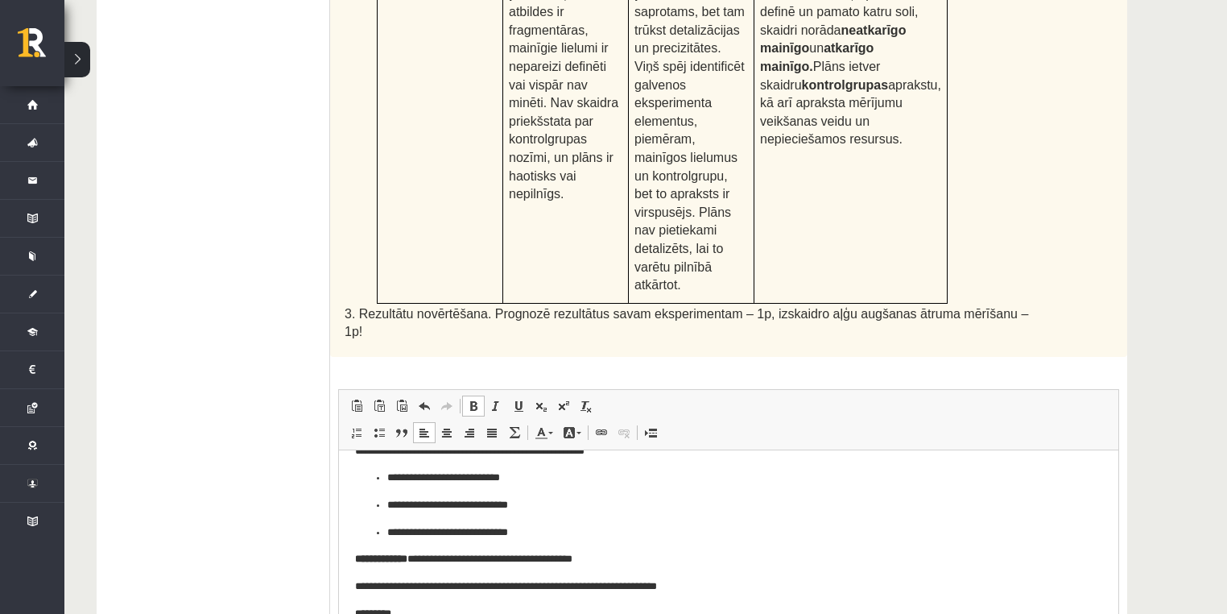
scroll to position [148, 0]
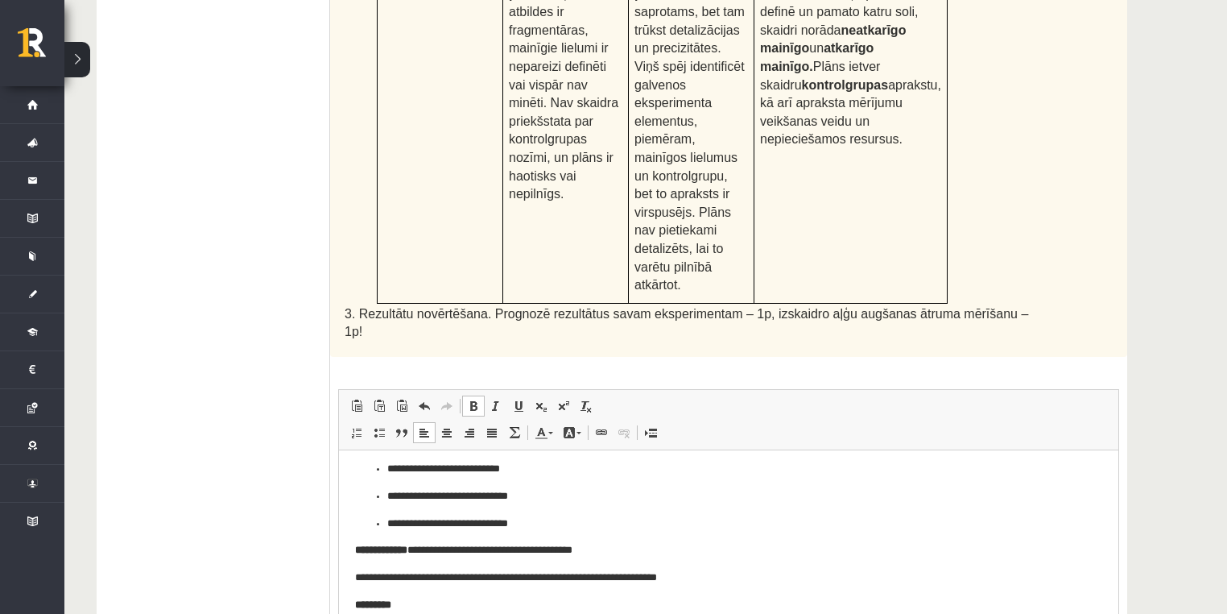
drag, startPoint x: 358, startPoint y: 330, endPoint x: 20, endPoint y: 2, distance: 470.4
click at [358, 426] on span at bounding box center [356, 432] width 13 height 13
drag, startPoint x: 385, startPoint y: 657, endPoint x: 383, endPoint y: 639, distance: 18.7
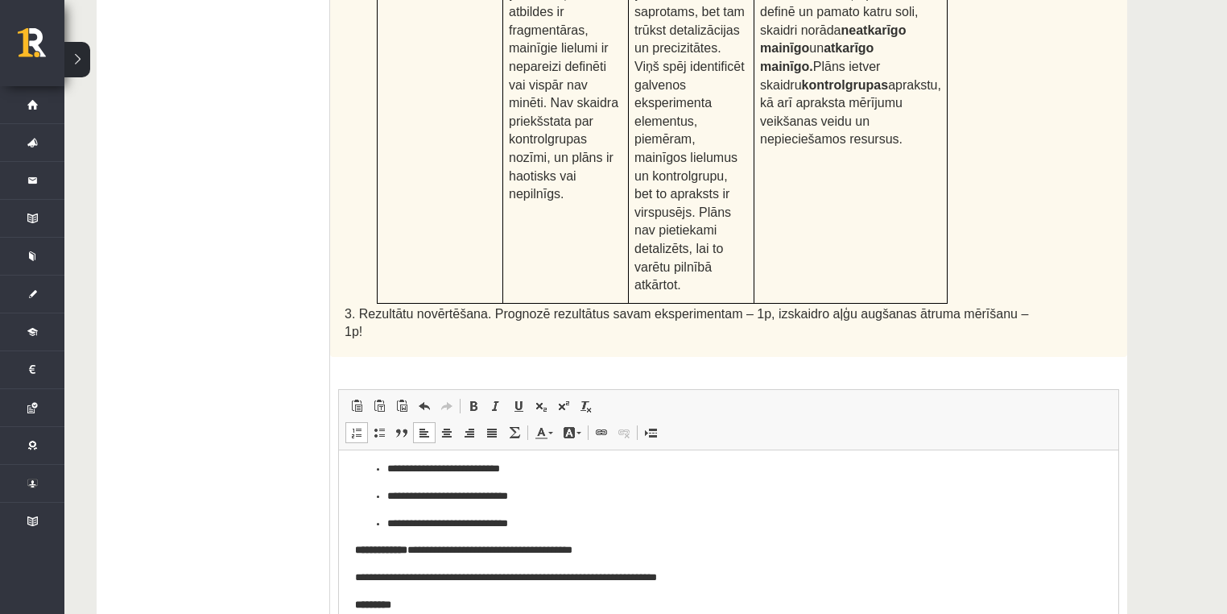
drag, startPoint x: 362, startPoint y: 342, endPoint x: 362, endPoint y: 353, distance: 10.5
click at [362, 422] on link "Вставить / удалить нумерованный список" at bounding box center [357, 432] width 23 height 21
click at [362, 426] on span at bounding box center [356, 432] width 13 height 13
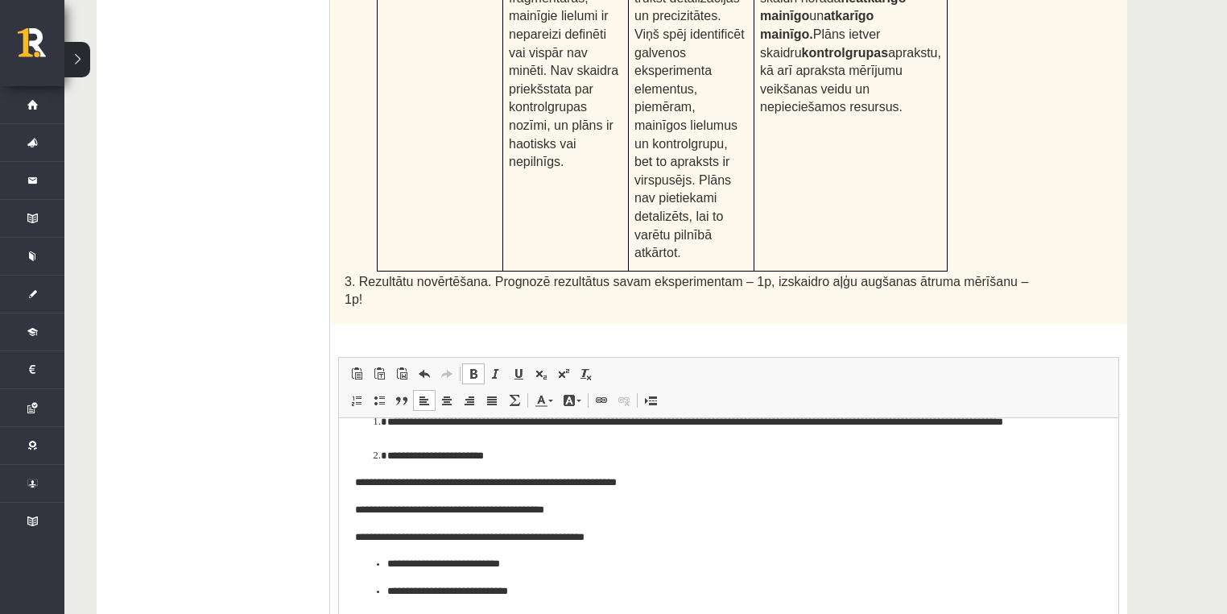
scroll to position [0, 0]
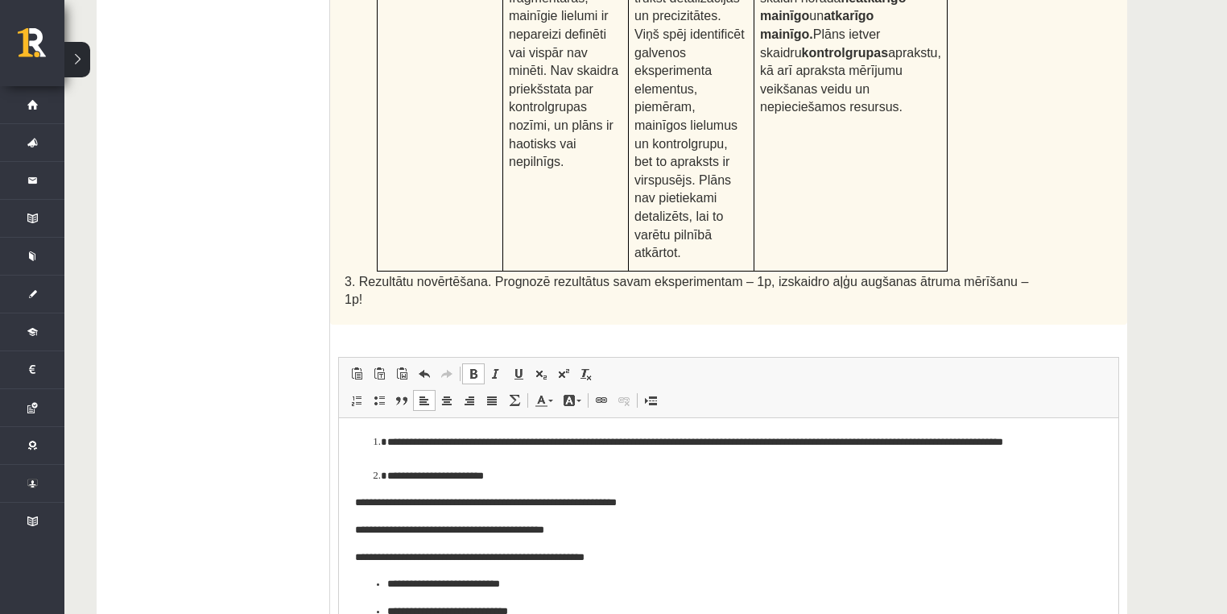
drag, startPoint x: 358, startPoint y: 505, endPoint x: 347, endPoint y: 497, distance: 13.9
click at [352, 500] on html "**********" at bounding box center [729, 621] width 780 height 408
click at [381, 394] on span at bounding box center [379, 400] width 13 height 13
click at [354, 526] on html "**********" at bounding box center [729, 621] width 780 height 408
click at [377, 394] on span at bounding box center [379, 400] width 13 height 13
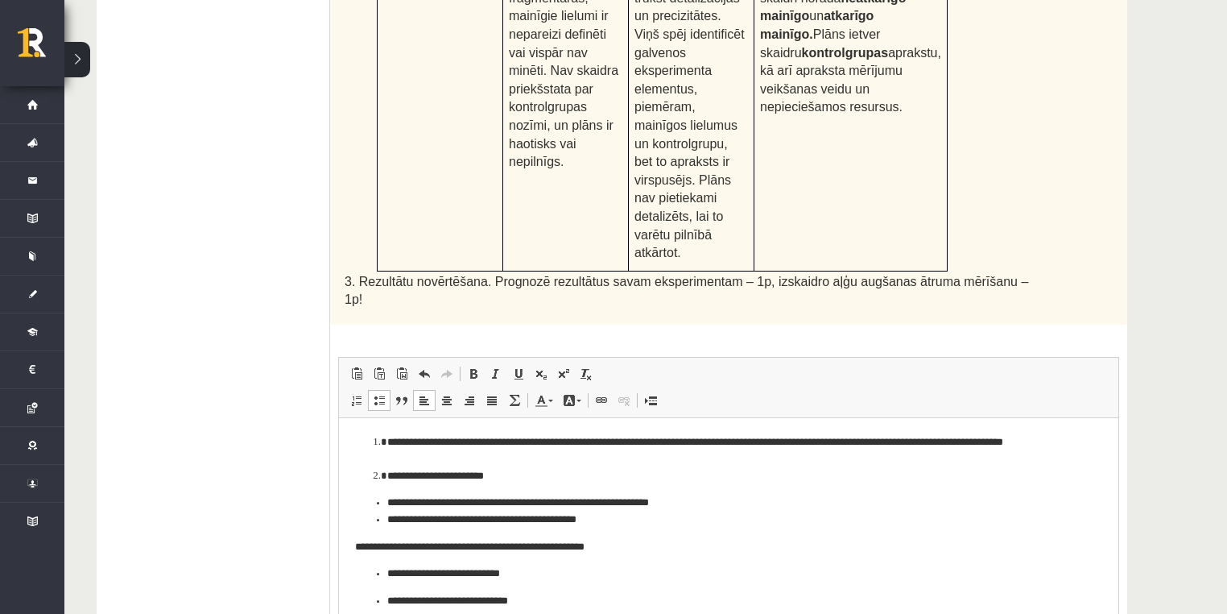
click at [350, 549] on html "**********" at bounding box center [729, 616] width 780 height 398
drag, startPoint x: 375, startPoint y: 304, endPoint x: 383, endPoint y: 317, distance: 15.9
click at [376, 394] on span at bounding box center [379, 400] width 13 height 13
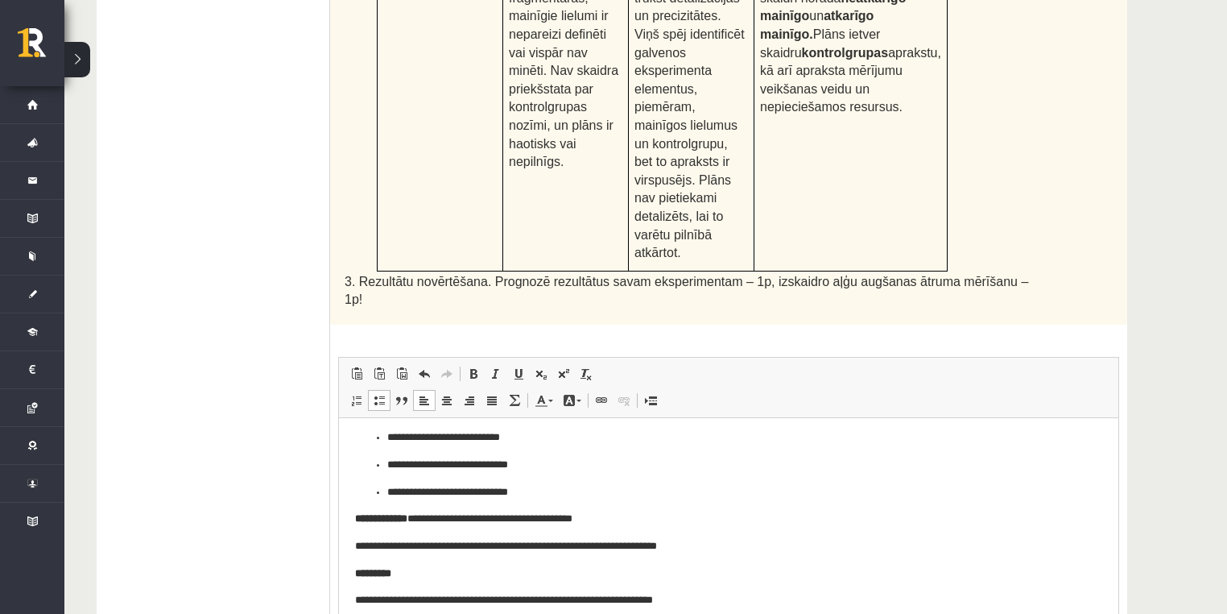
scroll to position [127, 0]
drag, startPoint x: 358, startPoint y: 515, endPoint x: 424, endPoint y: 514, distance: 66.1
click at [424, 514] on p "**********" at bounding box center [724, 517] width 739 height 17
click at [480, 363] on link "Полужирный Комбинация клавиш Ctrl+B" at bounding box center [473, 373] width 23 height 21
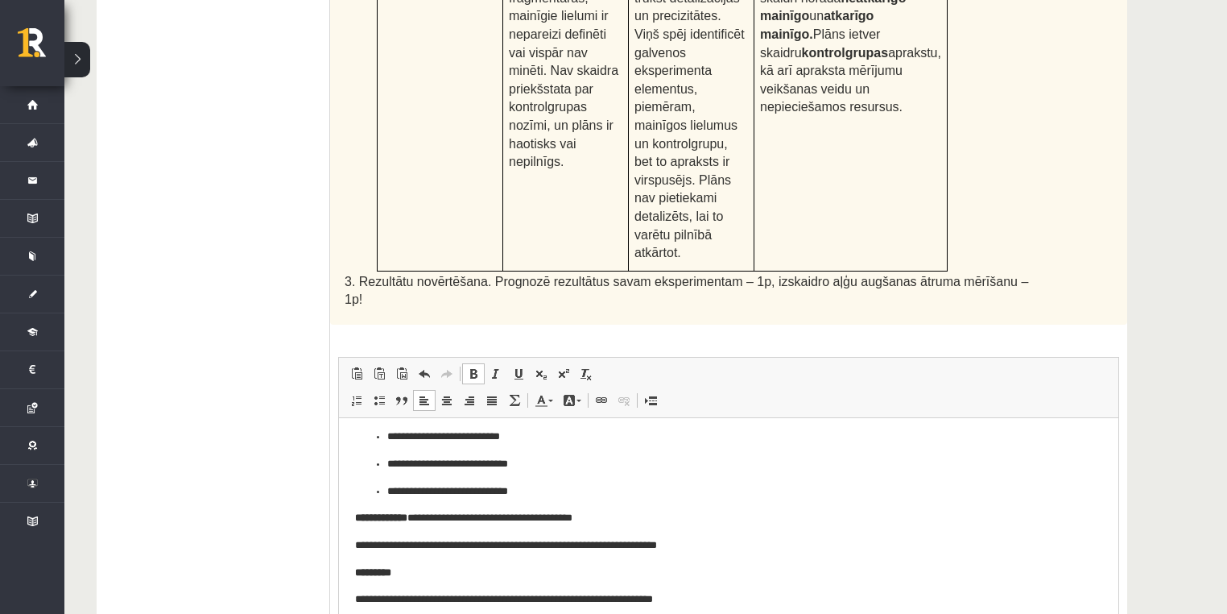
click at [480, 363] on link "Полужирный Комбинация клавиш Ctrl+B" at bounding box center [473, 373] width 23 height 21
click at [499, 367] on span at bounding box center [496, 373] width 13 height 13
drag, startPoint x: 353, startPoint y: 561, endPoint x: 409, endPoint y: 563, distance: 56.4
click at [409, 563] on html "**********" at bounding box center [729, 484] width 780 height 387
click at [502, 363] on link "Курсив Комбинация клавиш Ctrl+I" at bounding box center [496, 373] width 23 height 21
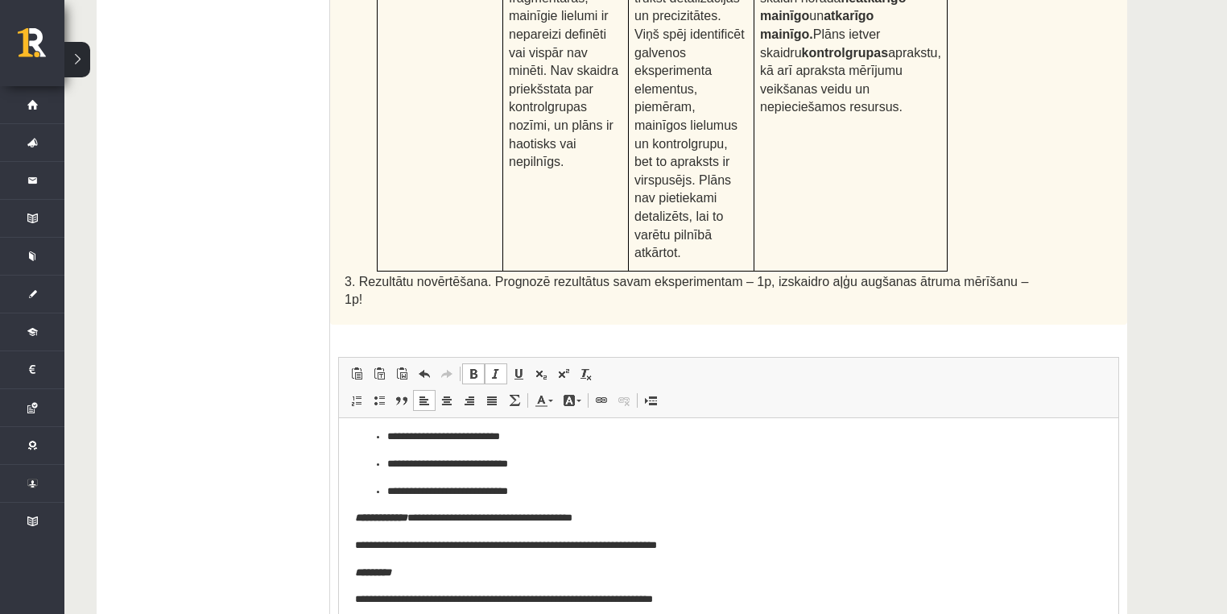
click at [355, 513] on strong "**********" at bounding box center [381, 516] width 52 height 10
click at [377, 394] on span at bounding box center [379, 400] width 13 height 13
click at [350, 544] on html "**********" at bounding box center [729, 484] width 780 height 387
click at [373, 394] on span at bounding box center [379, 400] width 13 height 13
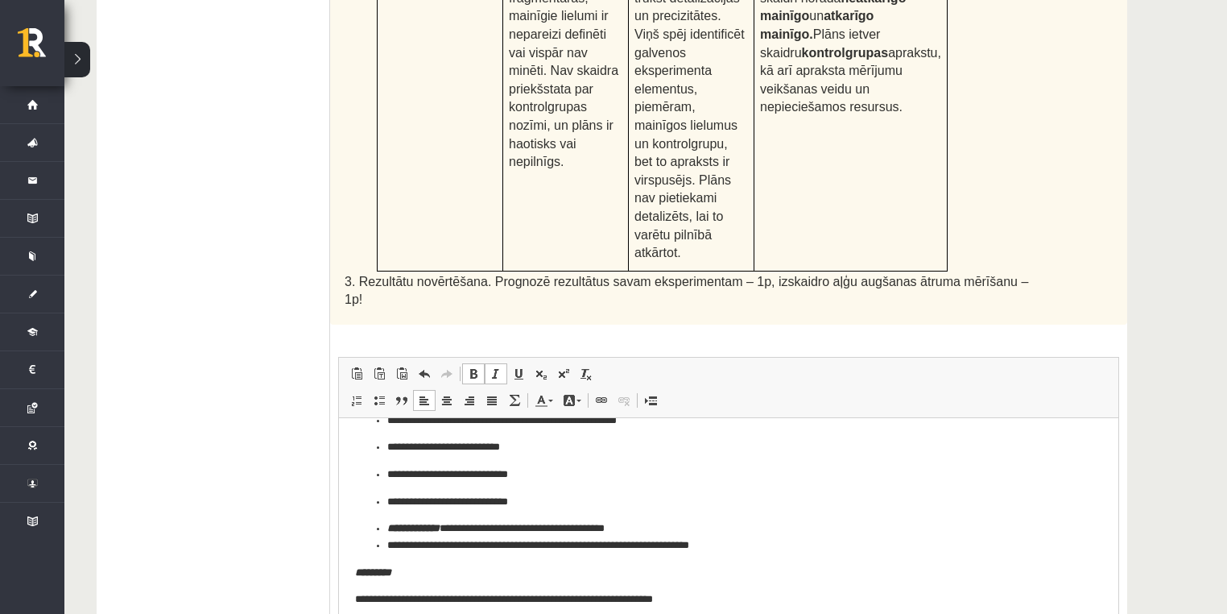
click at [352, 571] on html "**********" at bounding box center [729, 489] width 780 height 377
click at [379, 394] on span at bounding box center [379, 400] width 13 height 13
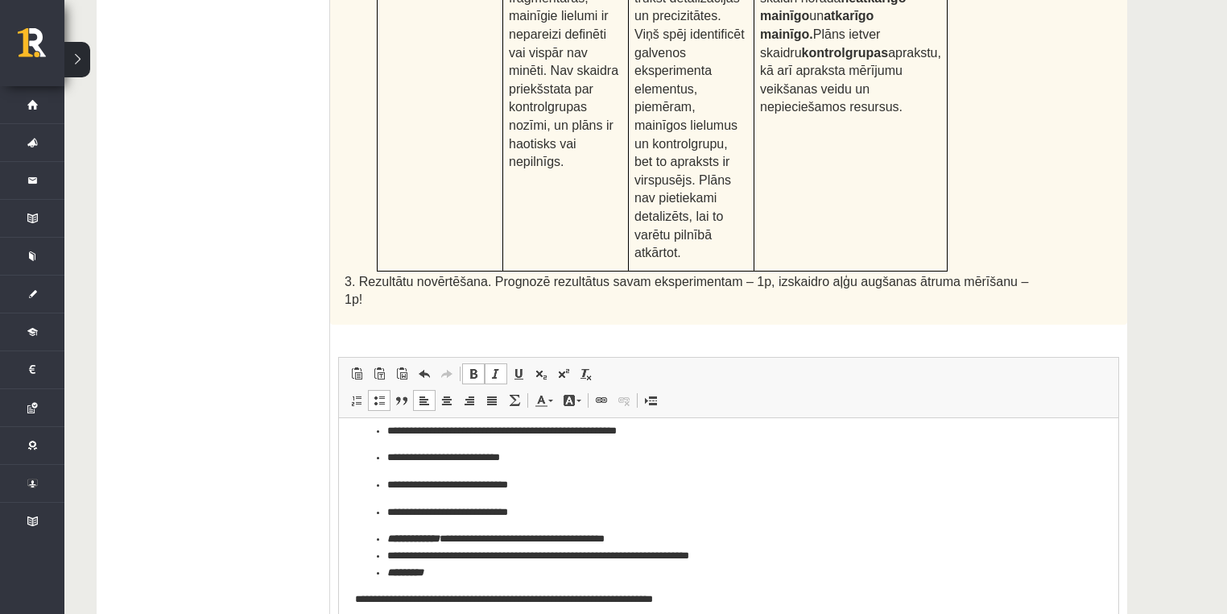
click at [353, 599] on html "**********" at bounding box center [729, 495] width 780 height 366
click at [383, 394] on span at bounding box center [379, 400] width 13 height 13
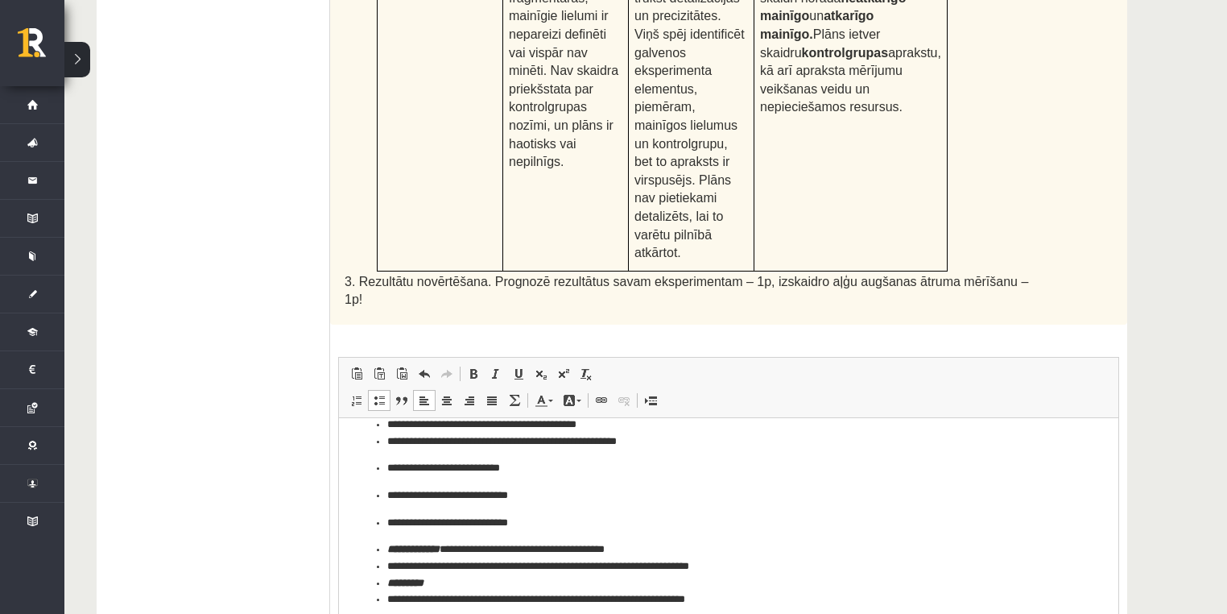
click at [355, 613] on p "**********" at bounding box center [724, 626] width 739 height 17
click at [377, 394] on span at bounding box center [379, 400] width 13 height 13
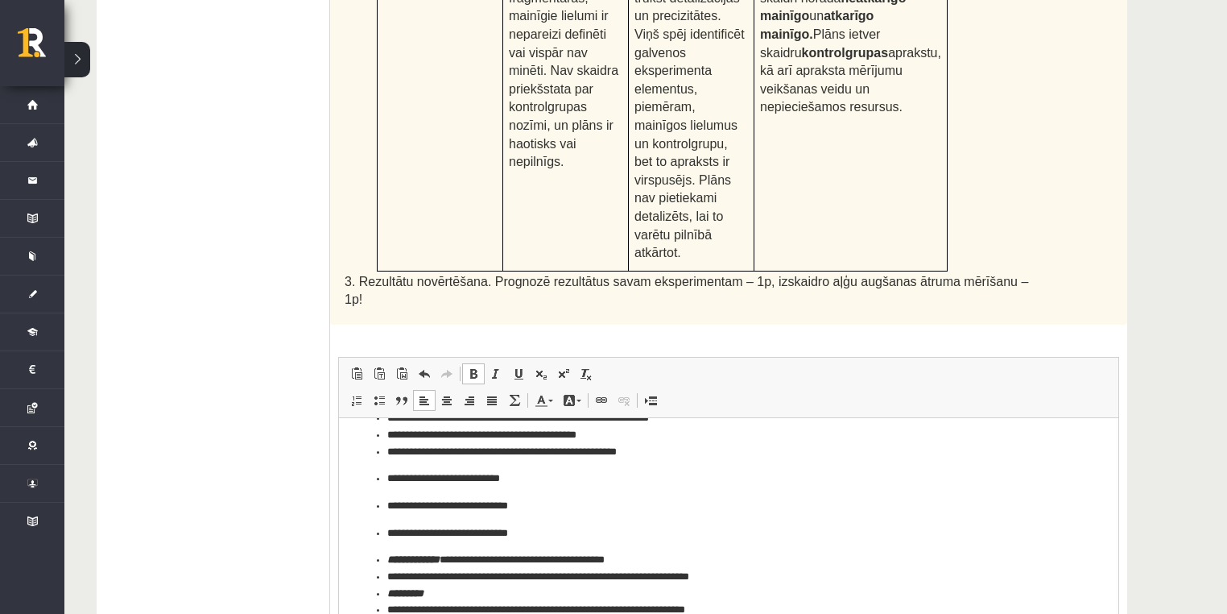
click at [349, 613] on html "**********" at bounding box center [729, 506] width 780 height 346
click at [381, 394] on span at bounding box center [379, 400] width 13 height 13
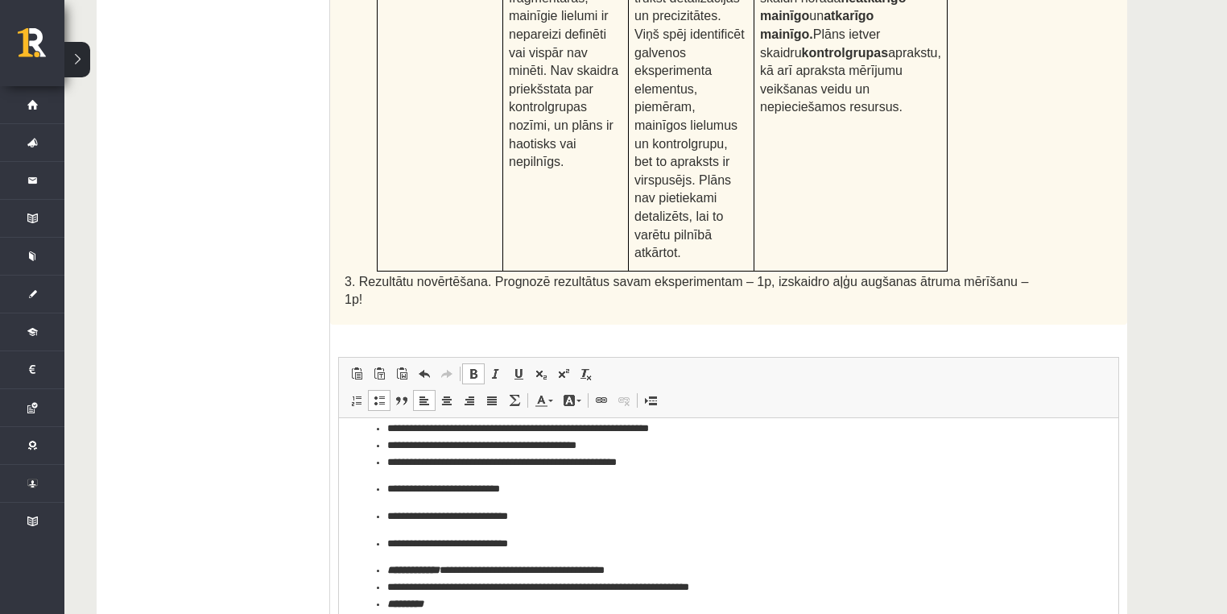
drag, startPoint x: 425, startPoint y: 652, endPoint x: 383, endPoint y: 652, distance: 41.9
click at [383, 613] on ul "**********" at bounding box center [728, 541] width 747 height 242
click at [499, 367] on span at bounding box center [496, 373] width 13 height 13
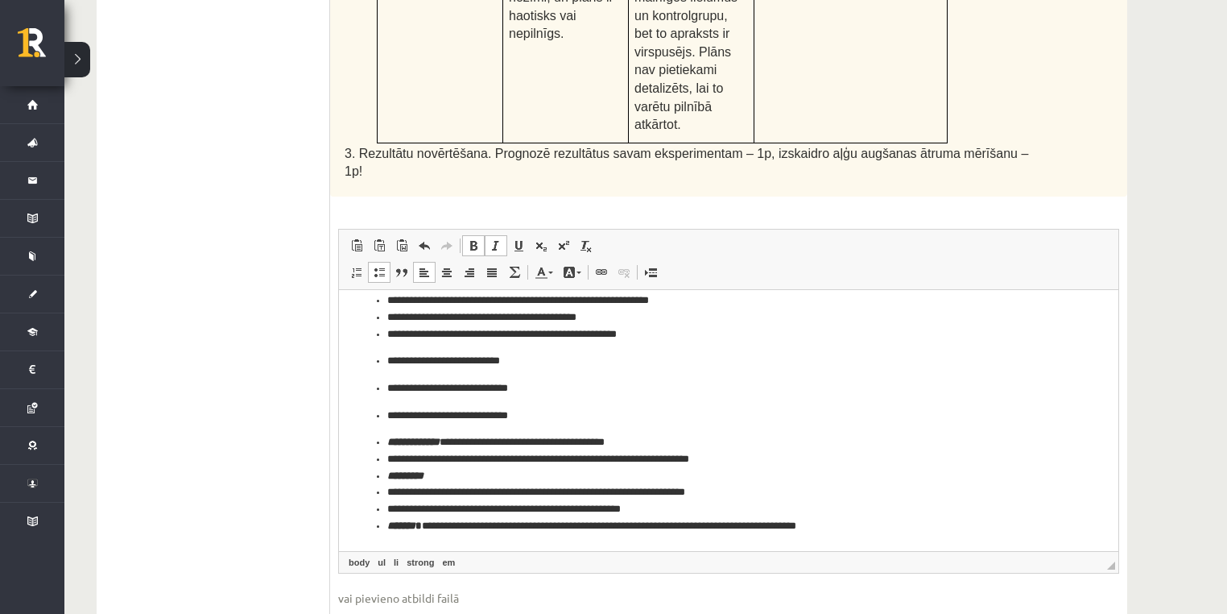
scroll to position [981, 0]
click at [862, 520] on li "**********" at bounding box center [724, 524] width 674 height 17
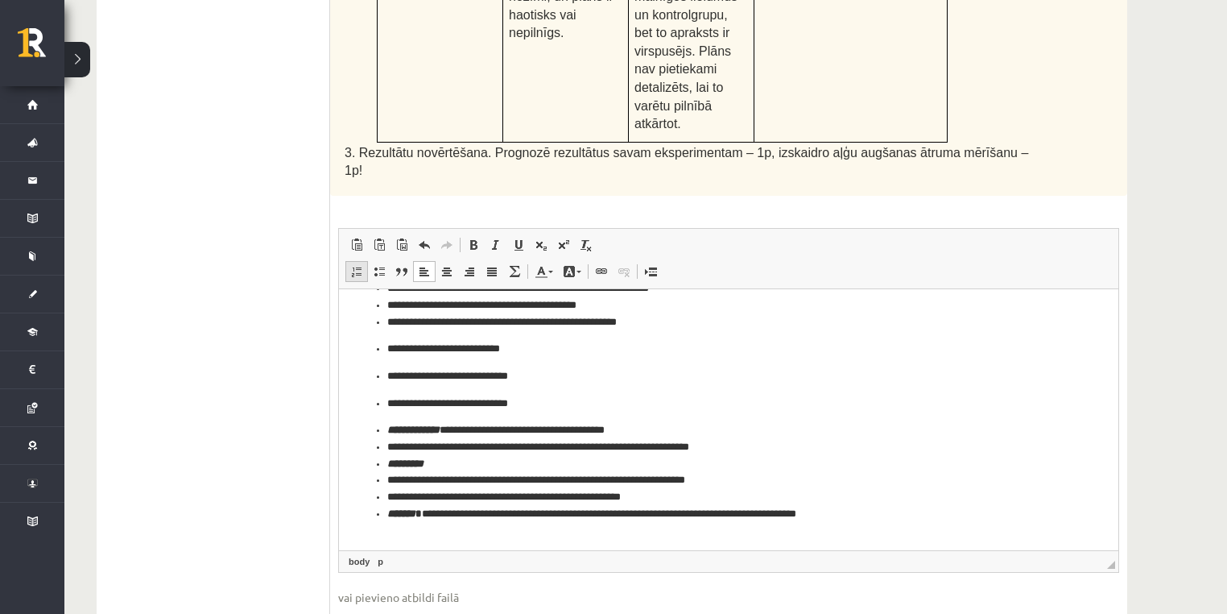
click at [351, 265] on span at bounding box center [356, 271] width 13 height 13
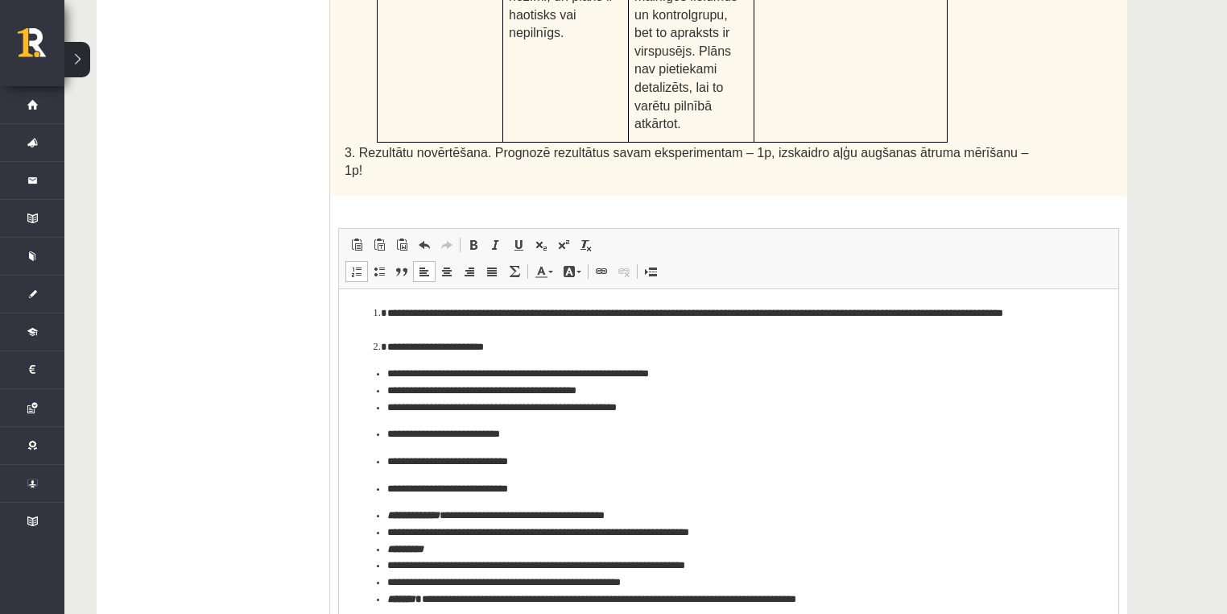
scroll to position [0, 0]
drag, startPoint x: 1111, startPoint y: 468, endPoint x: 1129, endPoint y: 628, distance: 161.2
click at [387, 613] on li "Визуальный текстовый редактор, wiswyg-editor-user-answer-47433859361900" at bounding box center [728, 626] width 683 height 17
click at [375, 613] on p "**********" at bounding box center [729, 626] width 748 height 17
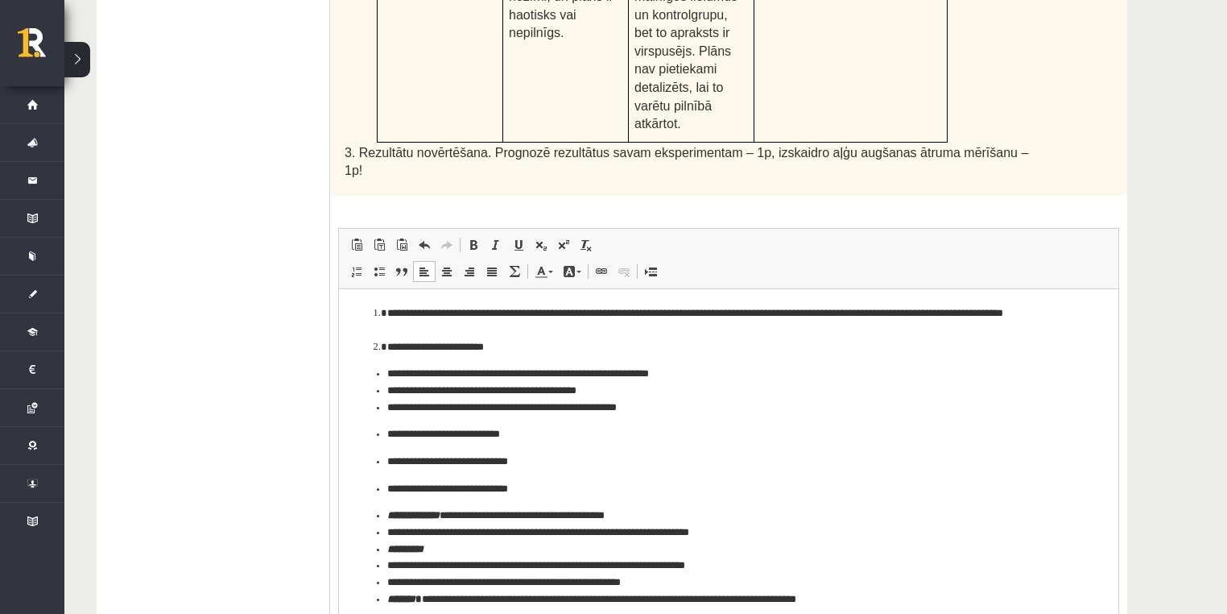
click at [479, 613] on p "**********" at bounding box center [729, 626] width 748 height 17
click at [351, 613] on html "**********" at bounding box center [729, 482] width 780 height 389
drag, startPoint x: 941, startPoint y: 658, endPoint x: 950, endPoint y: 658, distance: 8.9
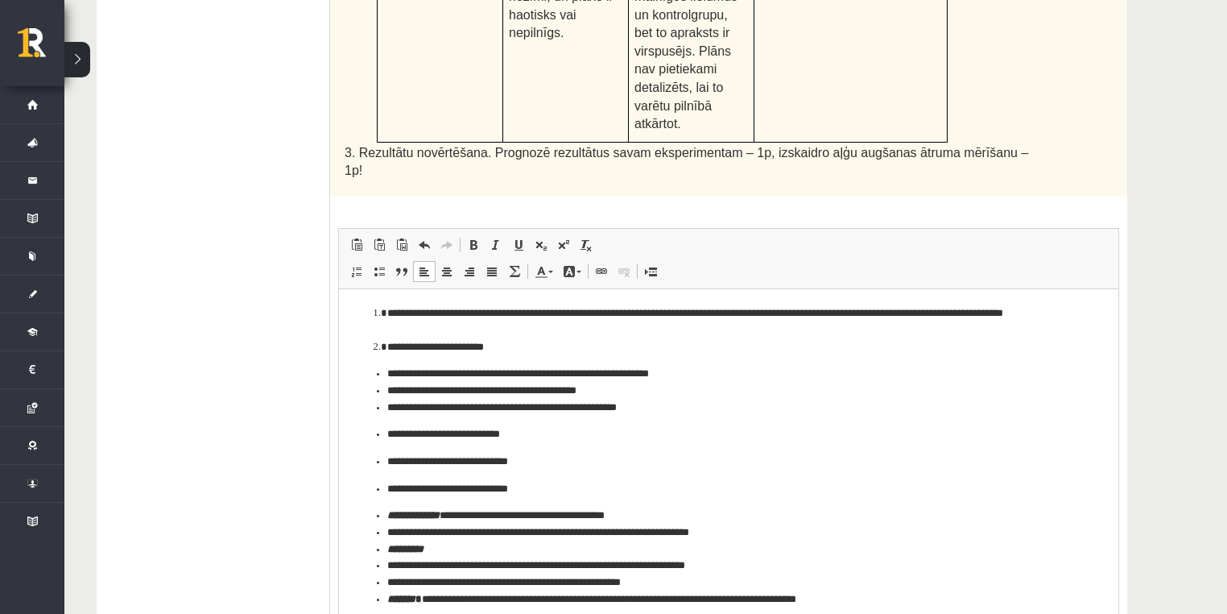
drag, startPoint x: 362, startPoint y: 366, endPoint x: 390, endPoint y: 375, distance: 29.5
click at [390, 375] on ul "**********" at bounding box center [728, 486] width 747 height 242
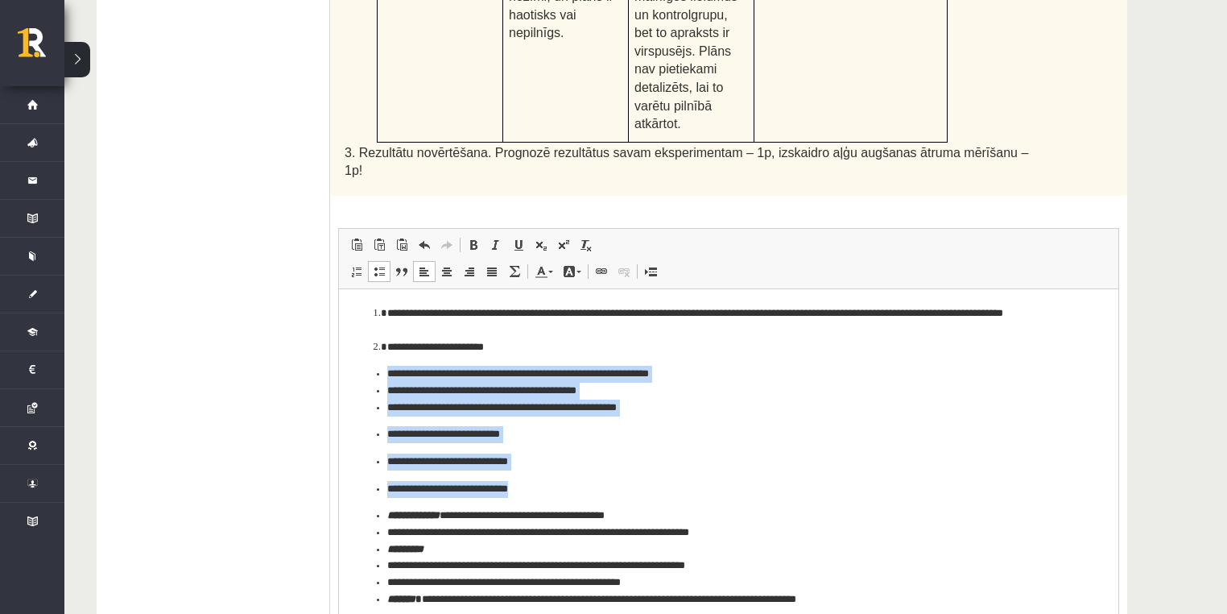
drag, startPoint x: 390, startPoint y: 375, endPoint x: 531, endPoint y: 424, distance: 149.5
click at [589, 487] on ul "**********" at bounding box center [728, 486] width 747 height 242
click at [377, 265] on span at bounding box center [379, 271] width 13 height 13
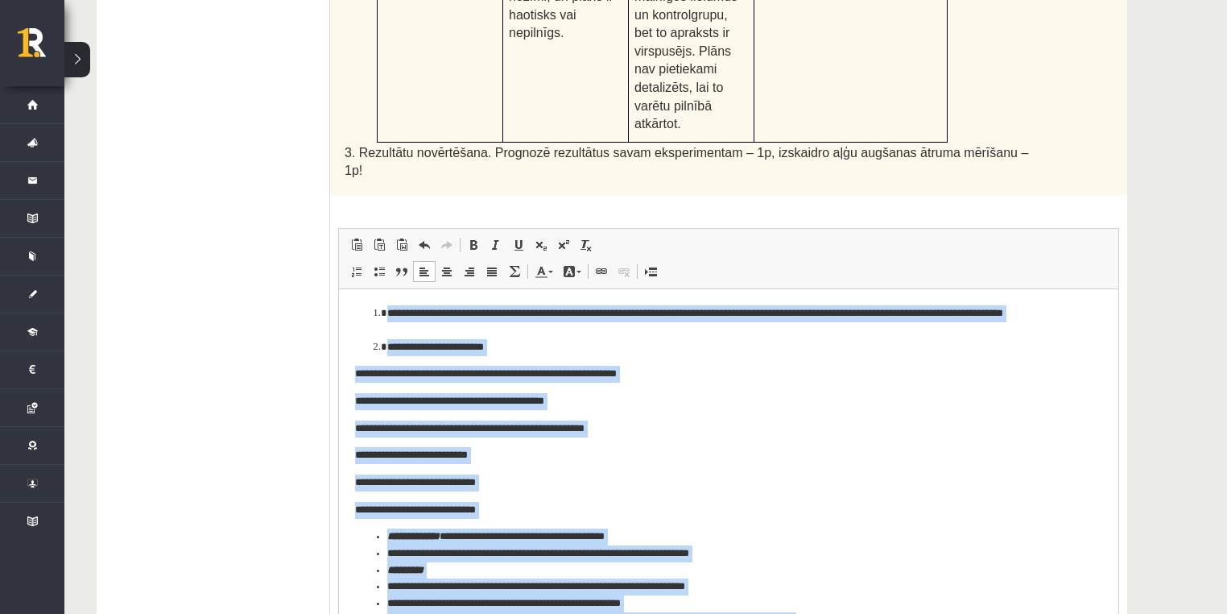
drag, startPoint x: 503, startPoint y: 490, endPoint x: 465, endPoint y: 457, distance: 50.2
click at [500, 490] on p "**********" at bounding box center [729, 482] width 748 height 17
click at [352, 375] on html "**********" at bounding box center [729, 506] width 780 height 437
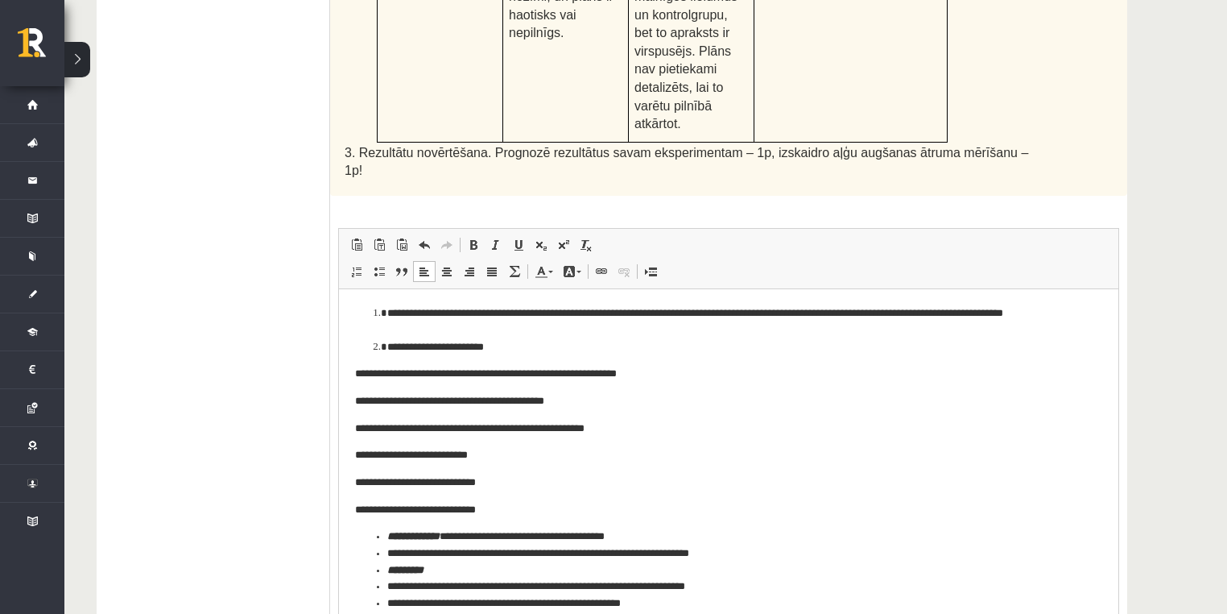
click at [354, 372] on html "**********" at bounding box center [729, 506] width 780 height 437
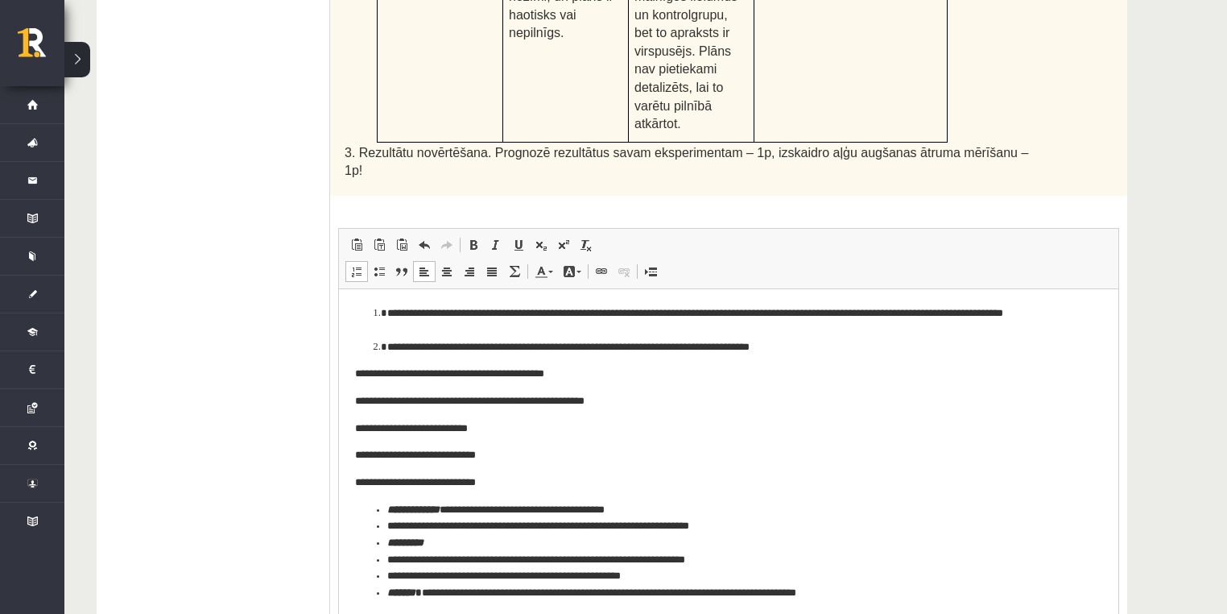
click at [356, 374] on p "**********" at bounding box center [729, 373] width 748 height 17
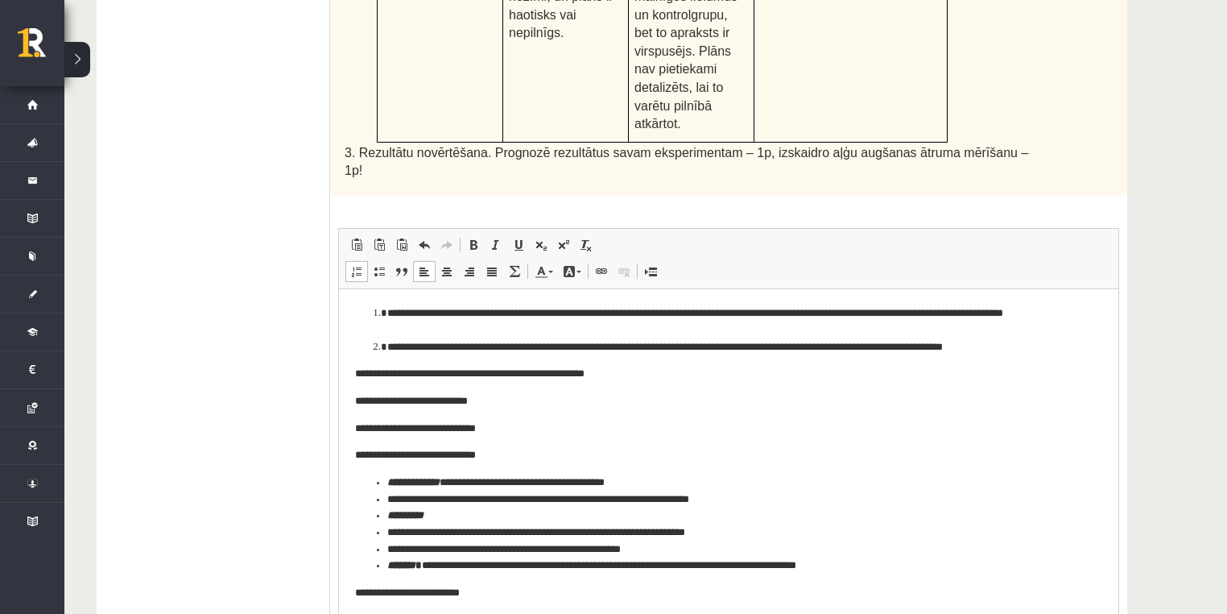
click at [355, 375] on p "**********" at bounding box center [729, 373] width 748 height 17
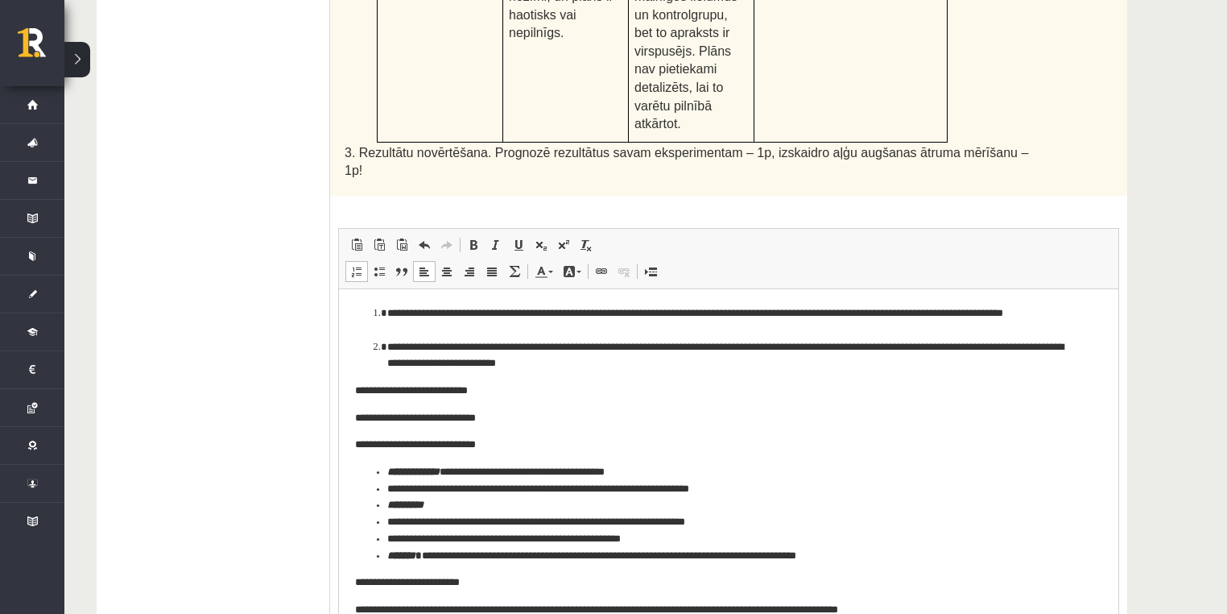
click at [355, 392] on p "**********" at bounding box center [729, 390] width 748 height 17
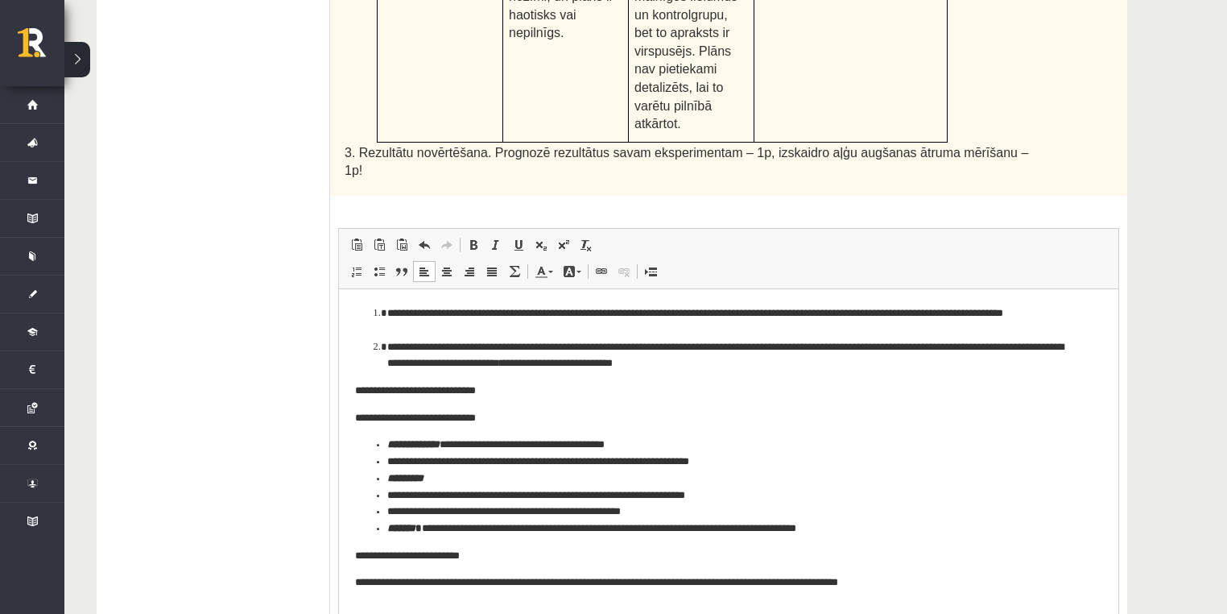
click at [352, 394] on html "**********" at bounding box center [729, 461] width 780 height 346
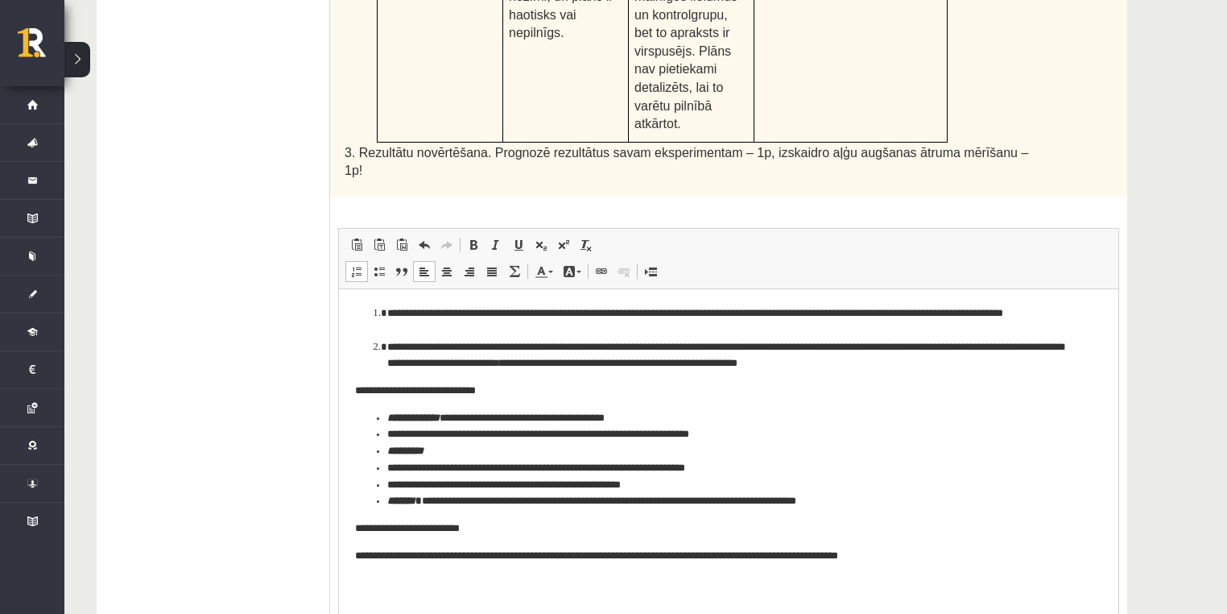
click at [354, 395] on html "**********" at bounding box center [729, 447] width 780 height 318
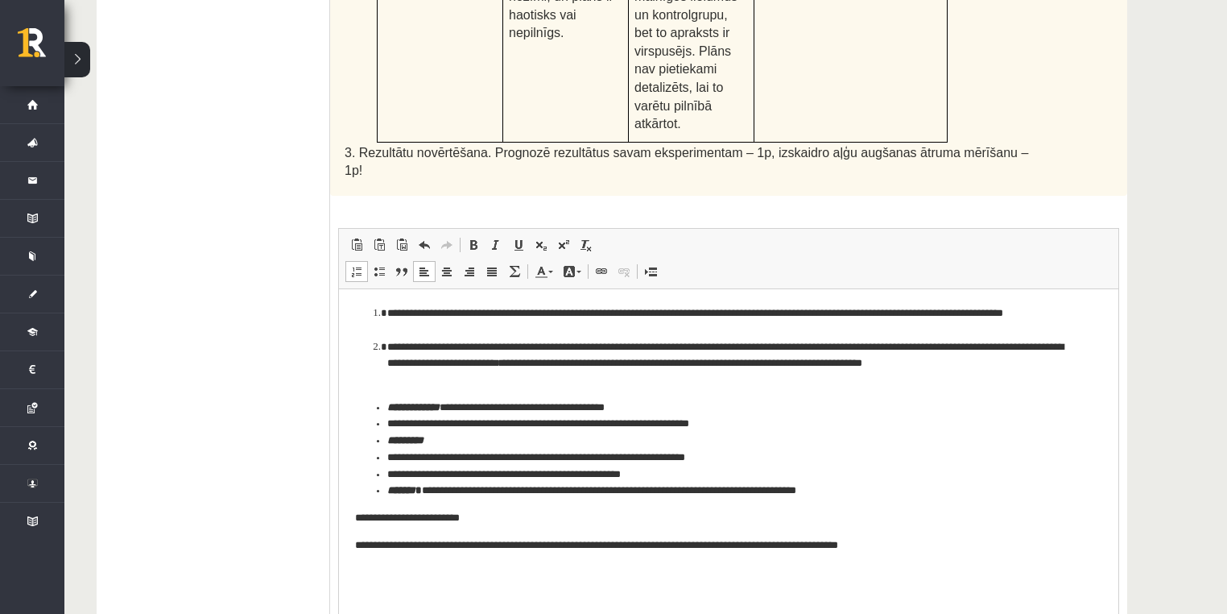
click at [805, 363] on li "**********" at bounding box center [729, 363] width 684 height 50
click at [951, 365] on li "**********" at bounding box center [729, 363] width 684 height 50
click at [948, 364] on li "**********" at bounding box center [729, 363] width 684 height 50
click at [1029, 365] on li "**********" at bounding box center [729, 363] width 684 height 50
click at [449, 375] on li "**********" at bounding box center [729, 363] width 684 height 50
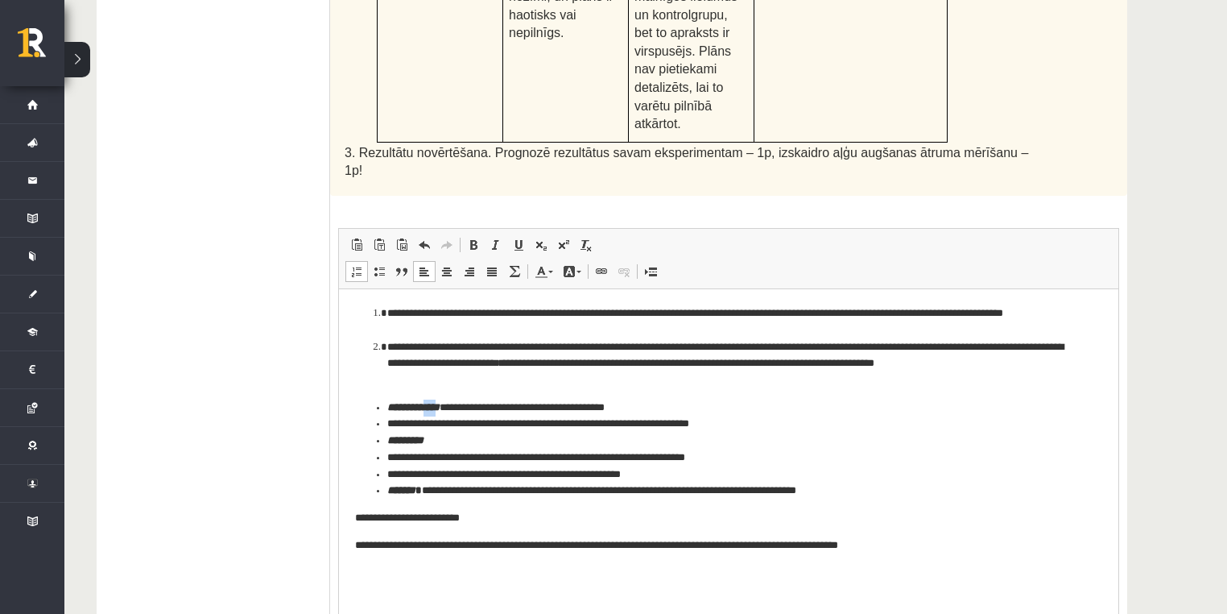
drag, startPoint x: 455, startPoint y: 404, endPoint x: 350, endPoint y: 408, distance: 105.6
click at [437, 409] on strong "**********" at bounding box center [413, 406] width 52 height 10
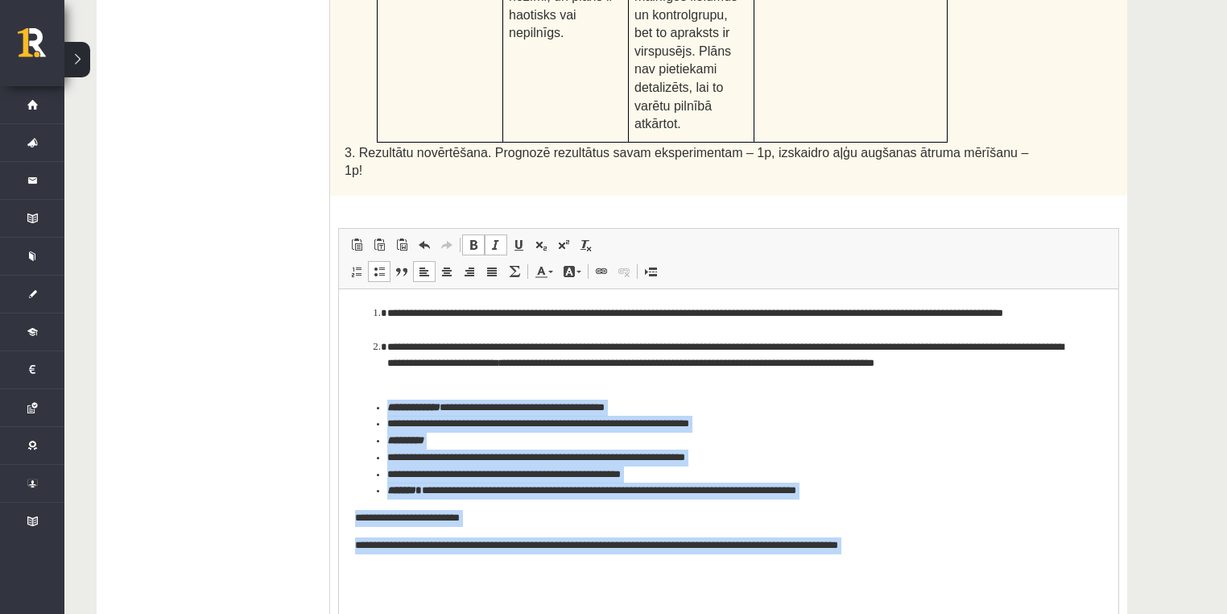
drag, startPoint x: 382, startPoint y: 407, endPoint x: 837, endPoint y: 603, distance: 495.7
click at [837, 596] on html "**********" at bounding box center [729, 442] width 780 height 308
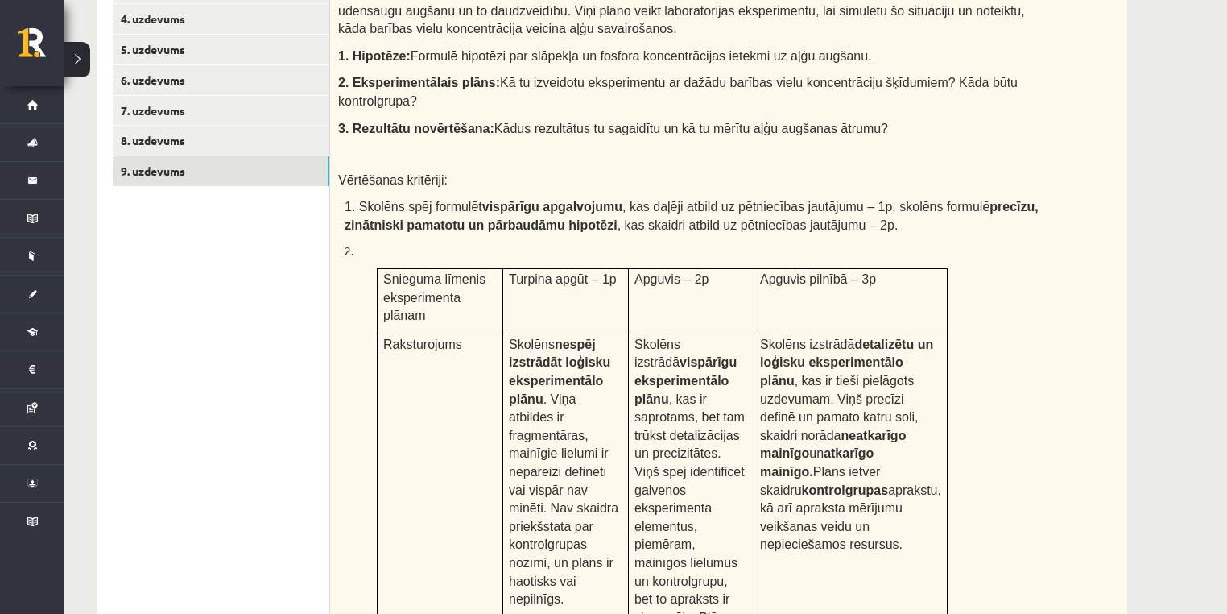
scroll to position [981, 0]
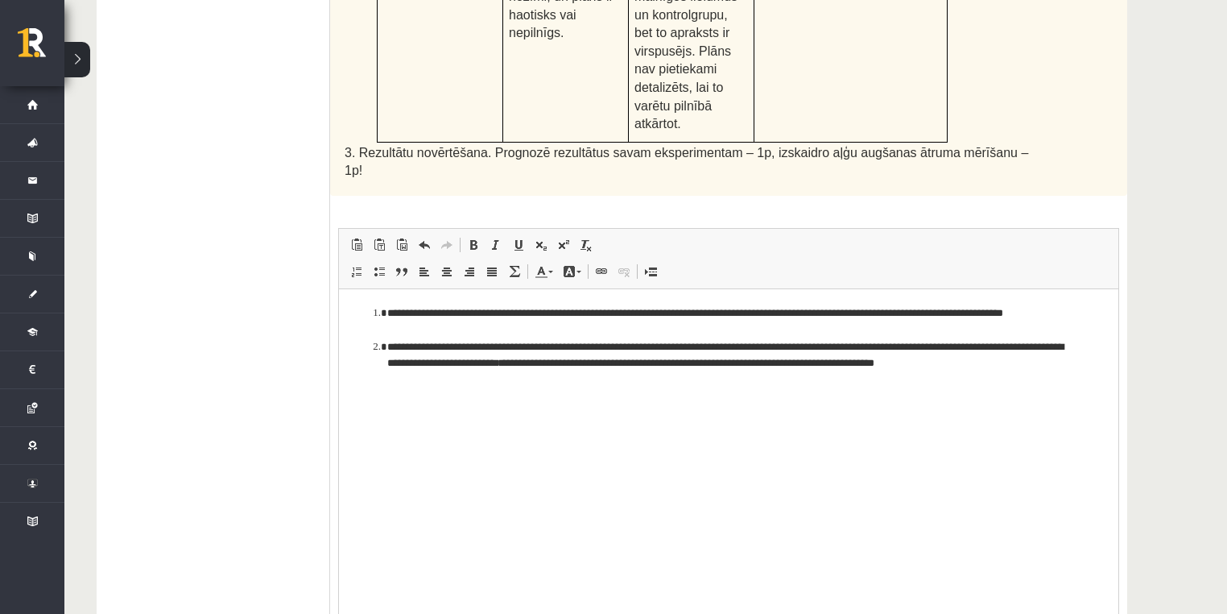
drag, startPoint x: 1235, startPoint y: 482, endPoint x: 743, endPoint y: 196, distance: 569.8
drag, startPoint x: 1082, startPoint y: 484, endPoint x: 1118, endPoint y: 478, distance: 36.7
click at [1082, 404] on html "**********" at bounding box center [729, 346] width 780 height 116
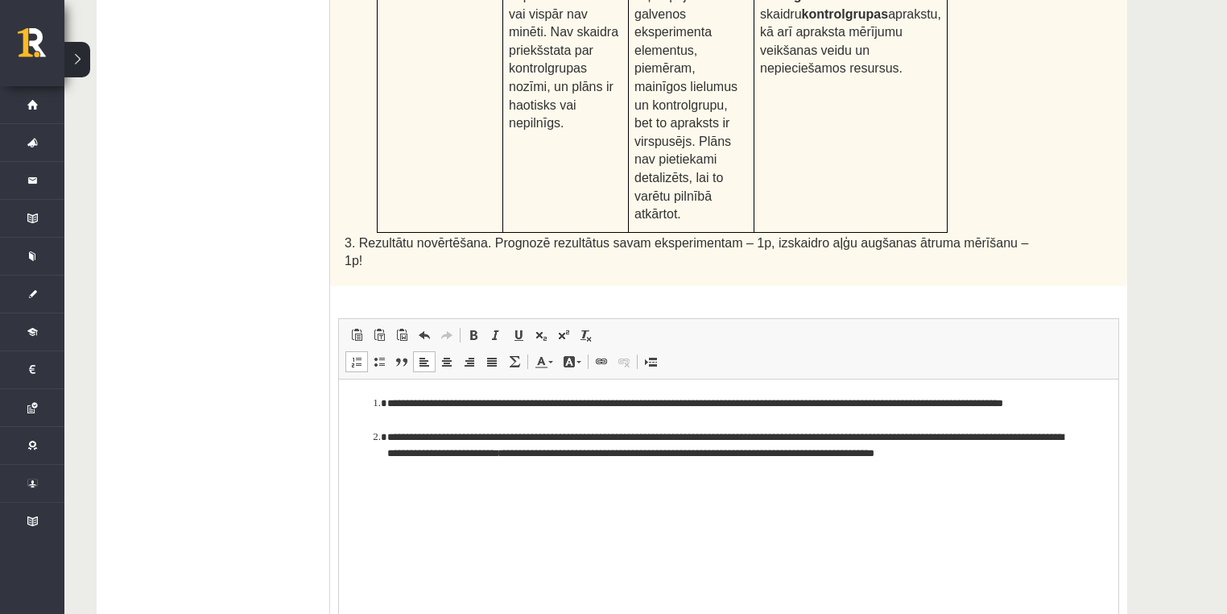
scroll to position [946, 0]
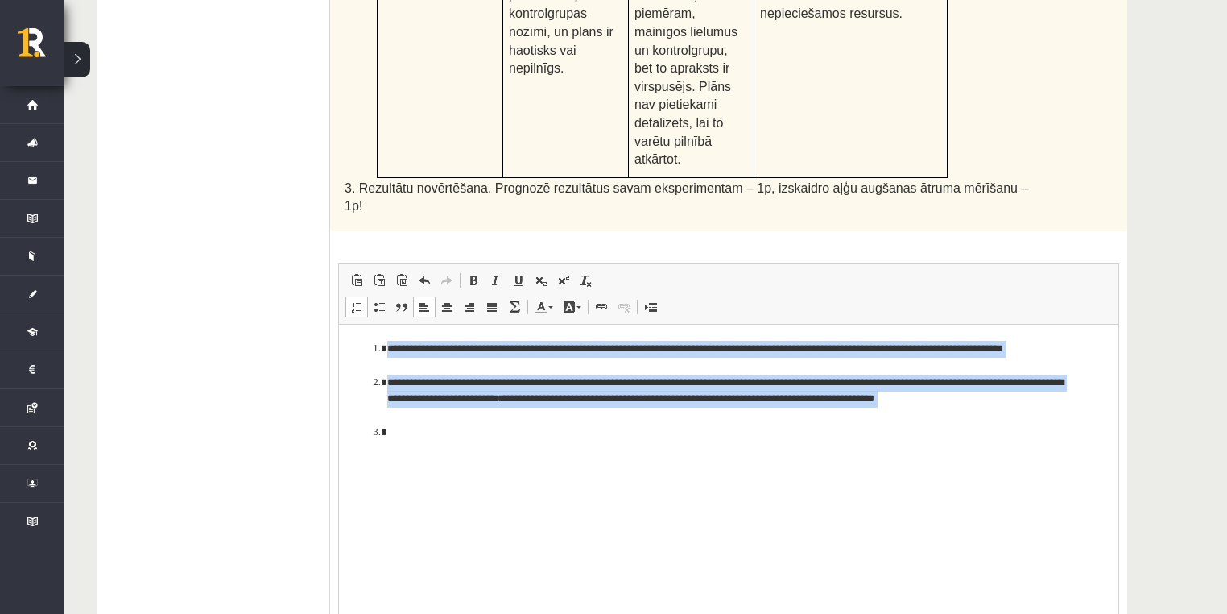
drag, startPoint x: 445, startPoint y: 437, endPoint x: 361, endPoint y: 343, distance: 126.0
click at [361, 343] on ol "**********" at bounding box center [729, 390] width 748 height 101
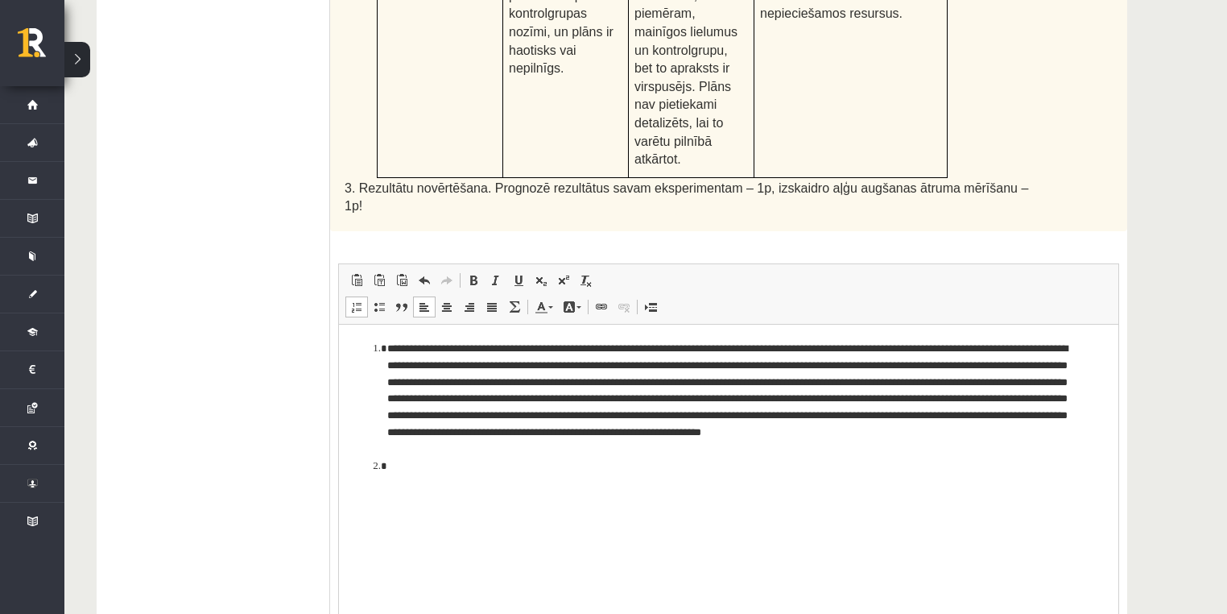
click at [418, 476] on html "**********" at bounding box center [729, 407] width 780 height 166
click at [358, 300] on span at bounding box center [356, 306] width 13 height 13
click at [387, 342] on li "**********" at bounding box center [729, 399] width 684 height 118
click at [357, 300] on span at bounding box center [356, 306] width 13 height 13
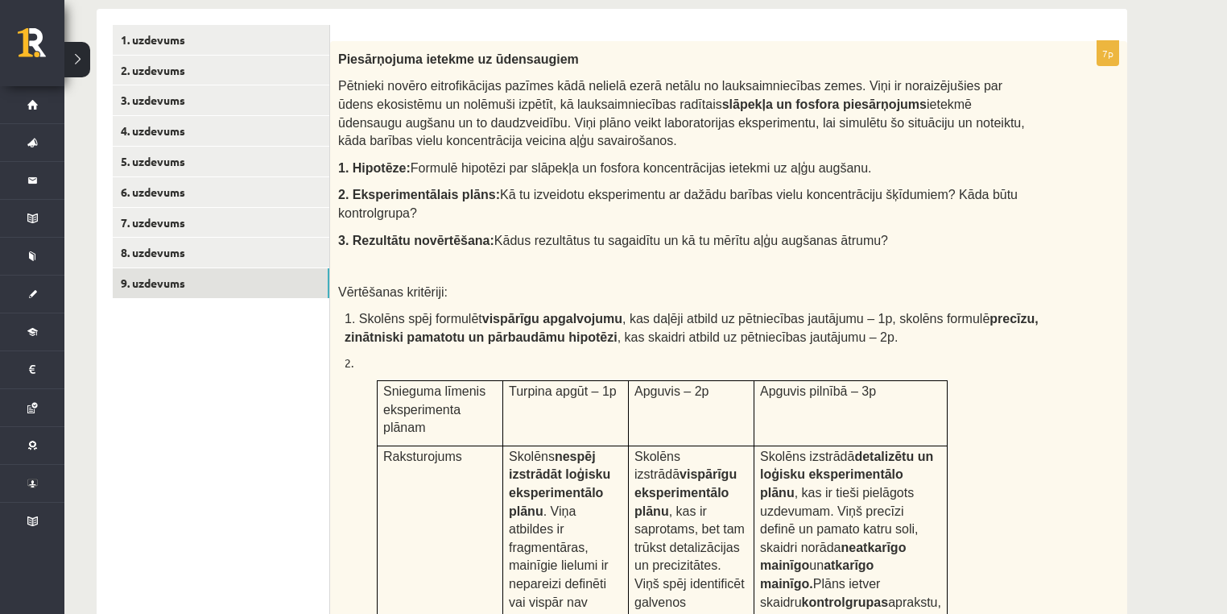
scroll to position [301, 0]
click at [184, 246] on link "8. uzdevums" at bounding box center [221, 254] width 217 height 30
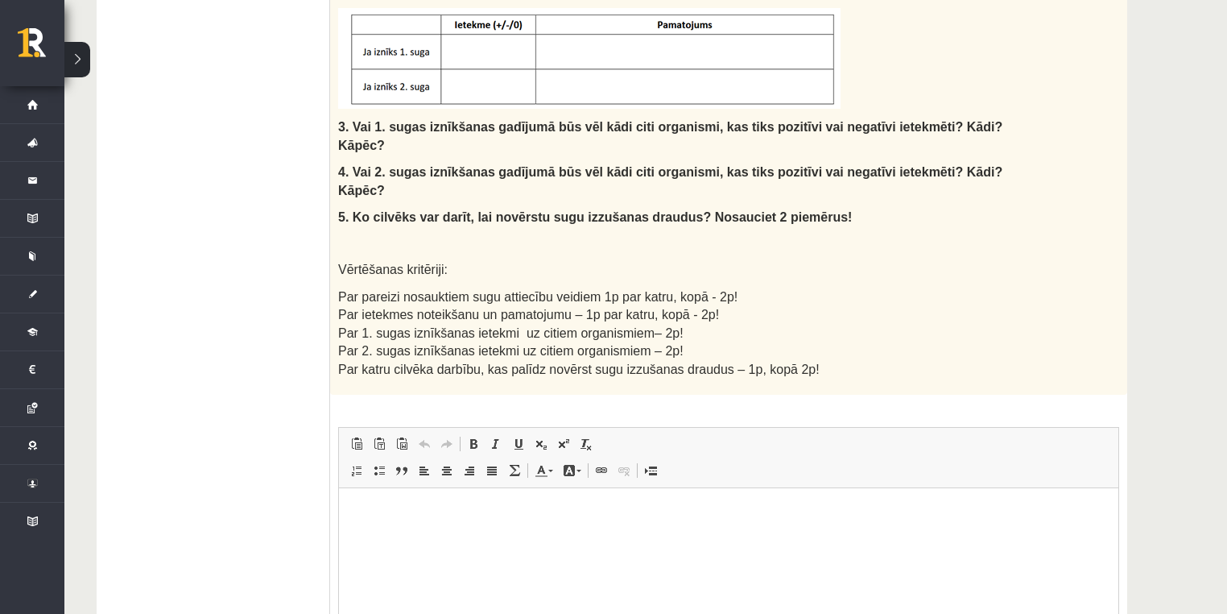
scroll to position [794, 0]
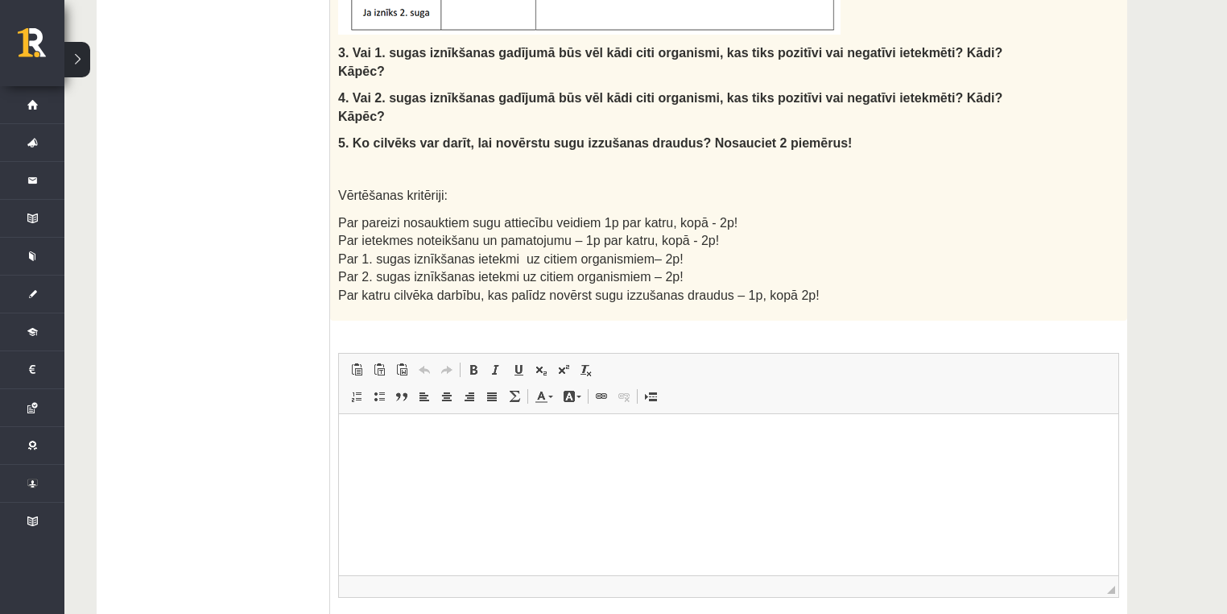
click at [529, 462] on html at bounding box center [729, 437] width 780 height 49
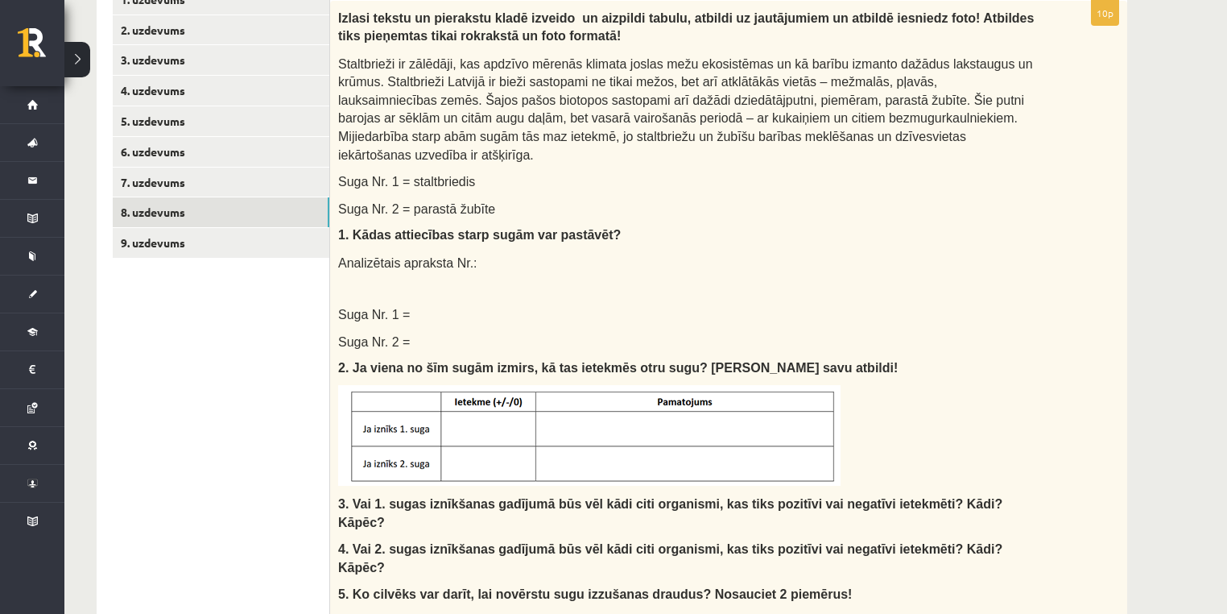
scroll to position [279, 0]
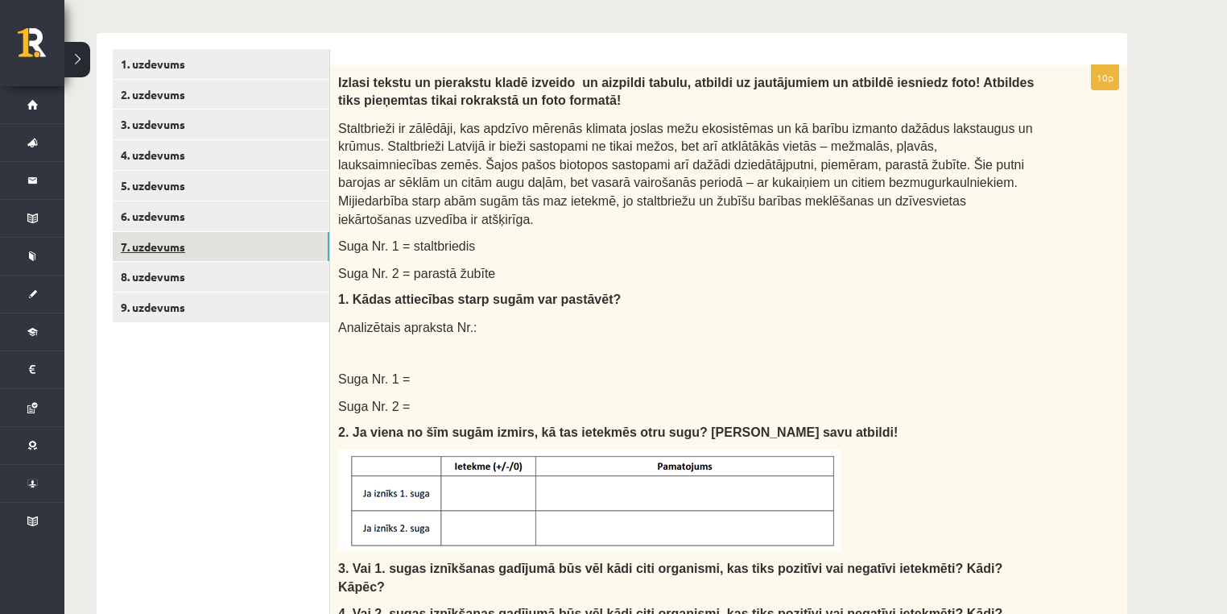
click at [229, 250] on link "7. uzdevums" at bounding box center [221, 247] width 217 height 30
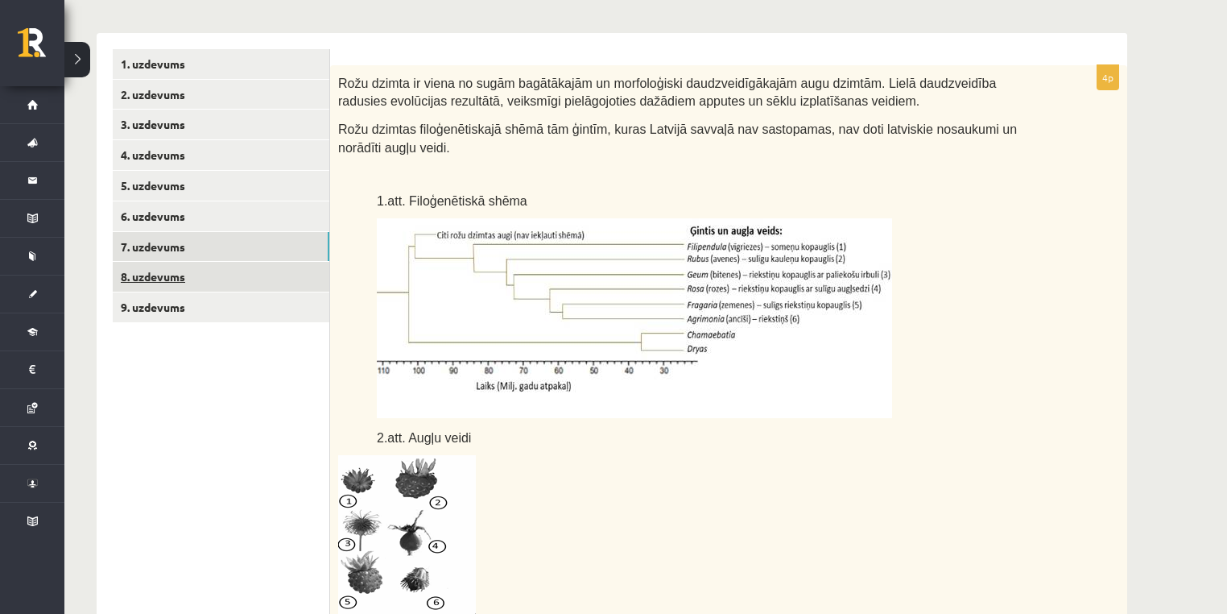
click at [221, 269] on link "8. uzdevums" at bounding box center [221, 277] width 217 height 30
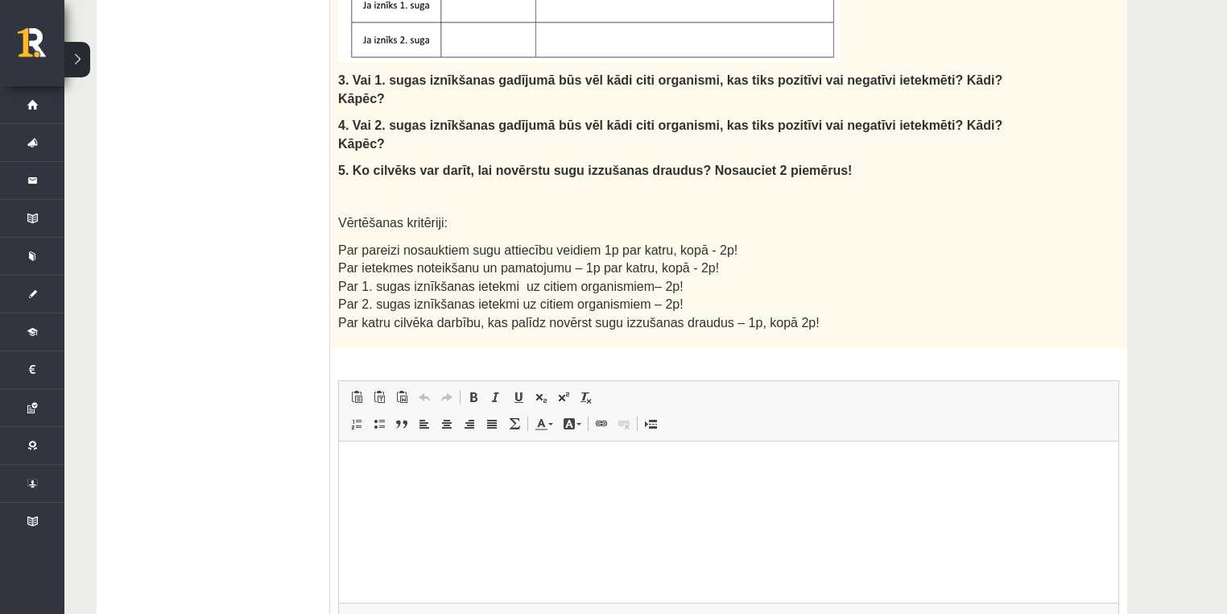
scroll to position [828, 0]
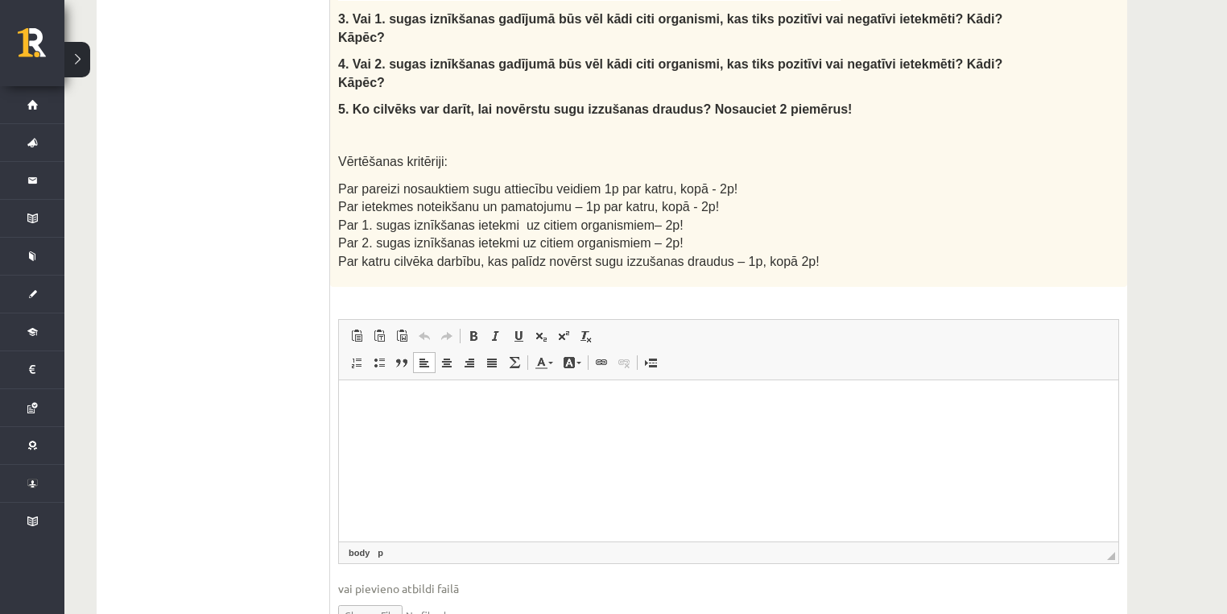
click at [458, 428] on html at bounding box center [729, 403] width 780 height 49
drag, startPoint x: 855, startPoint y: 401, endPoint x: 632, endPoint y: 400, distance: 223.1
click at [632, 400] on p "**********" at bounding box center [729, 403] width 748 height 17
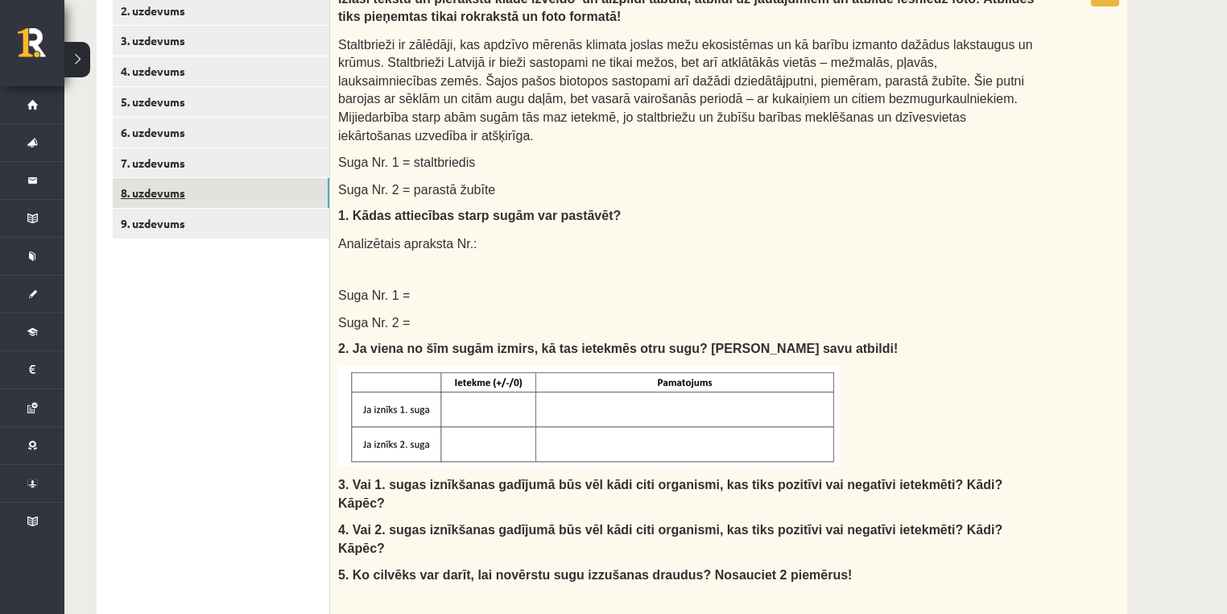
scroll to position [312, 0]
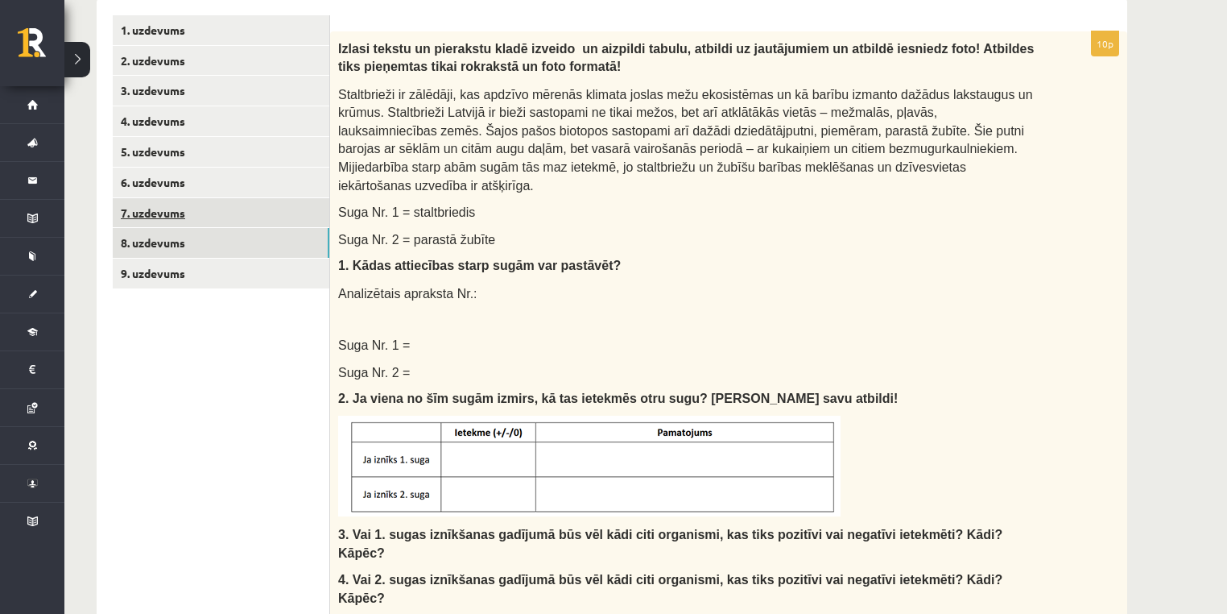
click at [207, 211] on link "7. uzdevums" at bounding box center [221, 213] width 217 height 30
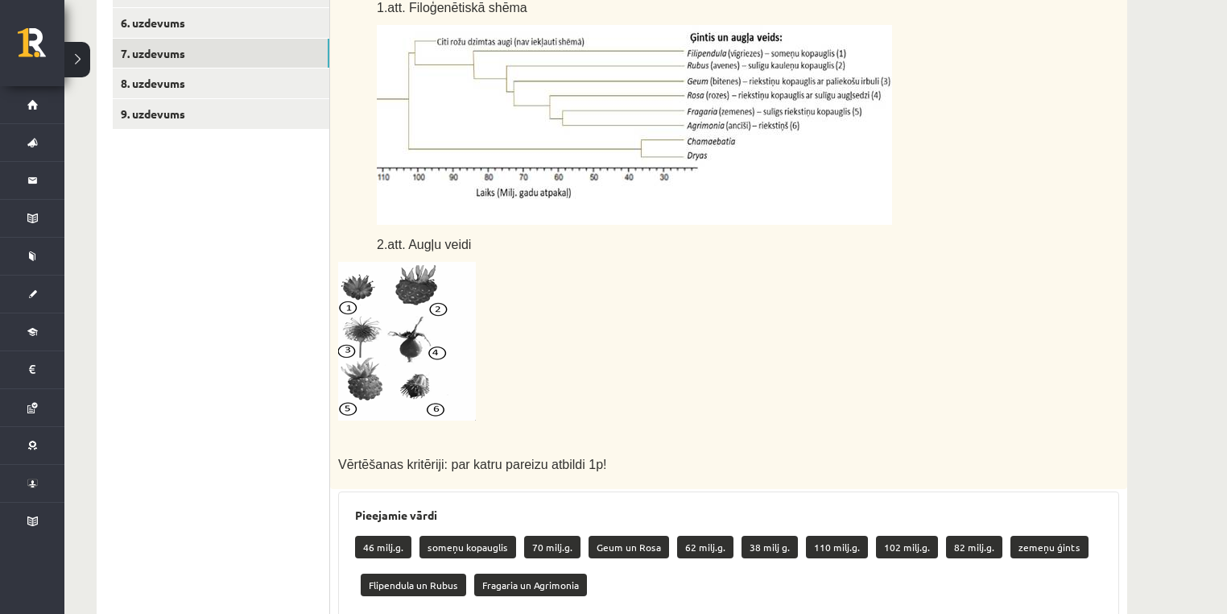
scroll to position [377, 0]
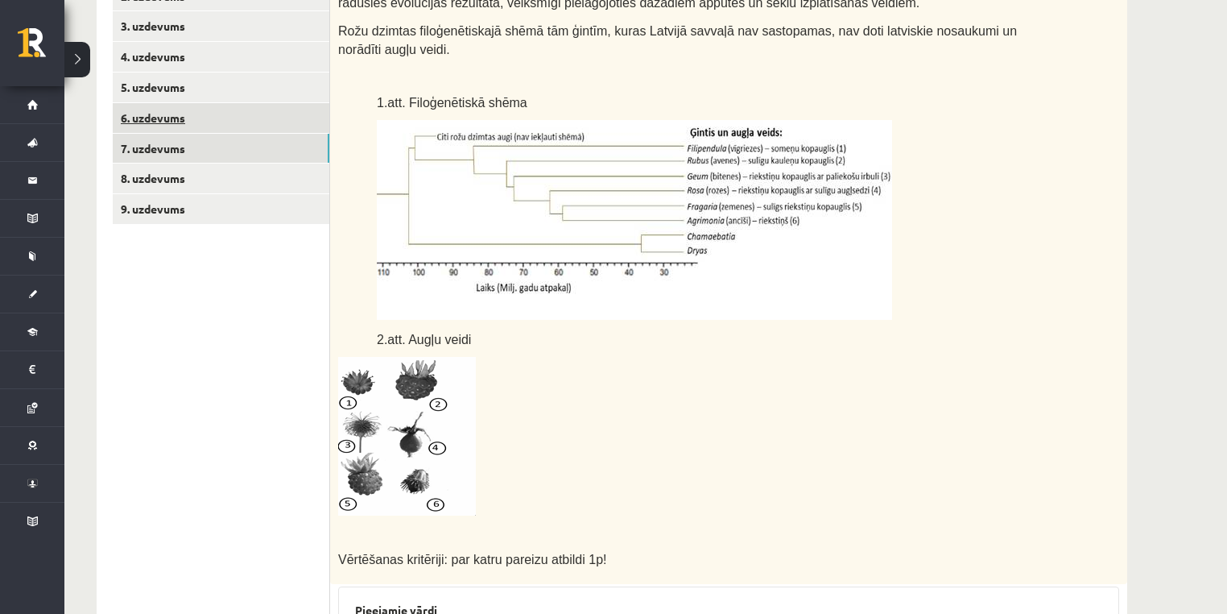
click at [245, 113] on link "6. uzdevums" at bounding box center [221, 118] width 217 height 30
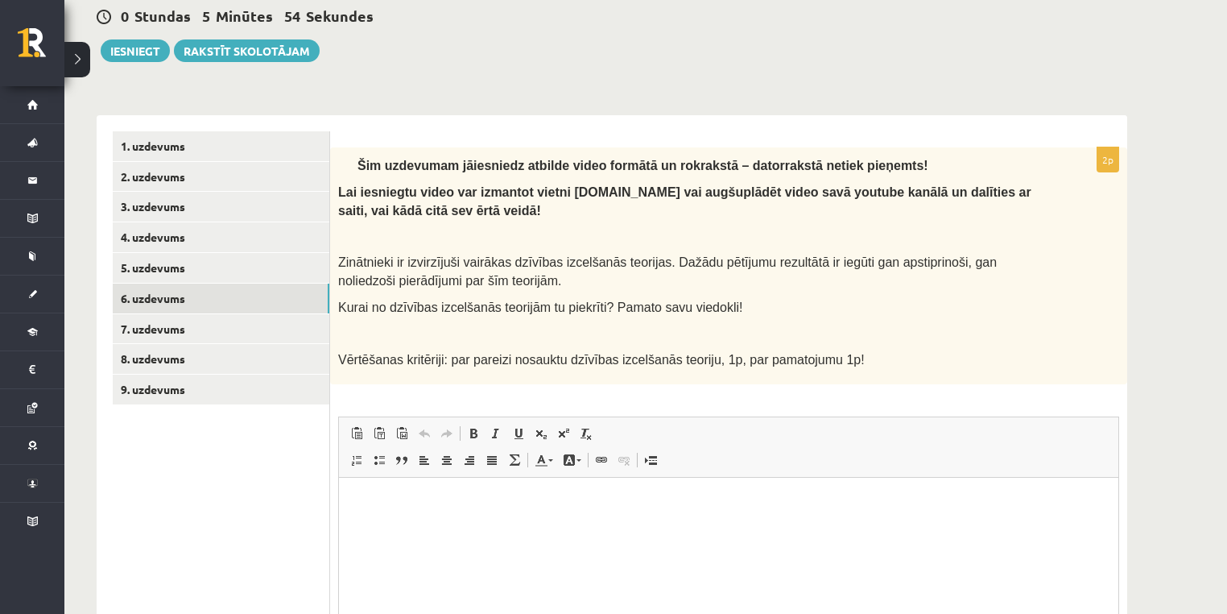
scroll to position [184, 0]
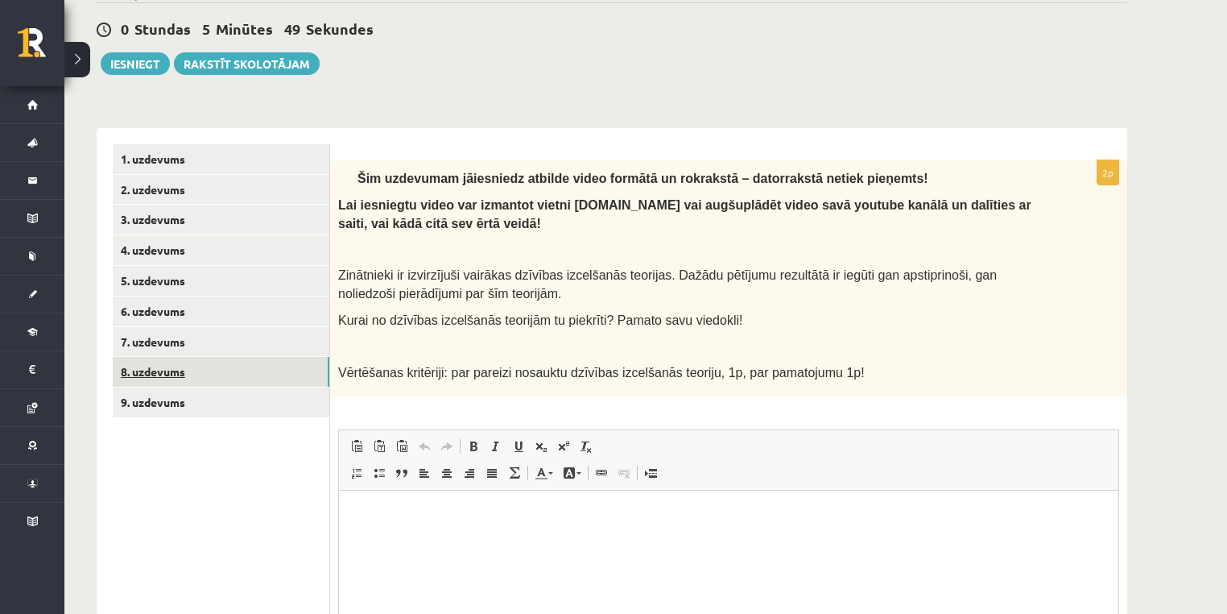
click at [248, 369] on link "8. uzdevums" at bounding box center [221, 372] width 217 height 30
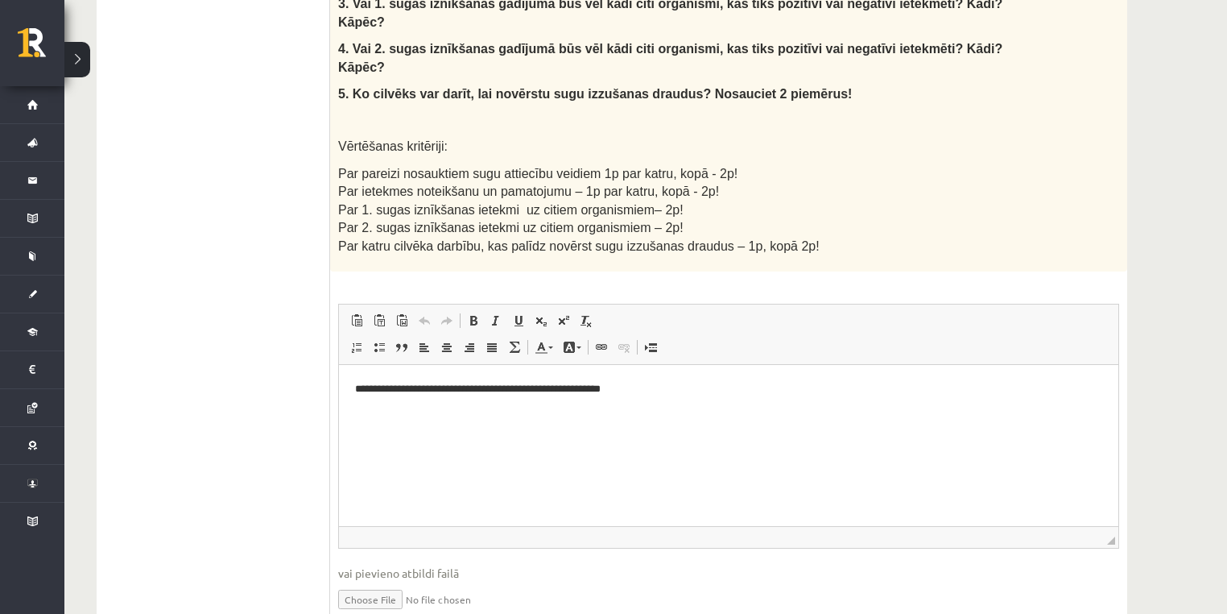
scroll to position [859, 0]
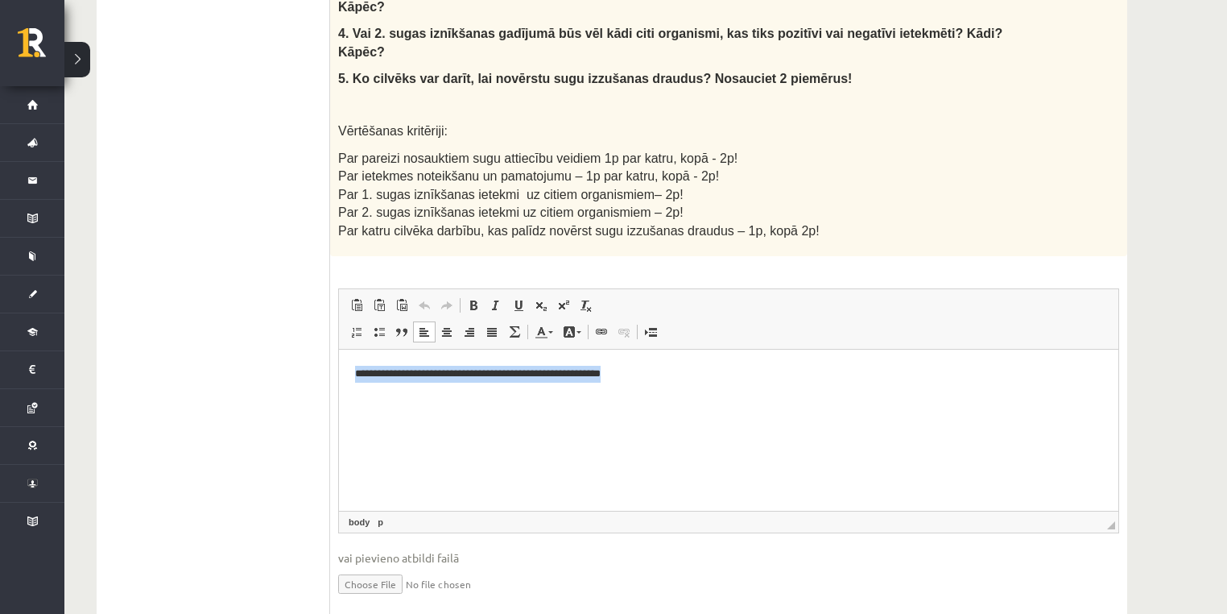
drag, startPoint x: 347, startPoint y: 370, endPoint x: 691, endPoint y: 403, distance: 345.5
click at [691, 398] on html "**********" at bounding box center [729, 373] width 780 height 49
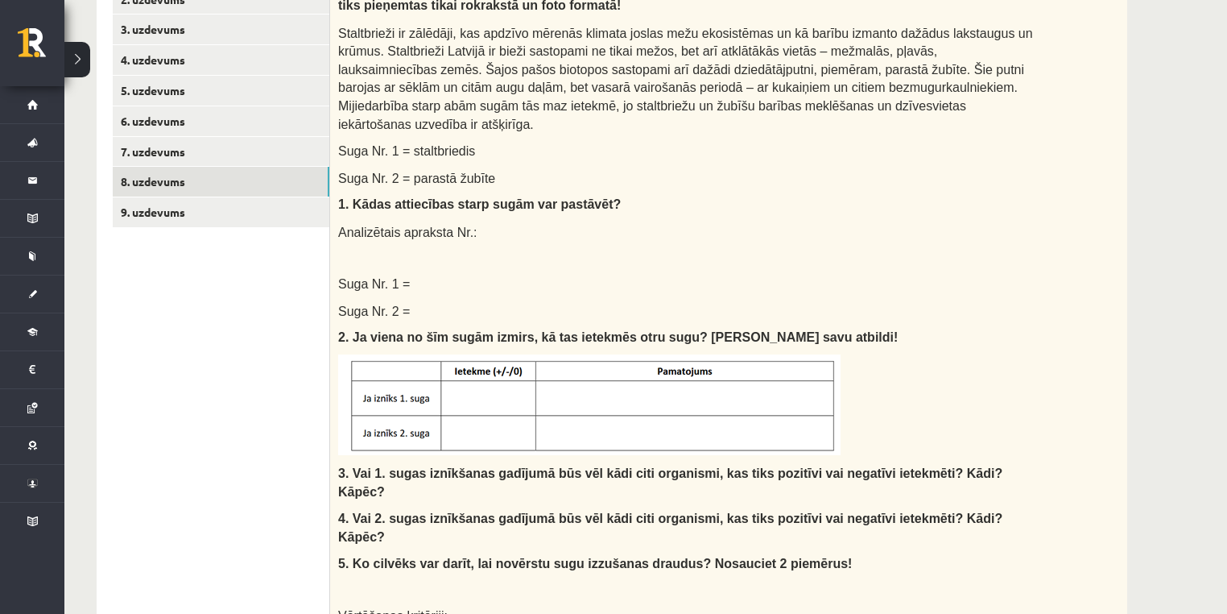
scroll to position [343, 0]
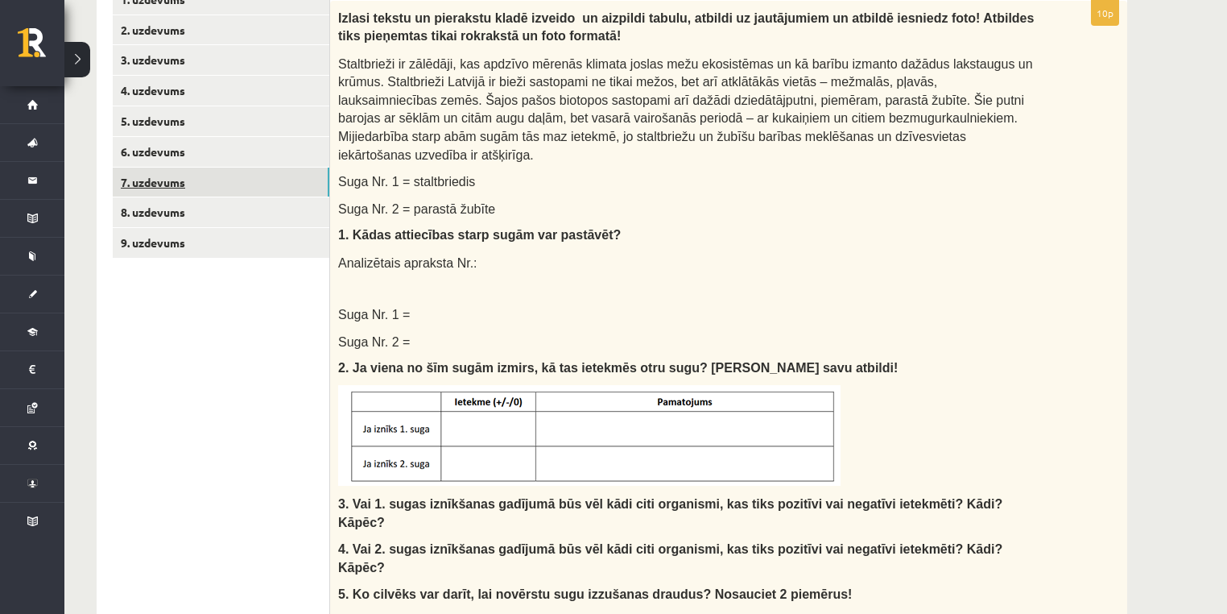
click at [174, 180] on link "7. uzdevums" at bounding box center [221, 183] width 217 height 30
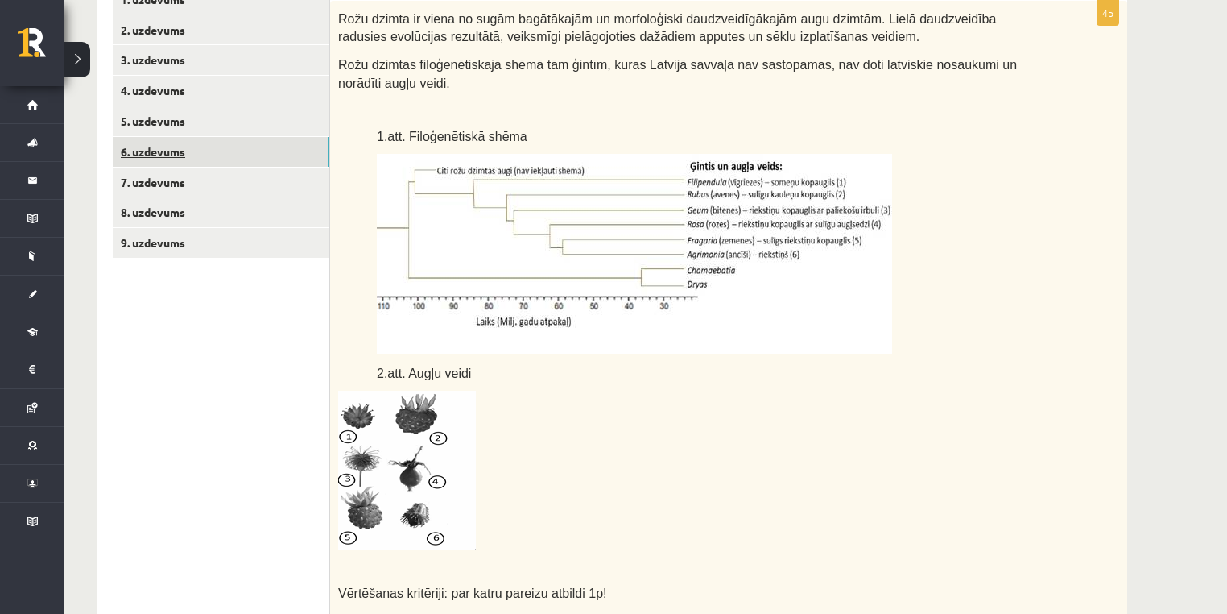
click at [175, 159] on link "6. uzdevums" at bounding box center [221, 152] width 217 height 30
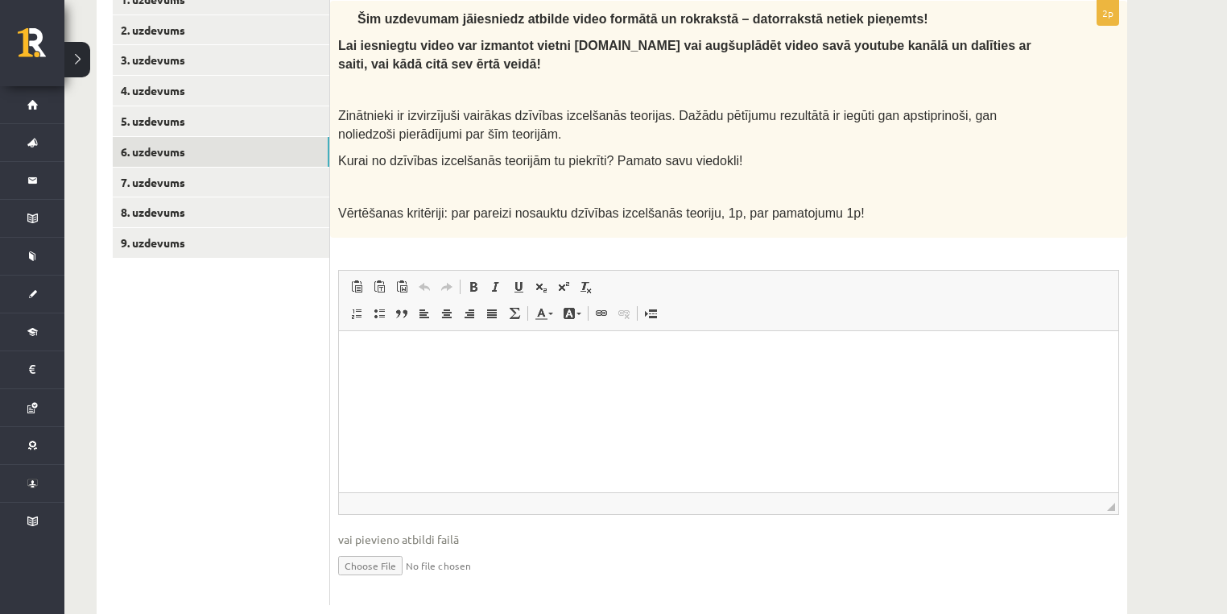
scroll to position [0, 0]
click at [377, 360] on p "Визуальный текстовый редактор, wiswyg-editor-user-answer-47433897299040" at bounding box center [728, 355] width 747 height 17
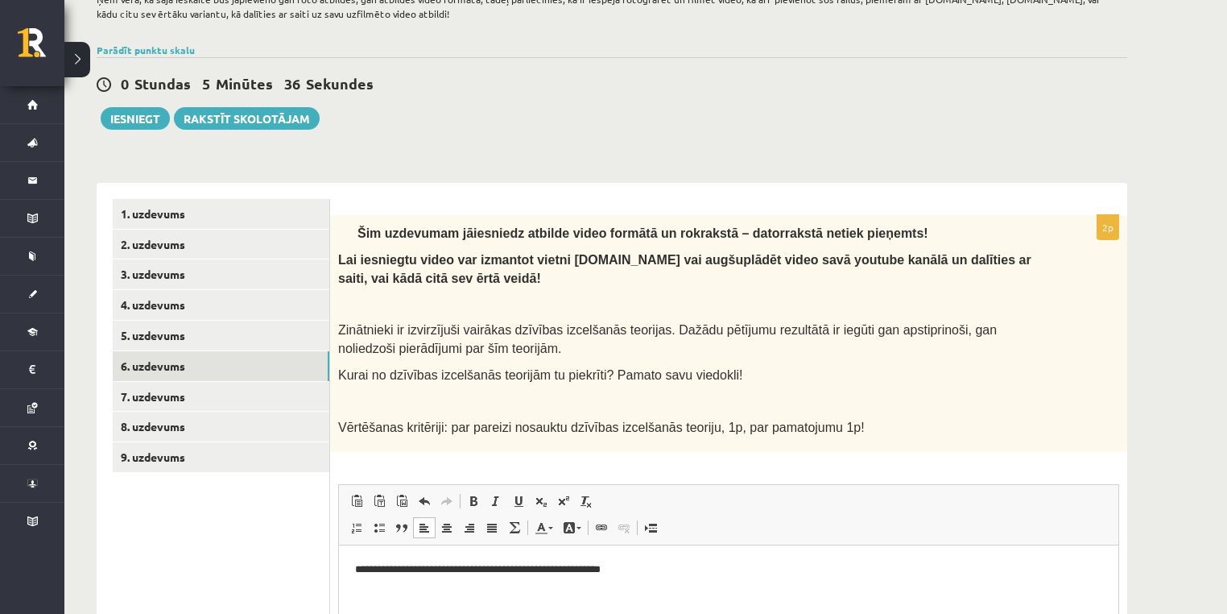
scroll to position [150, 0]
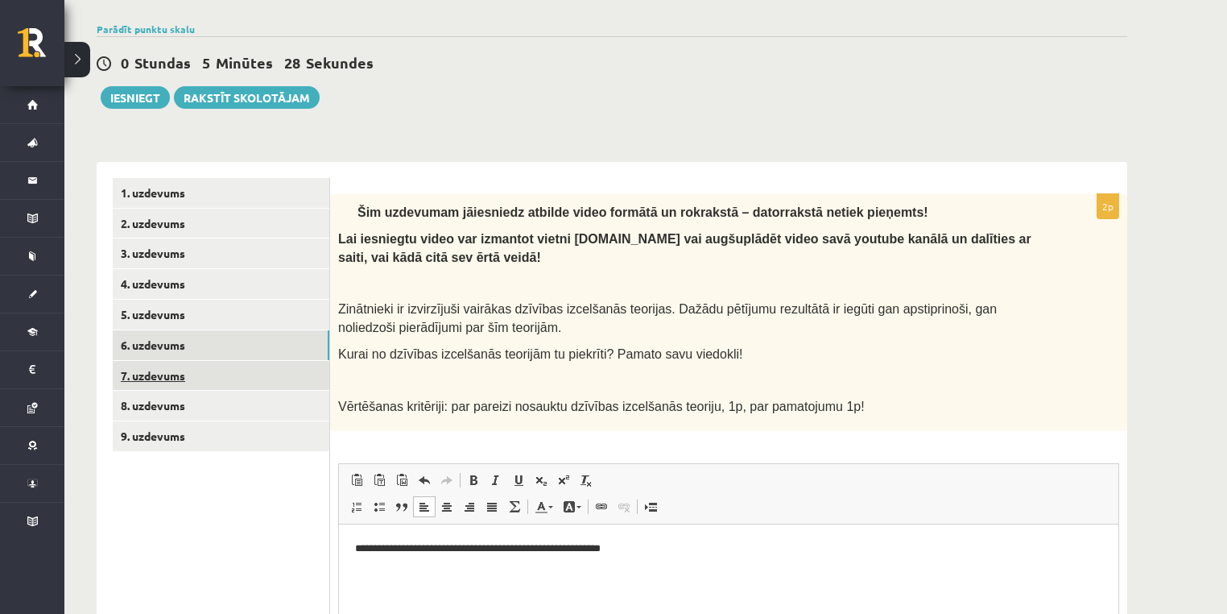
click at [273, 387] on link "7. uzdevums" at bounding box center [221, 376] width 217 height 30
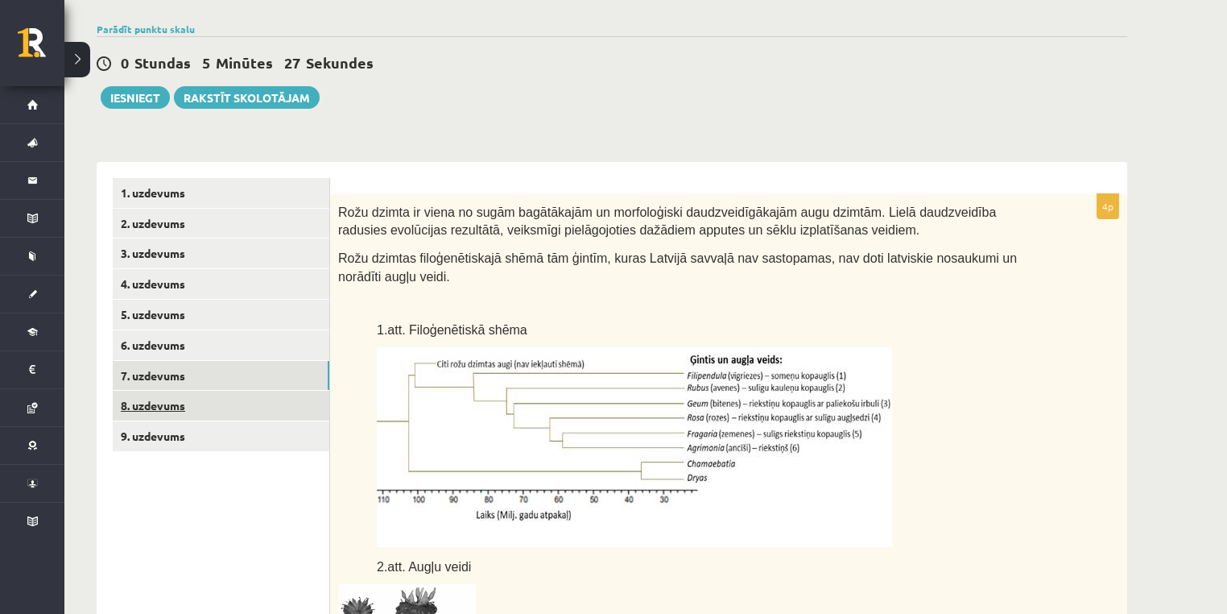
click at [272, 410] on link "8. uzdevums" at bounding box center [221, 406] width 217 height 30
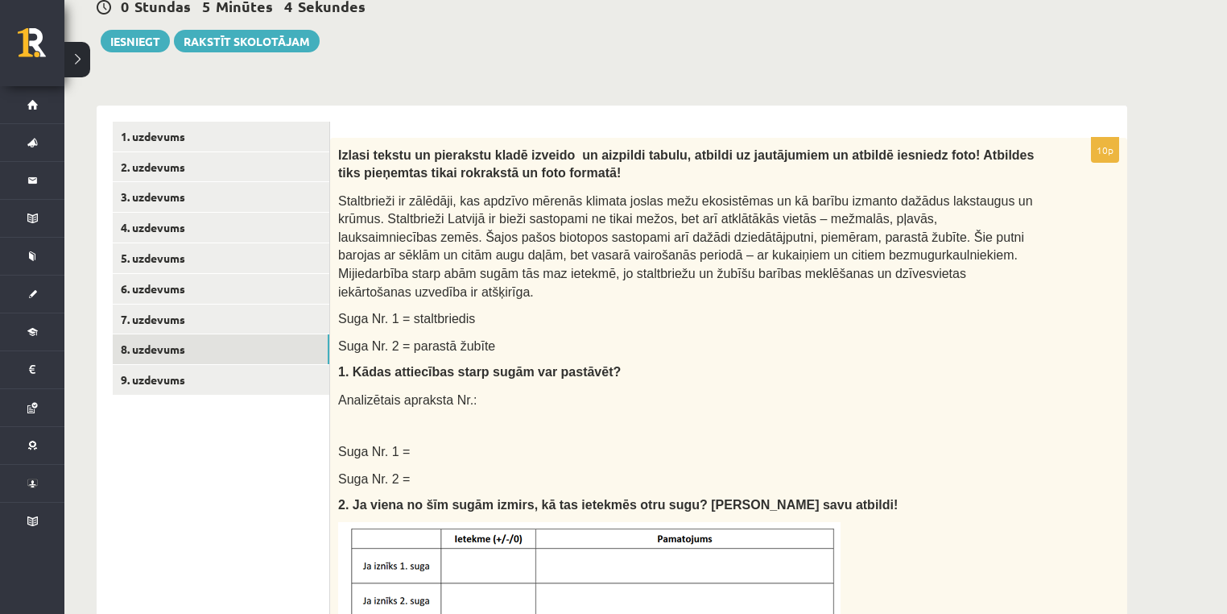
scroll to position [214, 0]
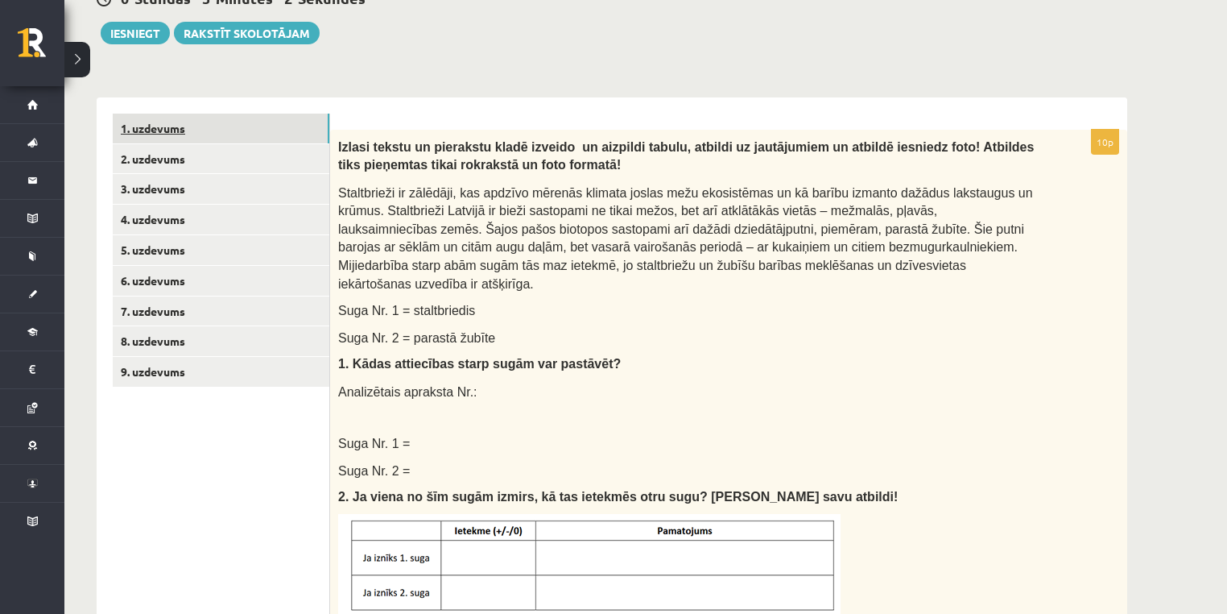
click at [219, 133] on link "1. uzdevums" at bounding box center [221, 129] width 217 height 30
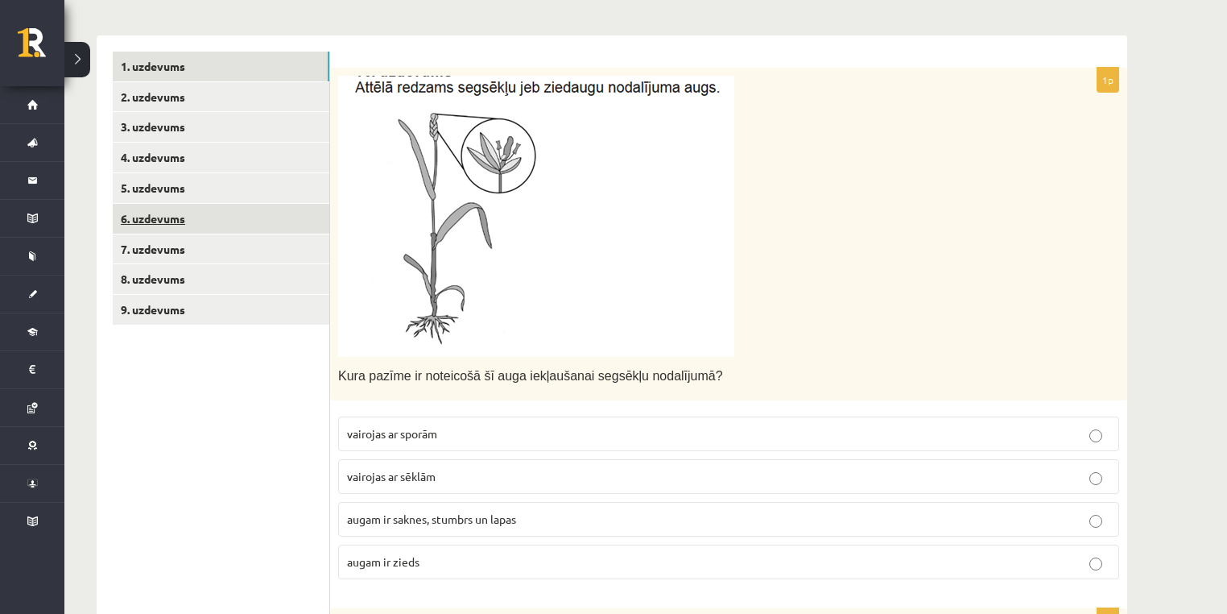
scroll to position [150, 0]
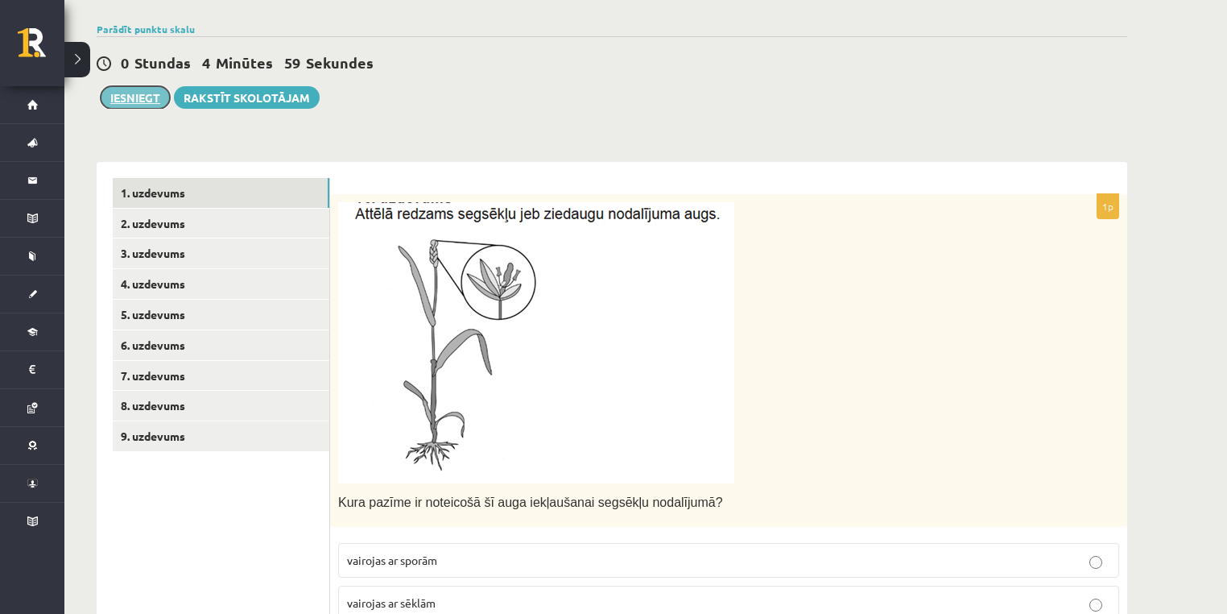
click at [131, 101] on button "Iesniegt" at bounding box center [135, 97] width 69 height 23
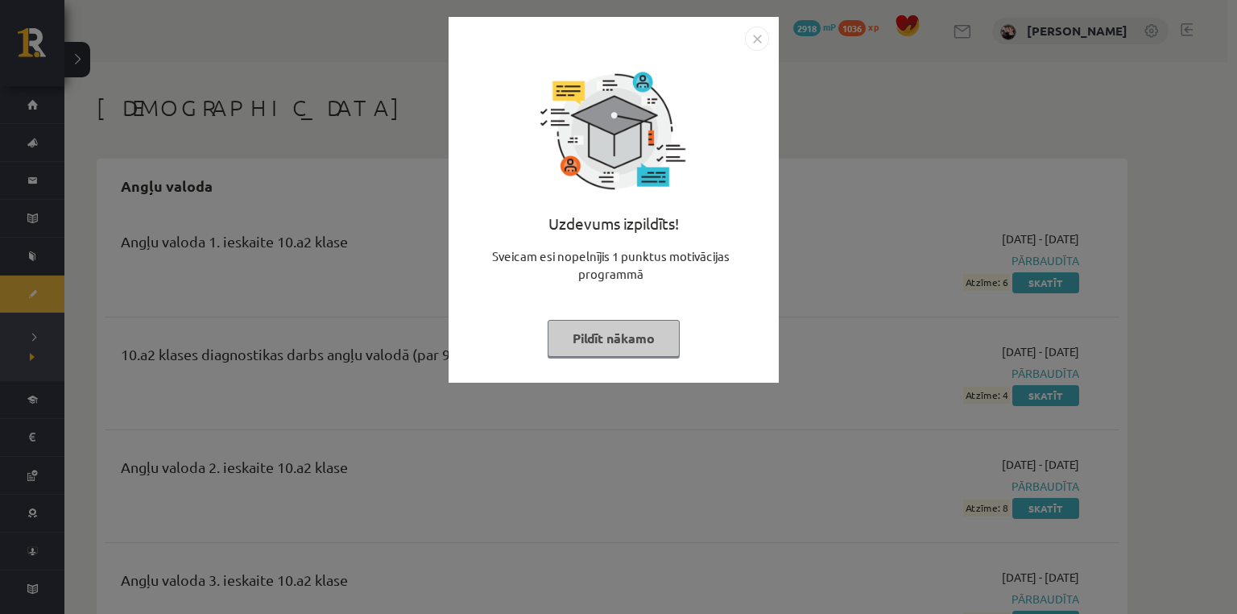
click at [598, 345] on button "Pildīt nākamo" at bounding box center [614, 338] width 132 height 37
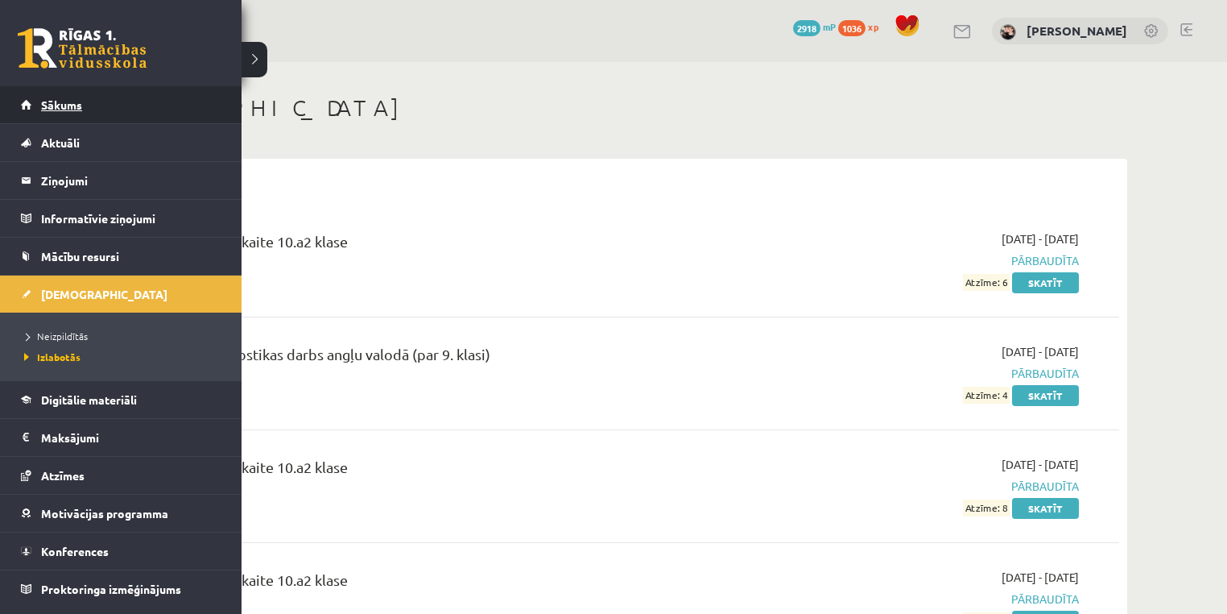
click at [42, 106] on span "Sākums" at bounding box center [61, 104] width 41 height 14
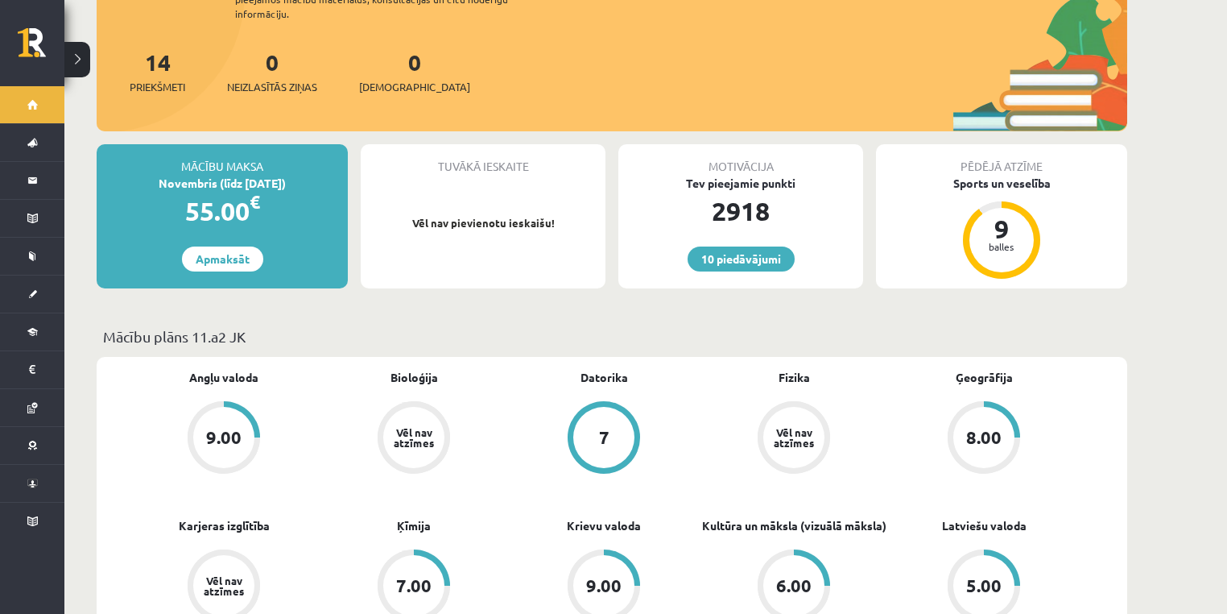
scroll to position [387, 0]
